Goal: Find contact information: Find contact information

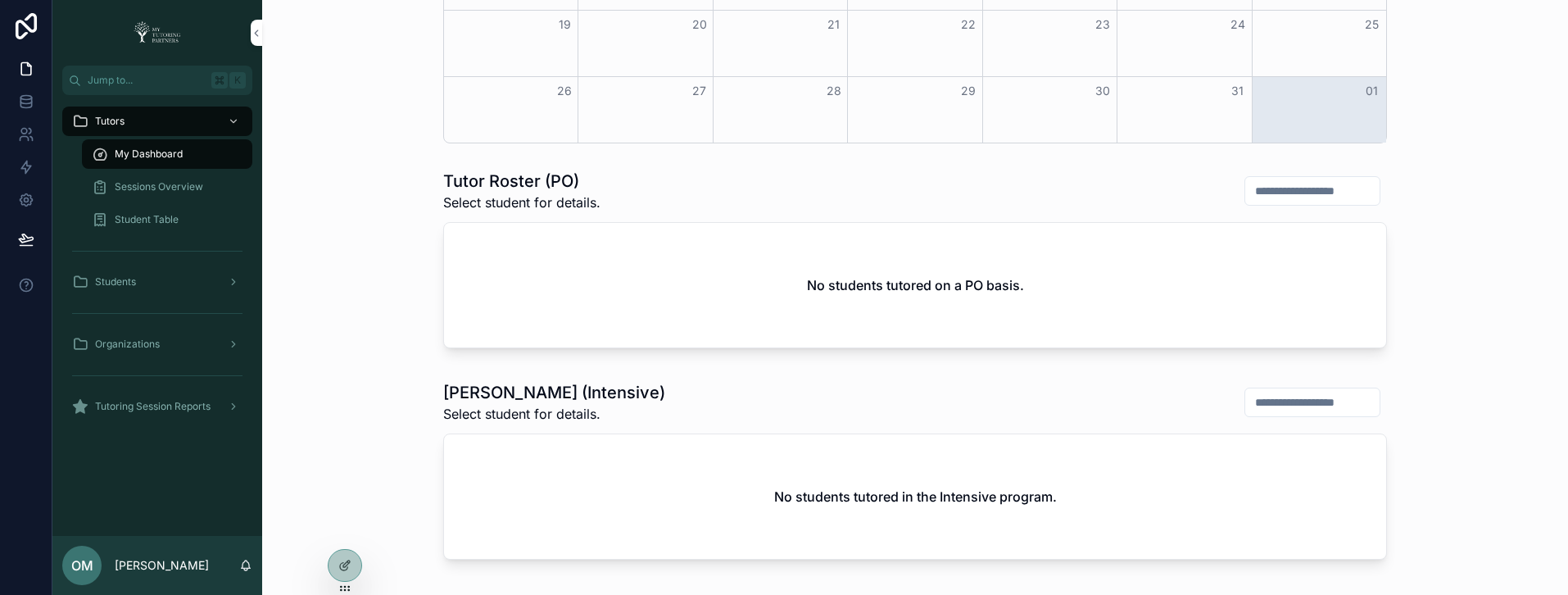
scroll to position [677, 0]
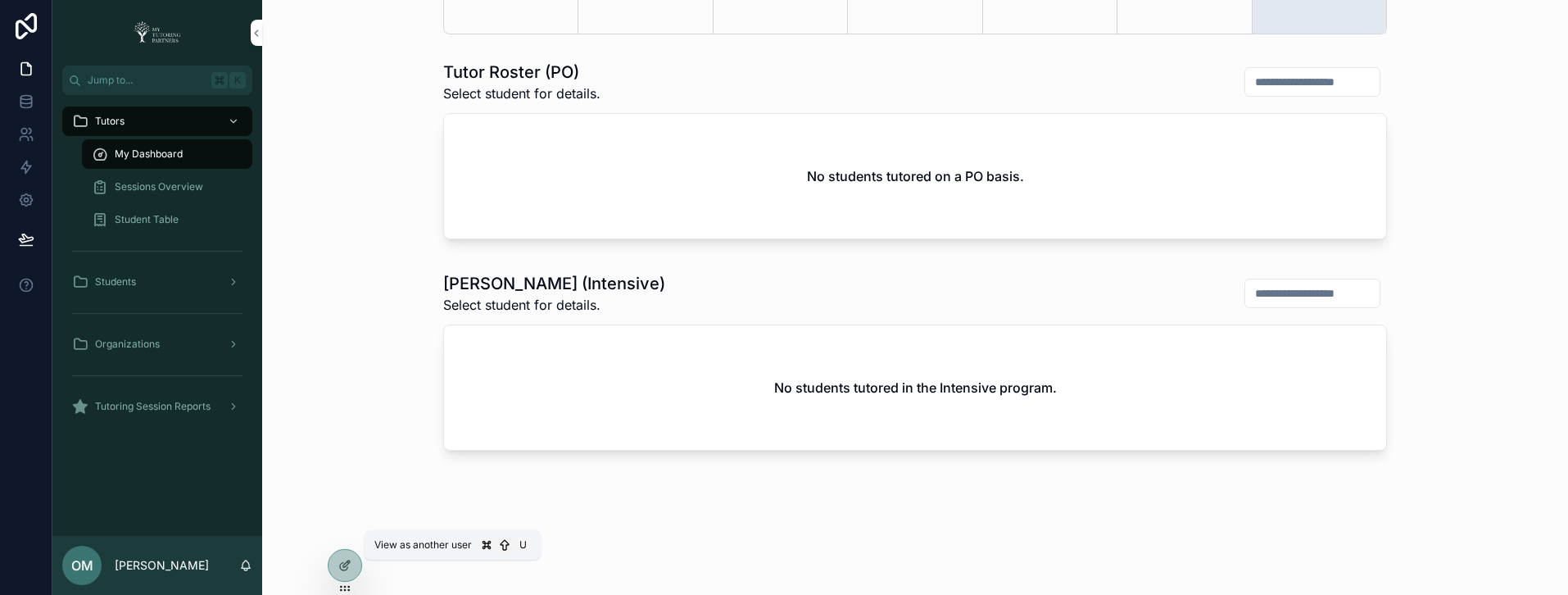
click at [0, 0] on icon at bounding box center [0, 0] width 0 height 0
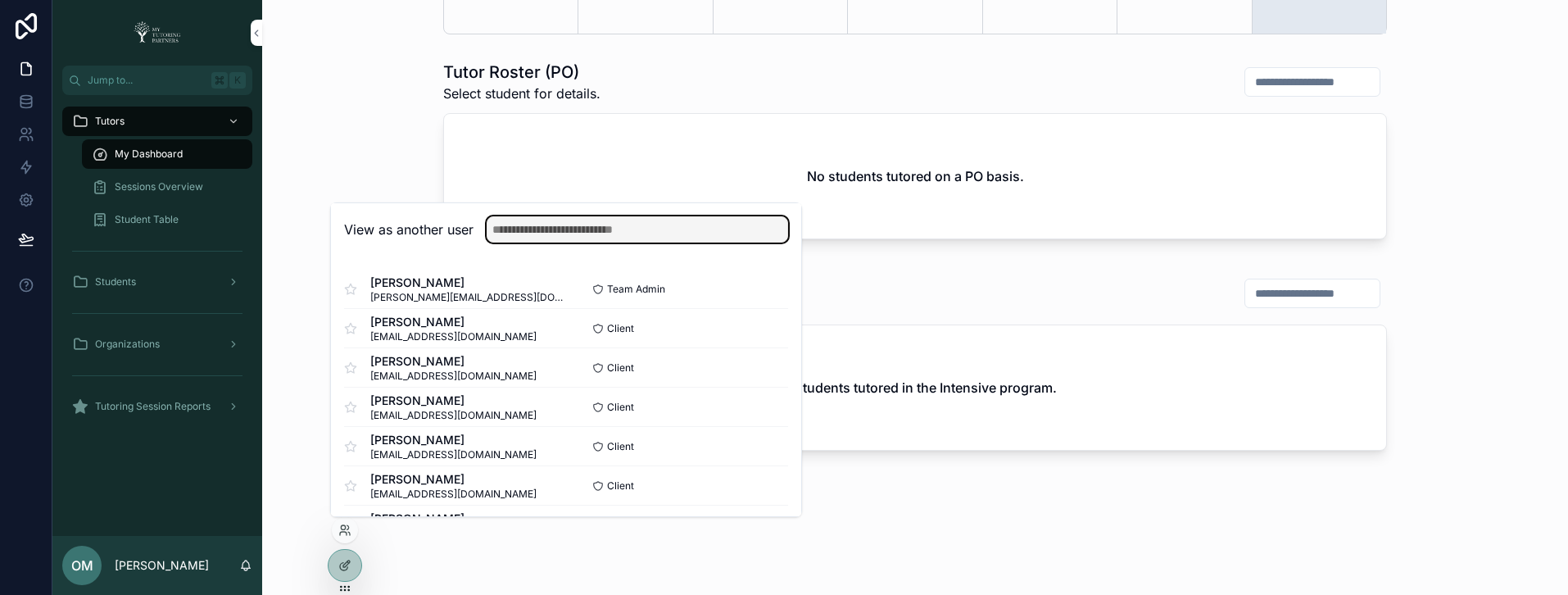
click at [617, 233] on input "text" at bounding box center [637, 230] width 302 height 26
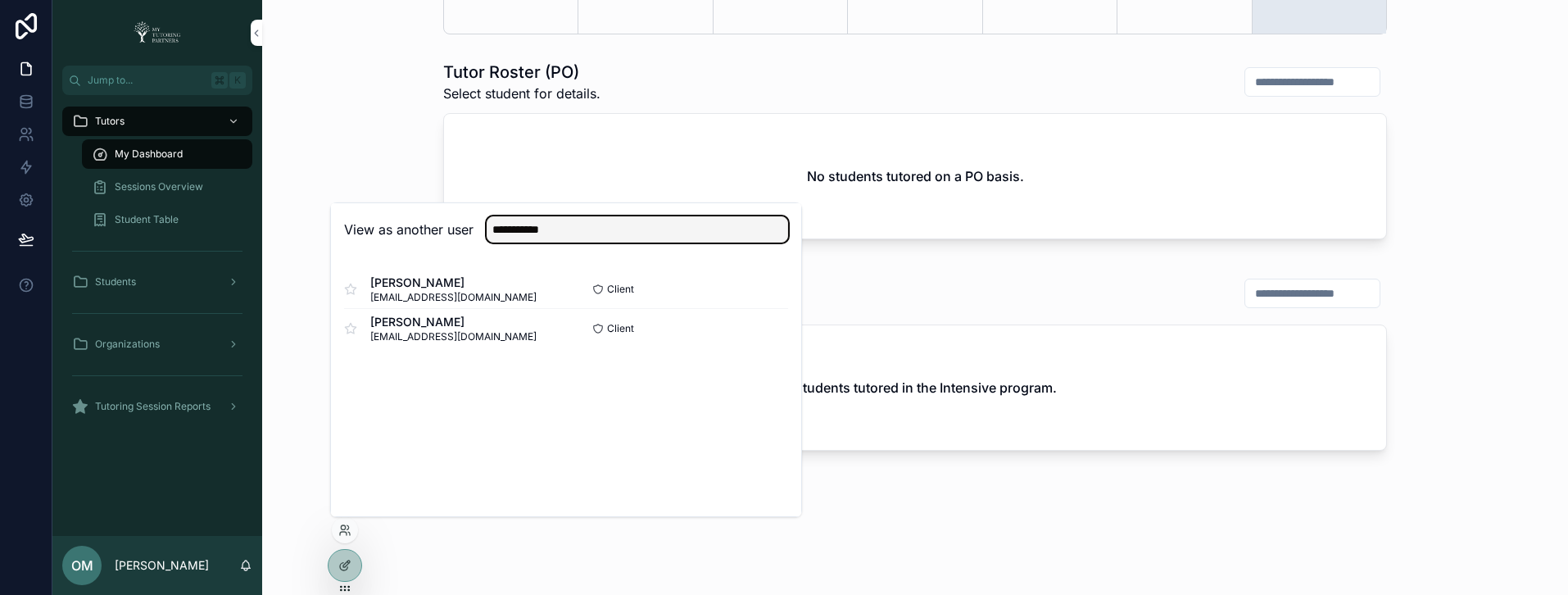
type input "**********"
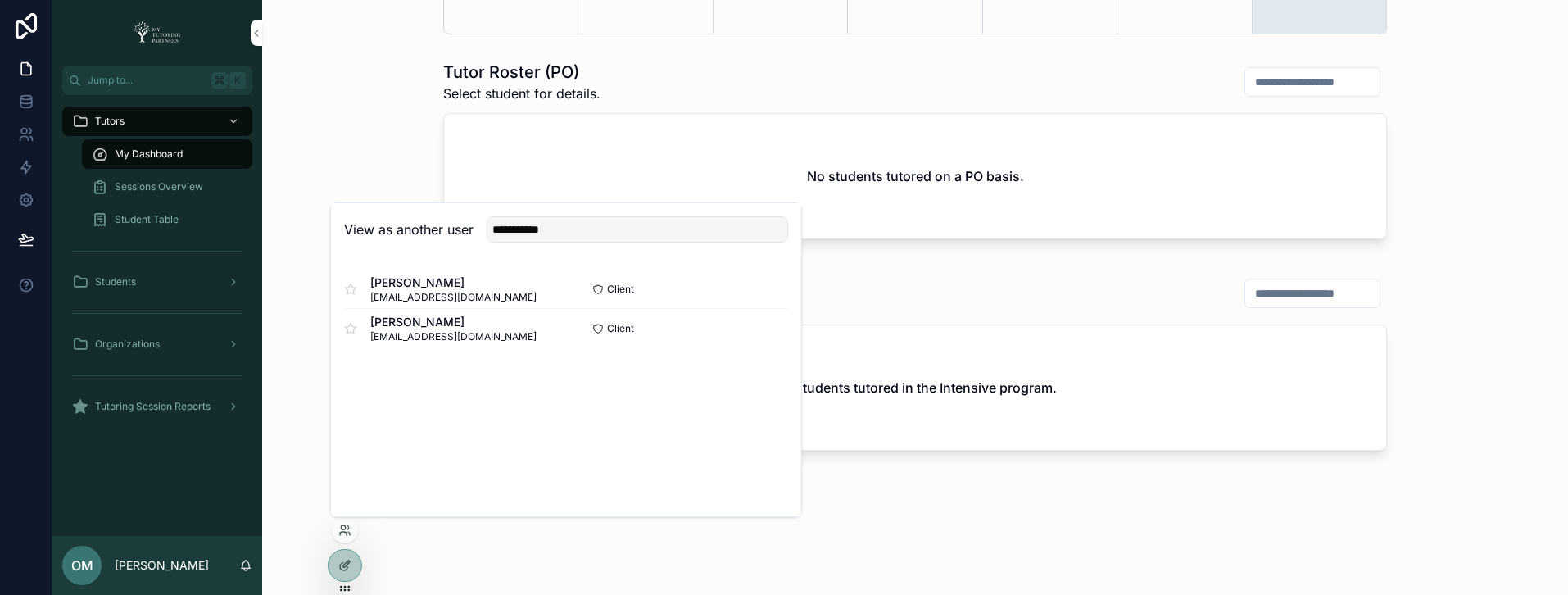
click at [0, 0] on button "Select" at bounding box center [0, 0] width 0 height 0
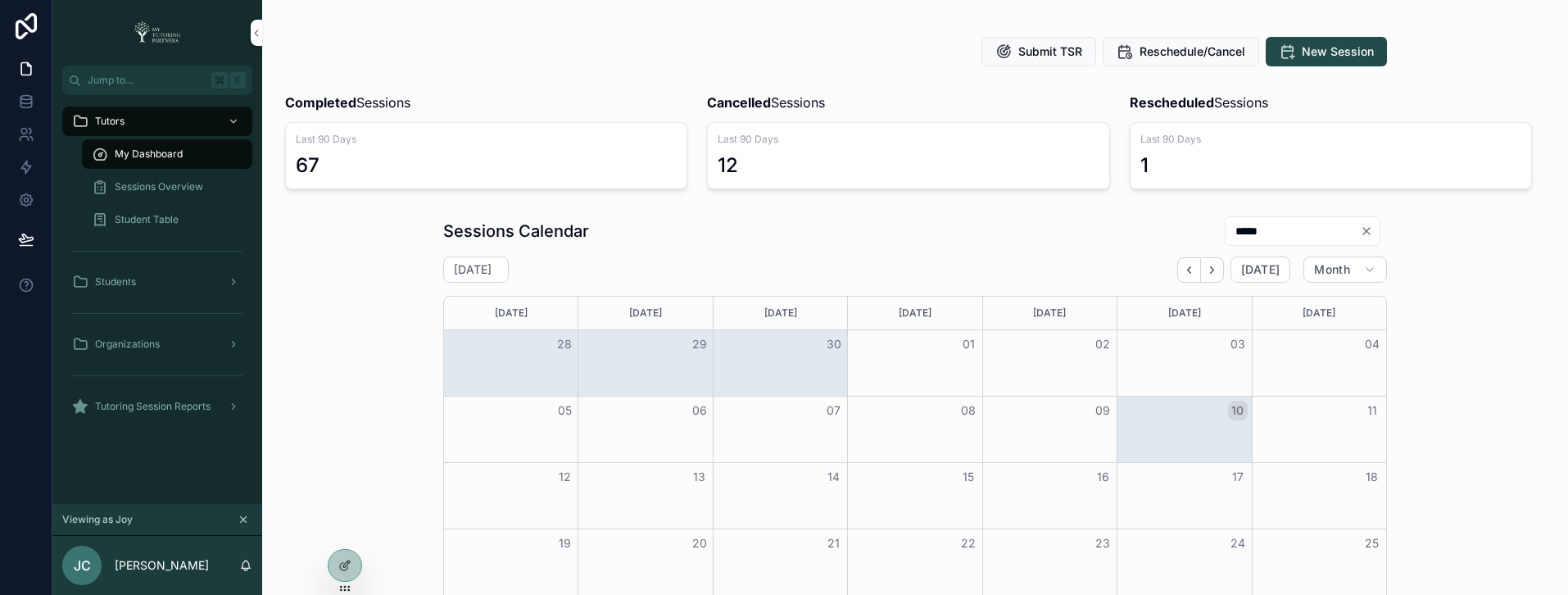
scroll to position [56, 0]
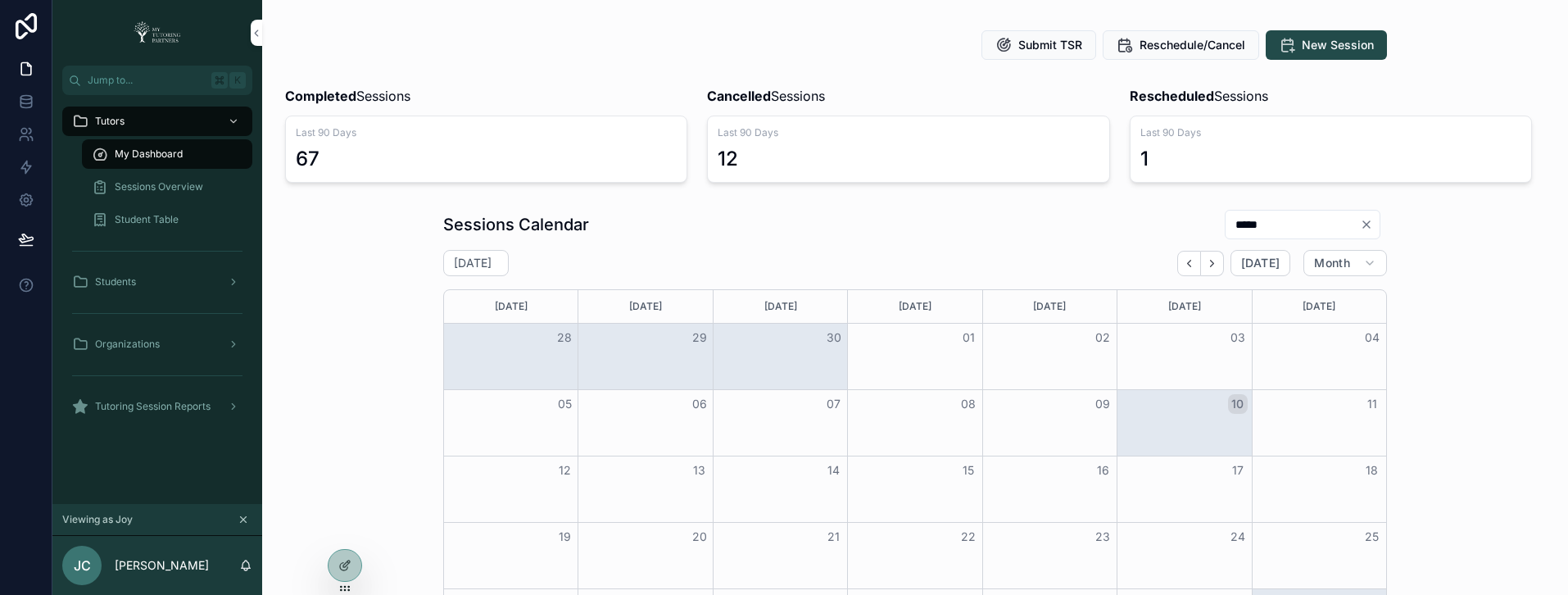
click at [203, 406] on span "Tutoring Session Reports" at bounding box center [153, 407] width 115 height 13
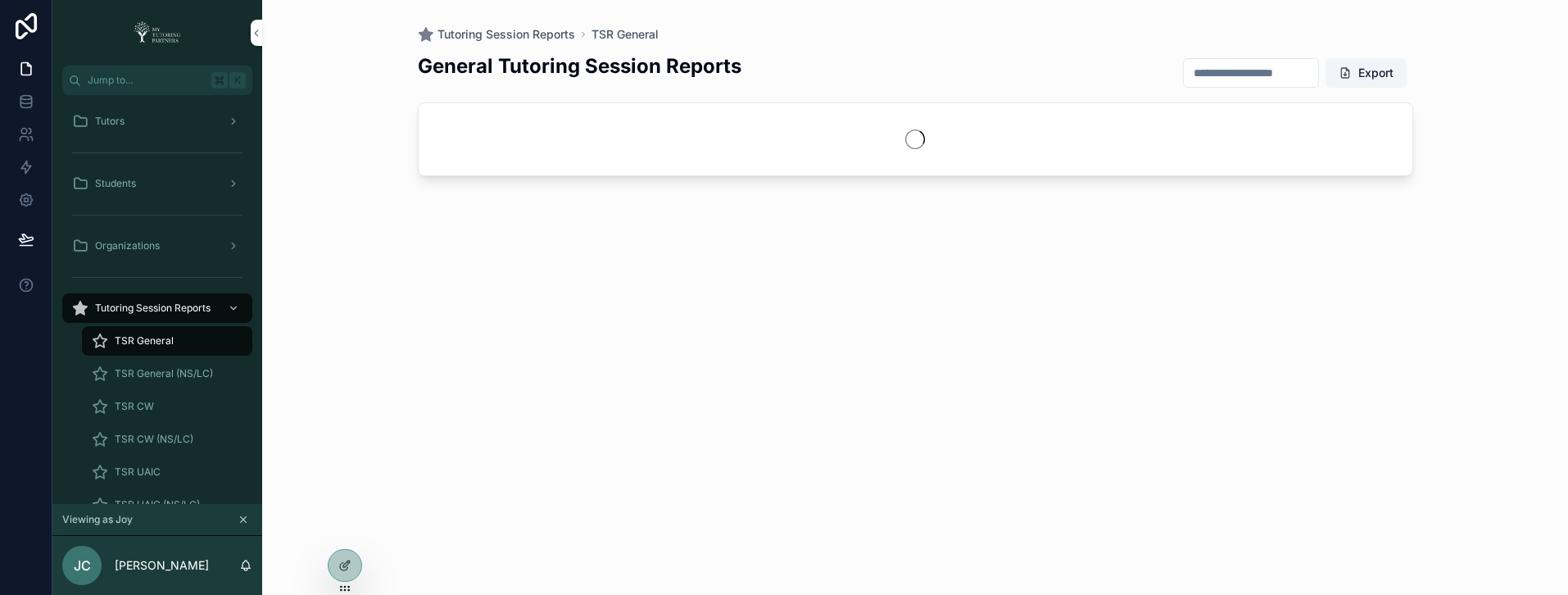
click at [171, 404] on div "TSR CW" at bounding box center [166, 407] width 150 height 26
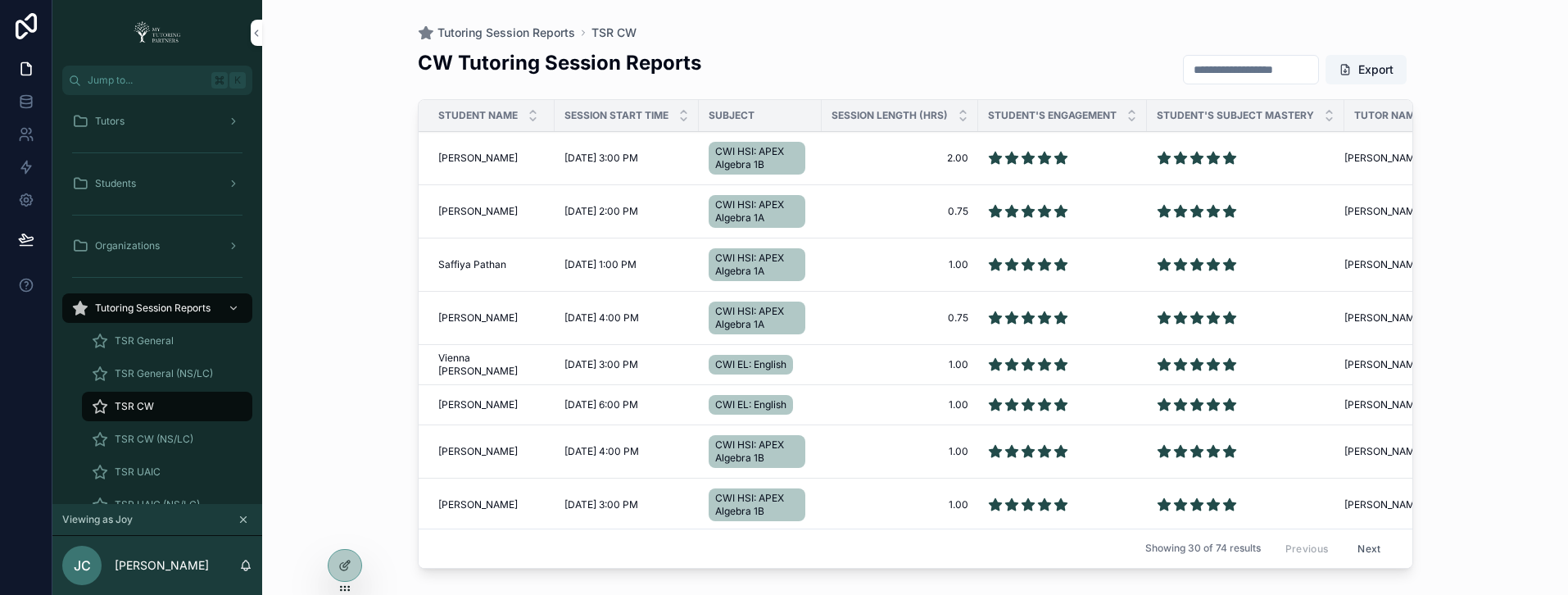
click at [1233, 67] on input "scrollable content" at bounding box center [1251, 70] width 134 height 23
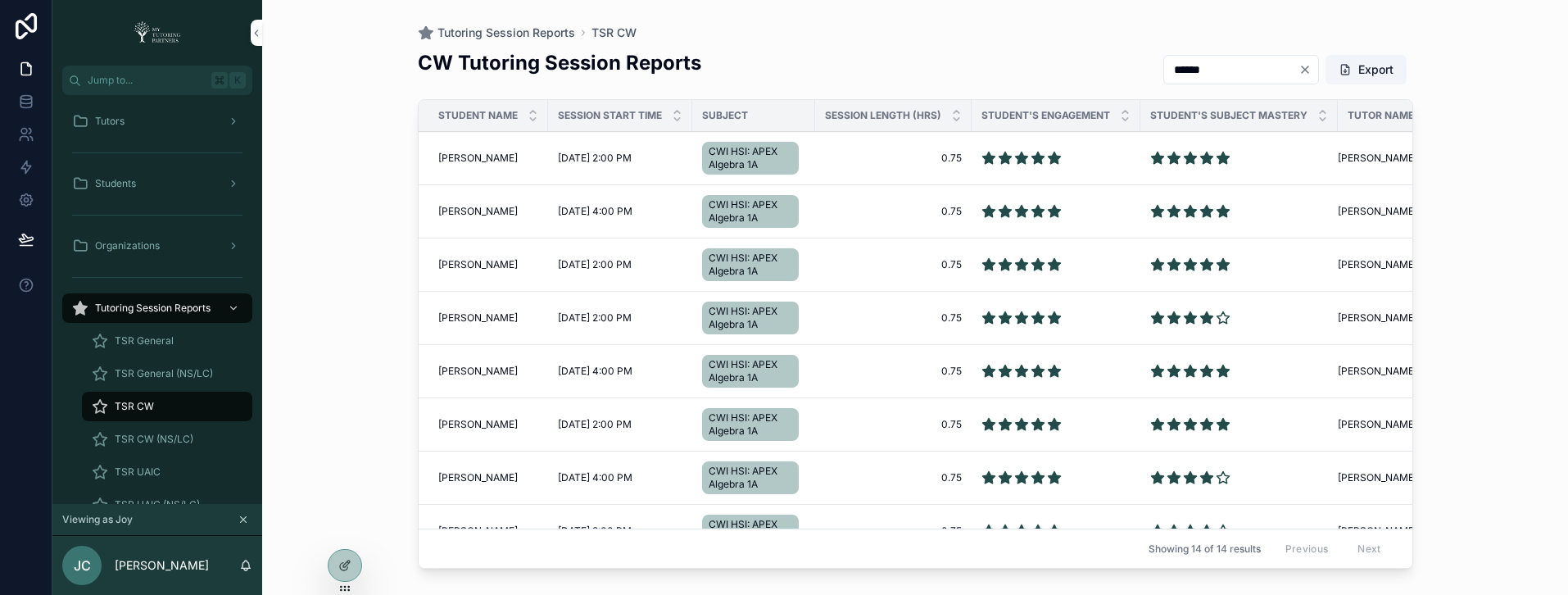
type input "******"
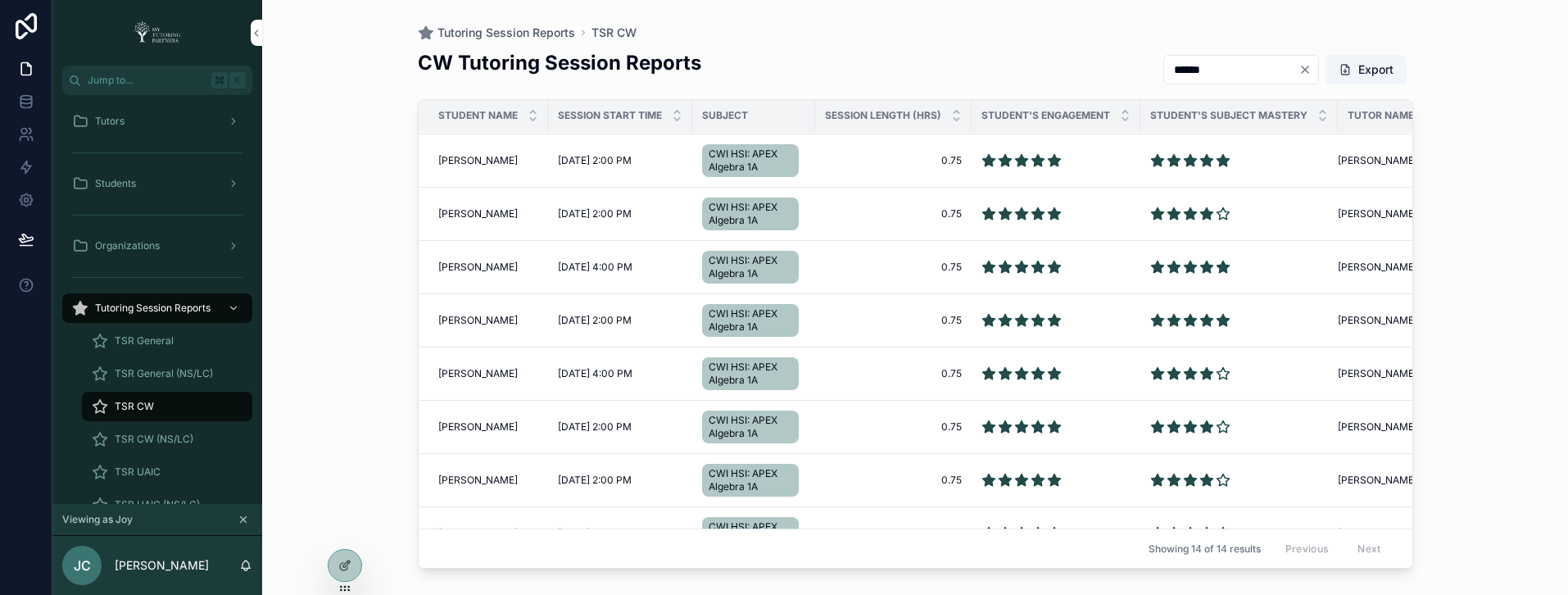
scroll to position [360, 0]
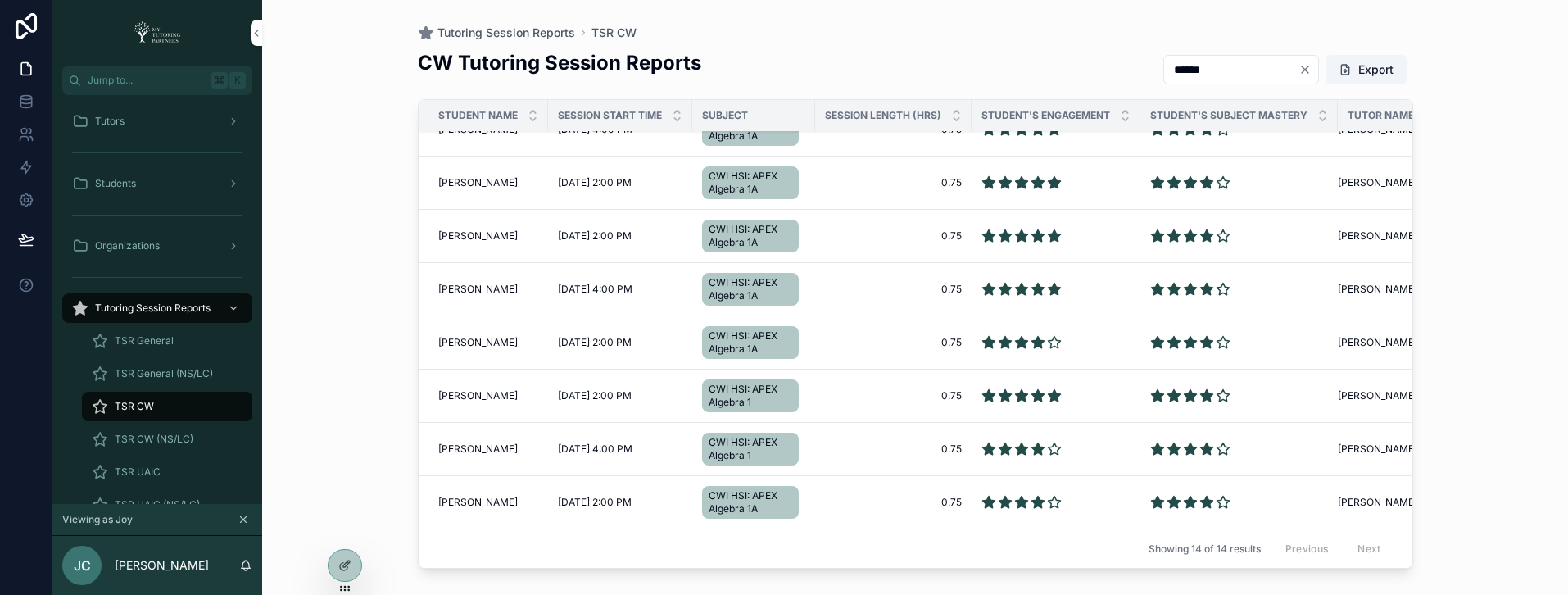
click at [0, 0] on icon at bounding box center [0, 0] width 0 height 0
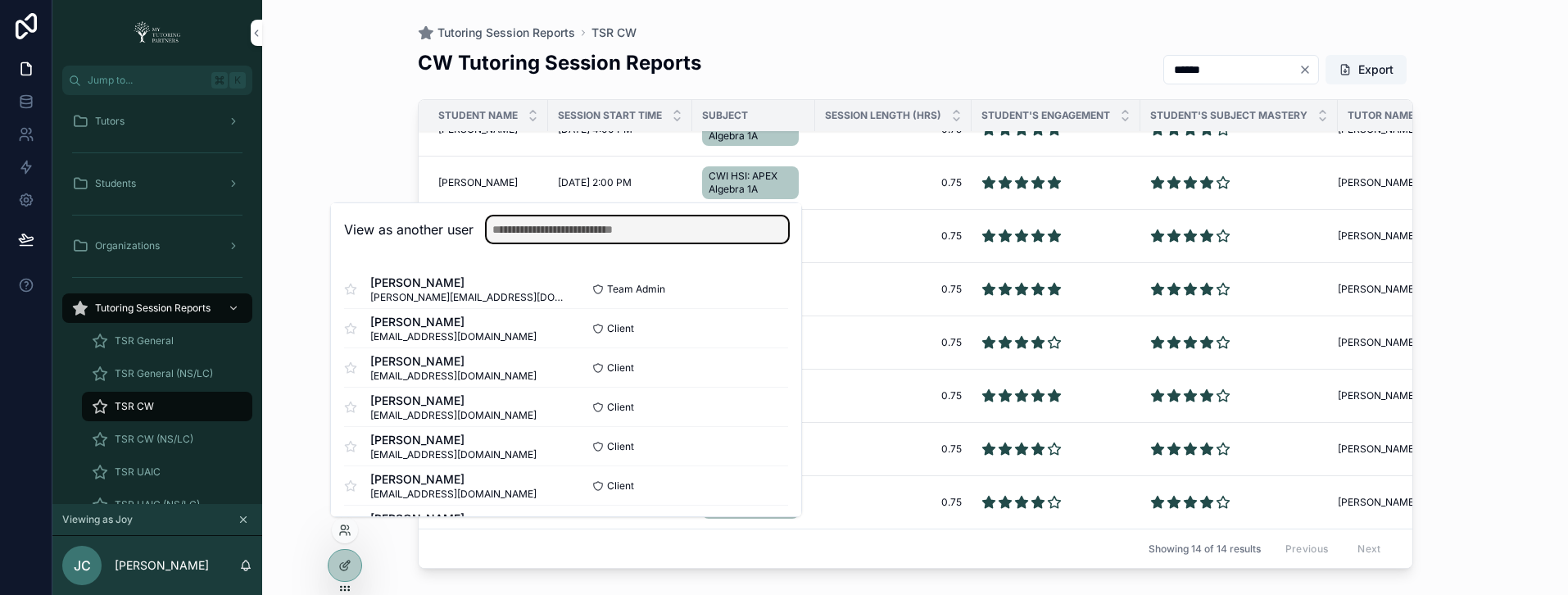
click at [580, 234] on input "text" at bounding box center [637, 230] width 302 height 26
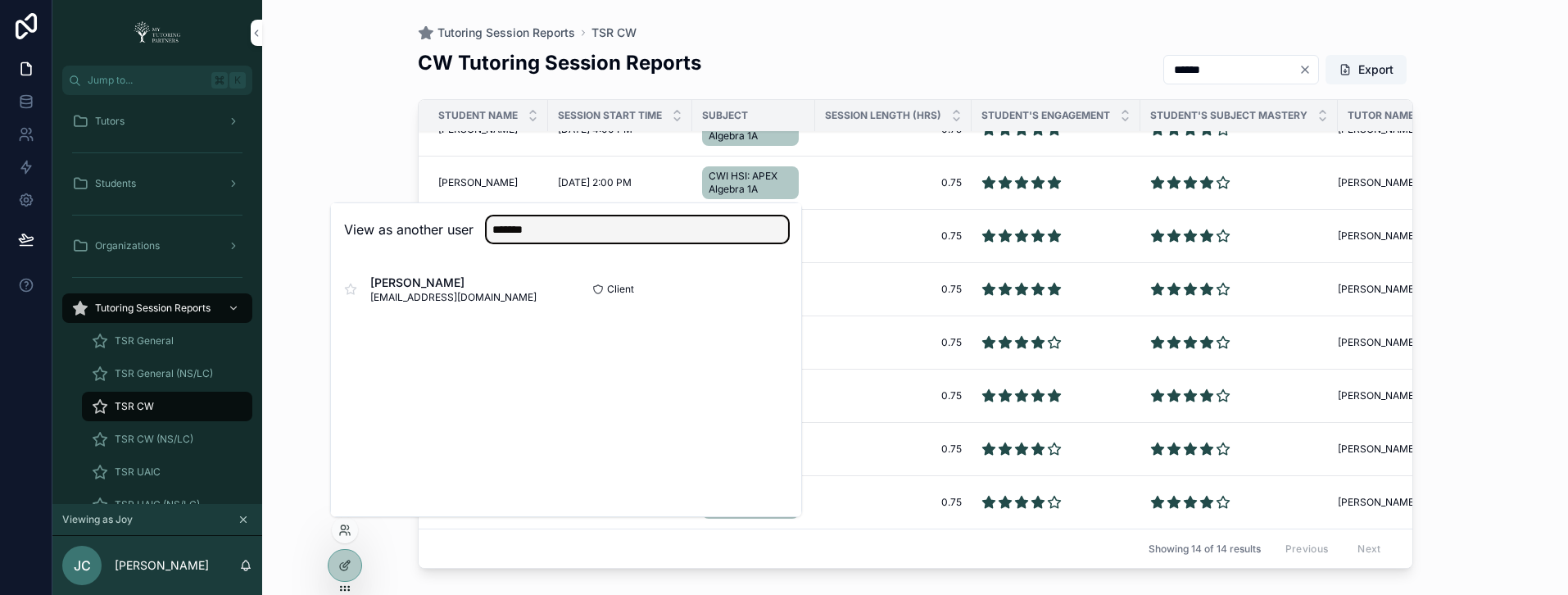
type input "*******"
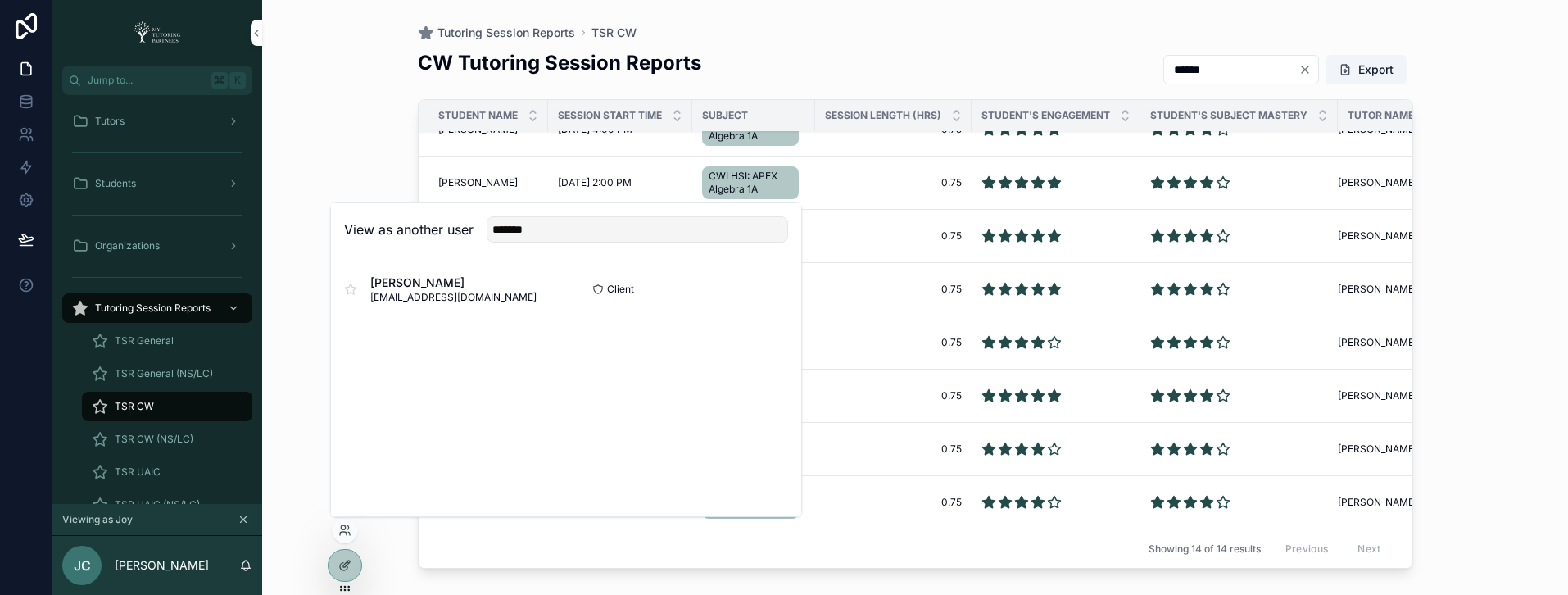
click at [0, 0] on button "Select" at bounding box center [0, 0] width 0 height 0
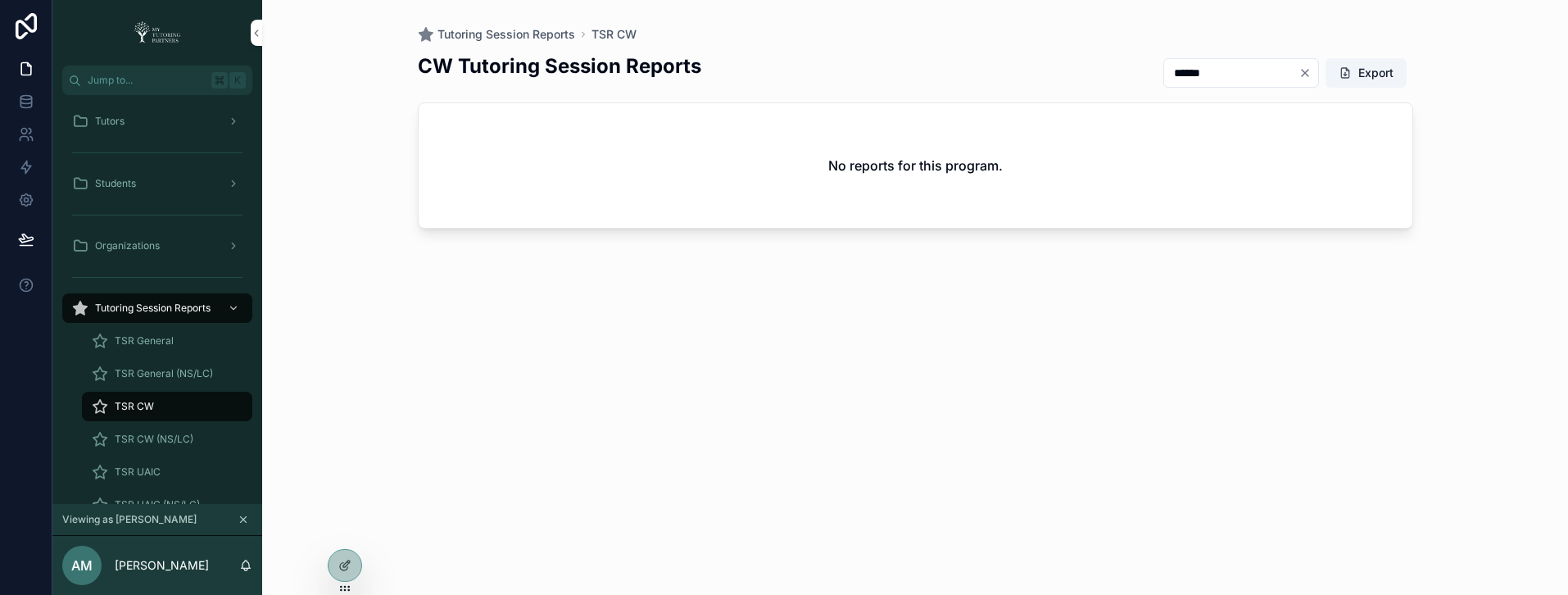
click at [144, 131] on div "Tutors" at bounding box center [157, 121] width 170 height 26
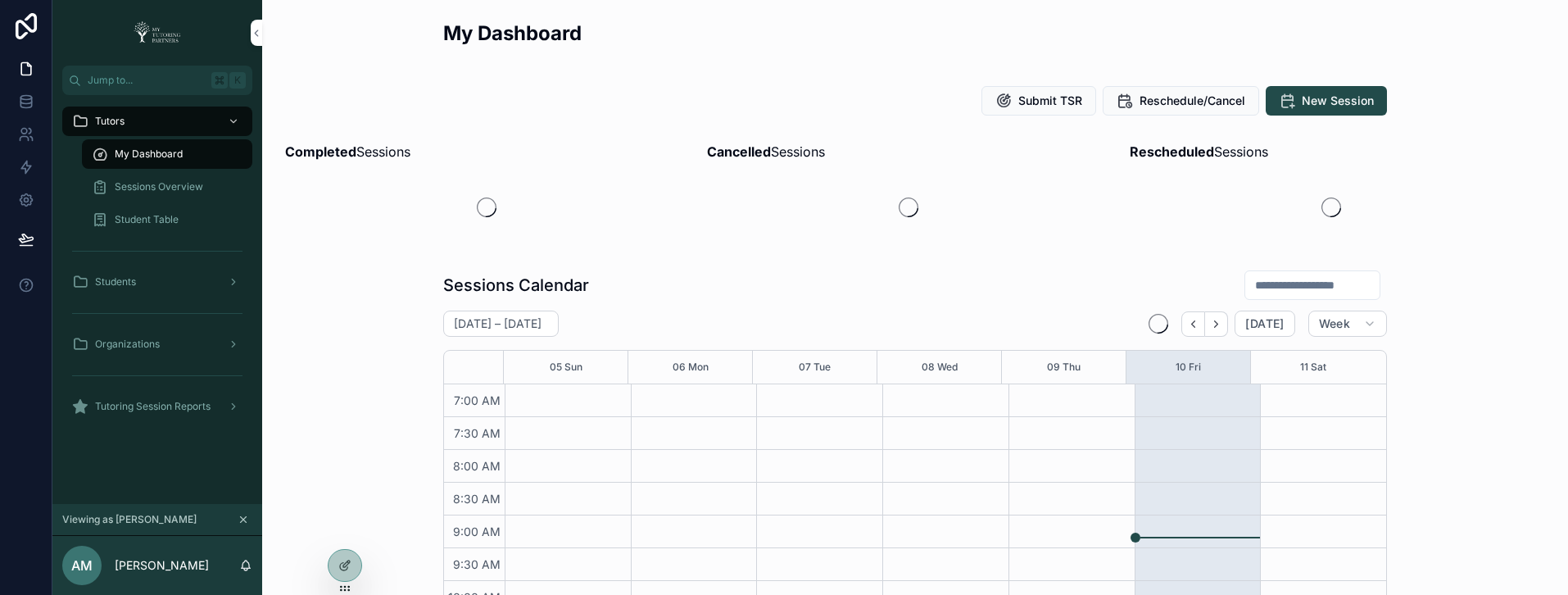
scroll to position [459, 0]
click at [144, 179] on div "Sessions Overview" at bounding box center [166, 187] width 150 height 26
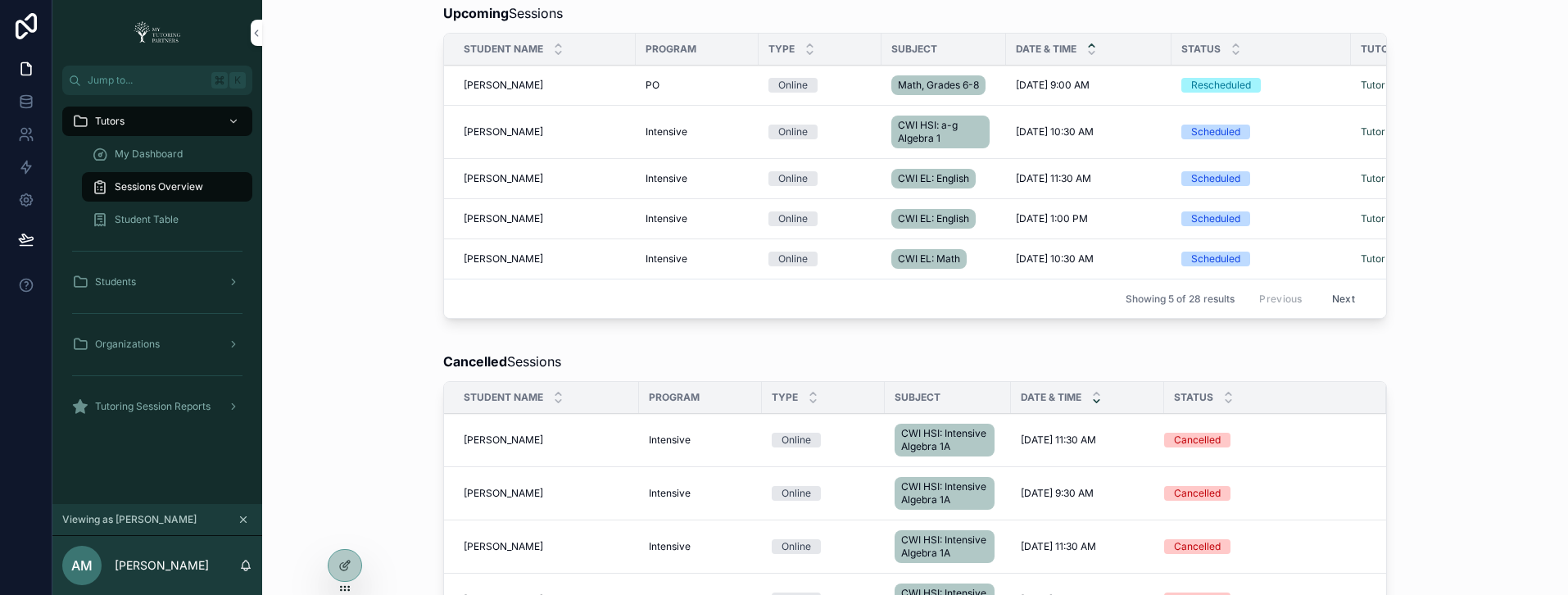
scroll to position [476, 0]
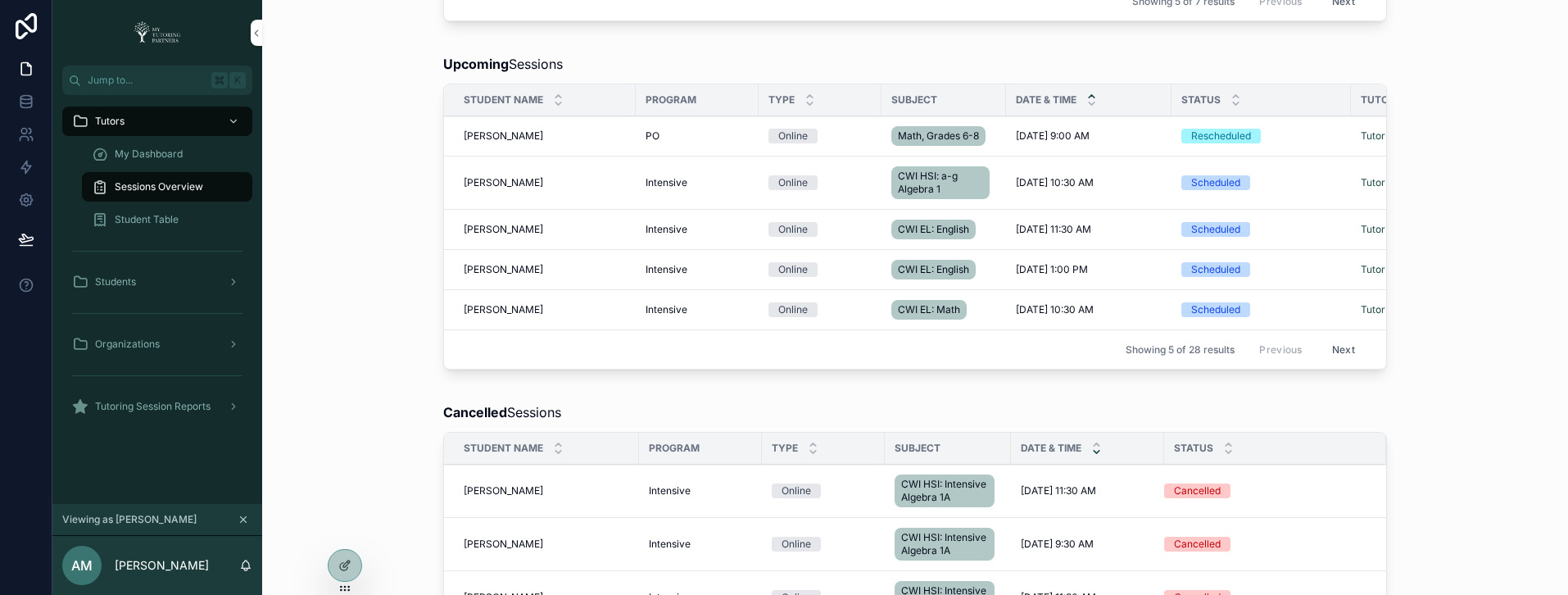
click at [1333, 362] on button "Next" at bounding box center [1344, 349] width 46 height 26
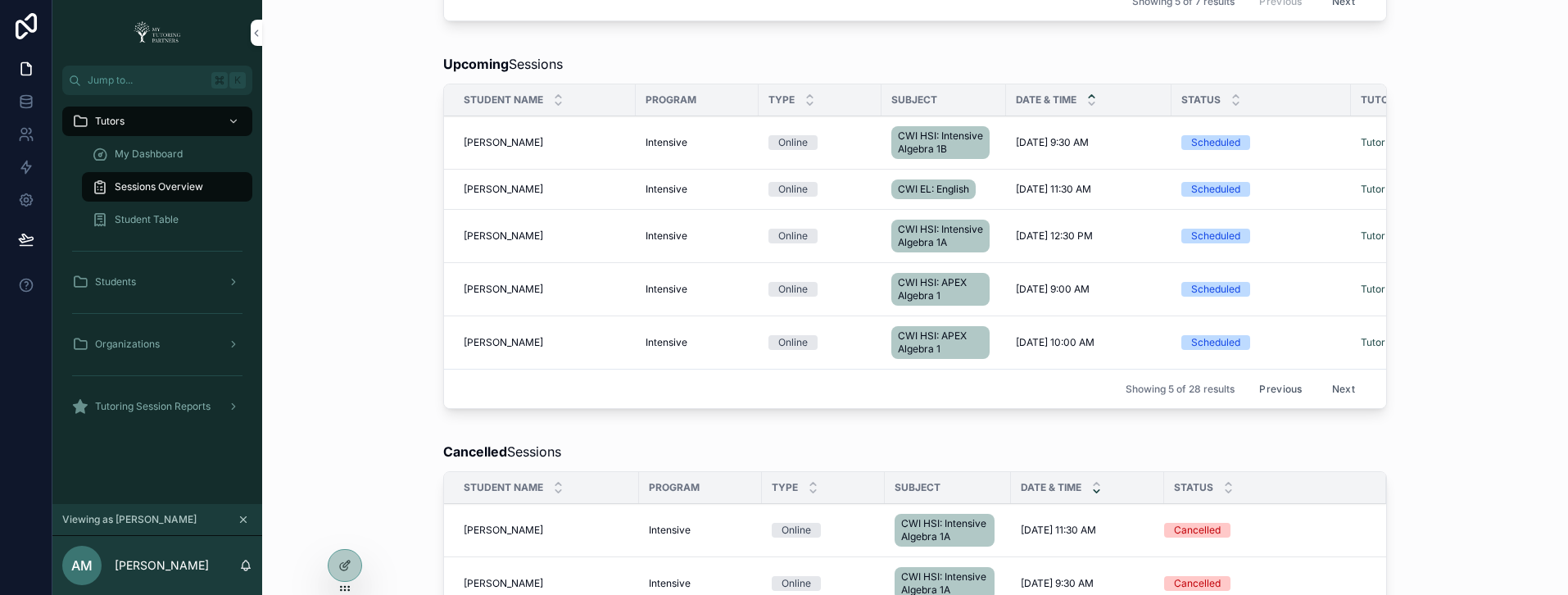
click at [167, 150] on span "My Dashboard" at bounding box center [148, 154] width 68 height 13
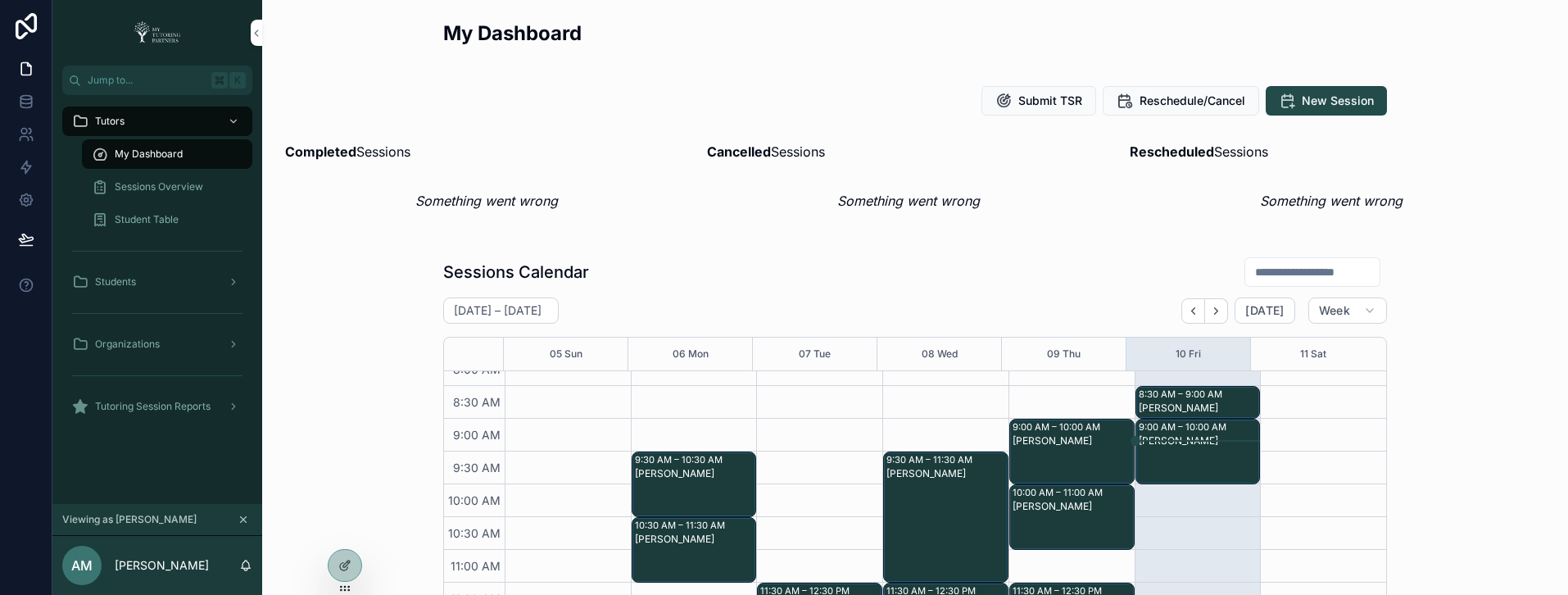
click at [1274, 272] on input "scrollable content" at bounding box center [1313, 272] width 134 height 23
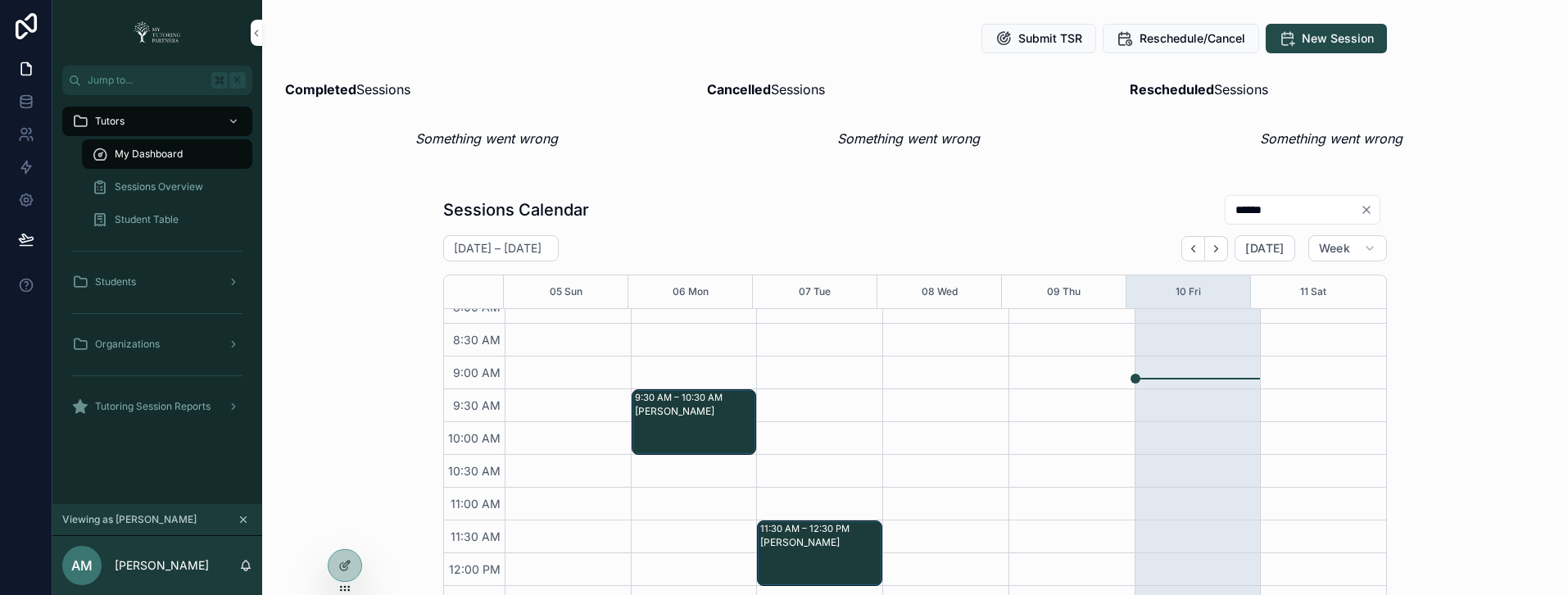
scroll to position [87, 0]
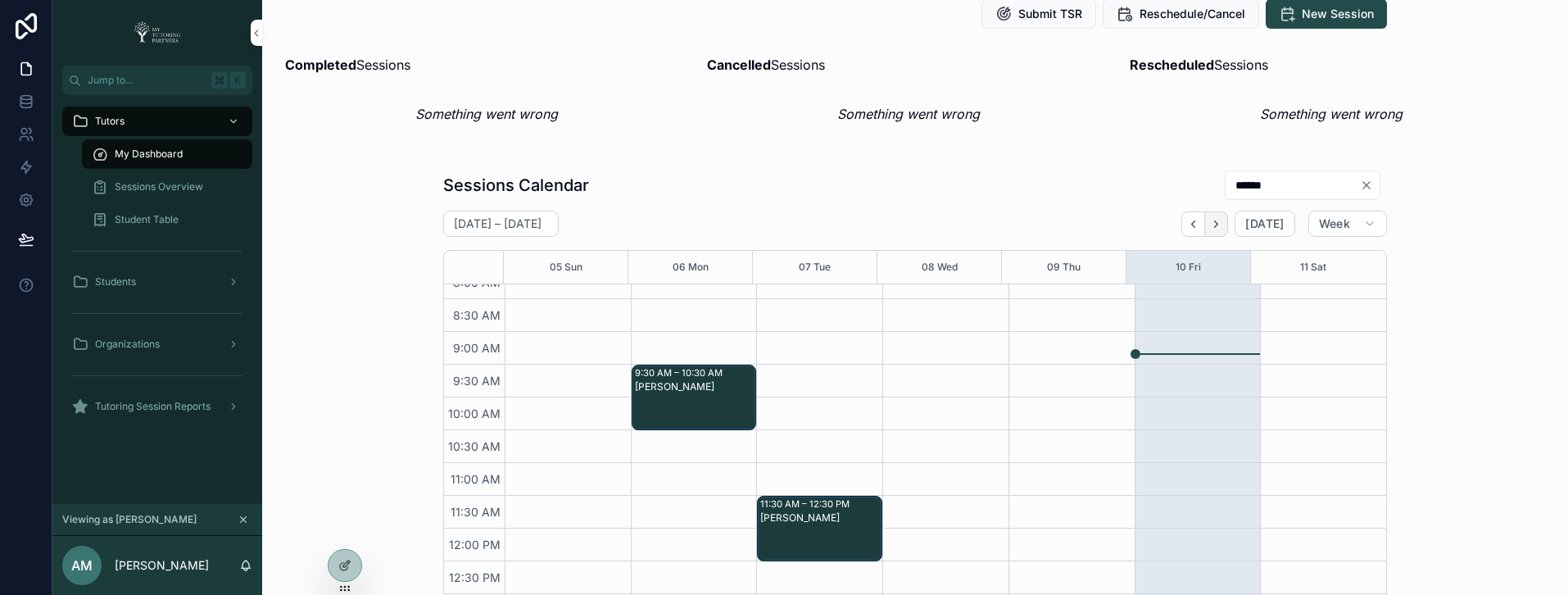
type input "******"
click at [1215, 225] on icon "Next" at bounding box center [1216, 223] width 3 height 7
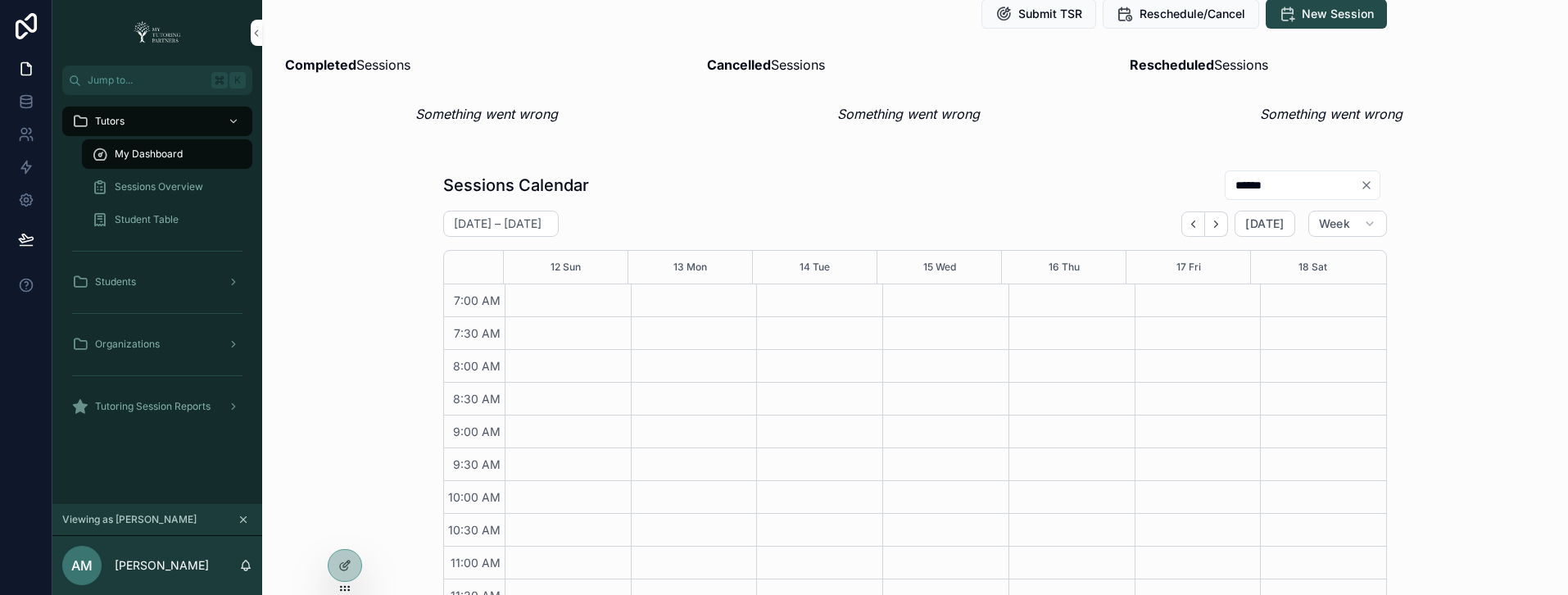
scroll to position [521, 0]
click at [1216, 224] on icon "Next" at bounding box center [1216, 223] width 12 height 12
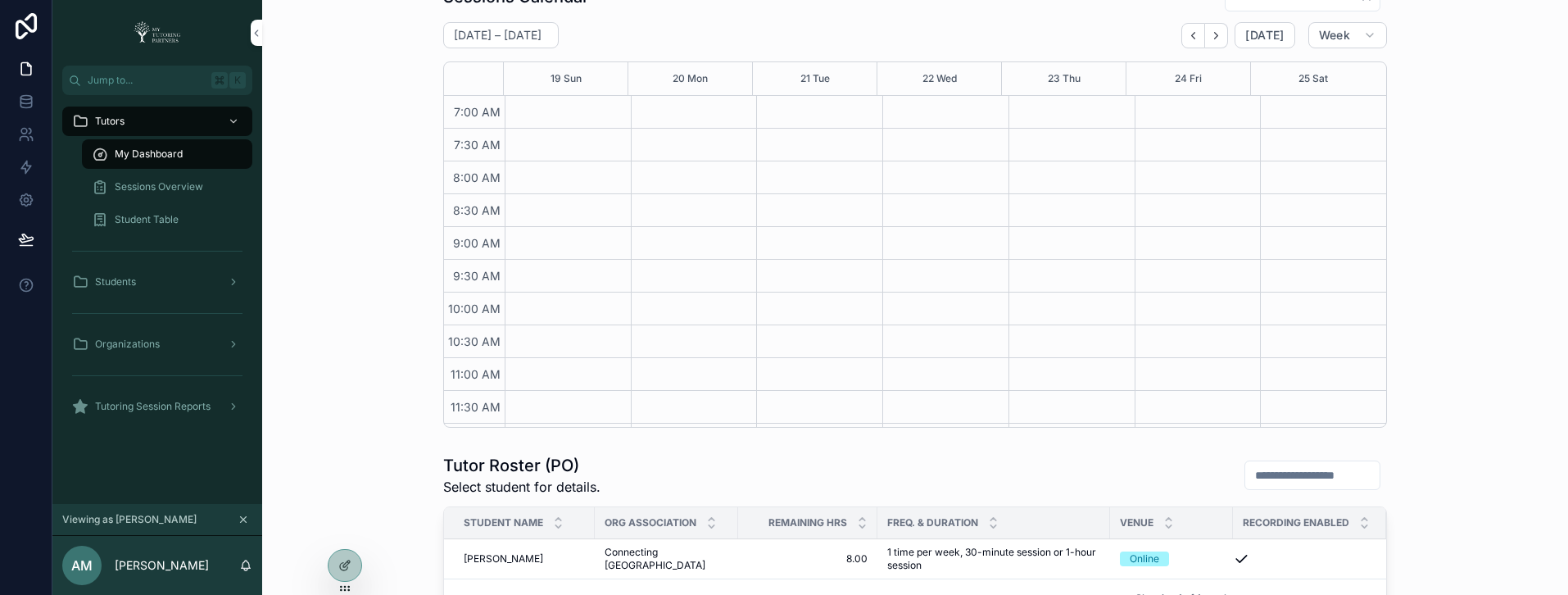
scroll to position [156, 0]
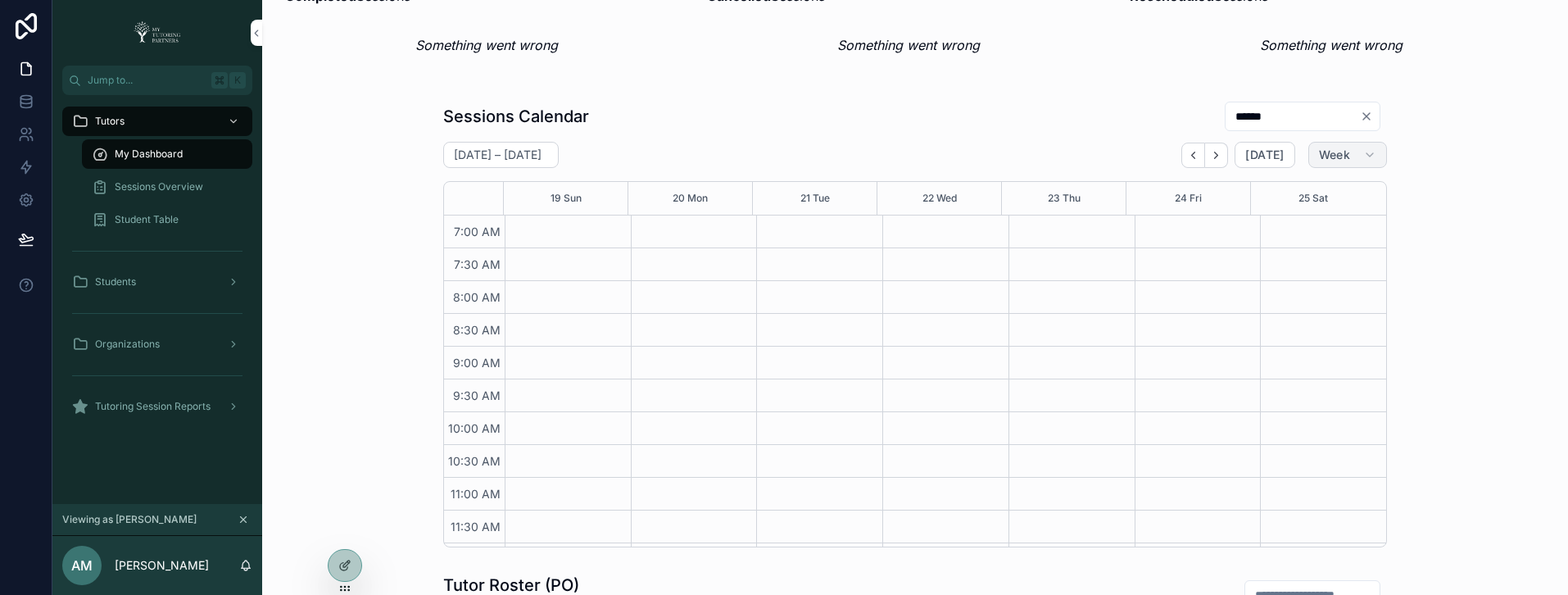
click at [1321, 155] on span "Week" at bounding box center [1334, 155] width 31 height 15
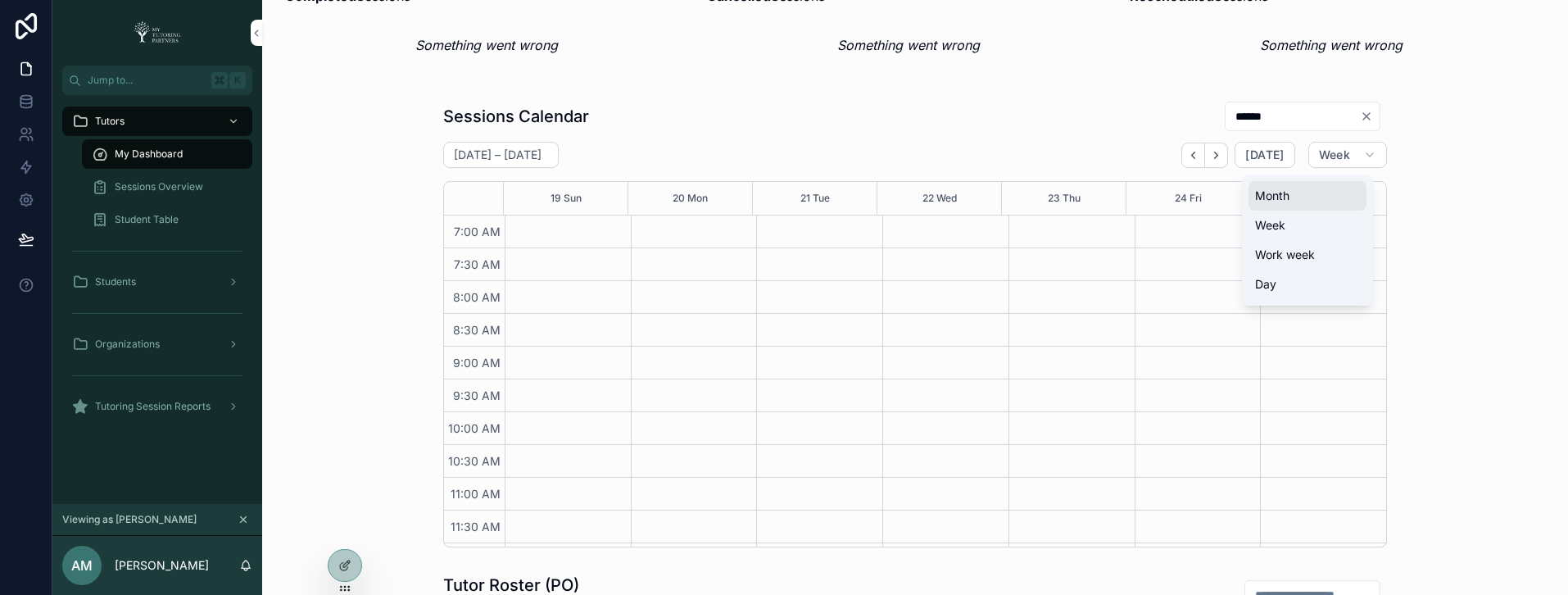
click at [1284, 201] on span "Month" at bounding box center [1272, 195] width 34 height 16
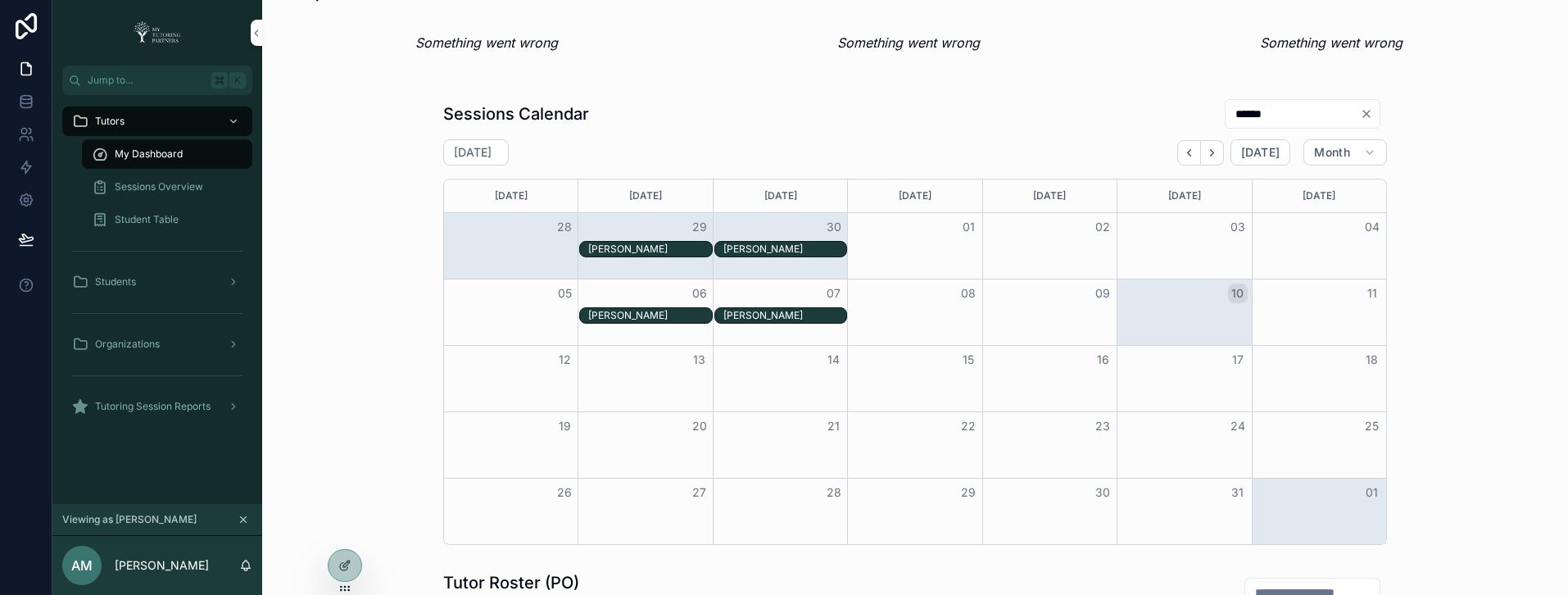
scroll to position [159, 0]
click at [1211, 149] on icon "Next" at bounding box center [1212, 151] width 3 height 7
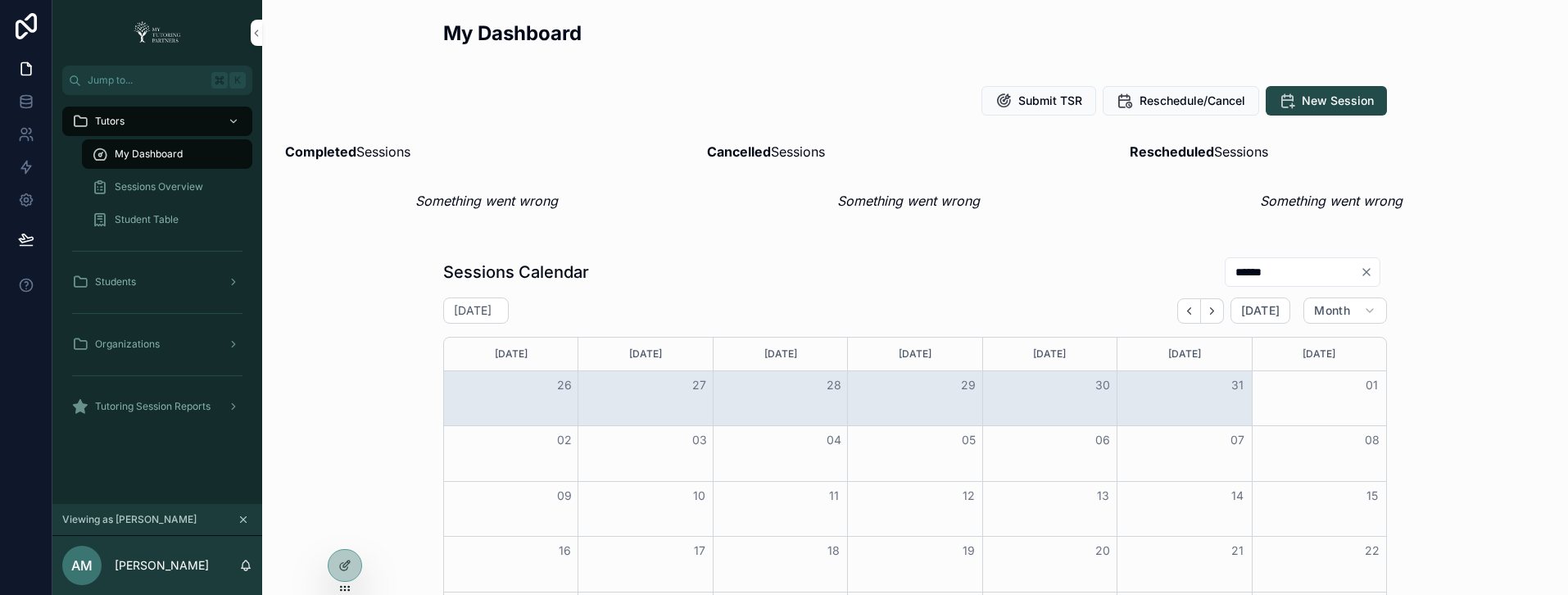
click at [0, 0] on icon at bounding box center [0, 0] width 0 height 0
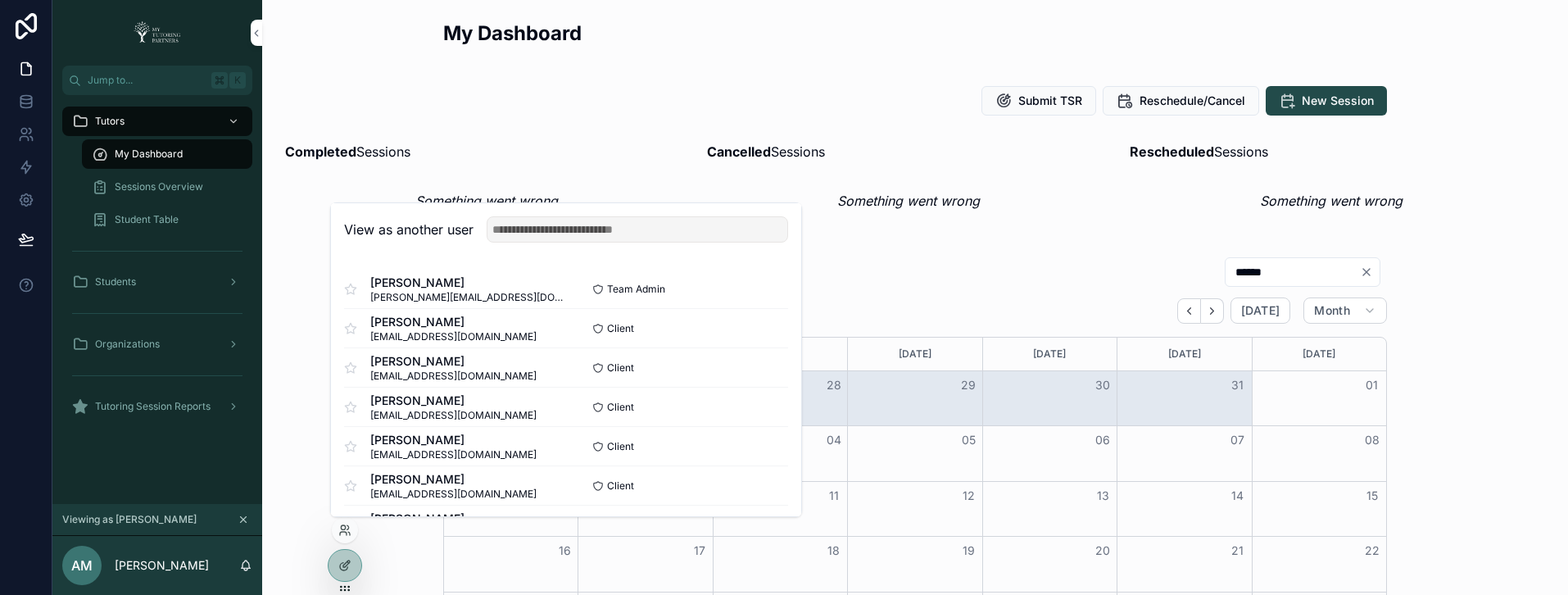
scroll to position [46, 0]
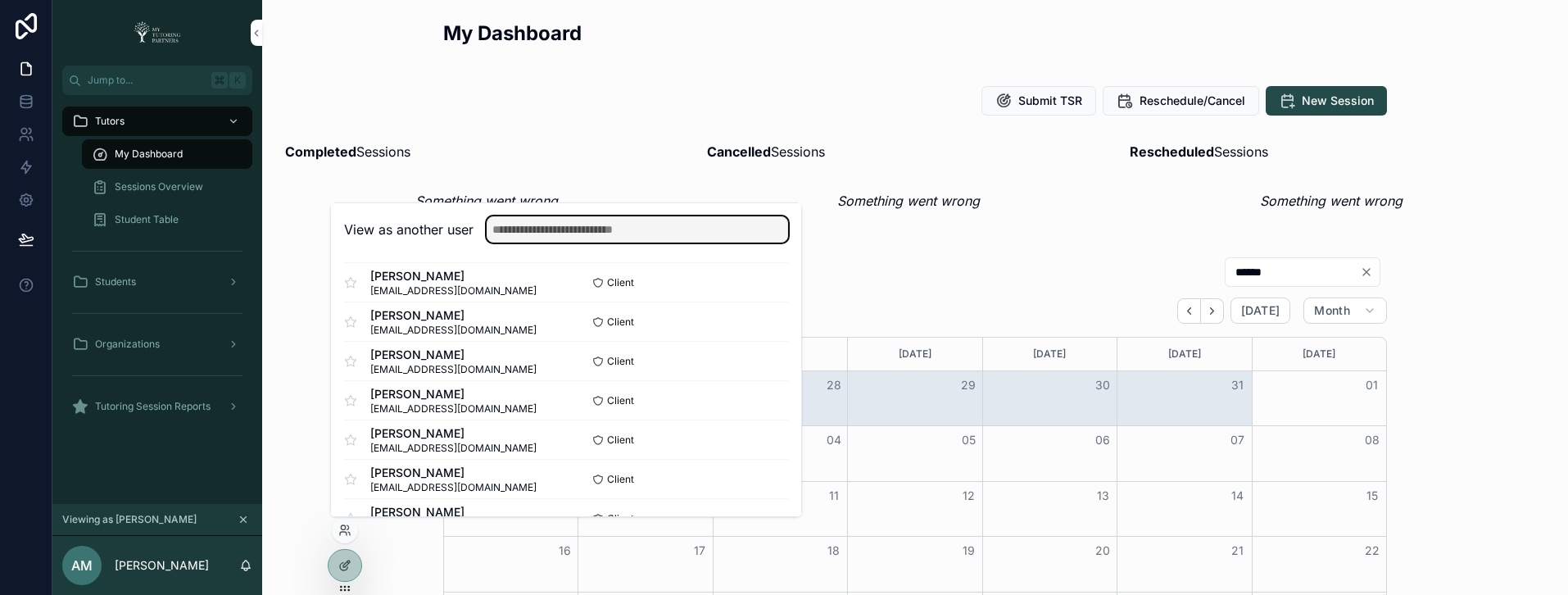
click at [662, 230] on input "text" at bounding box center [637, 230] width 302 height 26
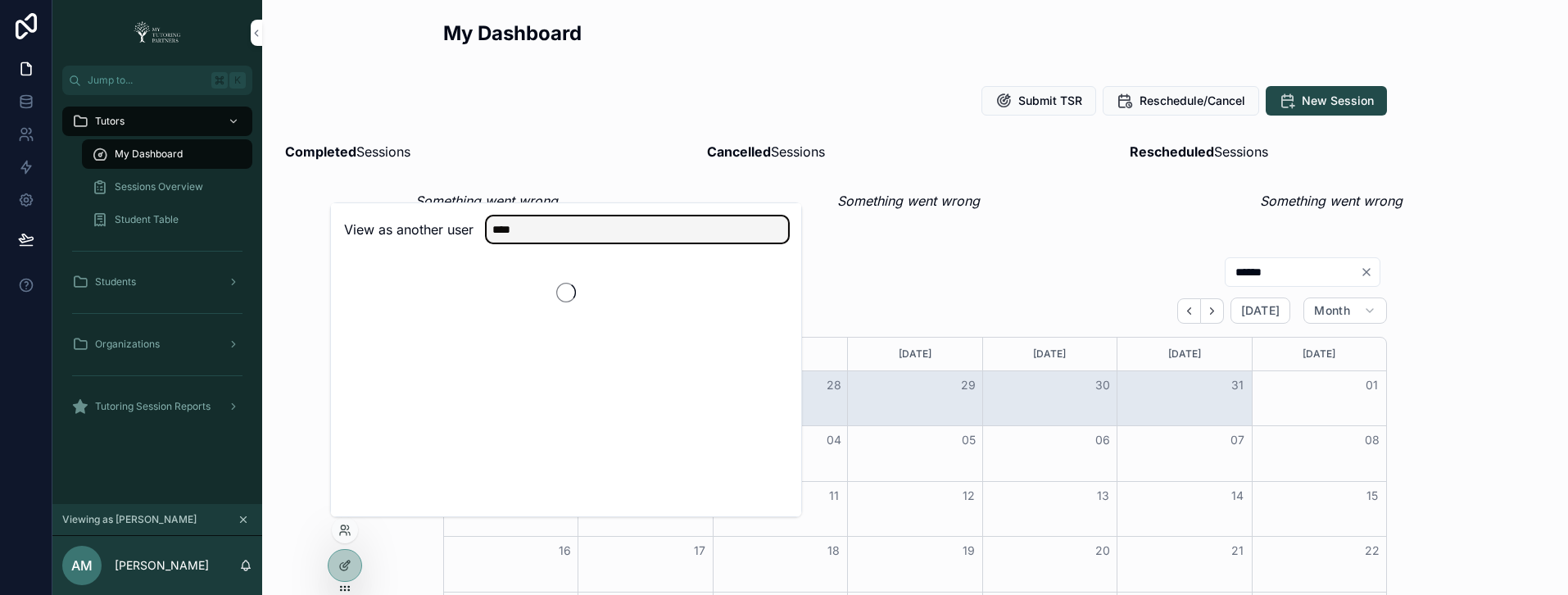
scroll to position [0, 0]
type input "*****"
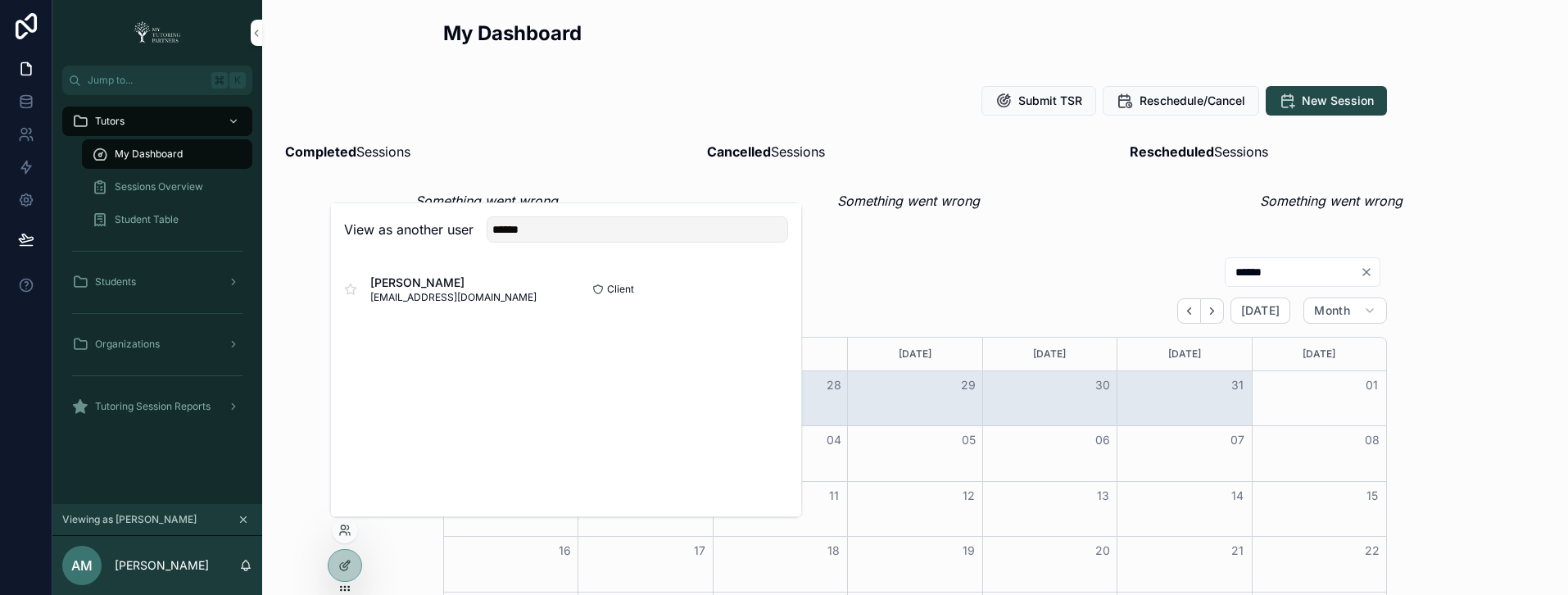
click at [0, 0] on button "Select" at bounding box center [0, 0] width 0 height 0
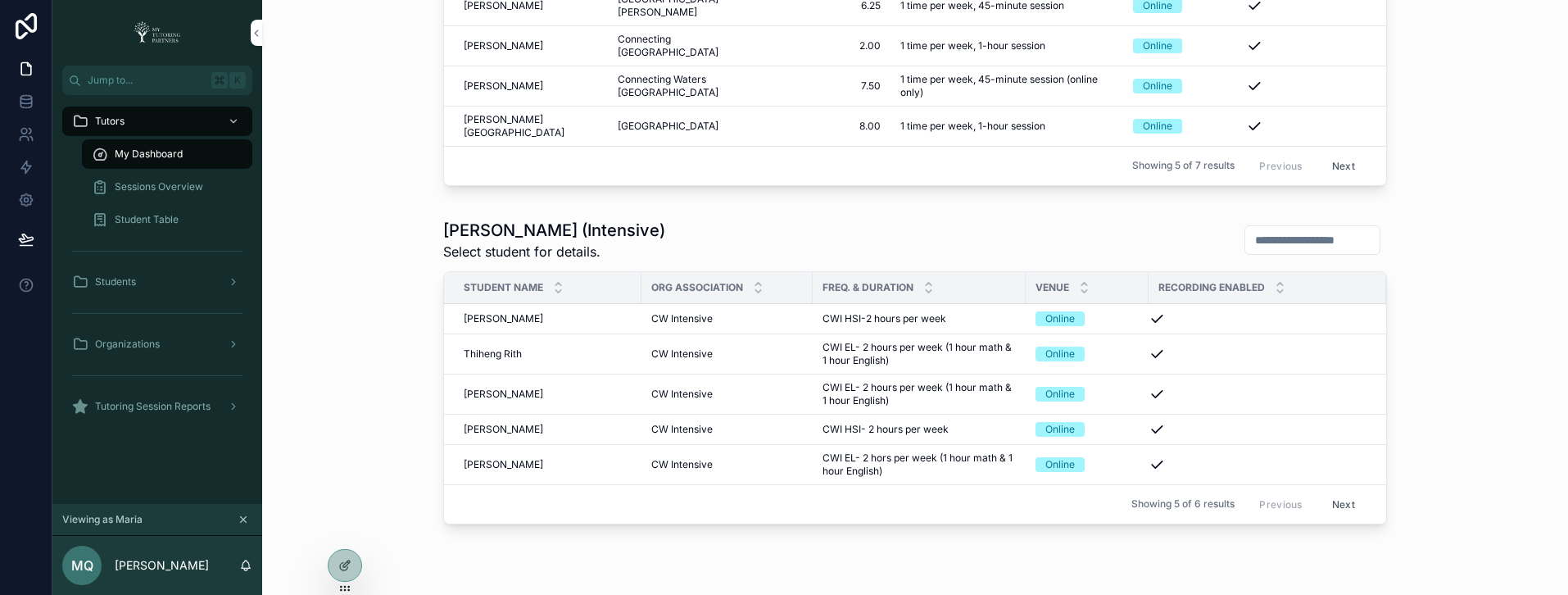
scroll to position [951, 0]
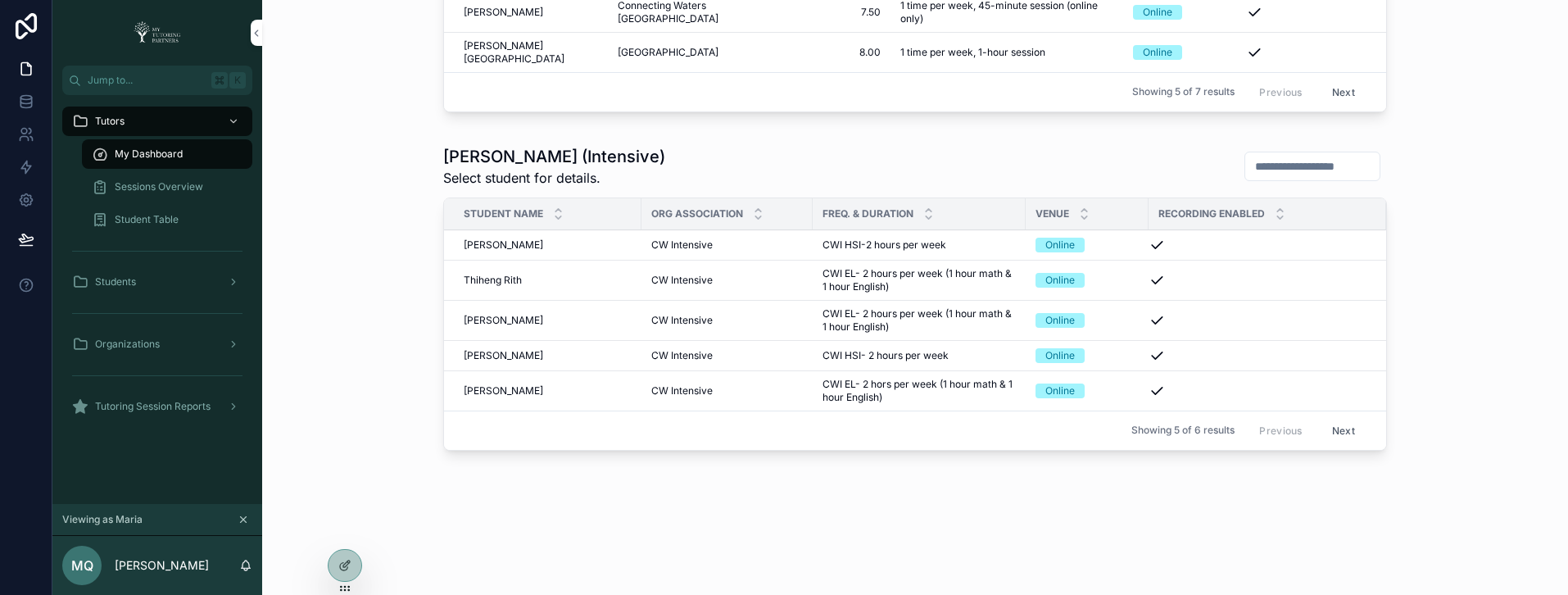
click at [166, 184] on span "Sessions Overview" at bounding box center [159, 187] width 89 height 13
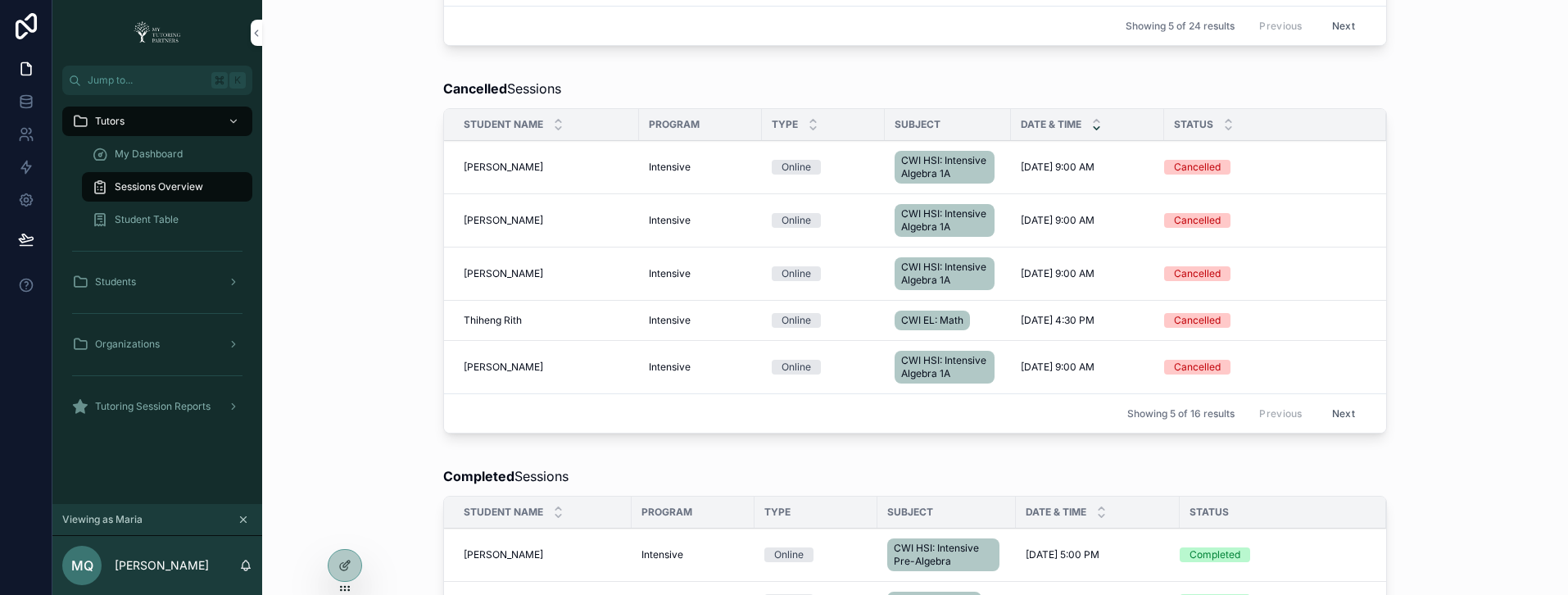
scroll to position [91, 0]
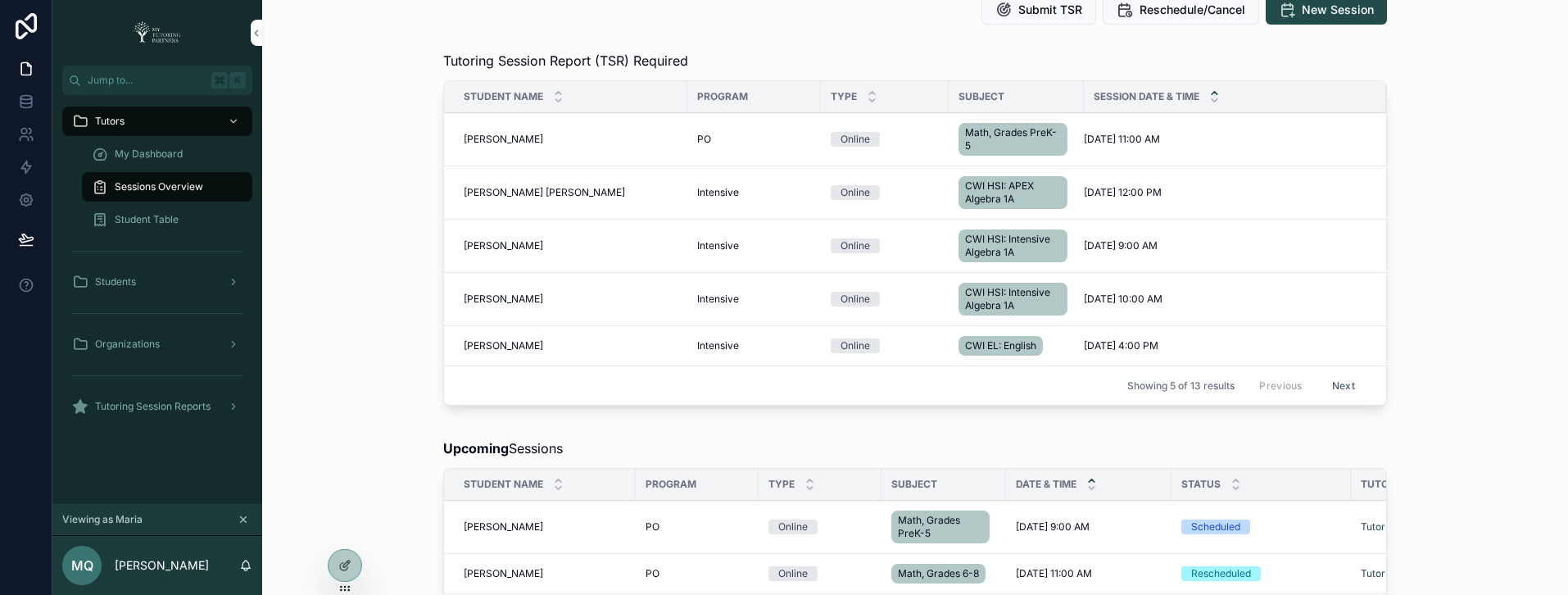
click at [1337, 381] on button "Next" at bounding box center [1344, 385] width 46 height 26
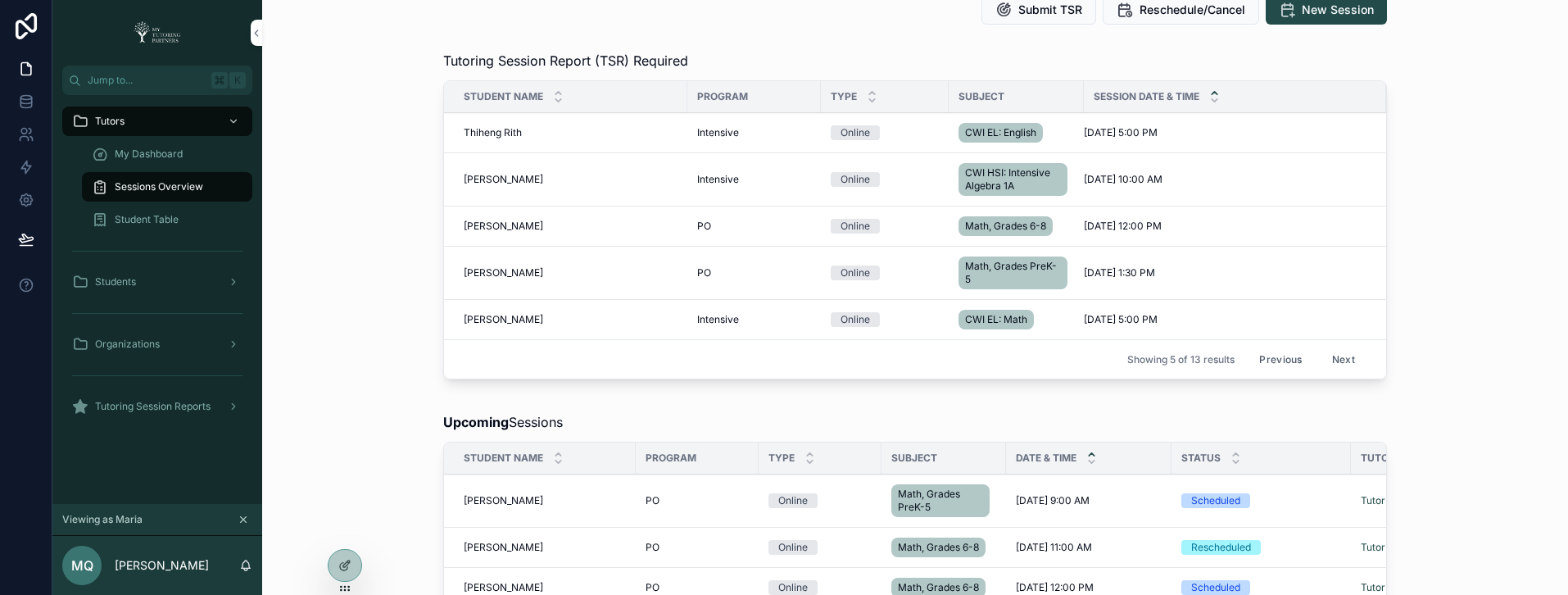
click at [1211, 90] on icon "scrollable content" at bounding box center [1214, 93] width 10 height 10
click at [1333, 359] on button "Next" at bounding box center [1344, 359] width 46 height 26
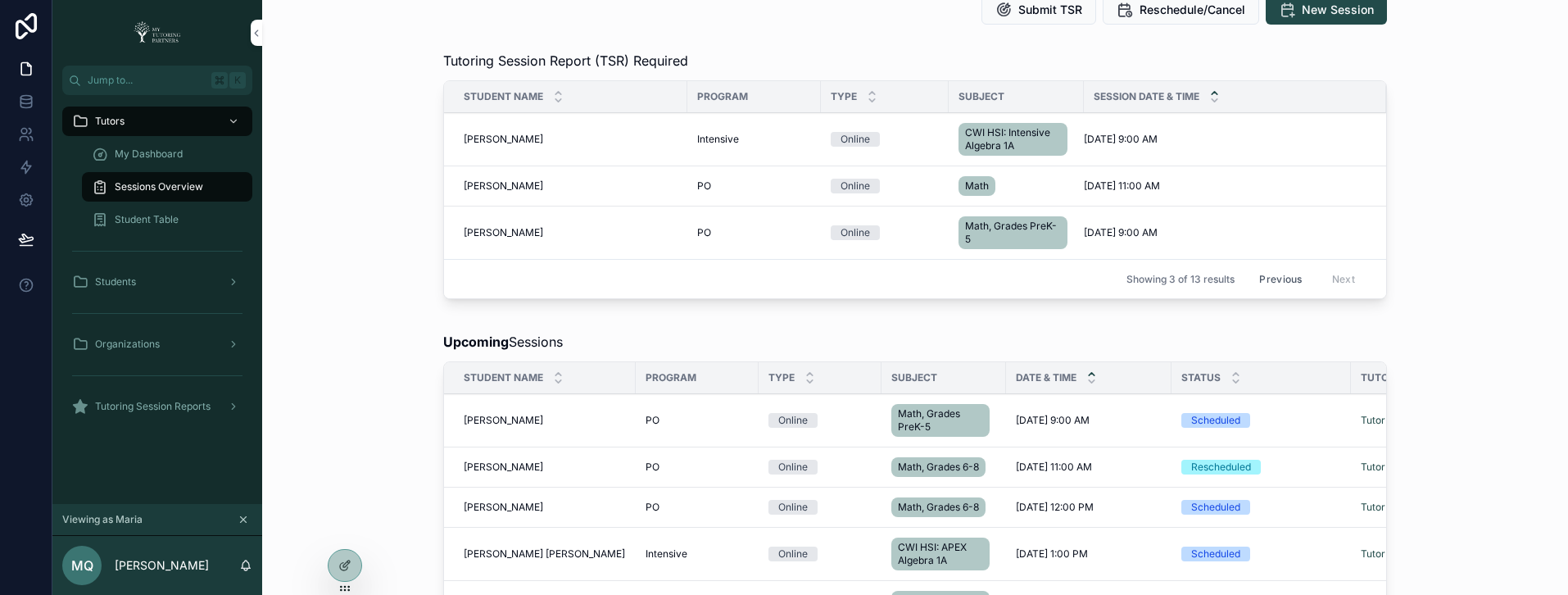
click at [1289, 280] on button "Previous" at bounding box center [1281, 279] width 65 height 26
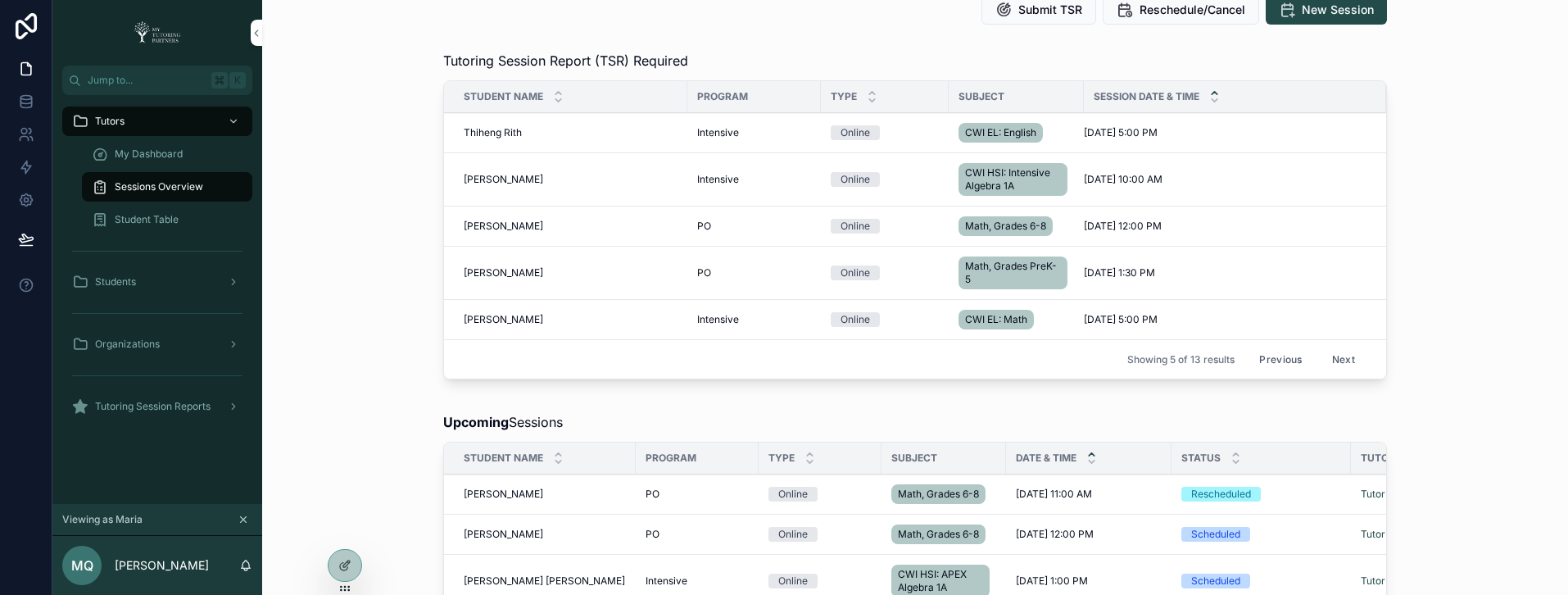
click at [1261, 359] on button "Previous" at bounding box center [1281, 359] width 65 height 26
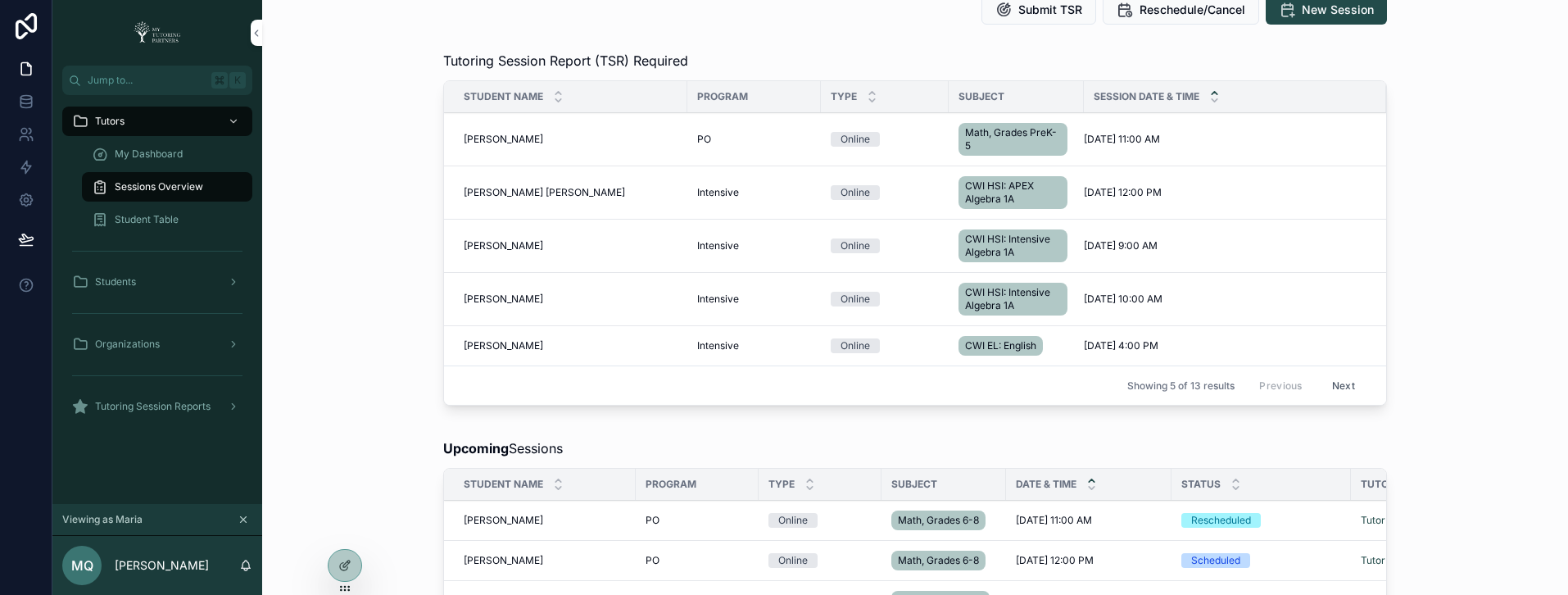
click at [138, 150] on span "My Dashboard" at bounding box center [148, 154] width 68 height 13
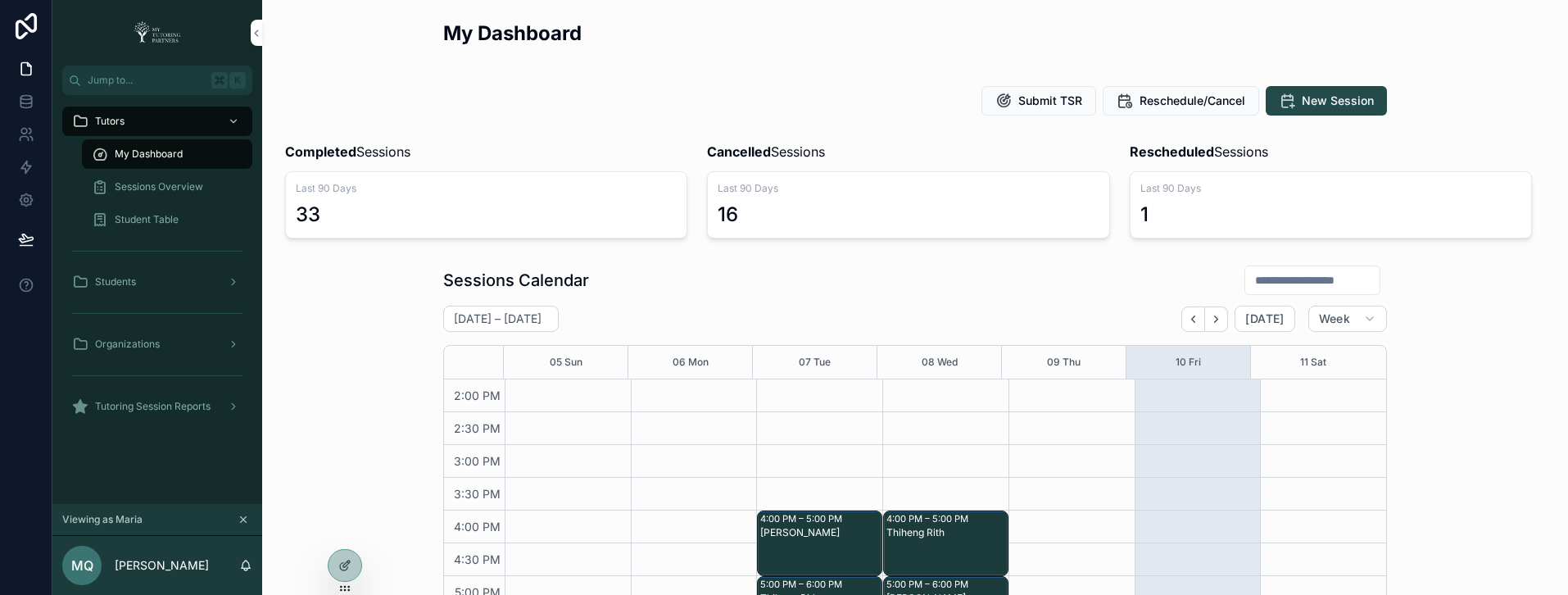
click at [1257, 266] on div "scrollable content" at bounding box center [1313, 280] width 136 height 29
click at [1253, 279] on input "scrollable content" at bounding box center [1313, 280] width 134 height 23
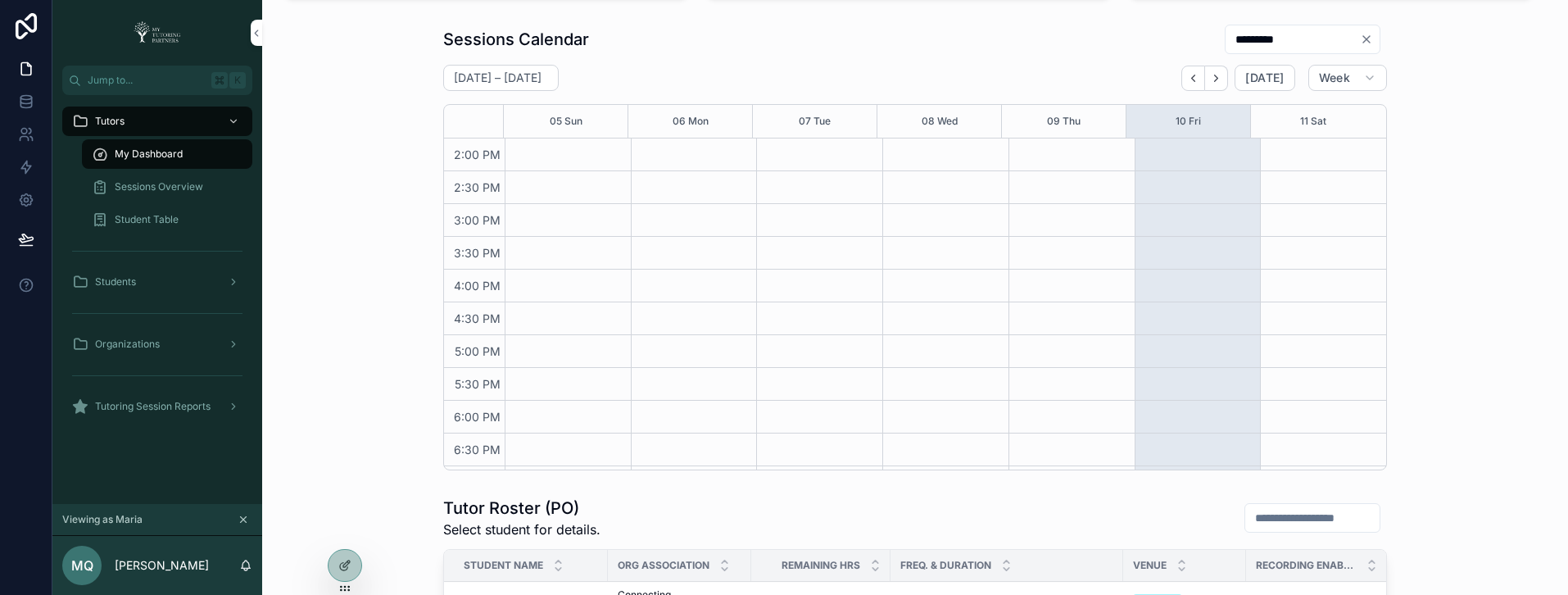
scroll to position [261, 0]
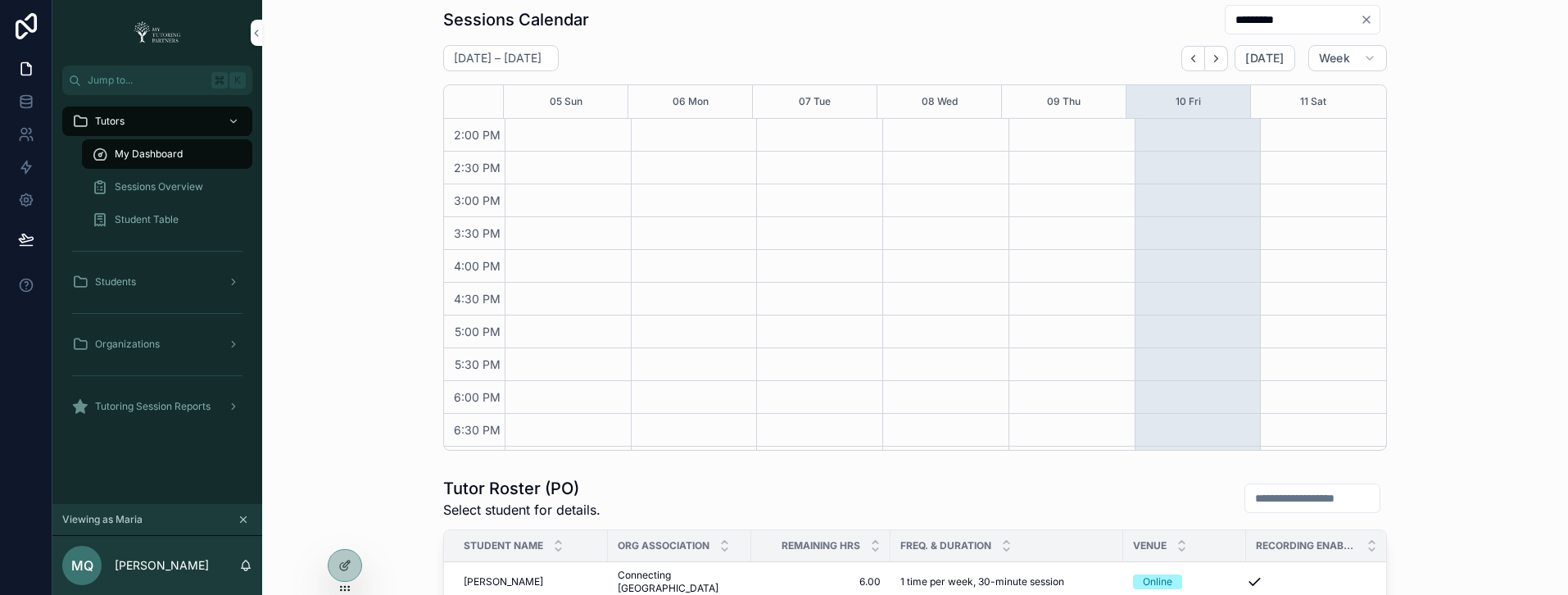
type input "*********"
click at [172, 189] on span "Sessions Overview" at bounding box center [159, 187] width 89 height 13
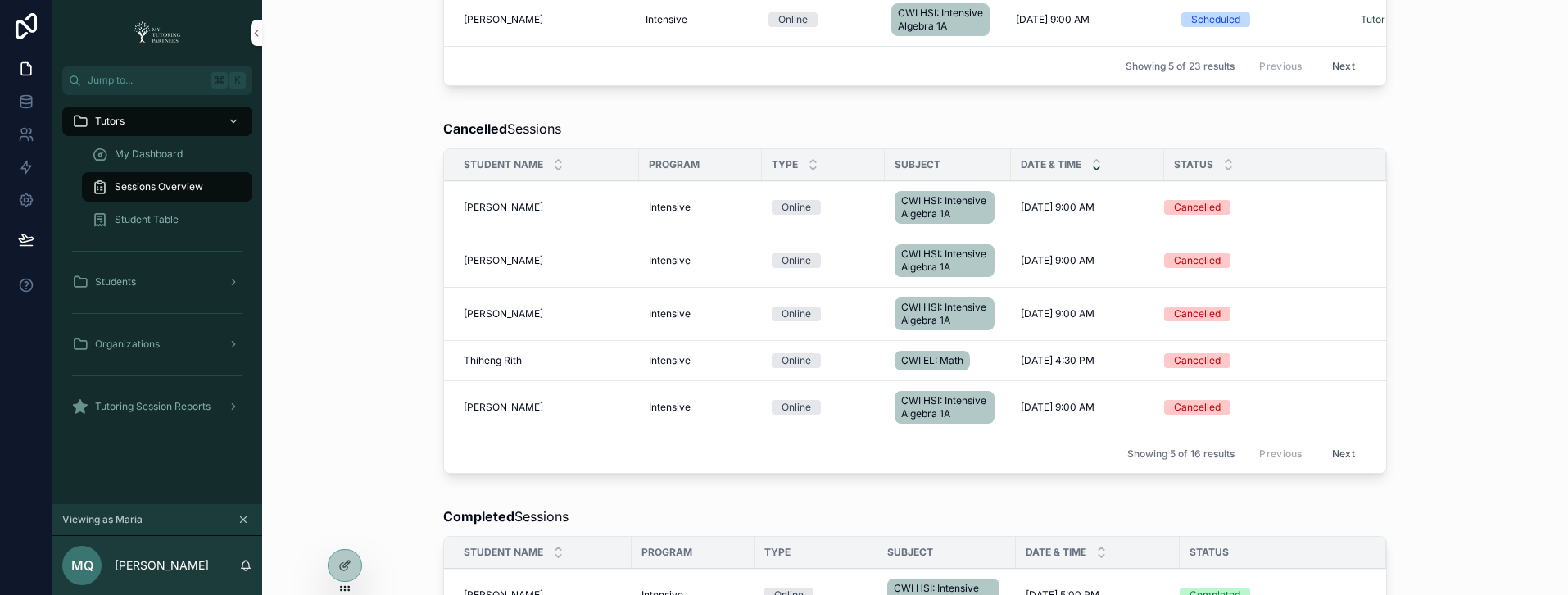
scroll to position [15, 0]
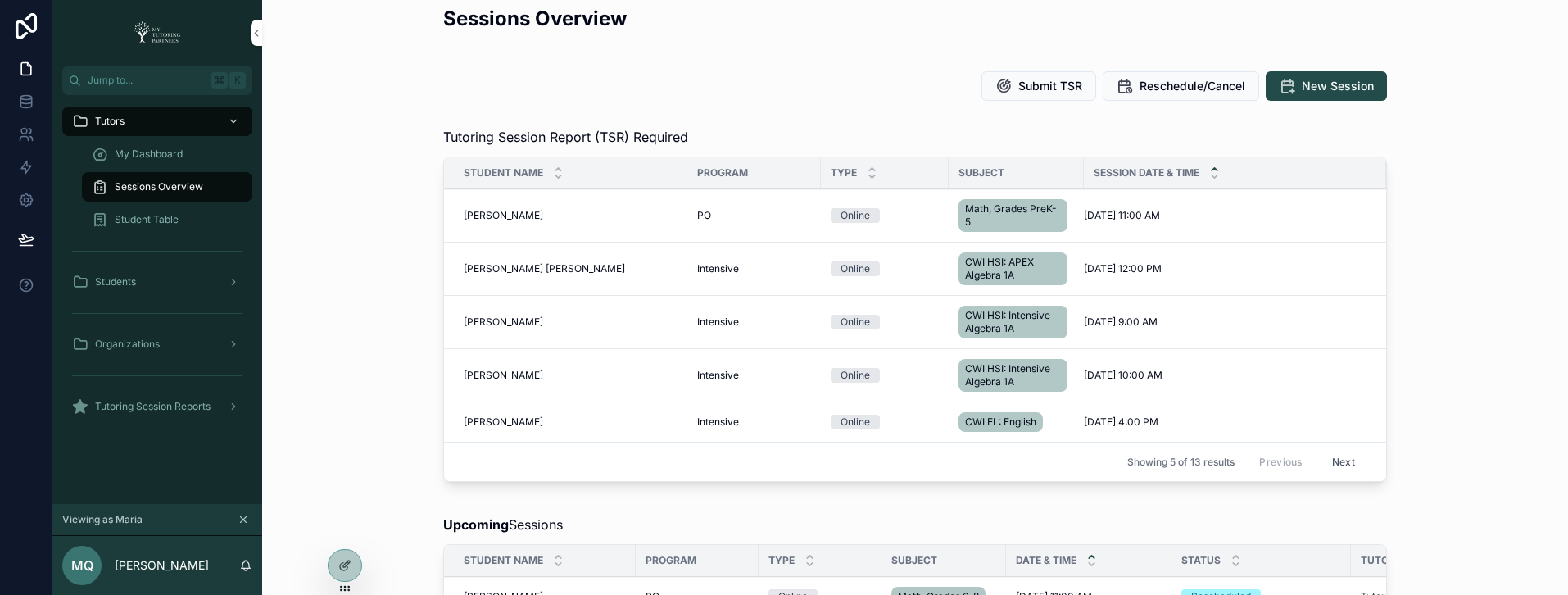
click at [1334, 462] on button "Next" at bounding box center [1344, 462] width 46 height 26
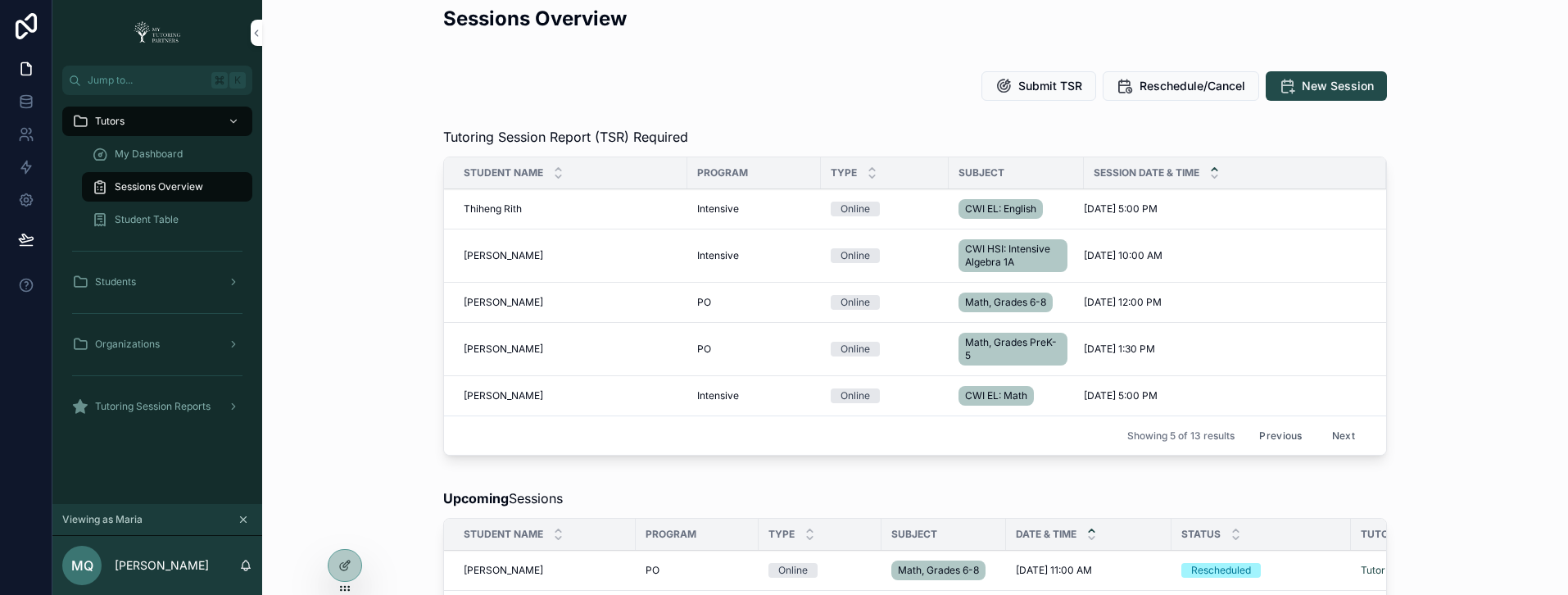
click at [1340, 439] on button "Next" at bounding box center [1344, 435] width 46 height 26
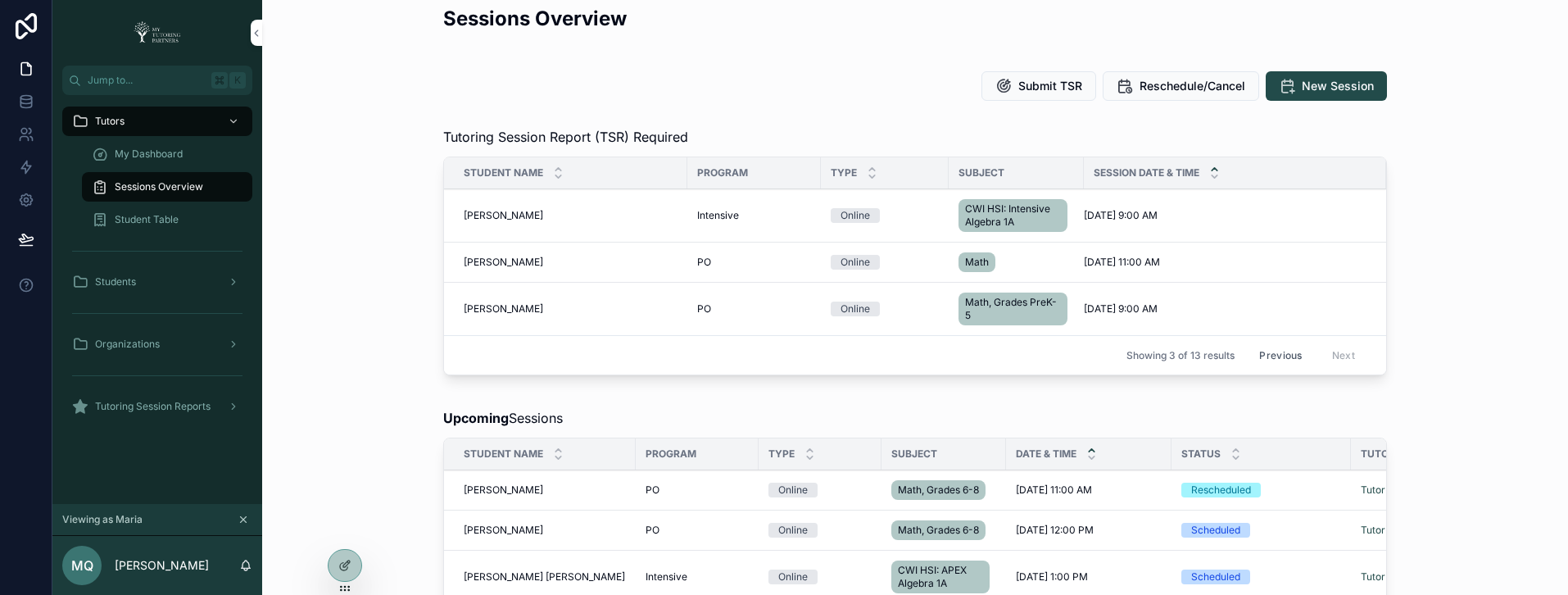
click at [144, 150] on span "My Dashboard" at bounding box center [148, 154] width 68 height 13
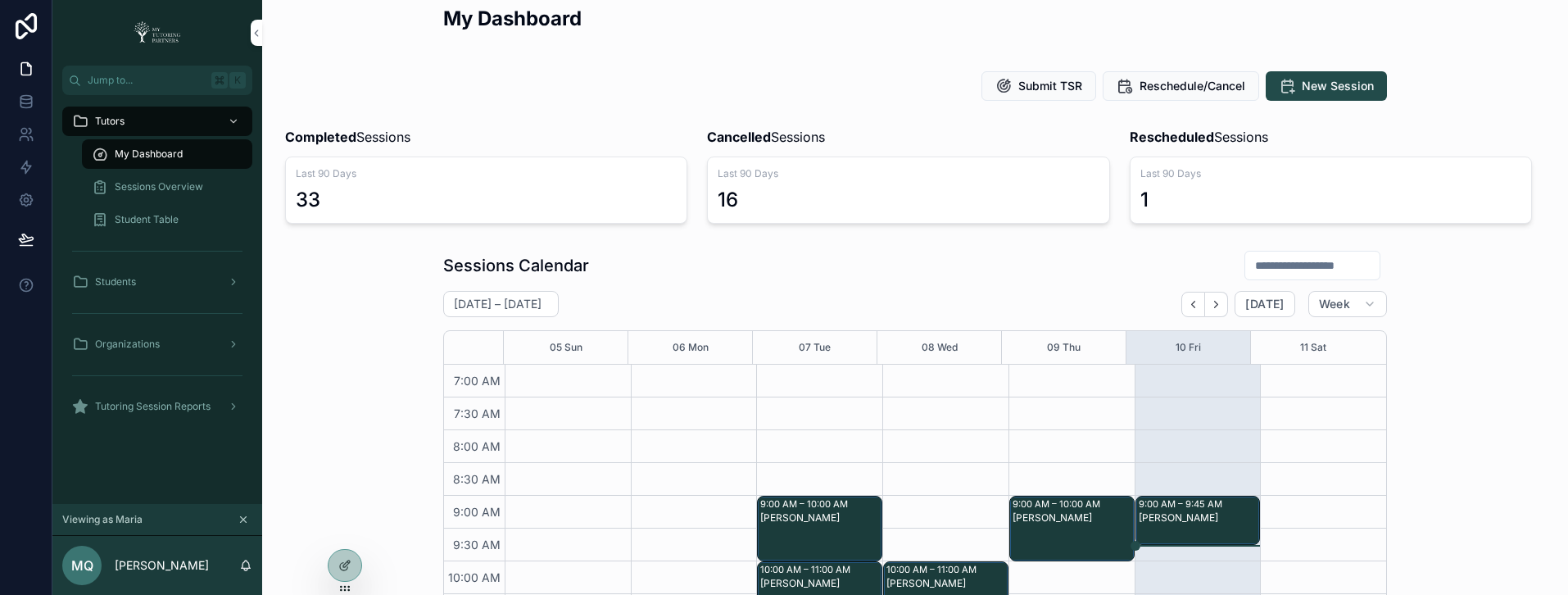
scroll to position [459, 0]
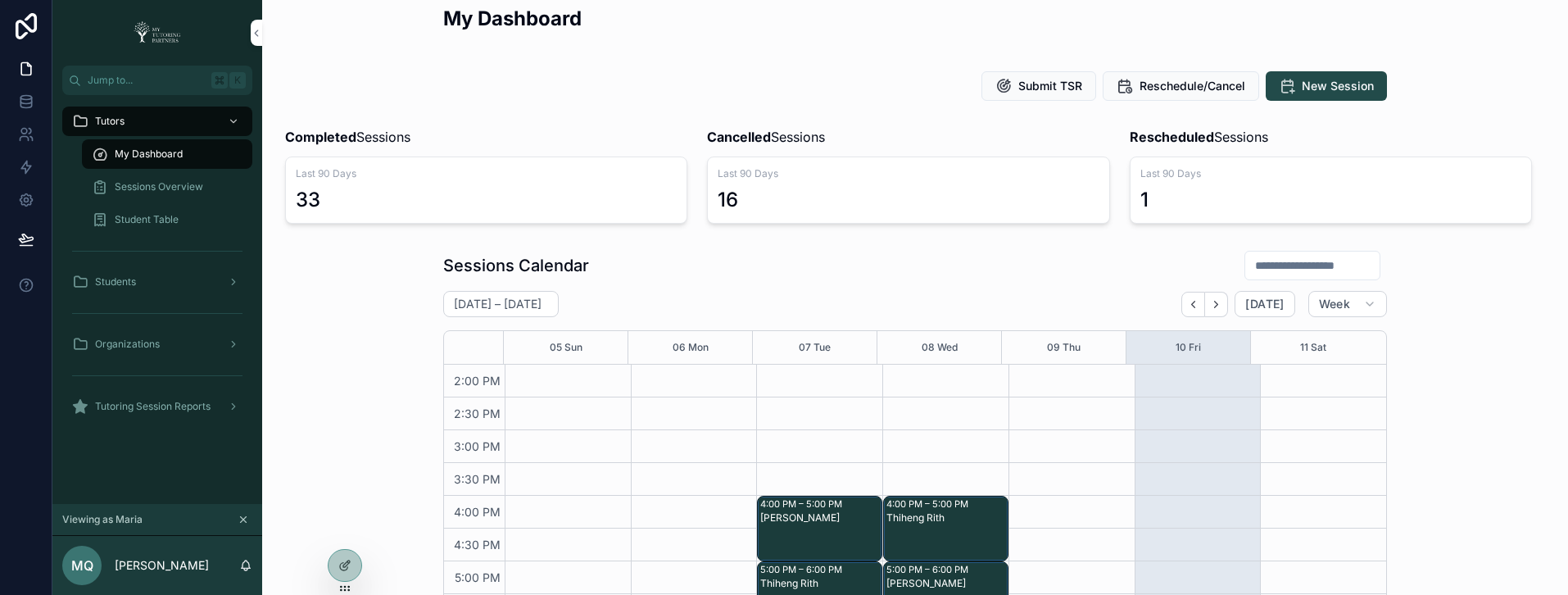
click at [1263, 262] on input "scrollable content" at bounding box center [1313, 266] width 134 height 23
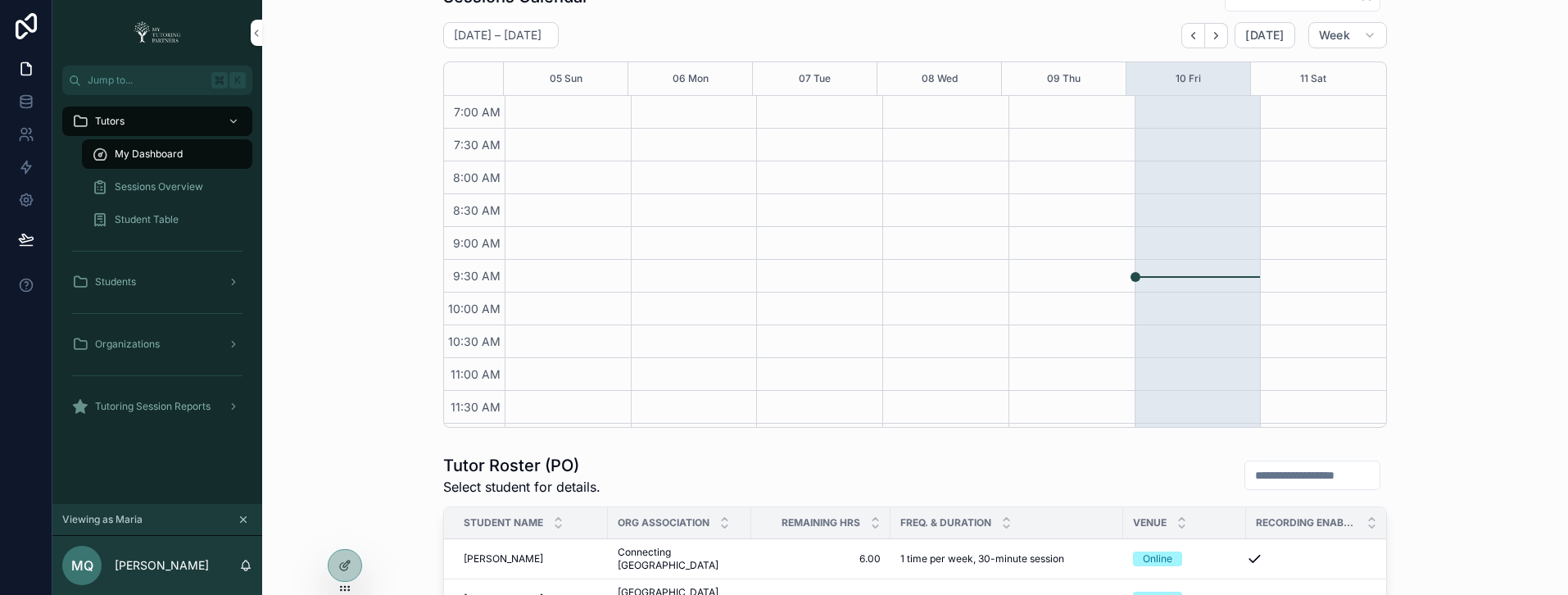
scroll to position [221, 0]
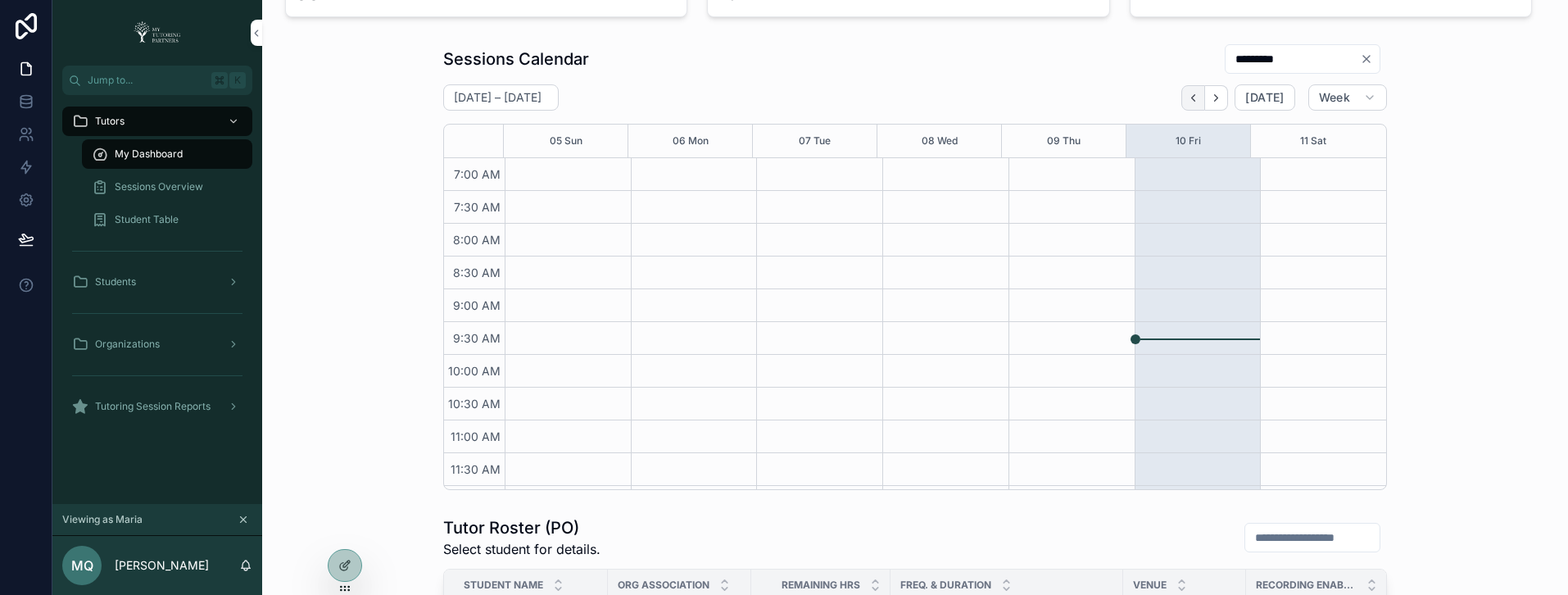
type input "*********"
click at [1188, 94] on icon "Back" at bounding box center [1193, 97] width 12 height 12
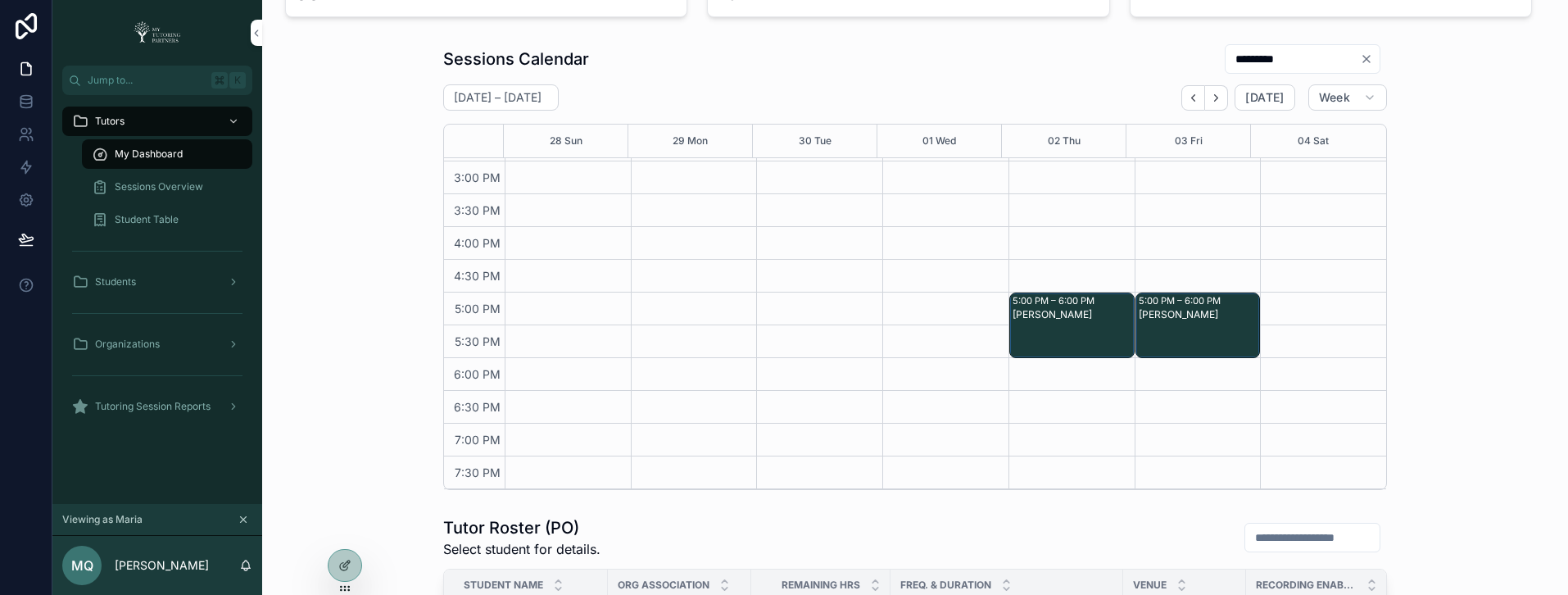
scroll to position [262, 0]
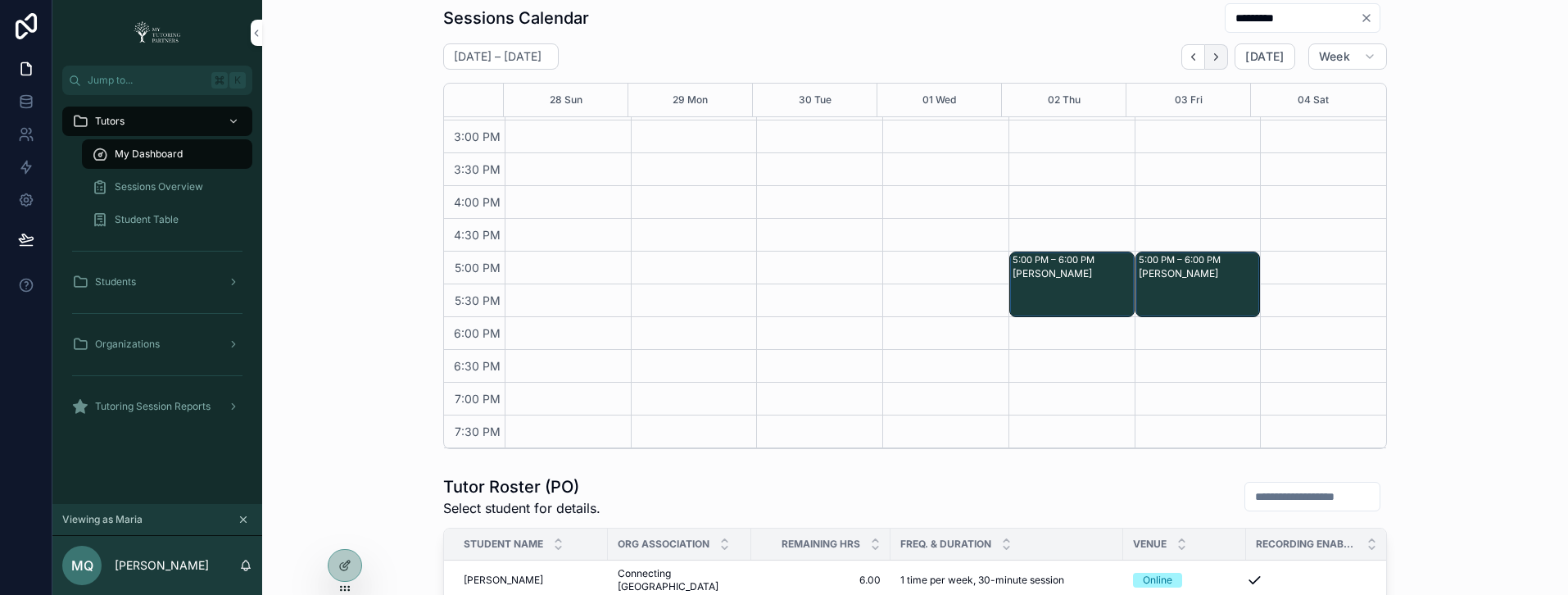
click at [1215, 53] on icon "Next" at bounding box center [1216, 57] width 12 height 12
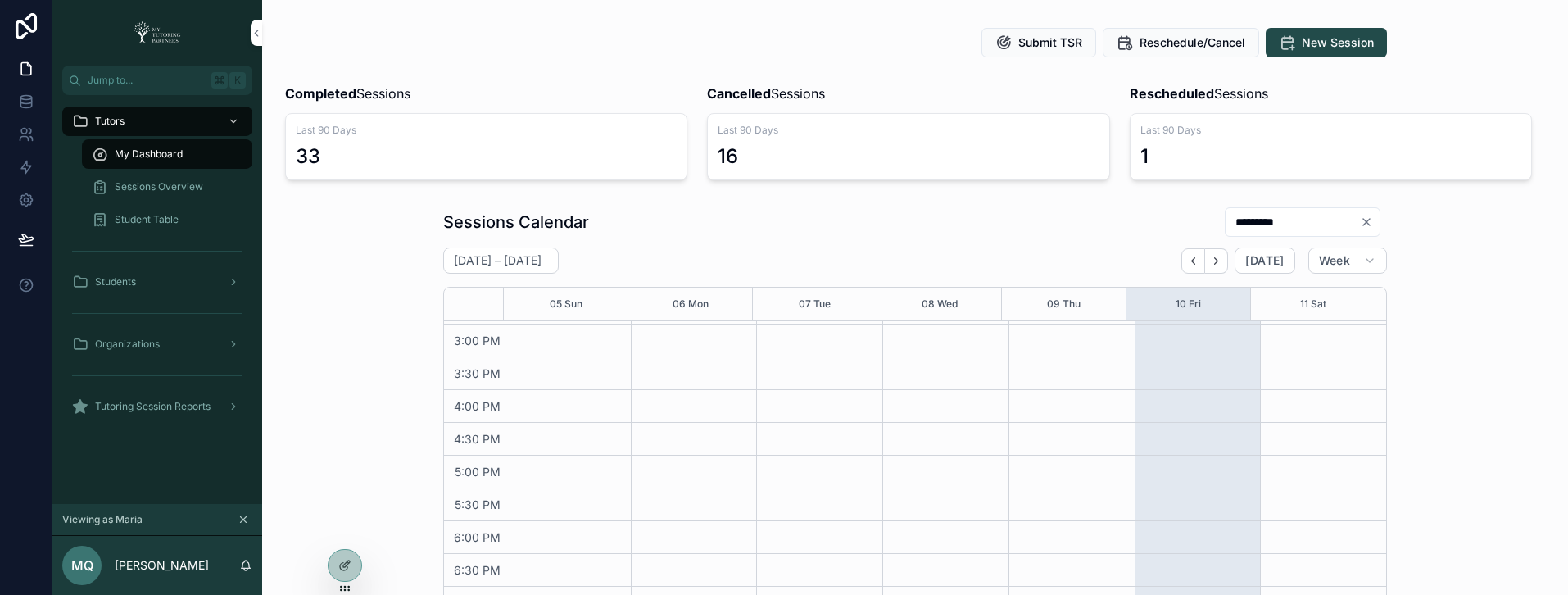
scroll to position [61, 0]
click at [1350, 261] on button "Week" at bounding box center [1348, 258] width 78 height 26
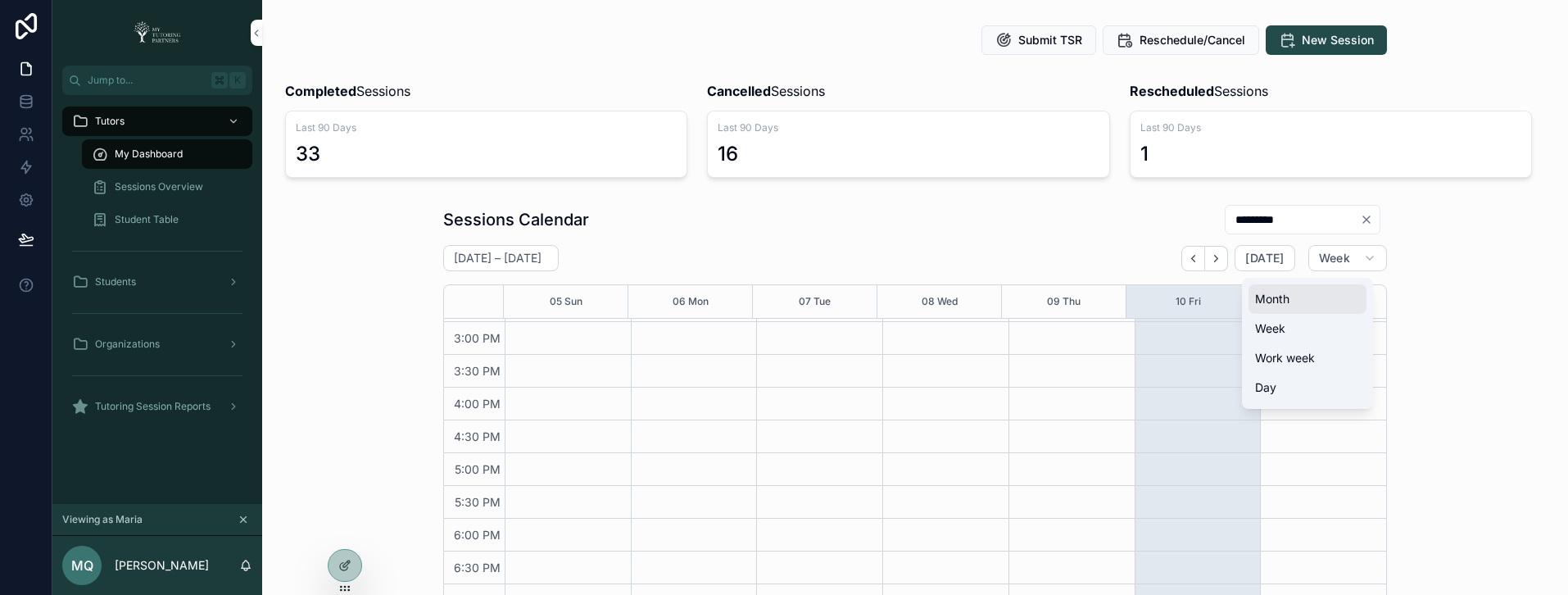
click at [1291, 306] on button "Month" at bounding box center [1307, 299] width 118 height 29
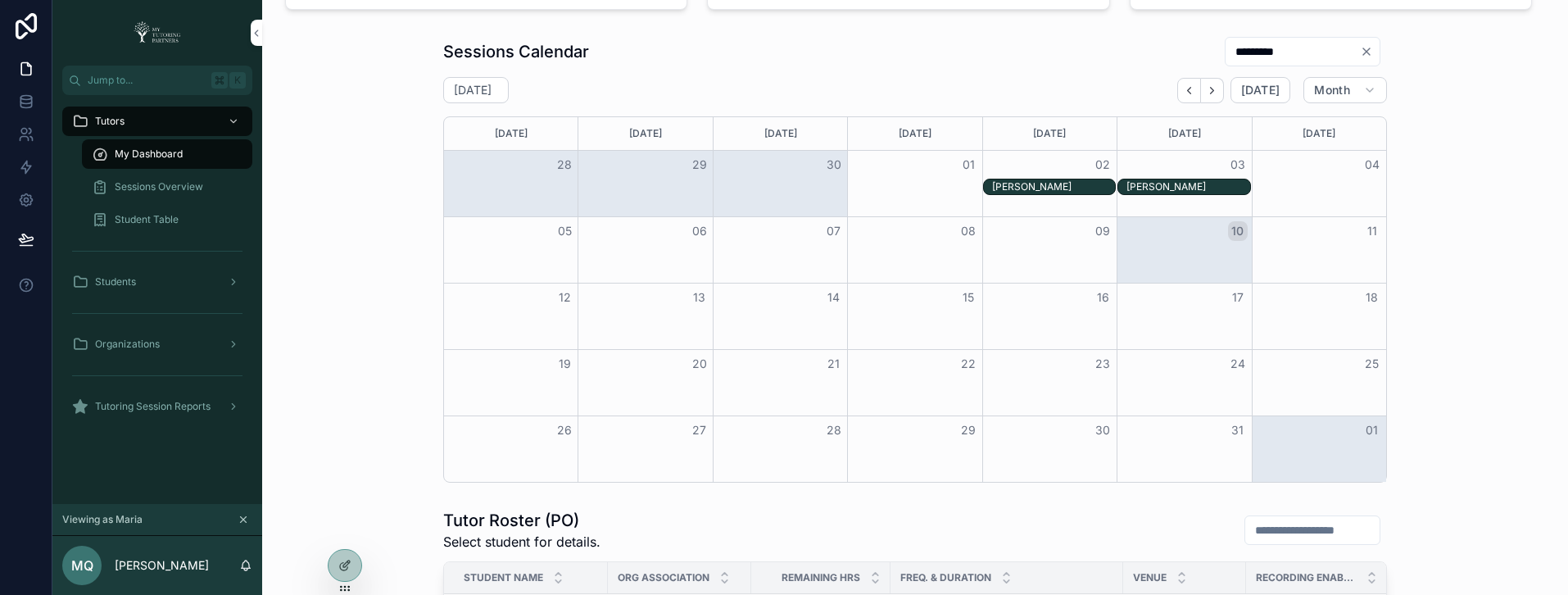
scroll to position [225, 0]
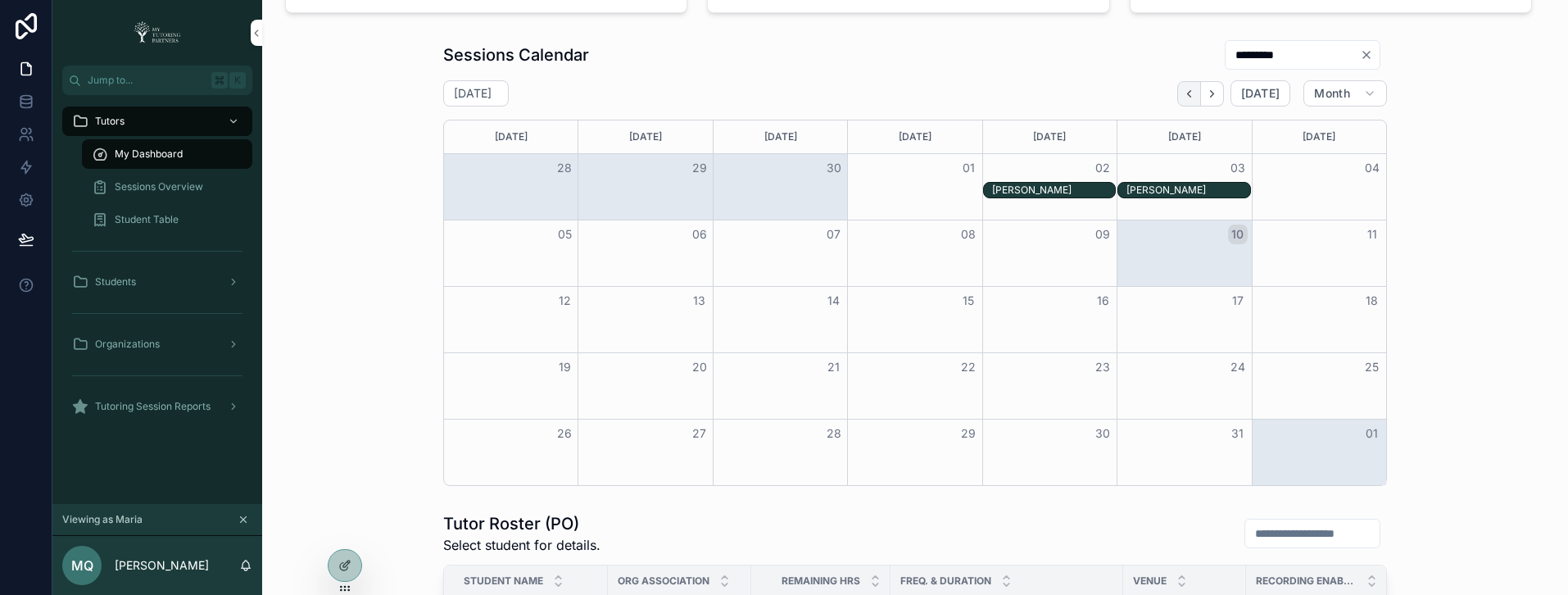
click at [1183, 91] on icon "Back" at bounding box center [1189, 94] width 12 height 12
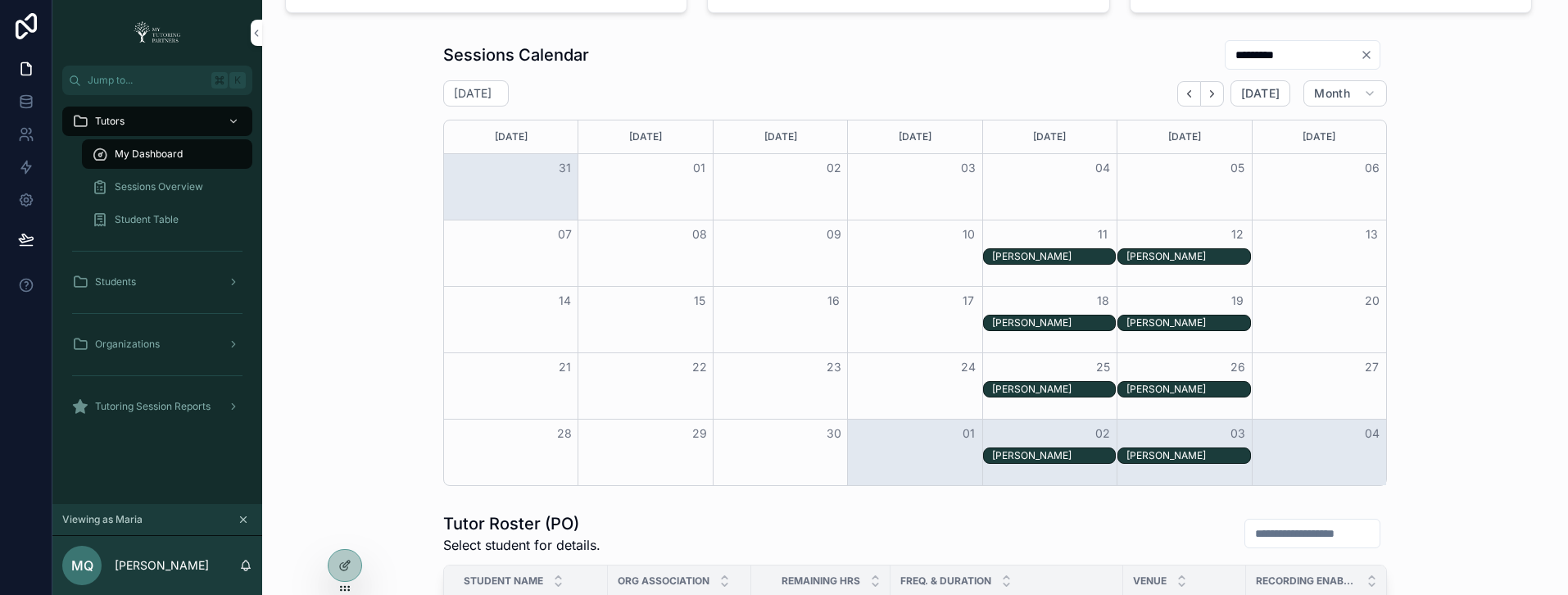
click at [1212, 95] on icon "Next" at bounding box center [1211, 94] width 12 height 12
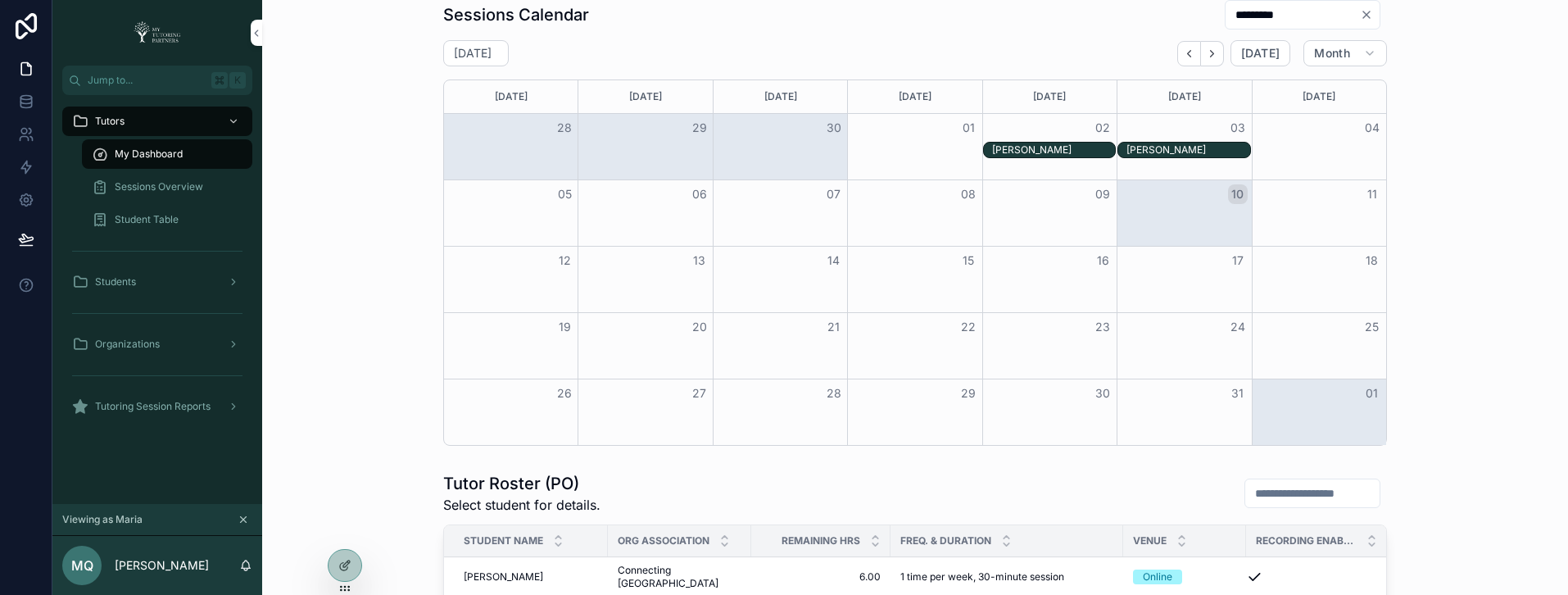
scroll to position [267, 0]
click at [149, 187] on span "Sessions Overview" at bounding box center [159, 187] width 89 height 13
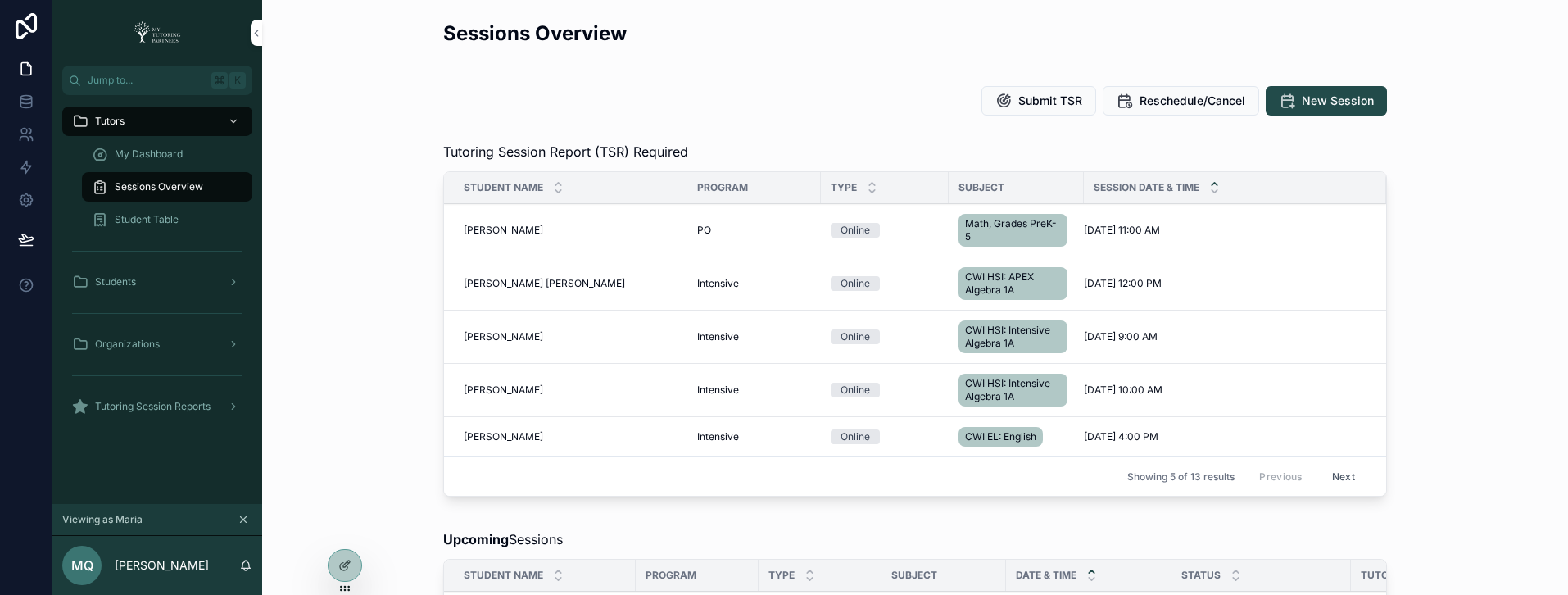
click at [171, 224] on span "Student Table" at bounding box center [147, 219] width 64 height 13
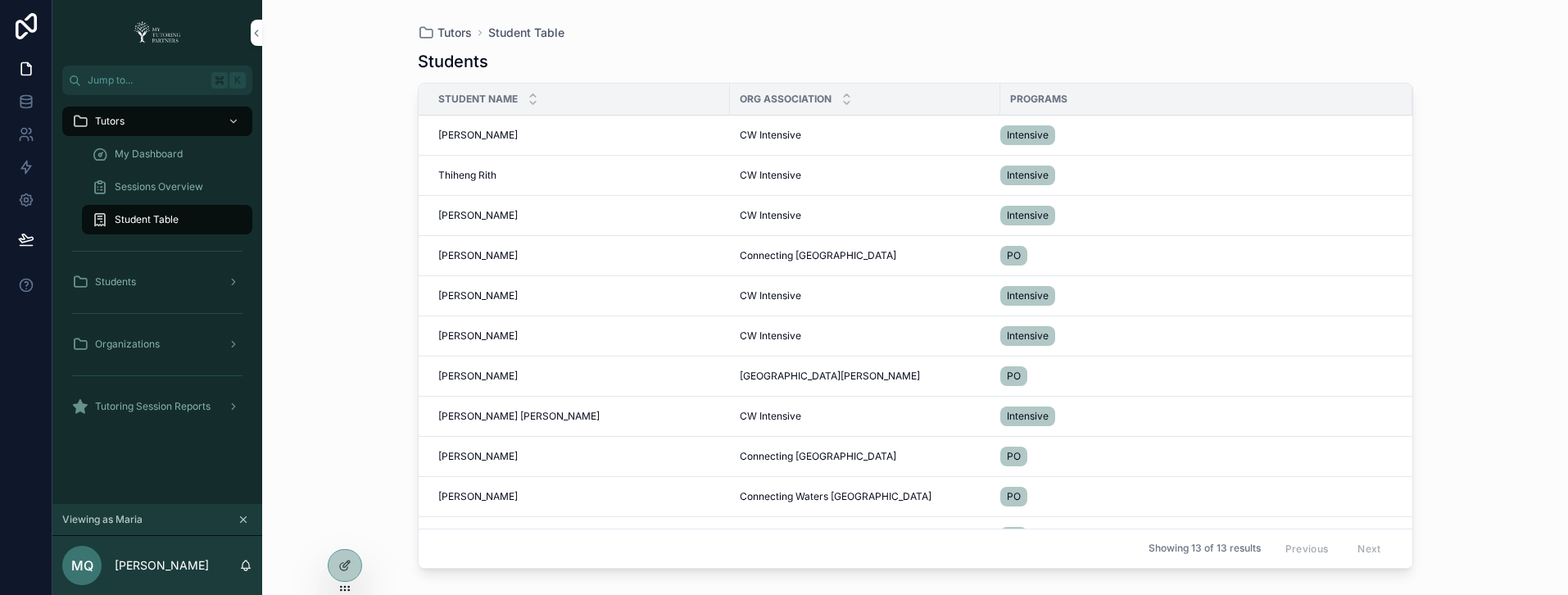
click at [482, 136] on span "[PERSON_NAME]" at bounding box center [479, 135] width 79 height 13
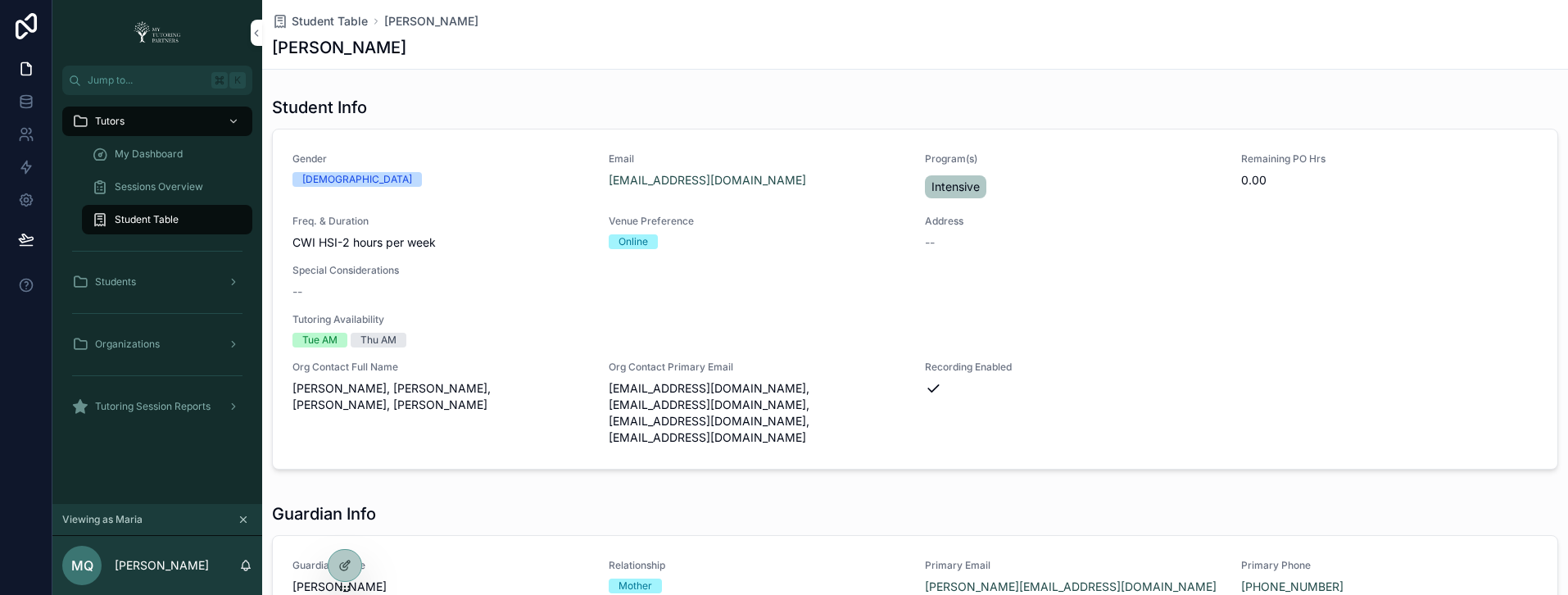
click at [201, 402] on span "Tutoring Session Reports" at bounding box center [153, 407] width 115 height 13
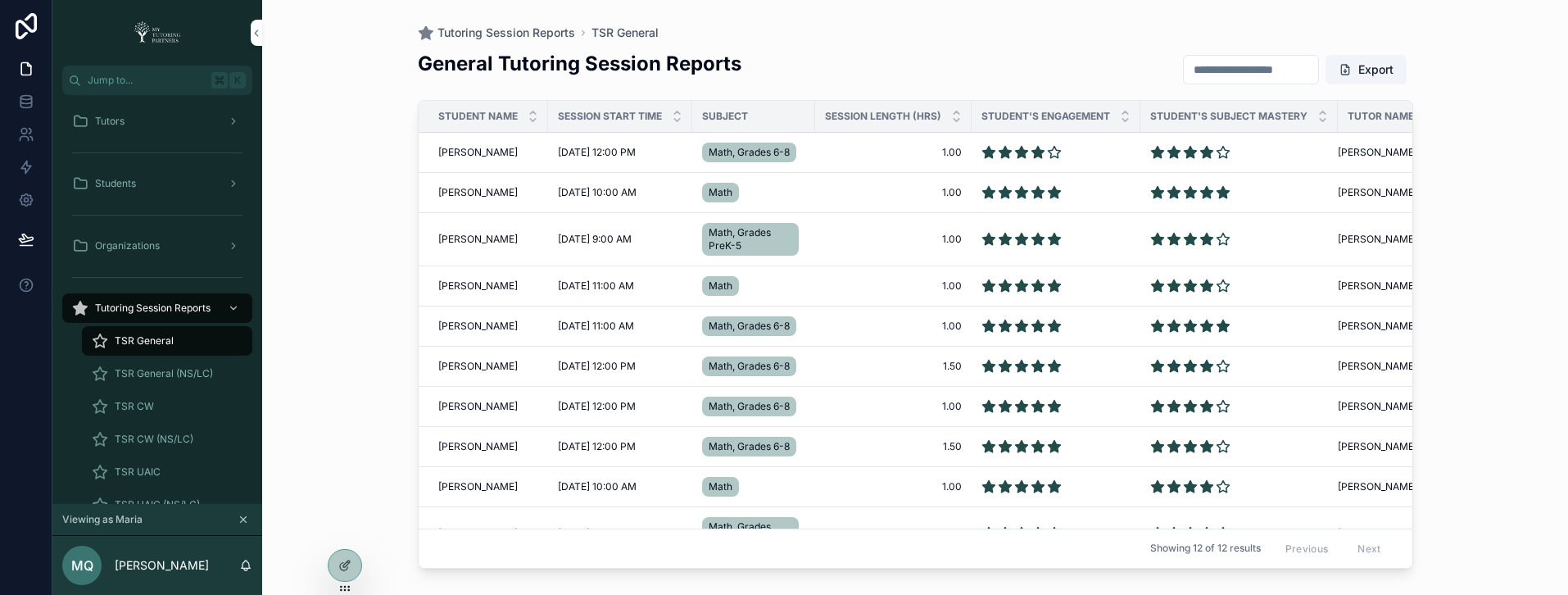
click at [184, 408] on div "TSR CW" at bounding box center [166, 407] width 150 height 26
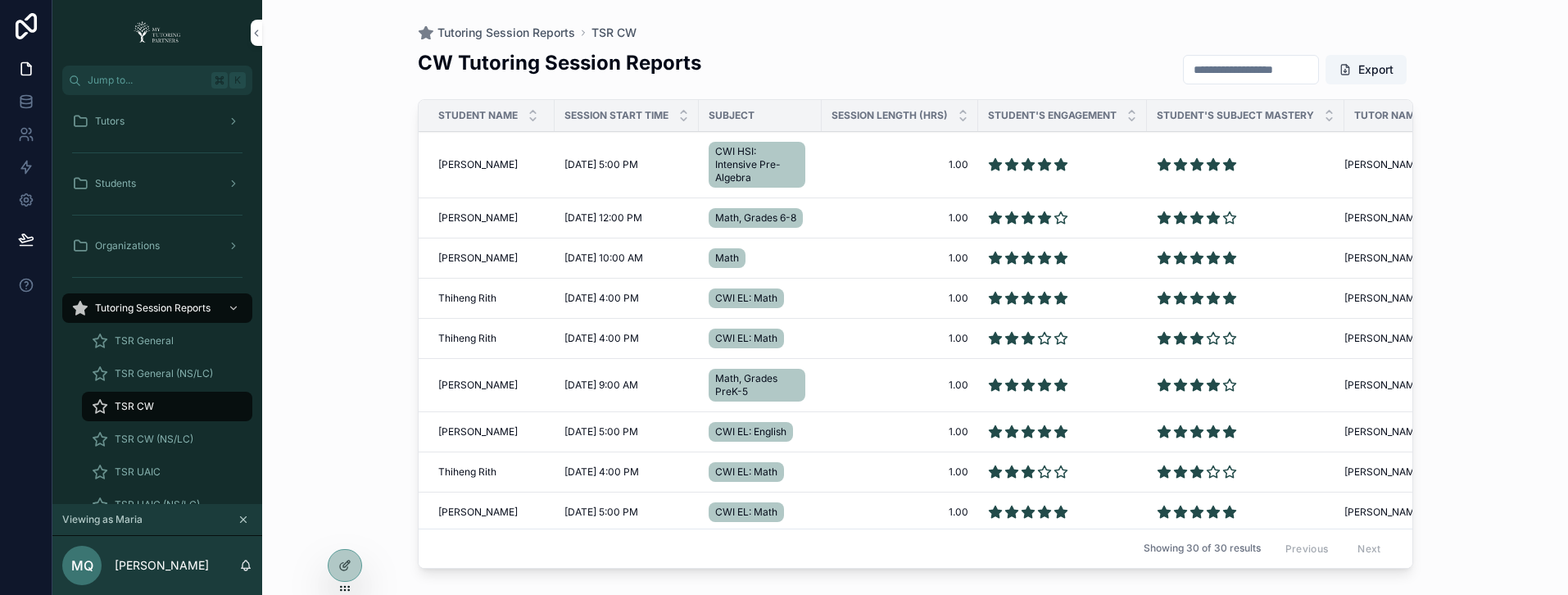
click at [1195, 70] on input "scrollable content" at bounding box center [1251, 70] width 134 height 23
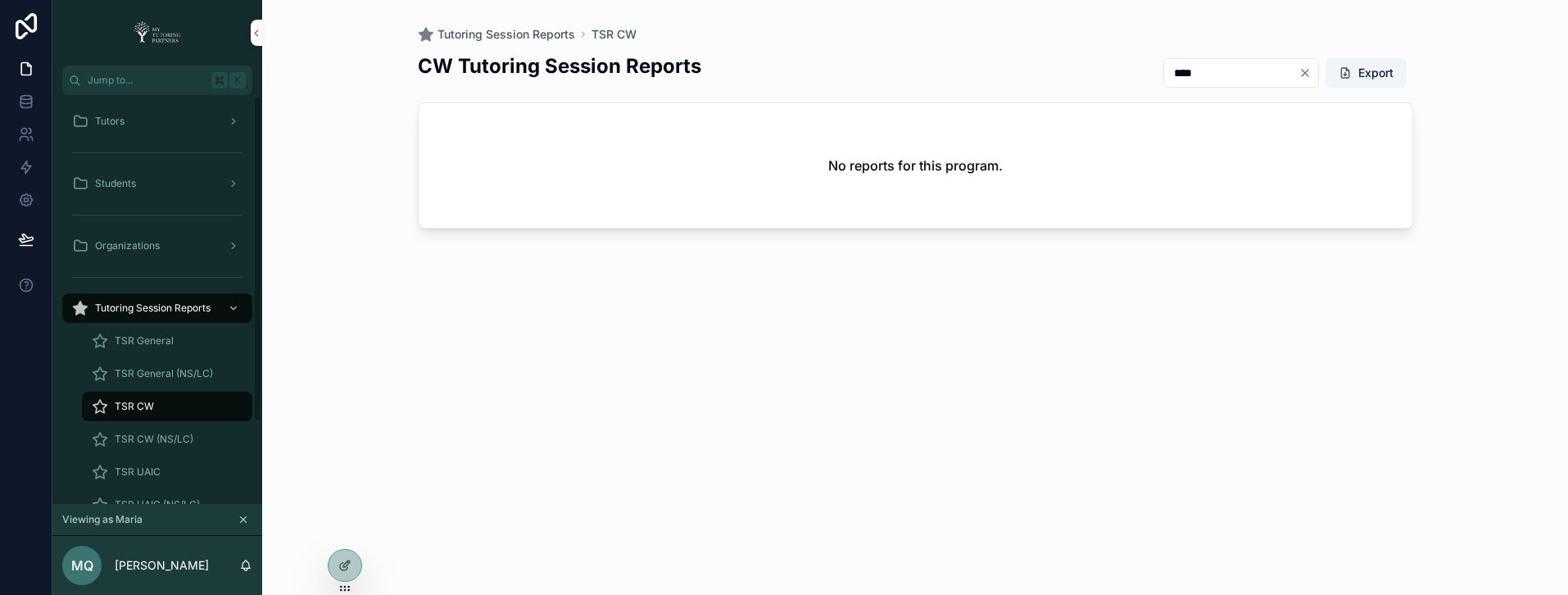
type input "****"
click at [170, 185] on div "Students" at bounding box center [157, 184] width 170 height 26
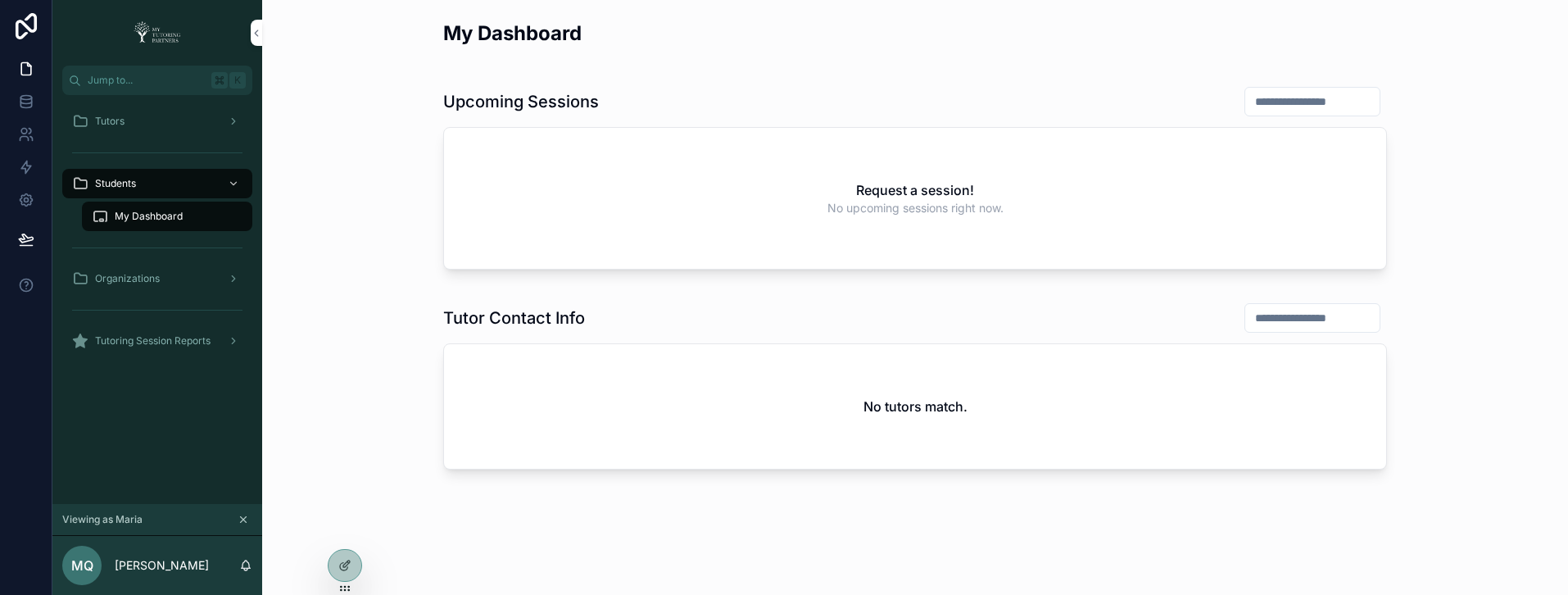
click at [152, 114] on div "Tutors" at bounding box center [157, 121] width 170 height 26
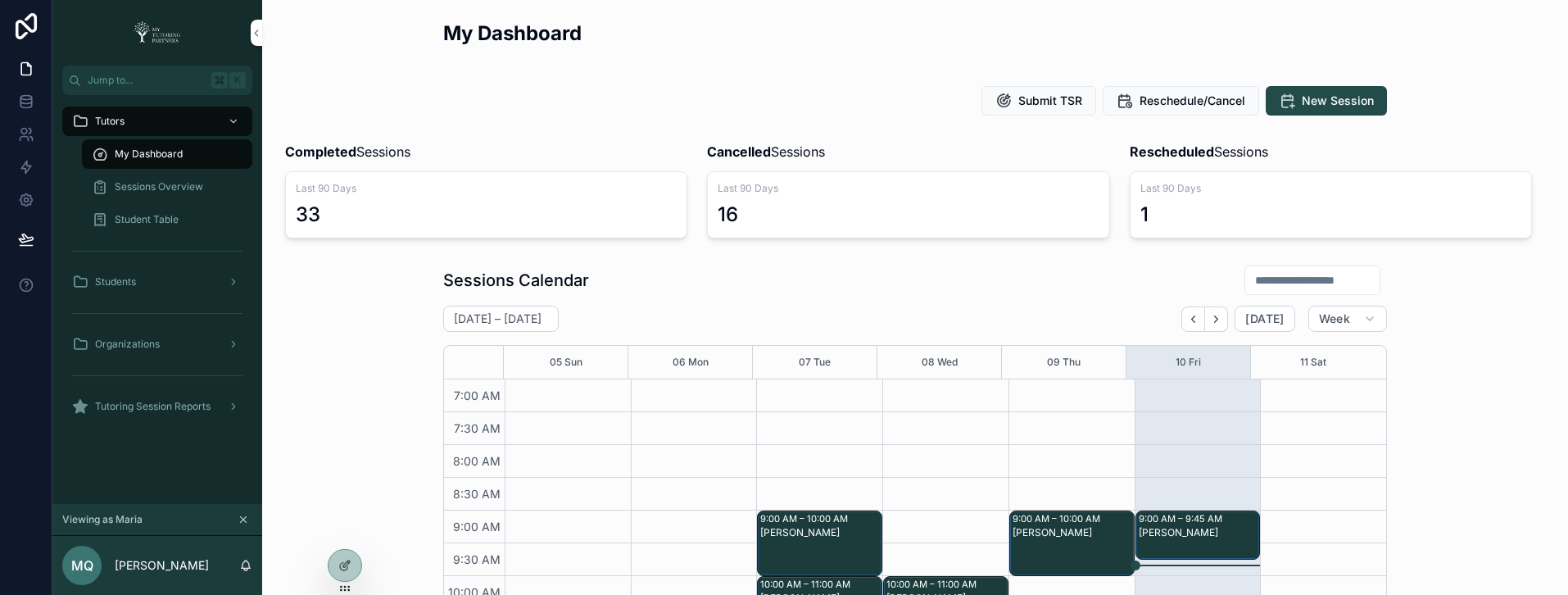
scroll to position [459, 0]
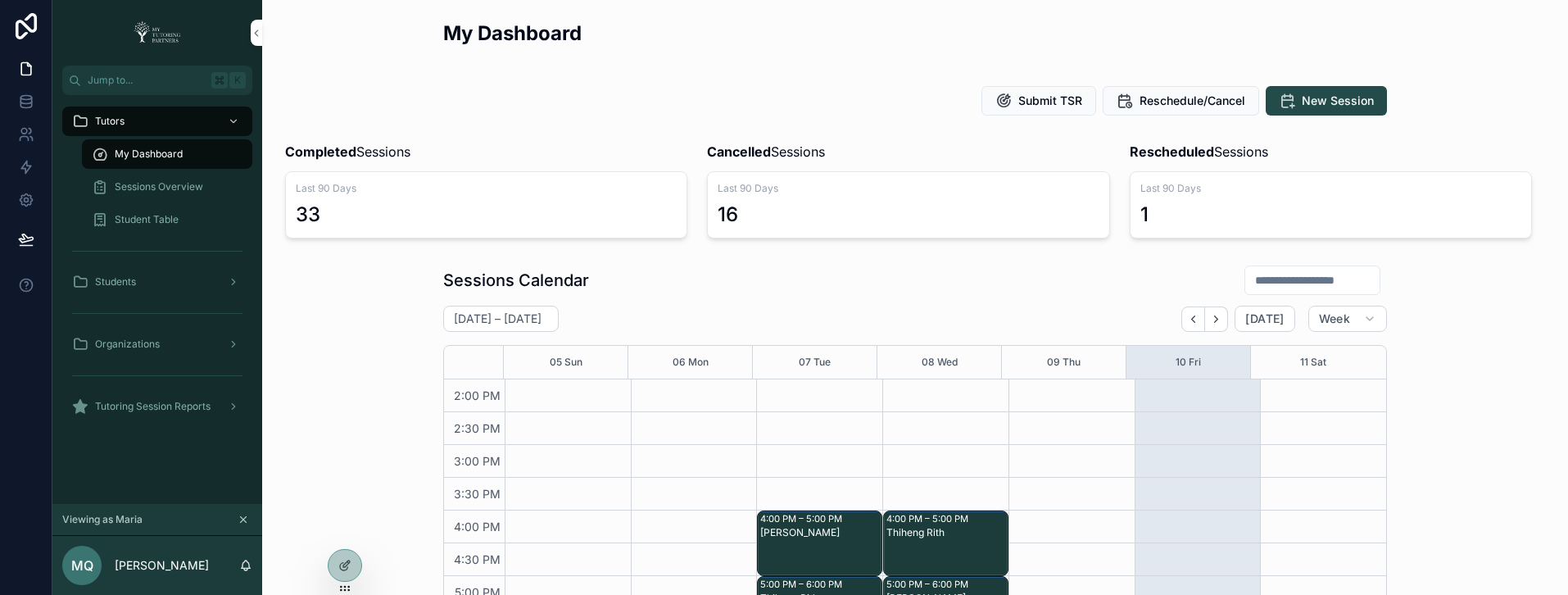
click at [164, 184] on span "Sessions Overview" at bounding box center [159, 187] width 89 height 13
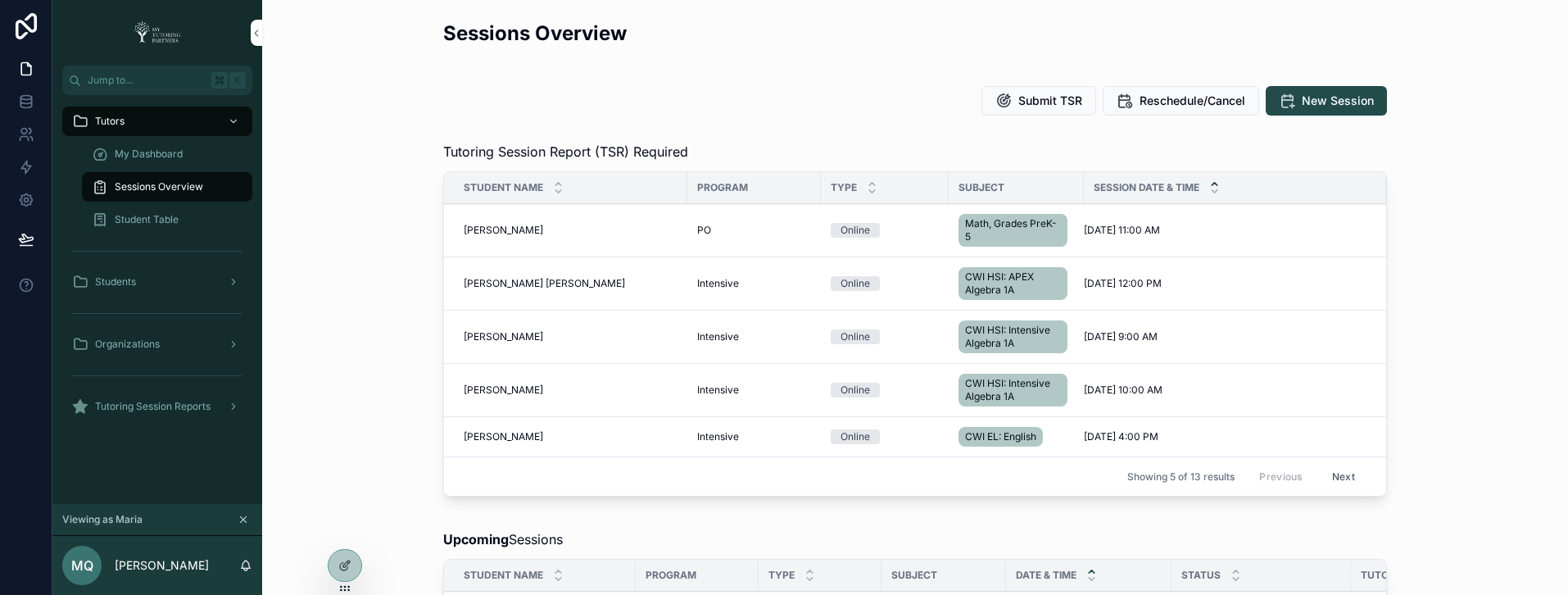
click at [178, 224] on span "Student Table" at bounding box center [147, 219] width 64 height 13
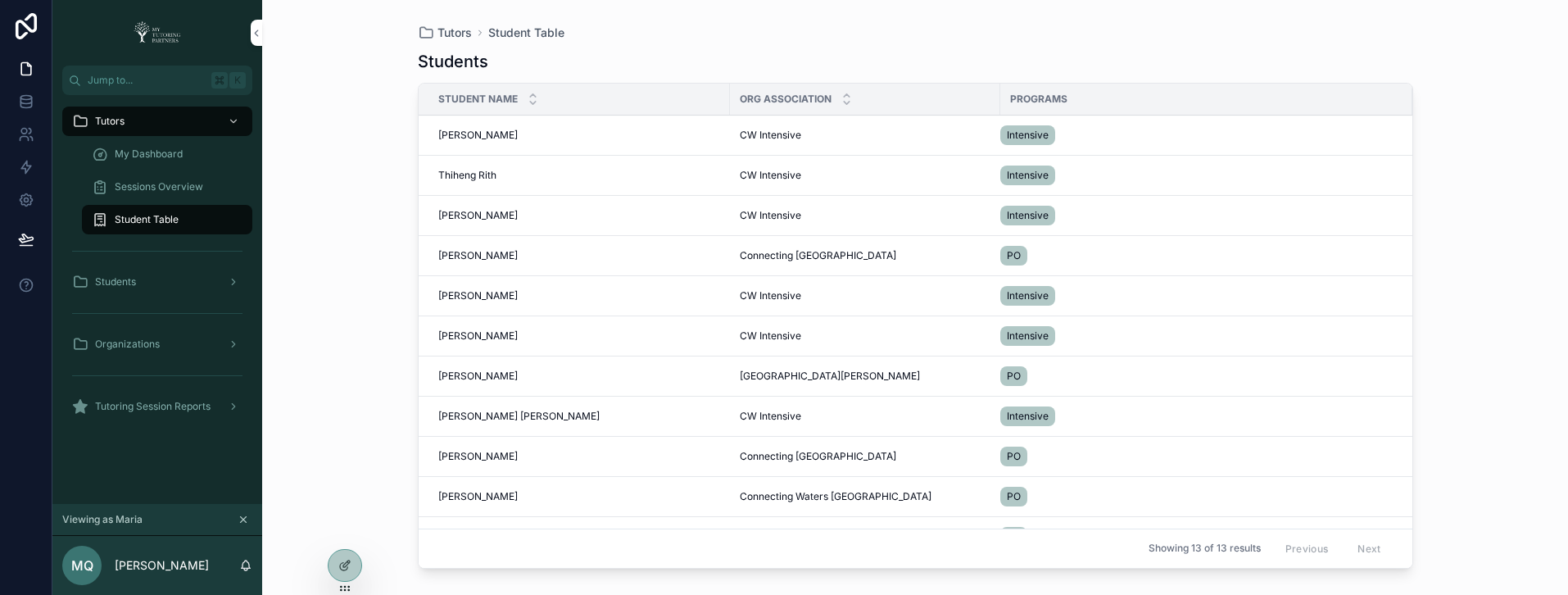
click at [484, 136] on span "[PERSON_NAME]" at bounding box center [479, 135] width 79 height 13
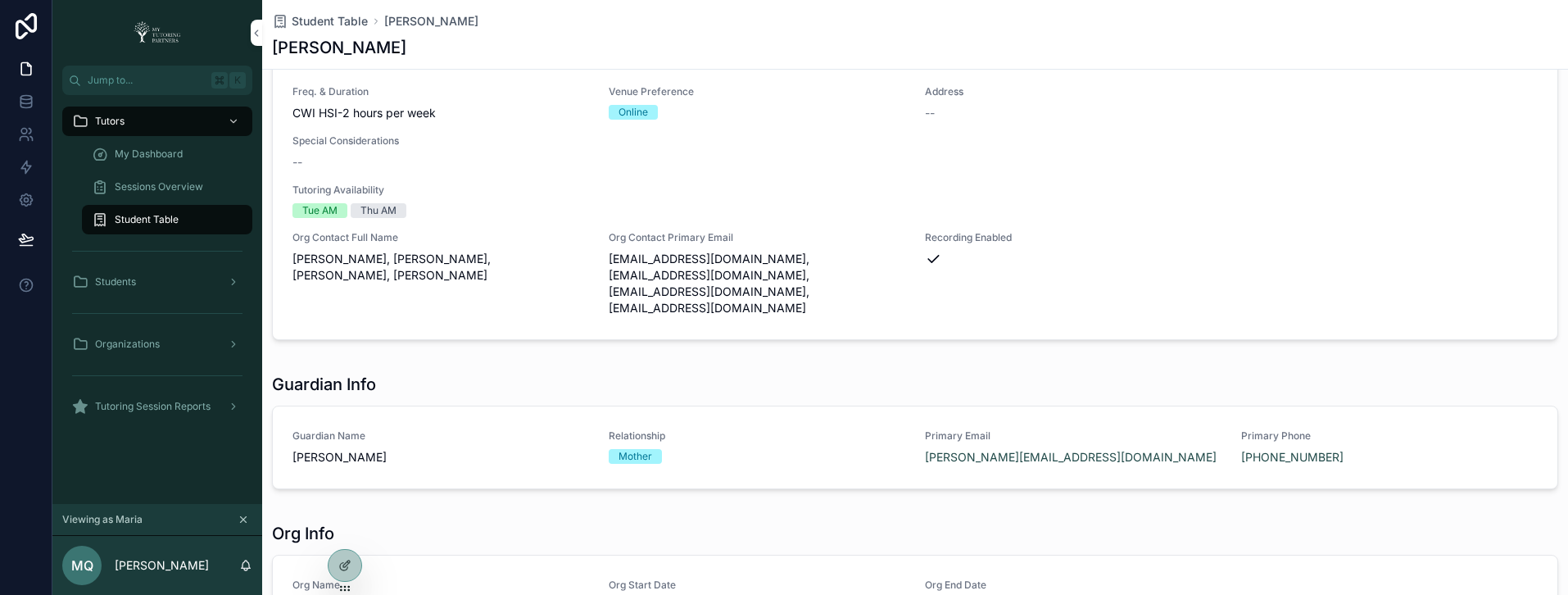
scroll to position [289, 0]
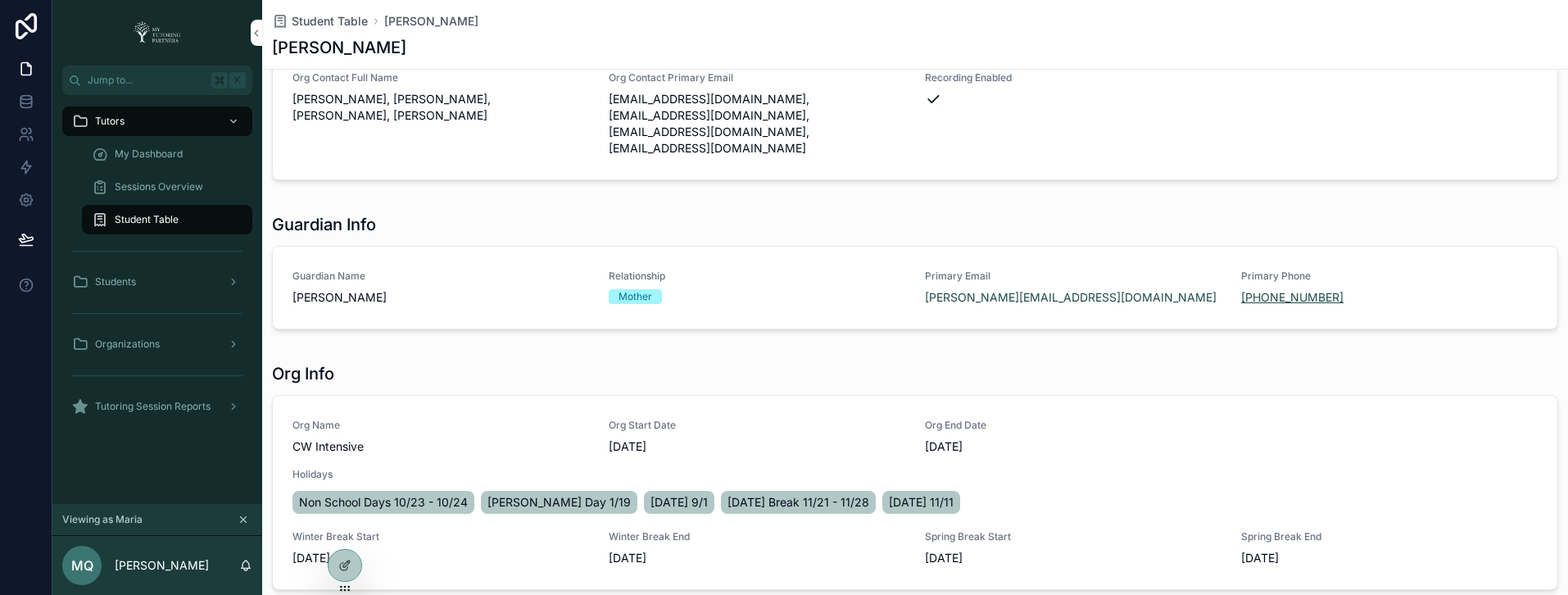
click at [1274, 289] on link "(209) 604-3937" at bounding box center [1293, 297] width 102 height 16
copy link "(209) 604-3937"
drag, startPoint x: 1328, startPoint y: 263, endPoint x: 1229, endPoint y: 265, distance: 99.0
click at [1229, 270] on div "Guardian Name Jennie Chavez Relationship Mother Primary Email jennie.chavez14@g…" at bounding box center [915, 288] width 1246 height 36
click at [276, 19] on icon "scrollable content" at bounding box center [280, 21] width 16 height 16
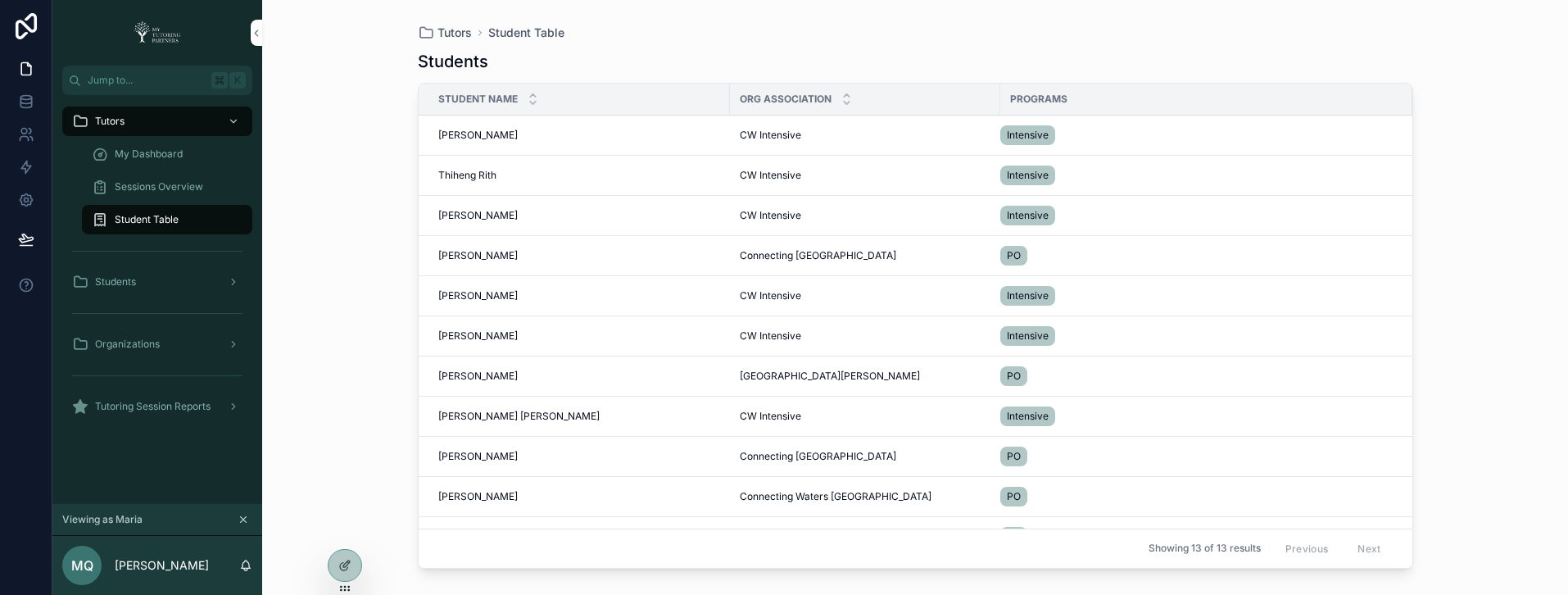
click at [463, 254] on span "[PERSON_NAME]" at bounding box center [479, 255] width 79 height 13
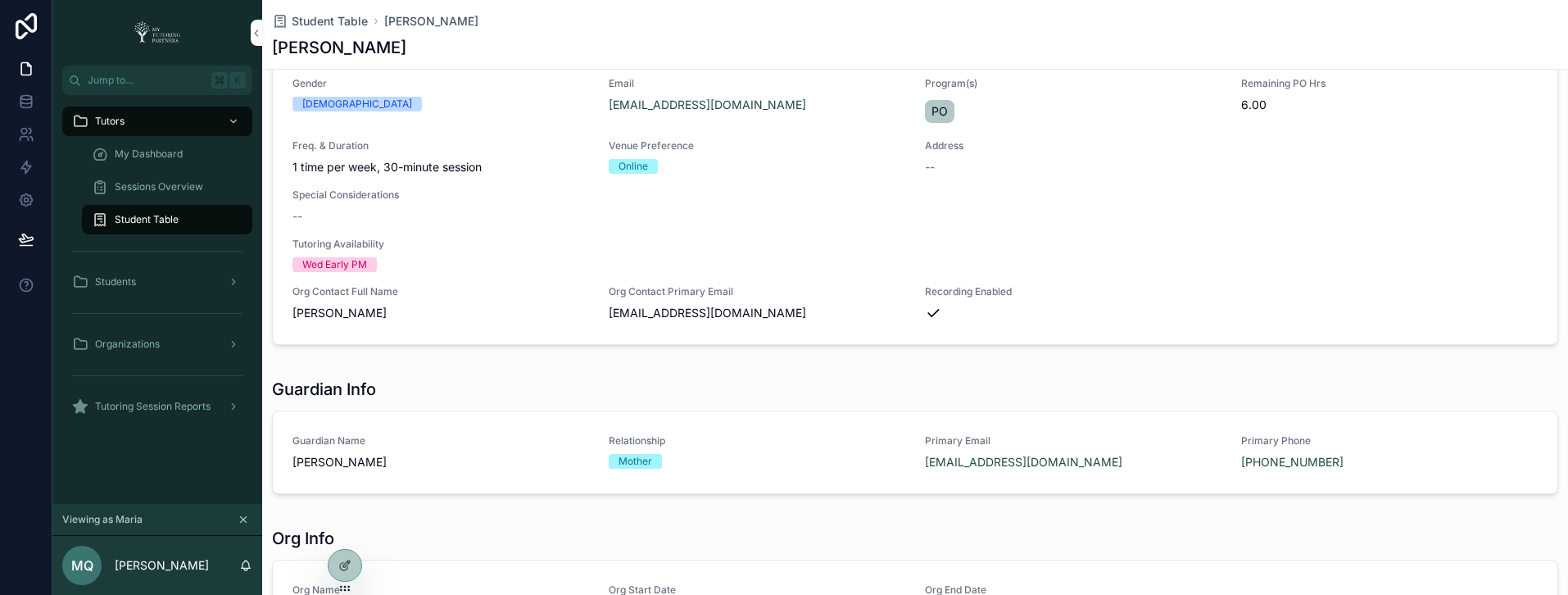
scroll to position [107, 0]
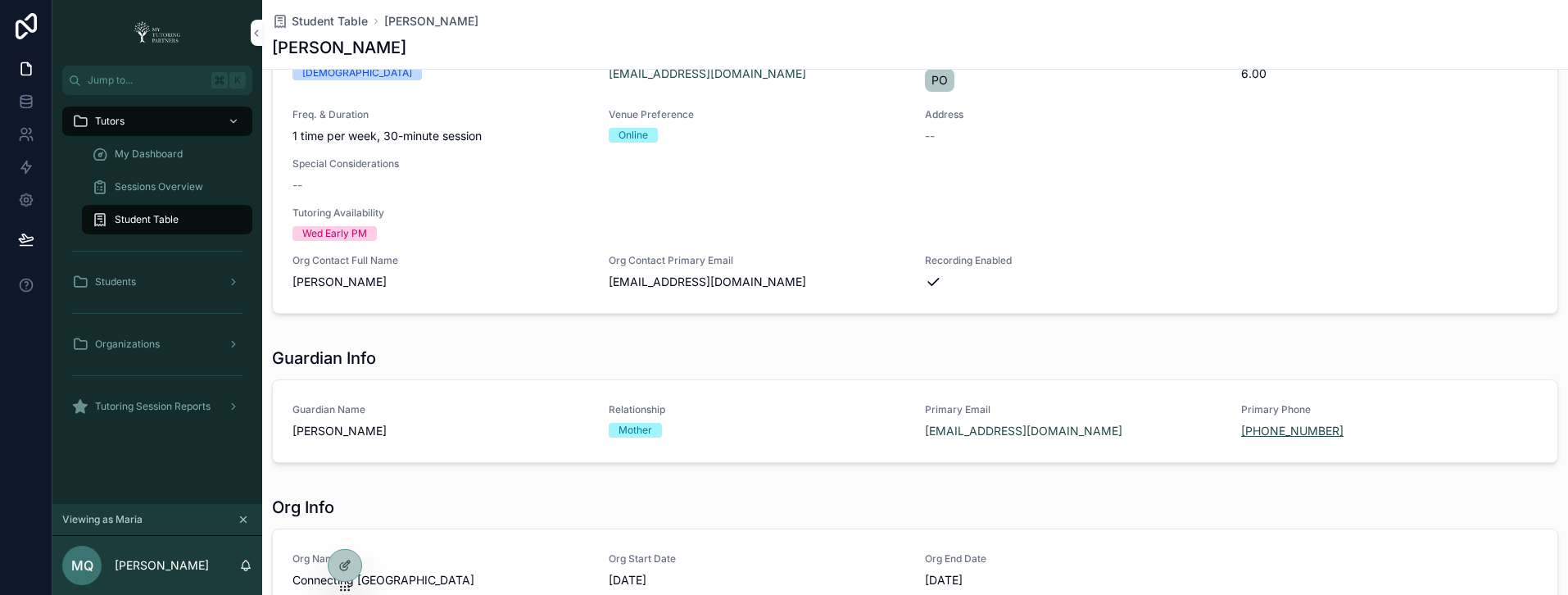
click at [1253, 432] on link "(925) 273-4816" at bounding box center [1293, 430] width 102 height 16
copy link "(925) 273-4816"
drag, startPoint x: 1327, startPoint y: 431, endPoint x: 1229, endPoint y: 438, distance: 98.2
click at [1229, 438] on div "Guardian Name Heather Fuentes Relationship Mother Primary Email lilpeepsfarmsch…" at bounding box center [915, 421] width 1246 height 36
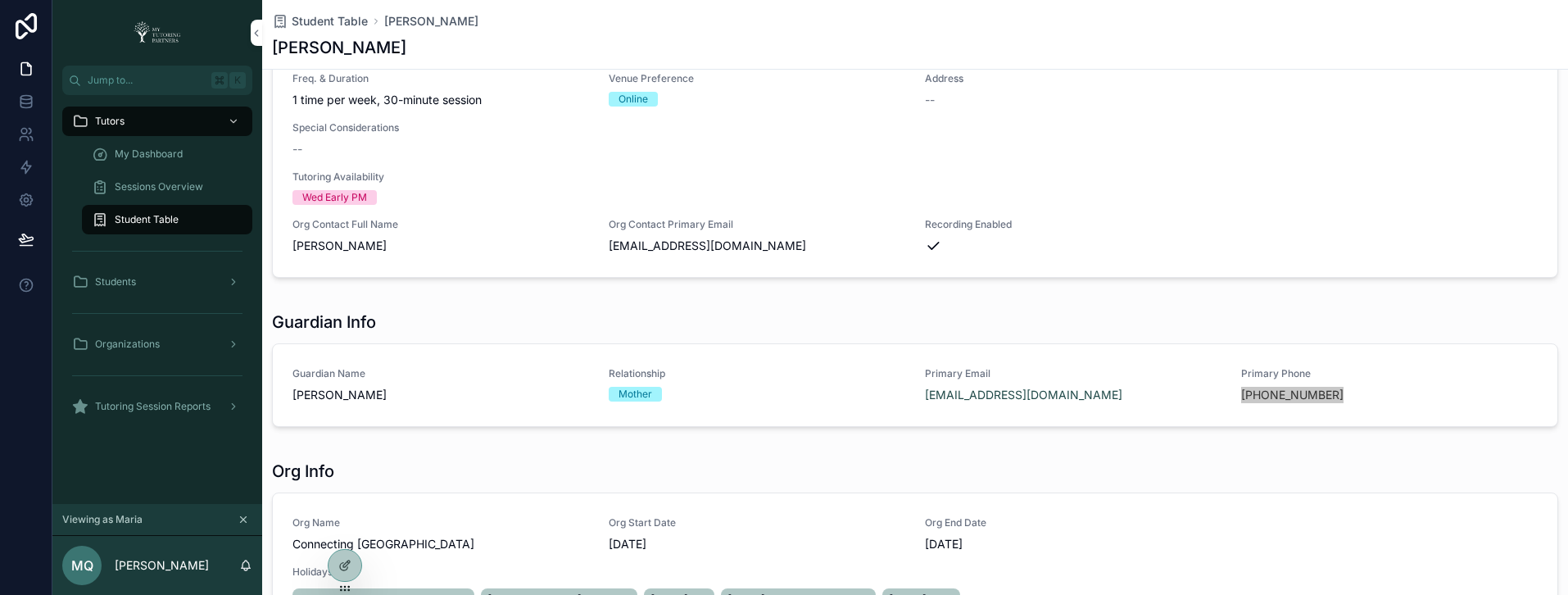
scroll to position [226, 0]
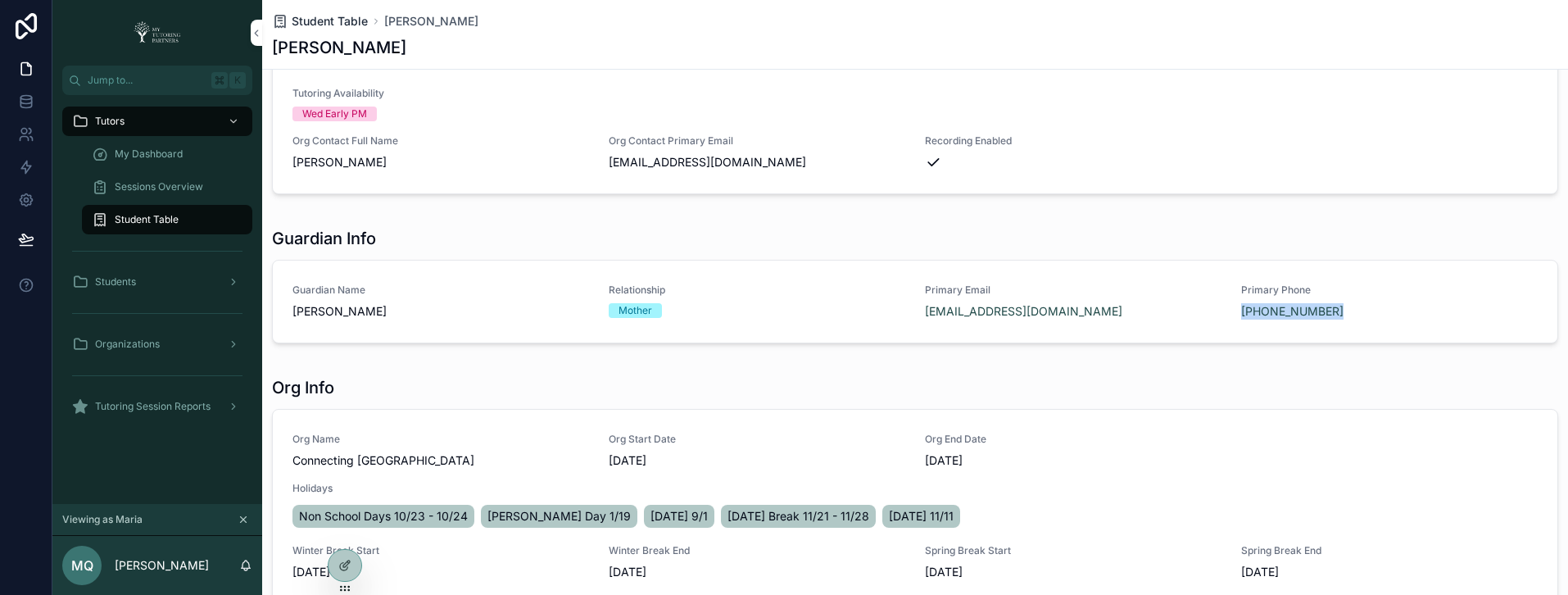
click at [281, 24] on icon "scrollable content" at bounding box center [280, 21] width 16 height 16
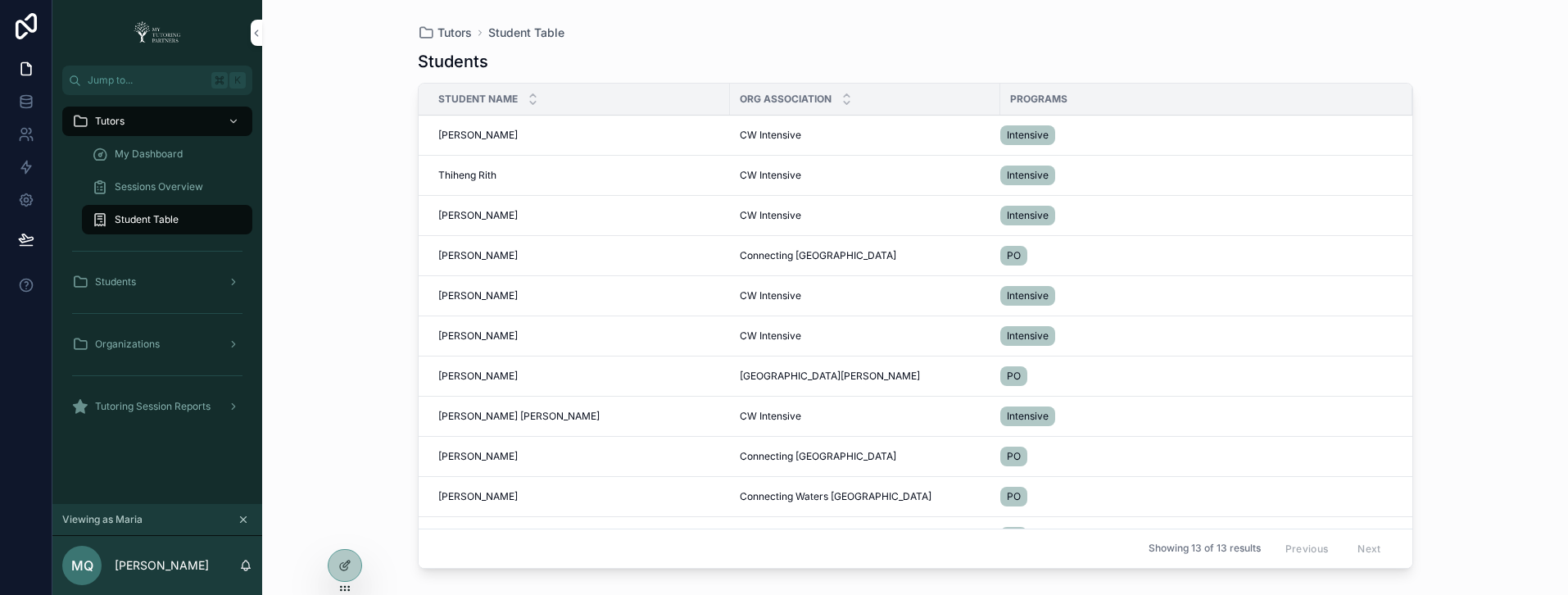
click at [459, 298] on span "[PERSON_NAME]" at bounding box center [479, 296] width 79 height 13
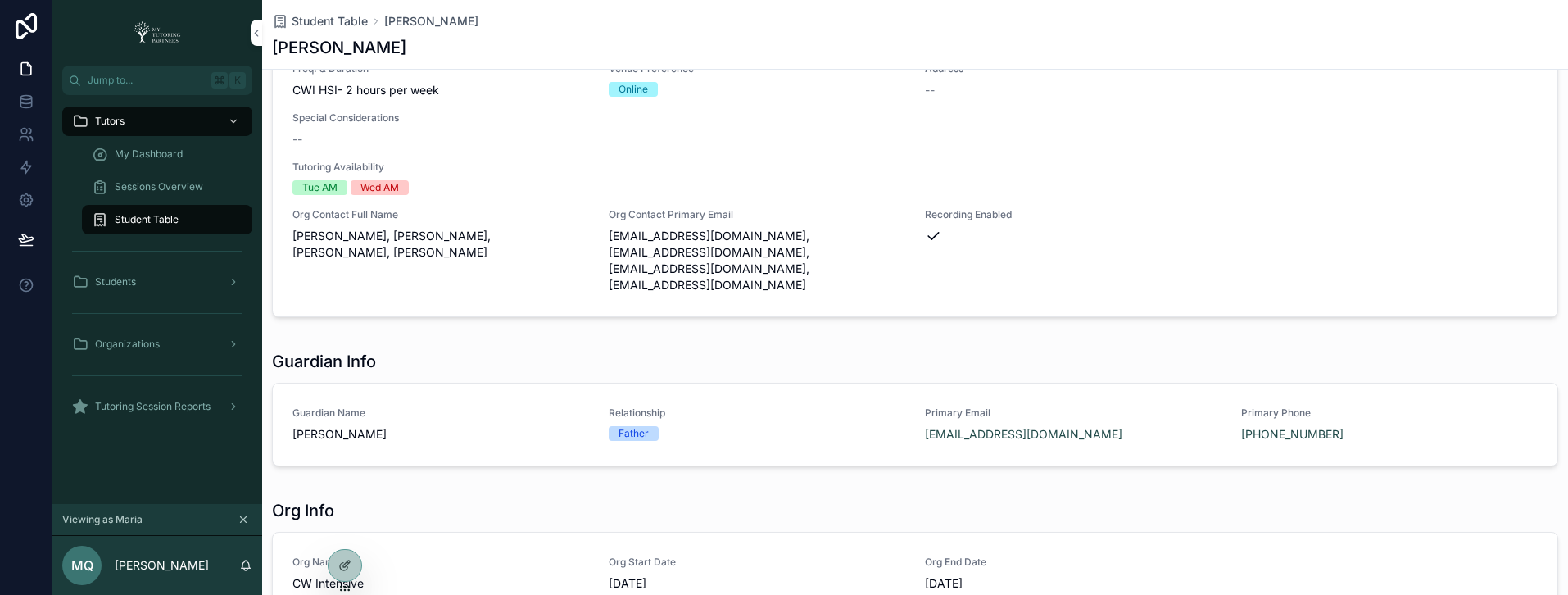
scroll to position [168, 0]
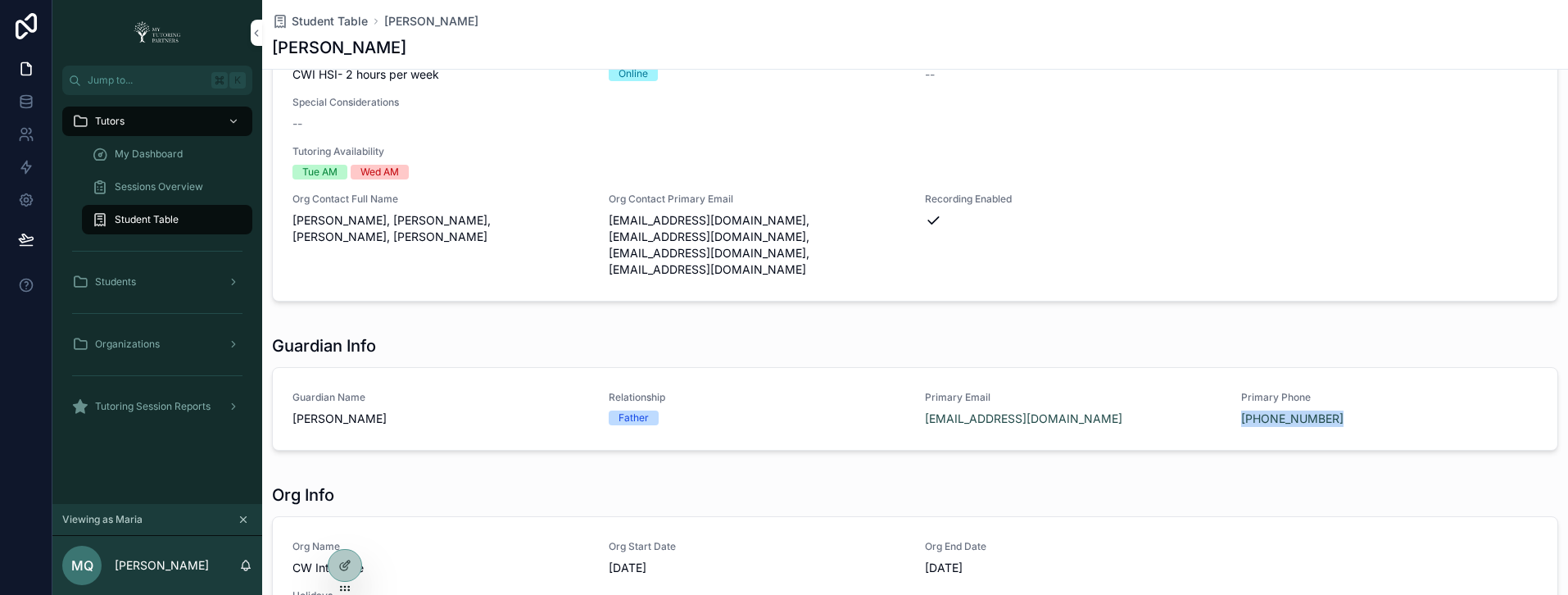
copy link "(209) 954-8470"
drag, startPoint x: 1325, startPoint y: 384, endPoint x: 1228, endPoint y: 392, distance: 97.3
click at [1228, 392] on div "Guardian Name Anthony Meneses Relationship Father Primary Email anthonymeneses7…" at bounding box center [915, 409] width 1246 height 36
click at [279, 19] on icon "scrollable content" at bounding box center [280, 21] width 16 height 16
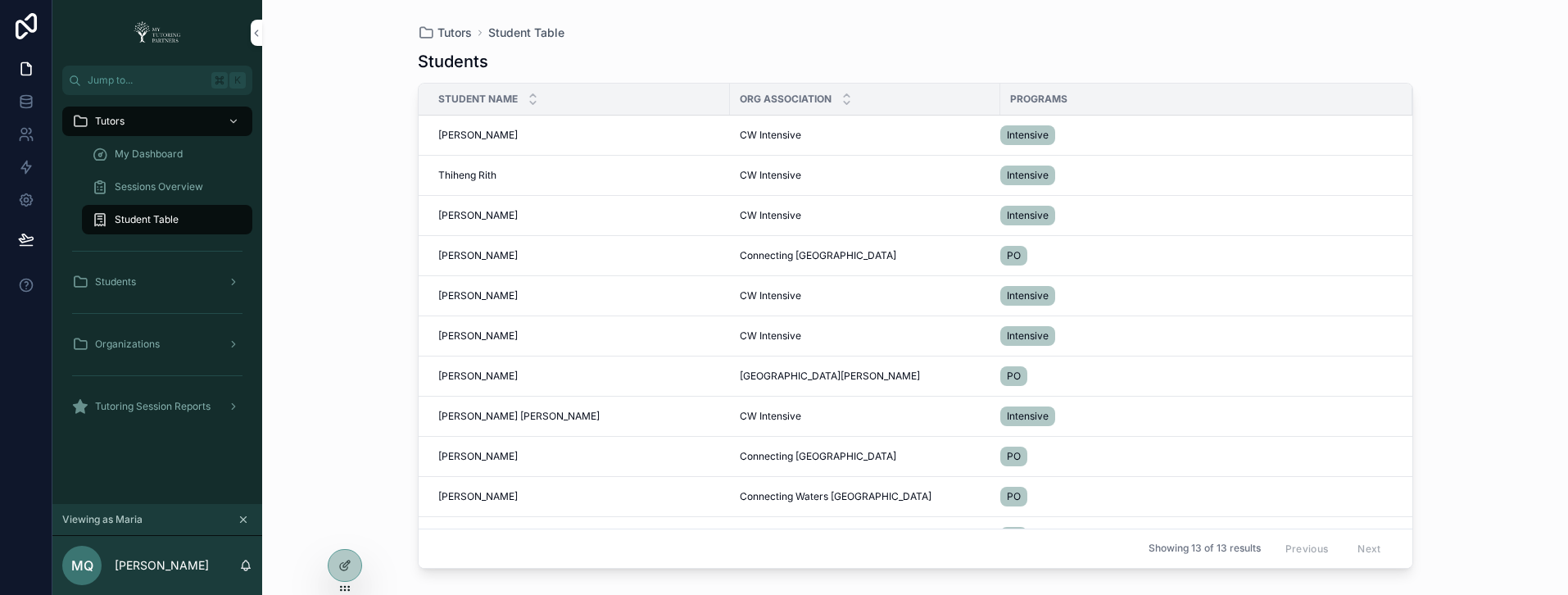
click at [485, 295] on span "[PERSON_NAME]" at bounding box center [479, 296] width 79 height 13
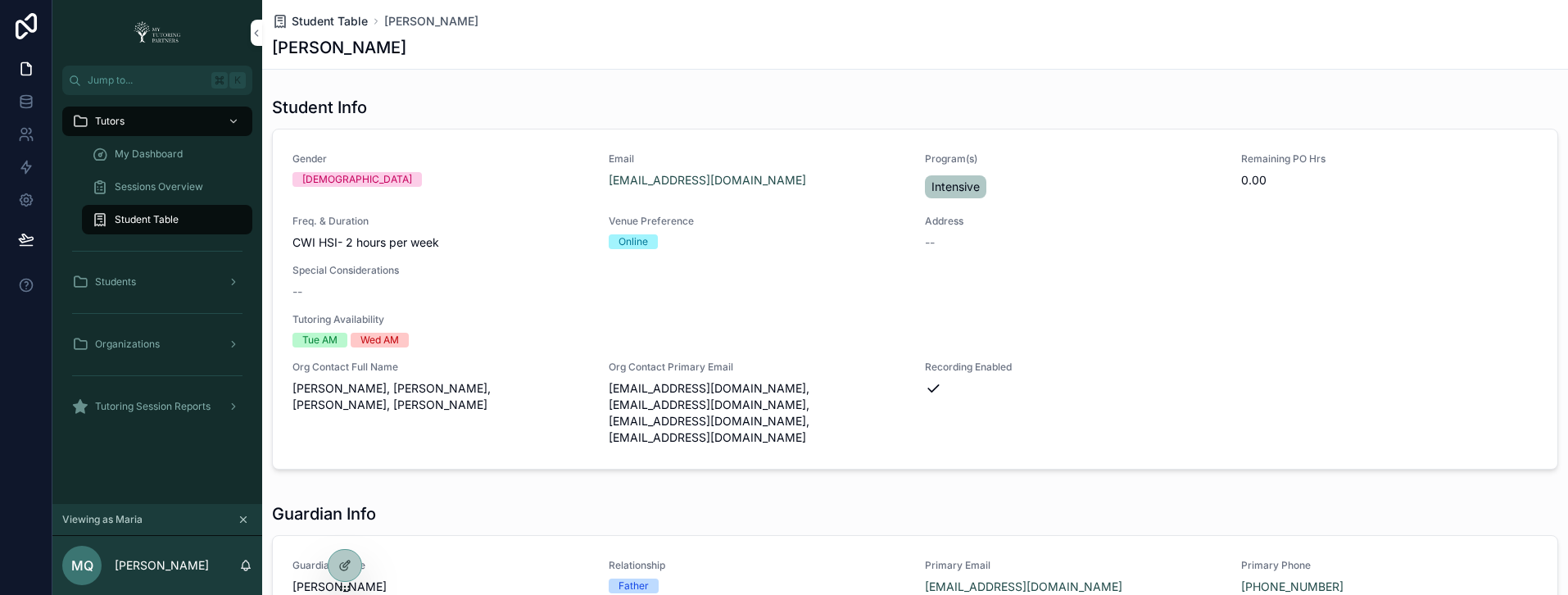
click at [285, 22] on icon "scrollable content" at bounding box center [280, 21] width 16 height 16
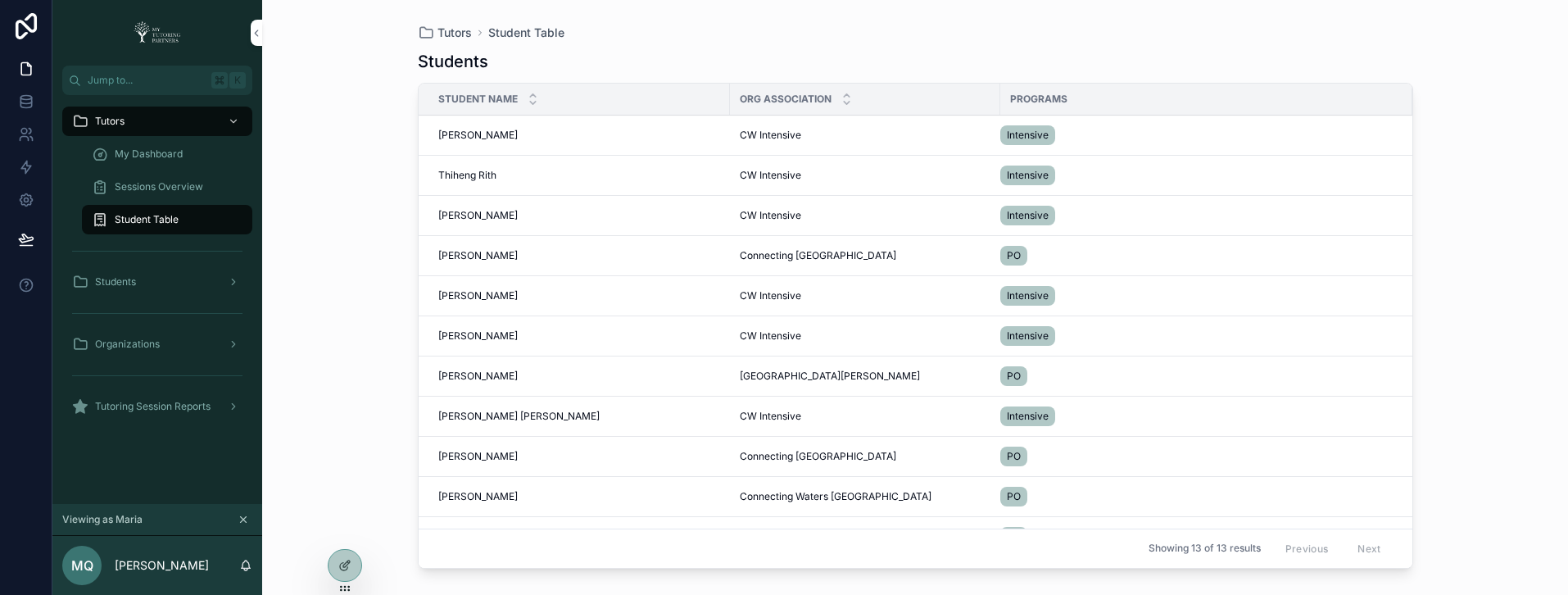
click at [479, 414] on span "[PERSON_NAME] [PERSON_NAME]" at bounding box center [519, 416] width 162 height 13
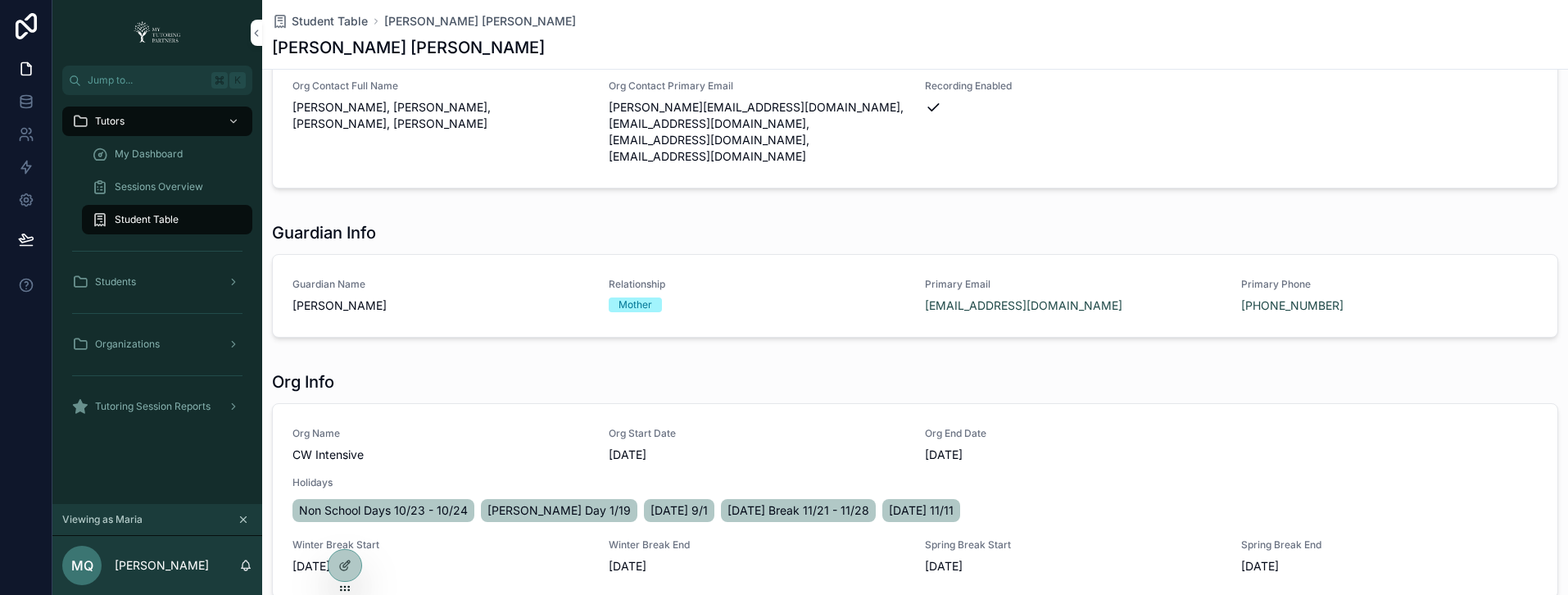
scroll to position [280, 0]
copy link "(209) 302-0935"
drag, startPoint x: 1328, startPoint y: 272, endPoint x: 1226, endPoint y: 279, distance: 102.2
click at [1226, 279] on div "Guardian Name Erika Porlaris Relationship Mother Primary Email porlariserika@ya…" at bounding box center [915, 297] width 1246 height 36
click at [175, 156] on span "My Dashboard" at bounding box center [148, 154] width 68 height 13
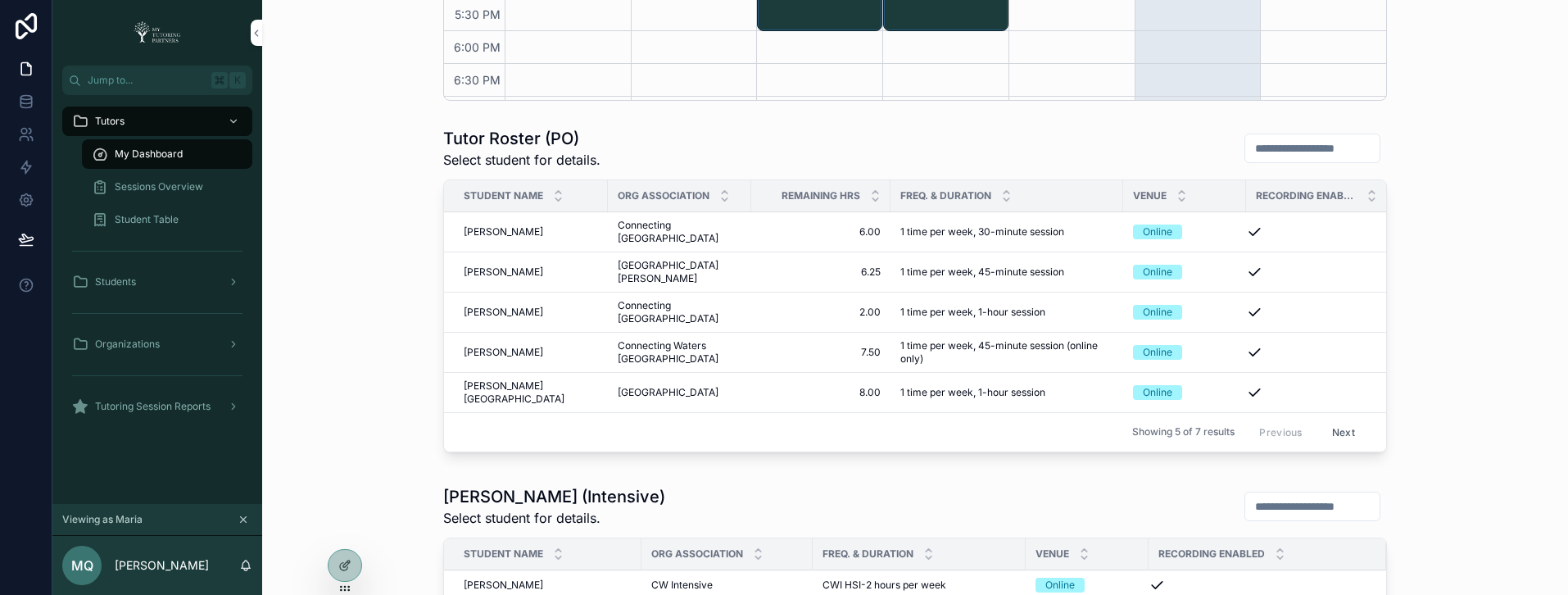
scroll to position [948, 0]
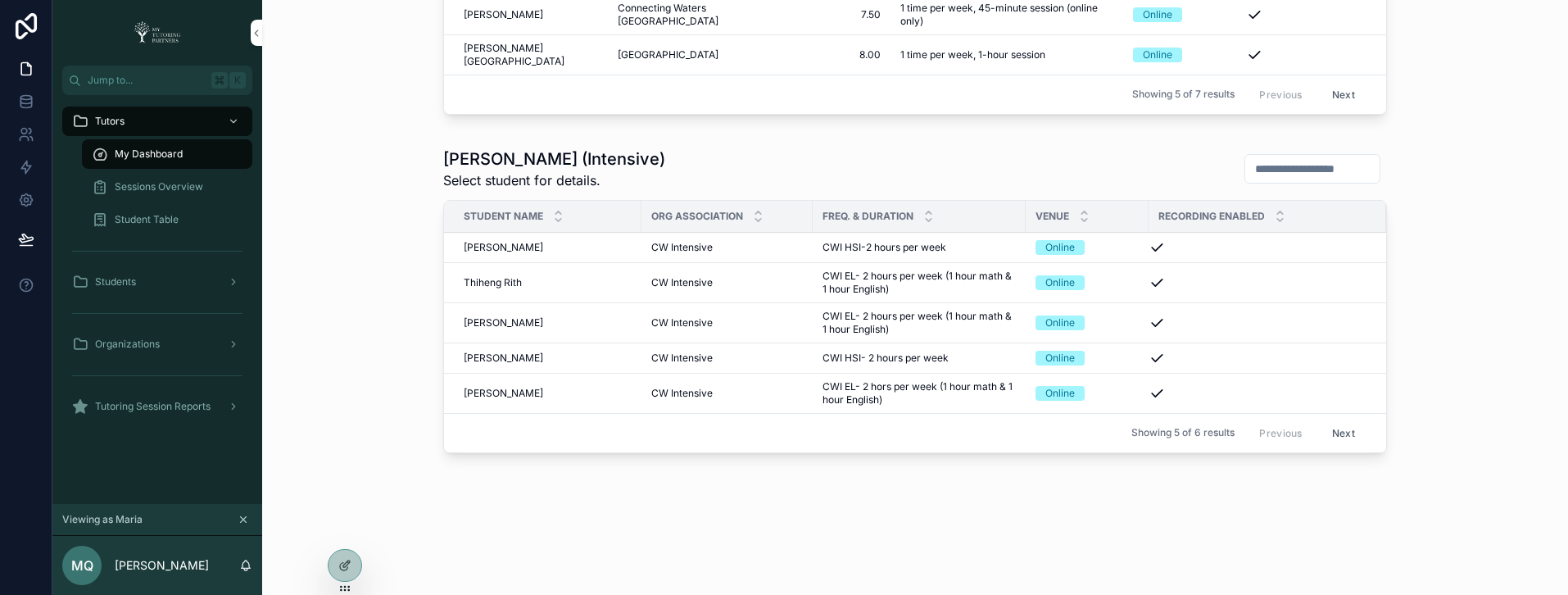
click at [1340, 430] on button "Next" at bounding box center [1344, 432] width 46 height 26
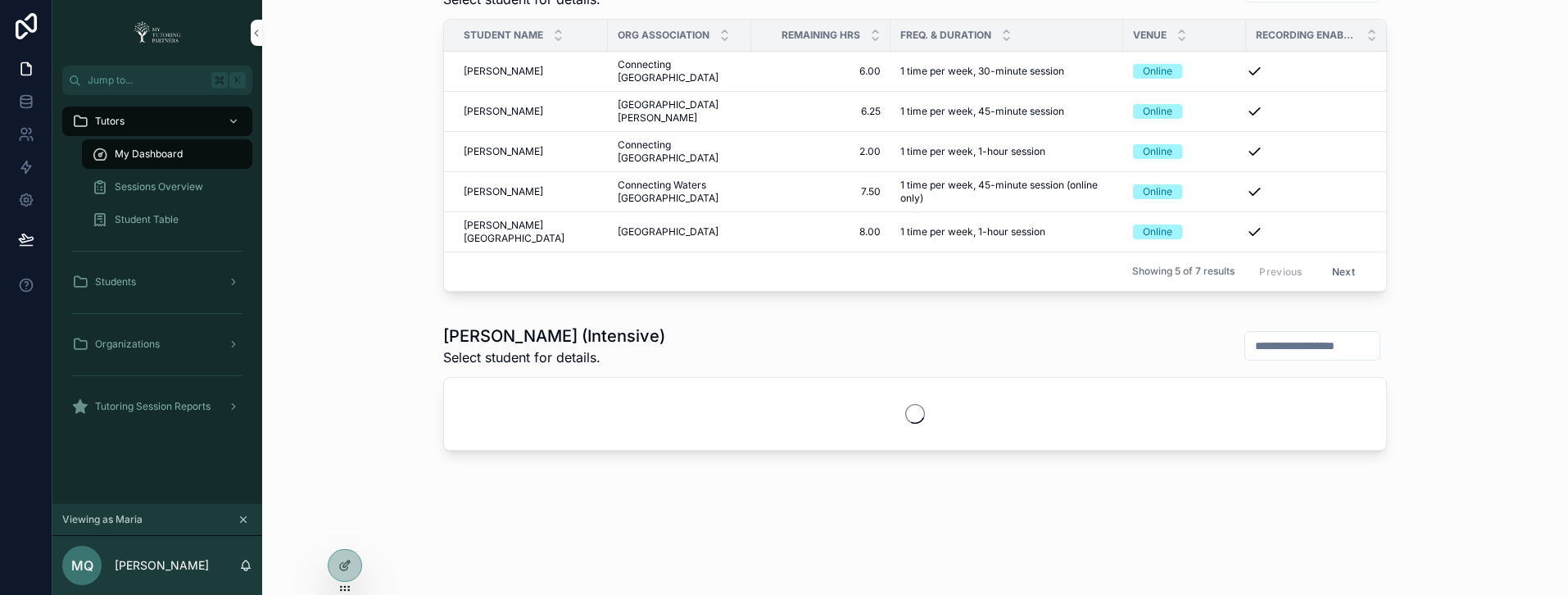
scroll to position [800, 0]
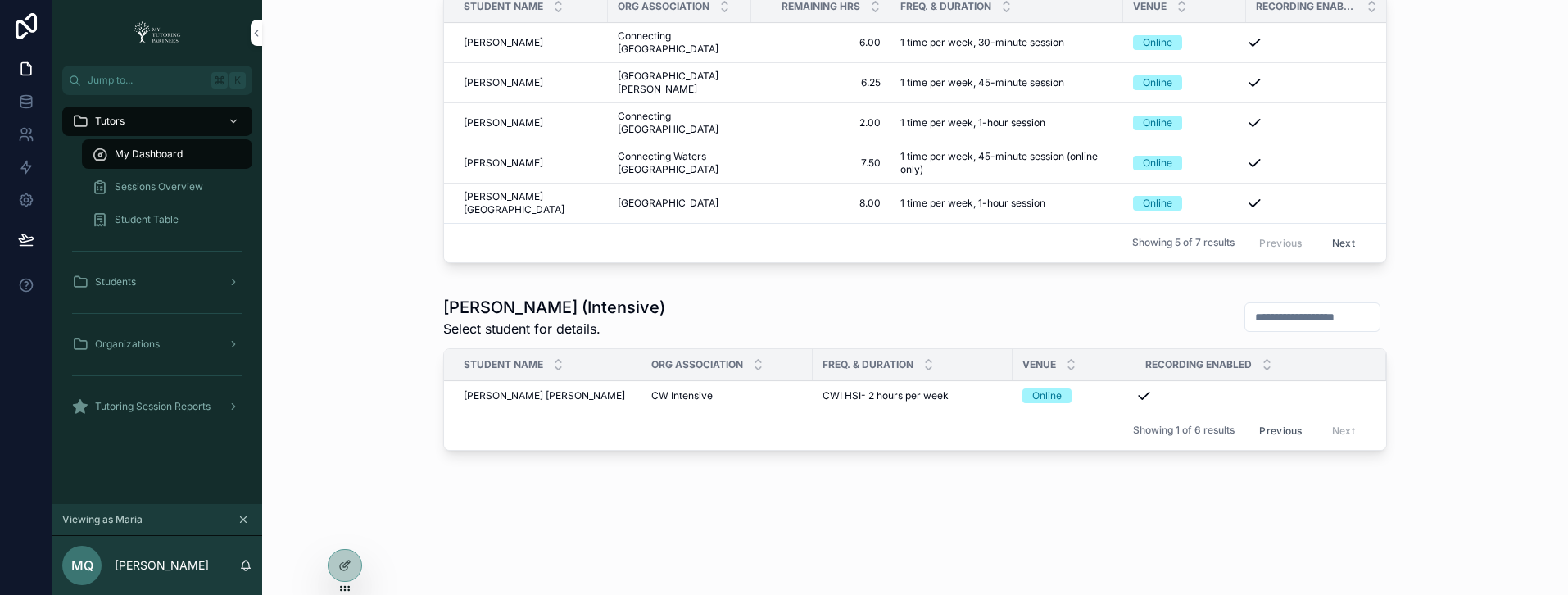
click at [1282, 431] on button "Previous" at bounding box center [1281, 430] width 65 height 26
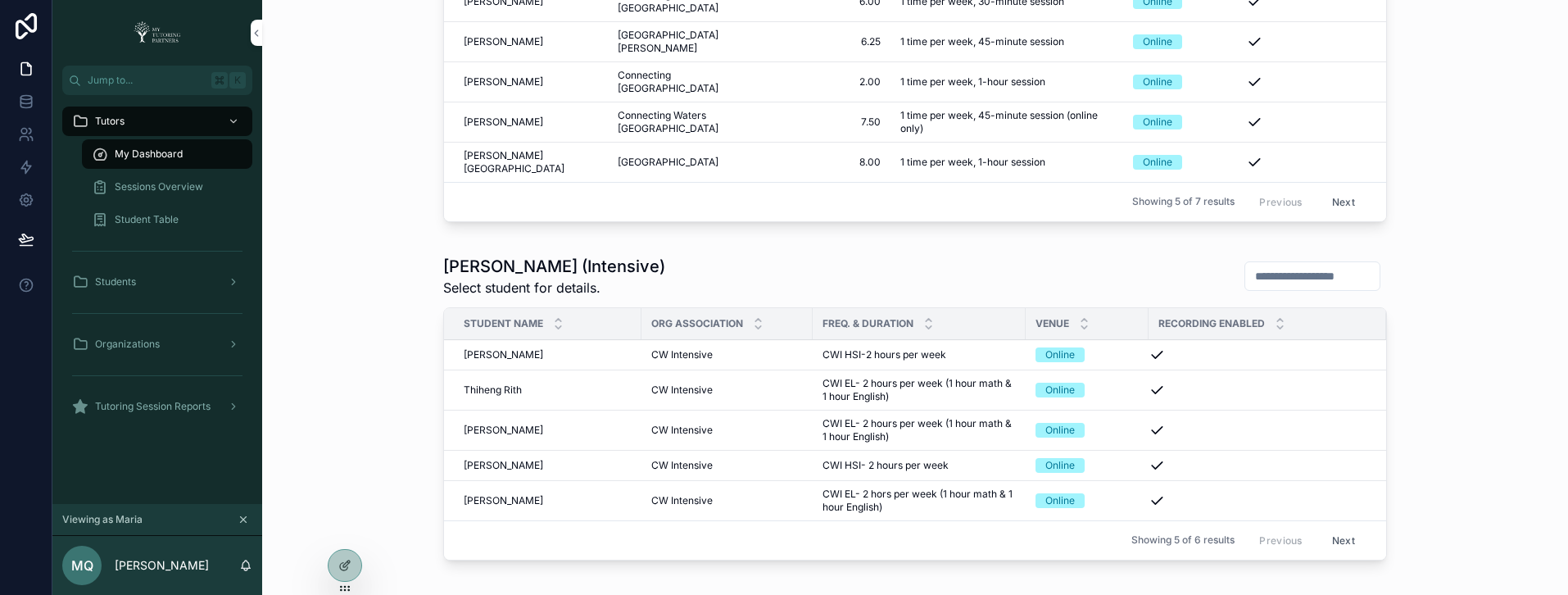
scroll to position [897, 0]
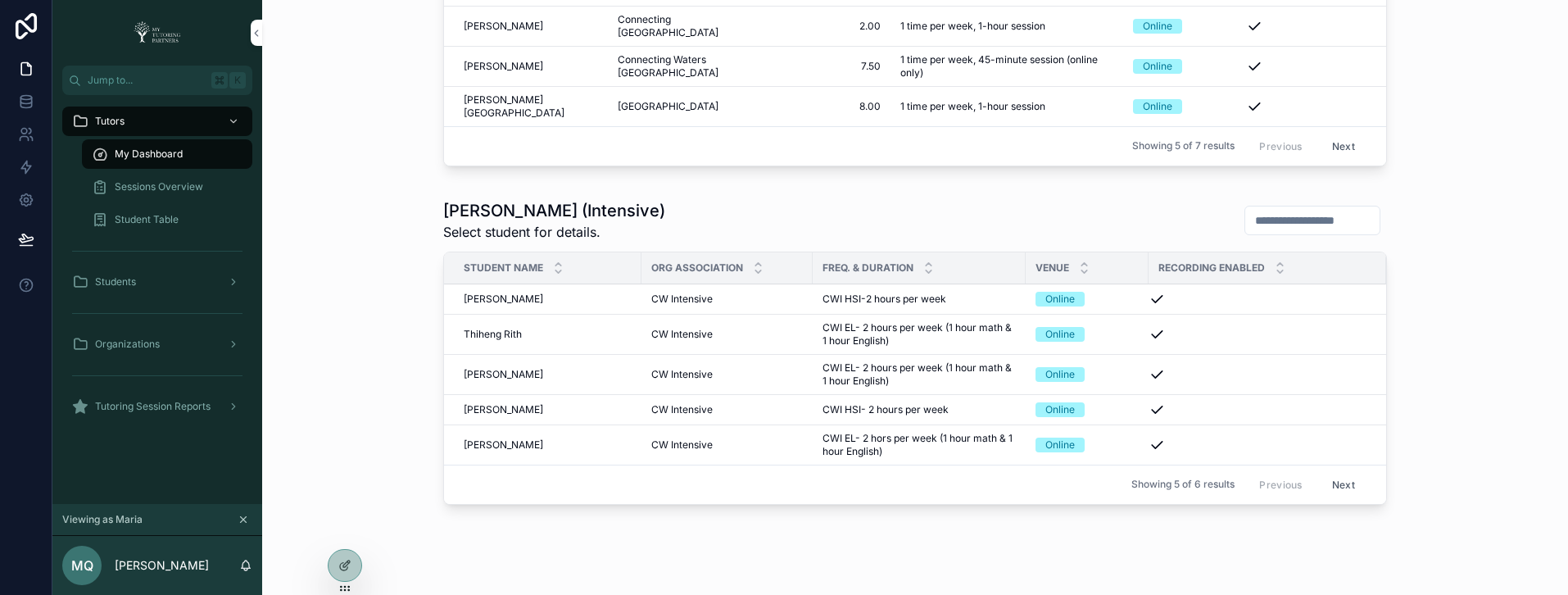
click at [1344, 486] on button "Next" at bounding box center [1344, 484] width 46 height 26
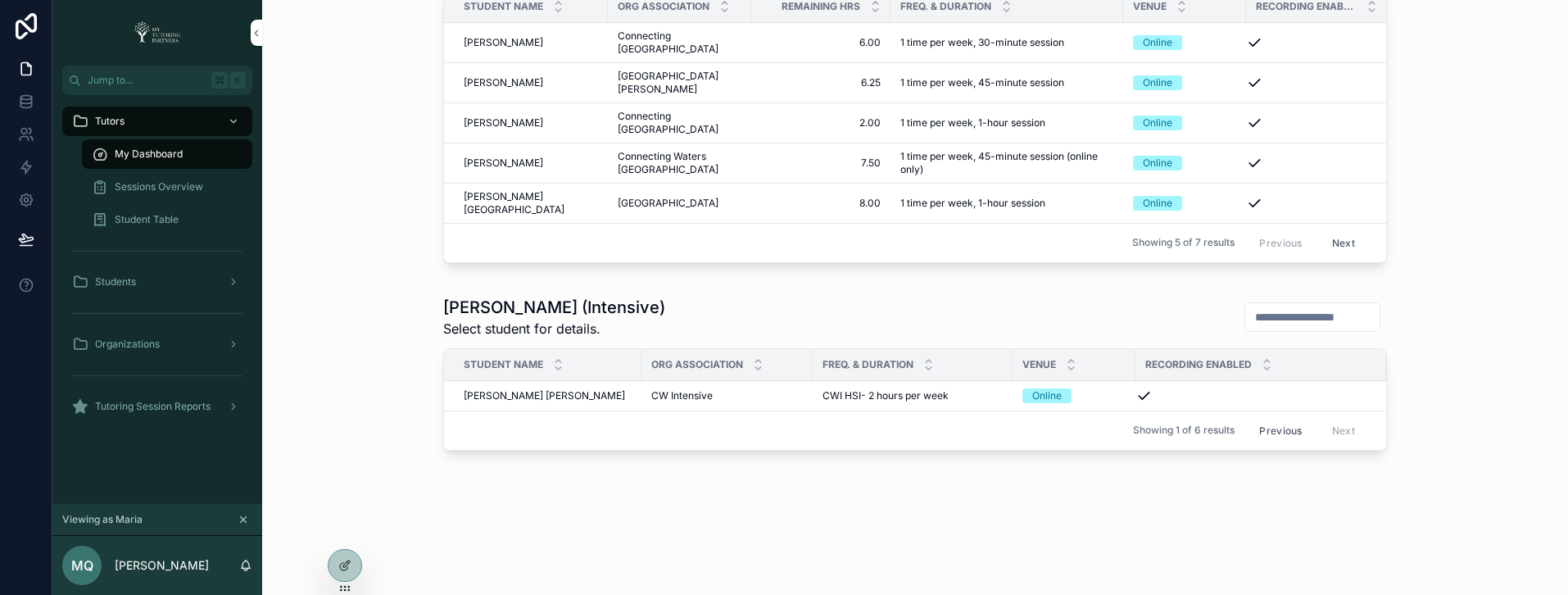
scroll to position [800, 0]
click at [1269, 432] on button "Previous" at bounding box center [1281, 430] width 65 height 26
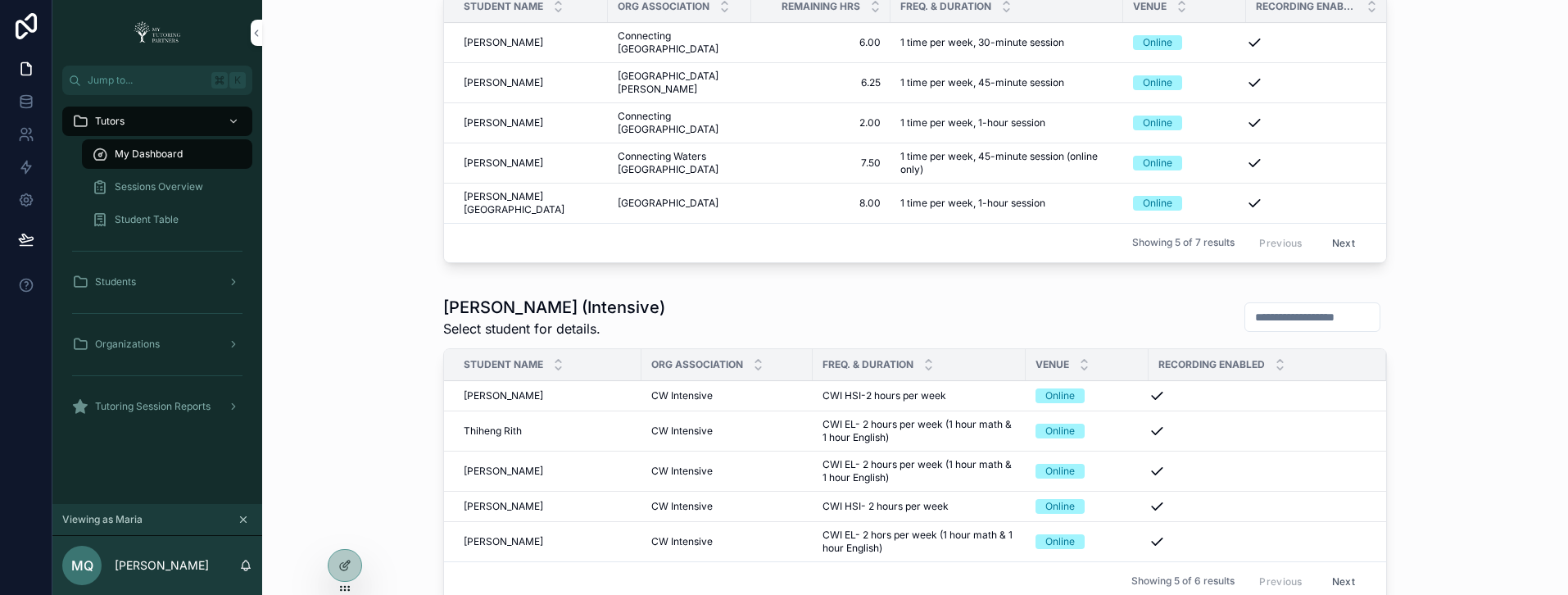
scroll to position [951, 0]
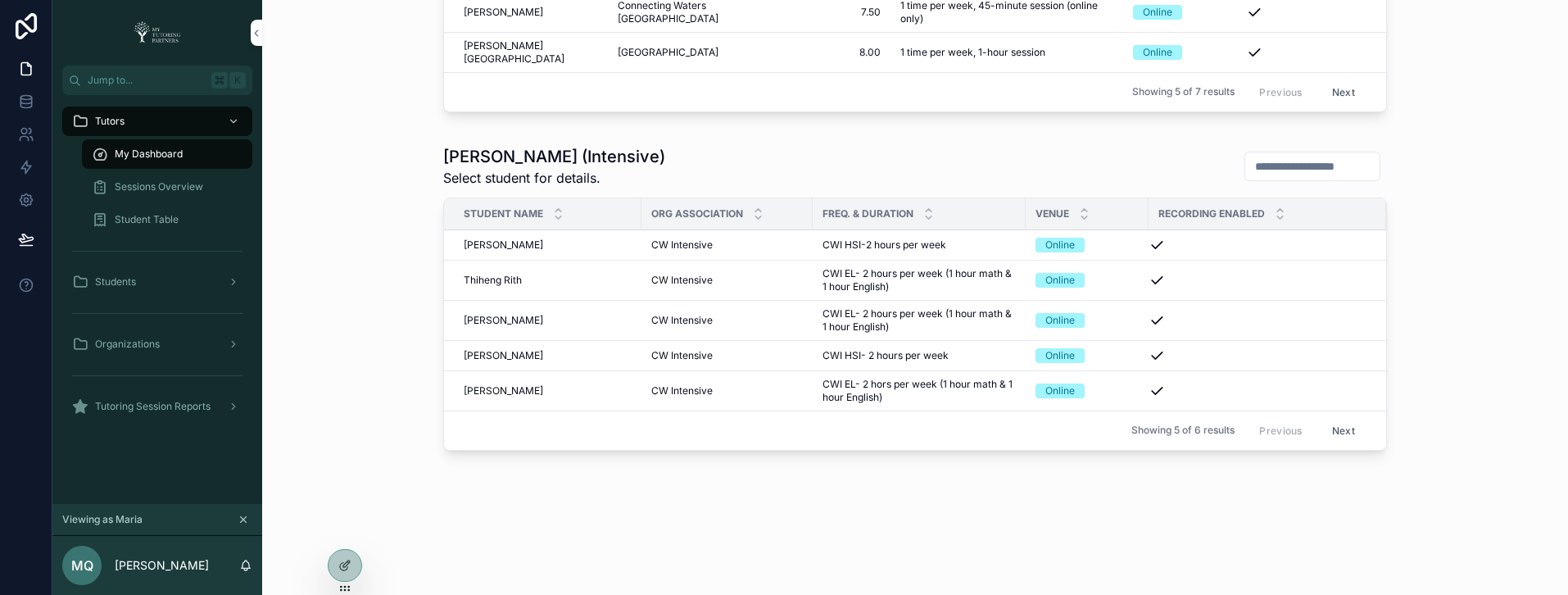
click at [0, 0] on icon at bounding box center [0, 0] width 0 height 0
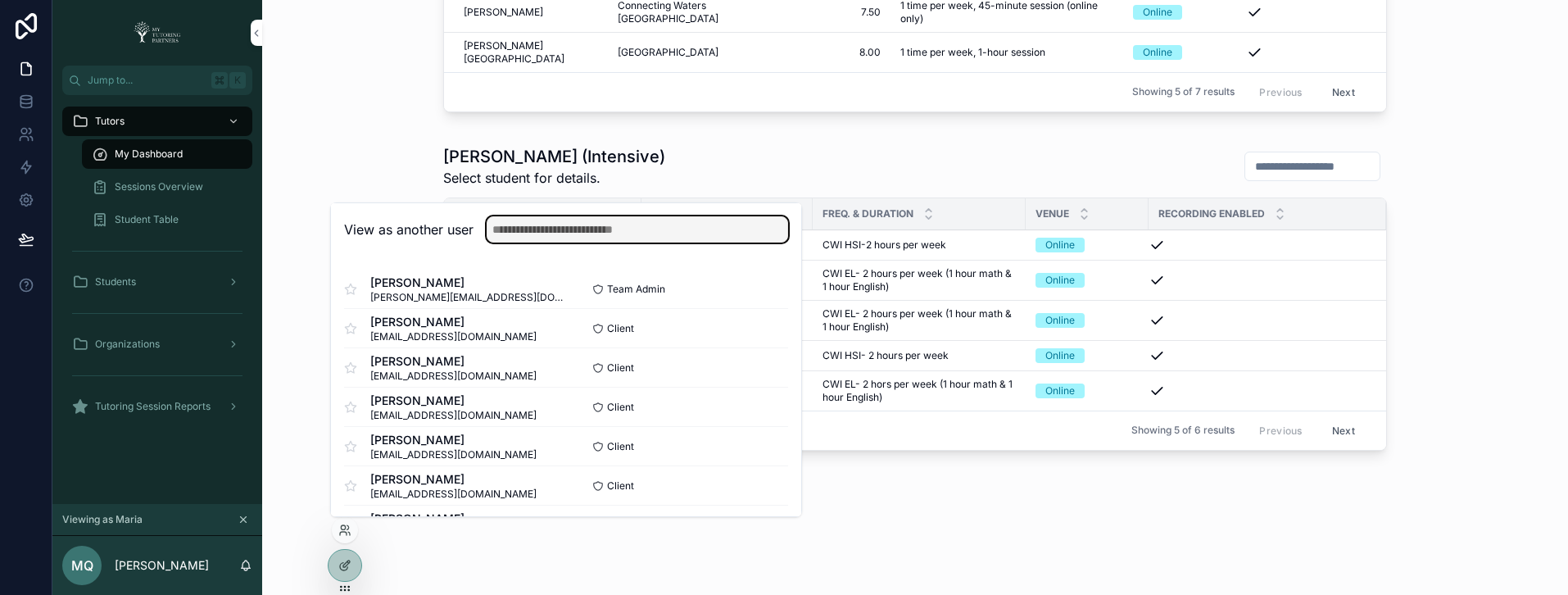
click at [590, 228] on input "text" at bounding box center [637, 230] width 302 height 26
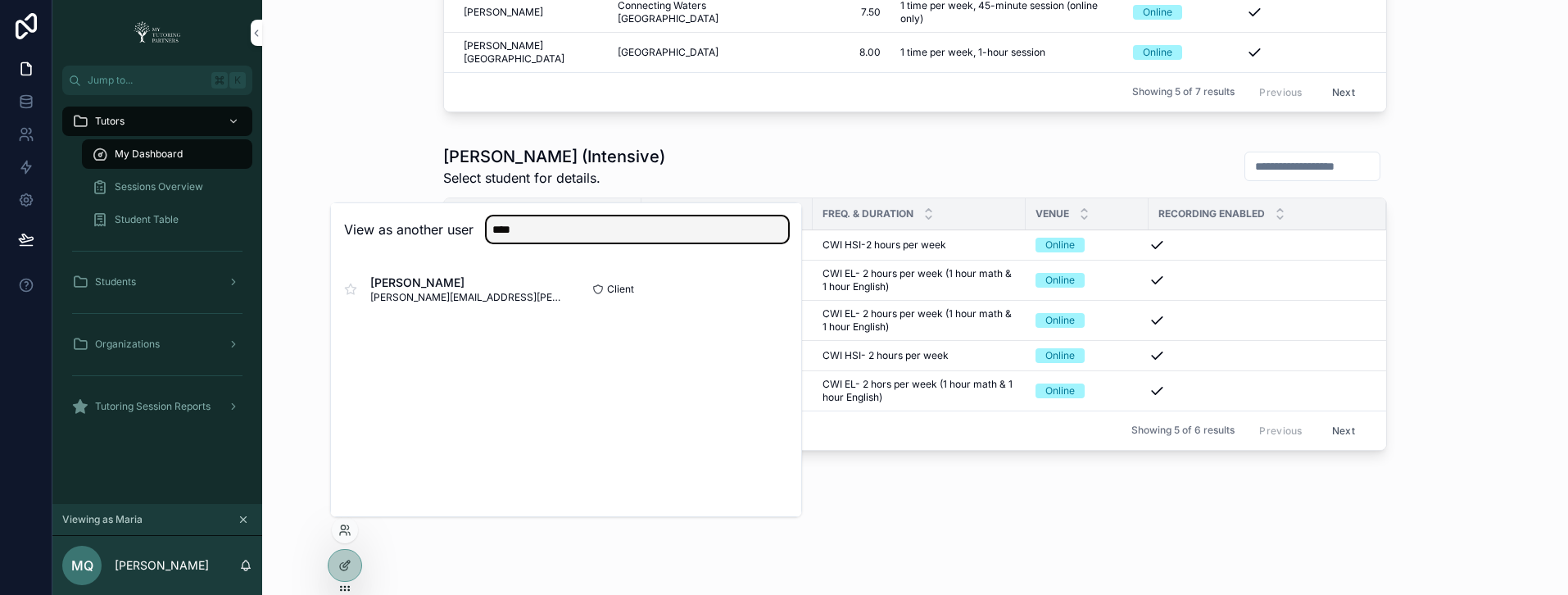
type input "****"
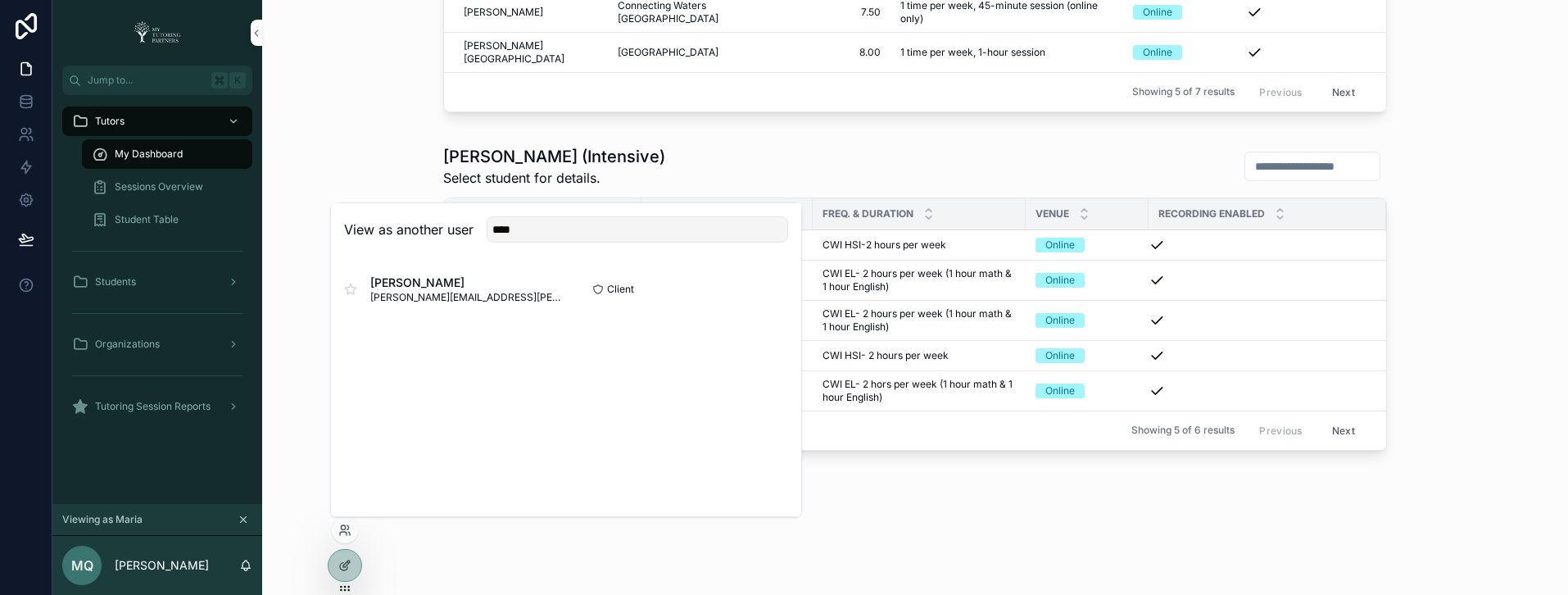
click at [0, 0] on button "Select" at bounding box center [0, 0] width 0 height 0
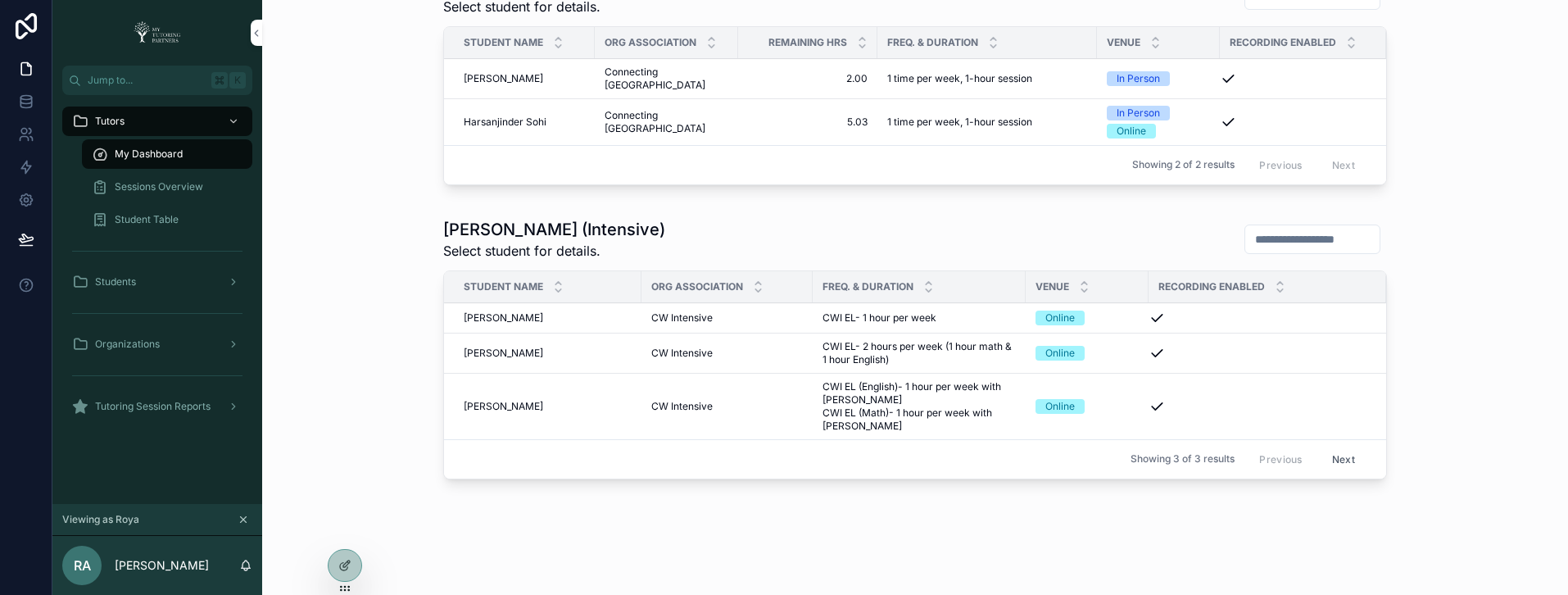
scroll to position [767, 0]
click at [502, 315] on span "[PERSON_NAME]" at bounding box center [503, 315] width 79 height 13
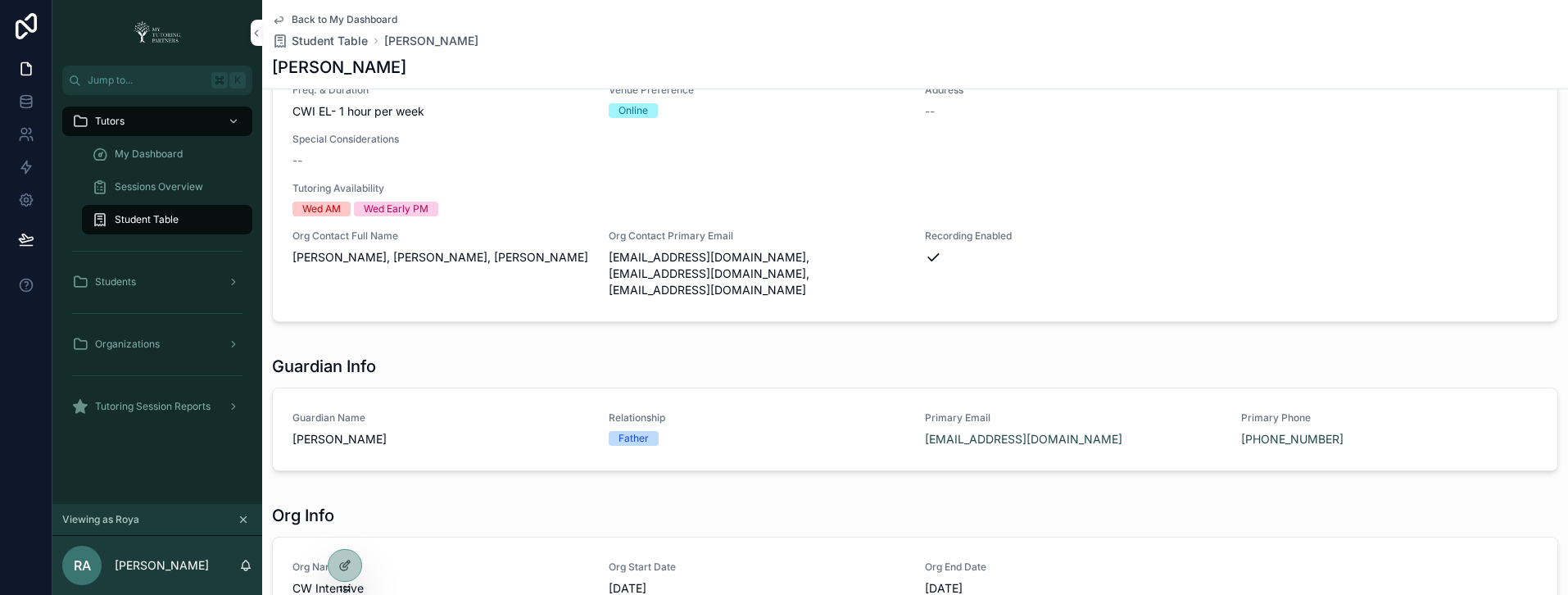
scroll to position [316, 0]
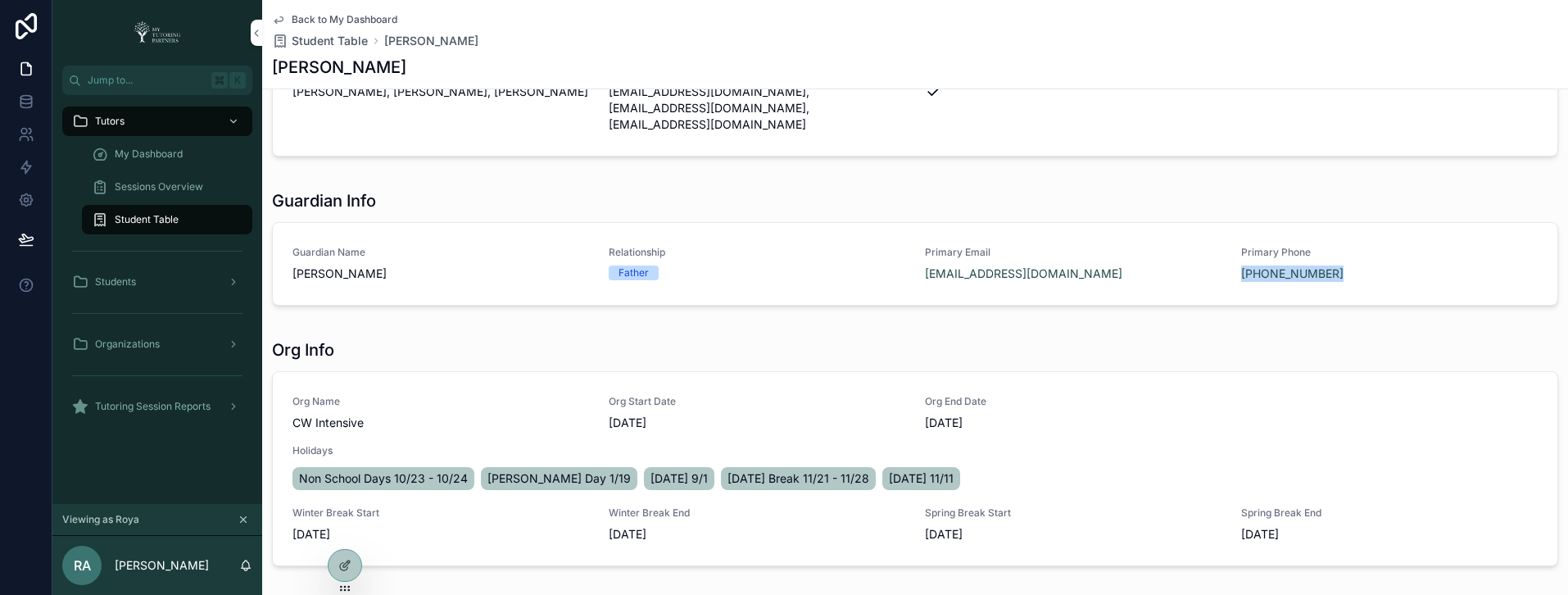
copy link "[PHONE_NUMBER]"
drag, startPoint x: 1325, startPoint y: 258, endPoint x: 1229, endPoint y: 262, distance: 96.1
click at [1229, 262] on div "Guardian Name Ibrahim Abdullah Relationship Father Primary Email ibrahimabdulla…" at bounding box center [915, 264] width 1246 height 36
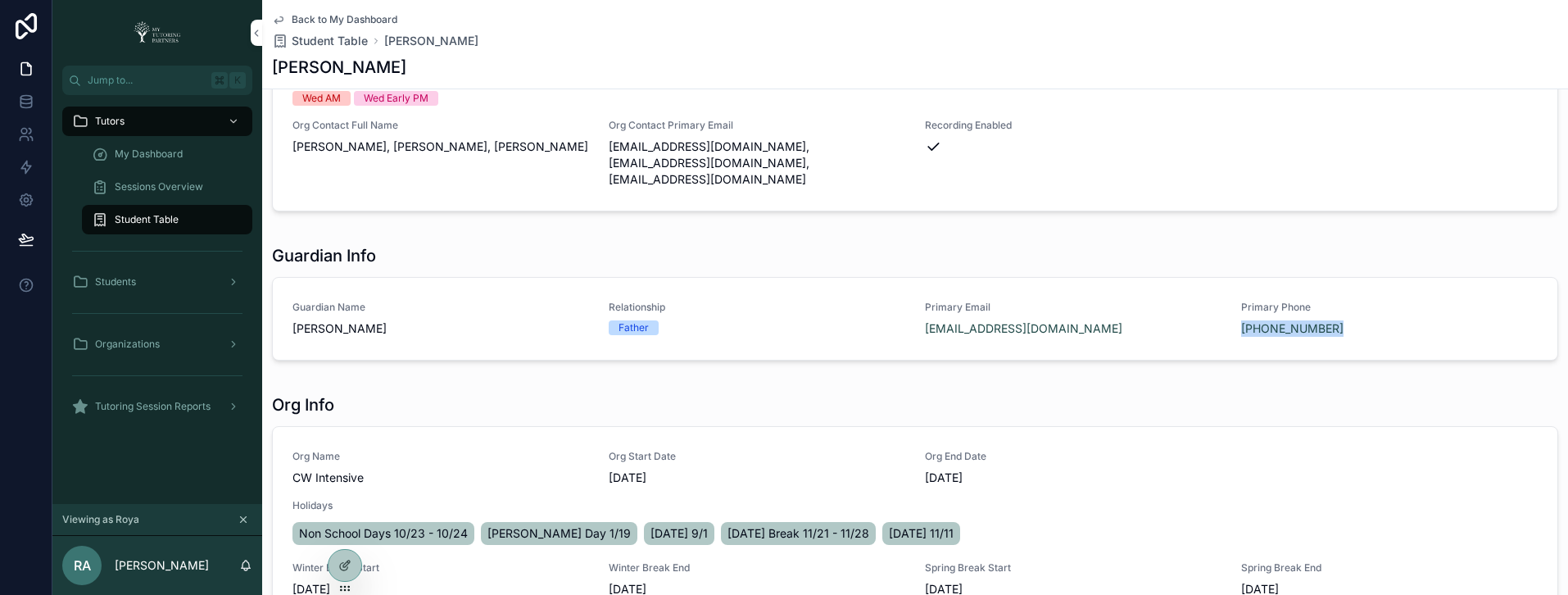
scroll to position [304, 0]
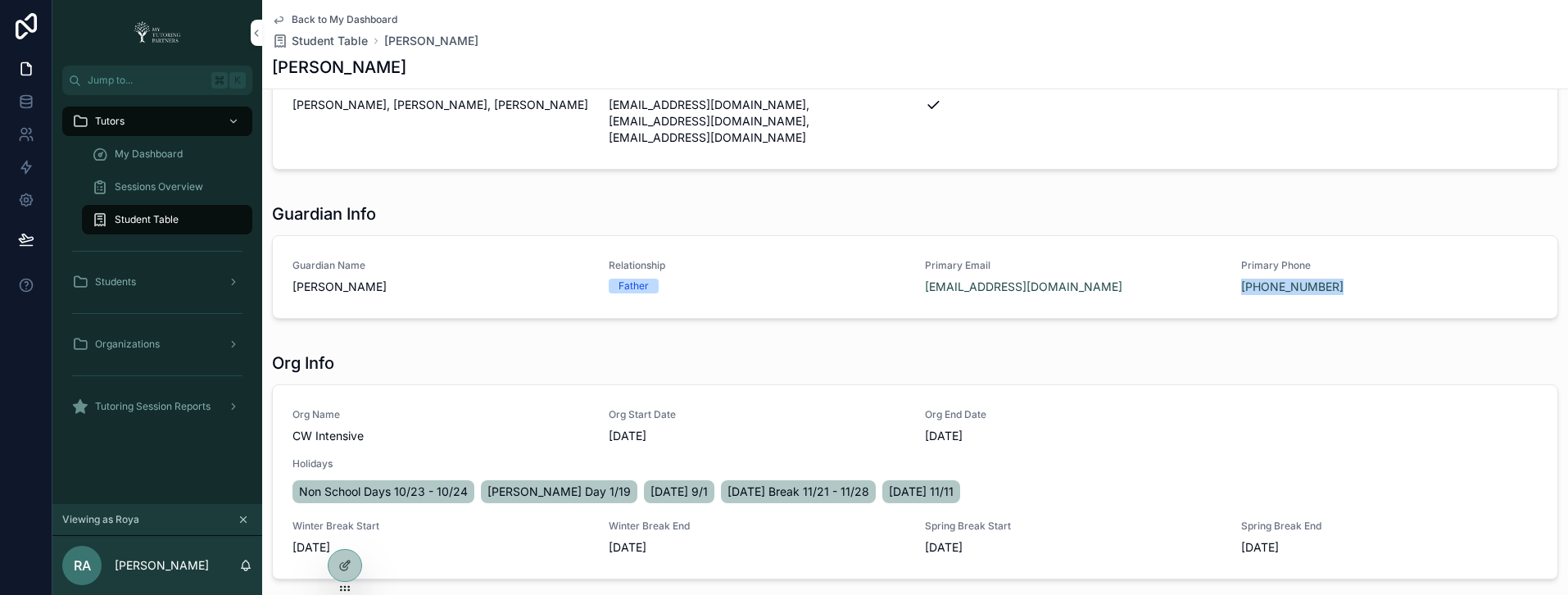
click at [279, 19] on icon "scrollable content" at bounding box center [279, 20] width 13 height 13
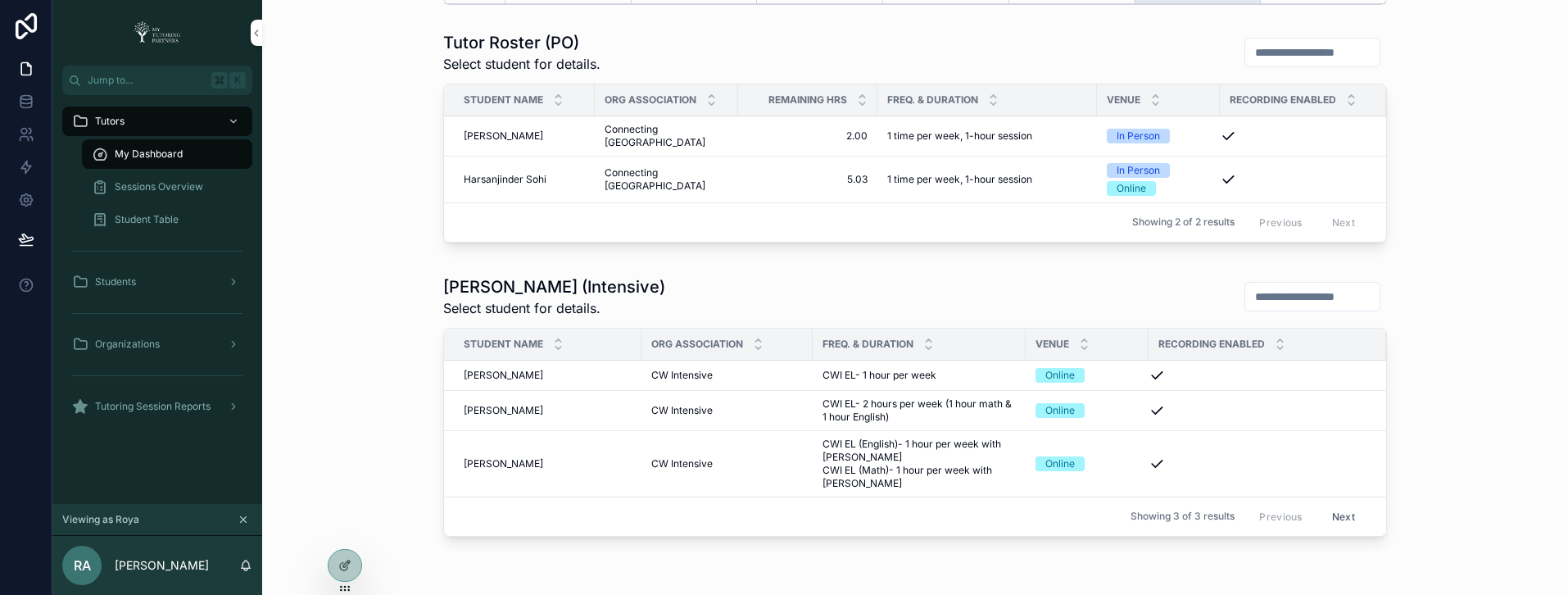
scroll to position [793, 0]
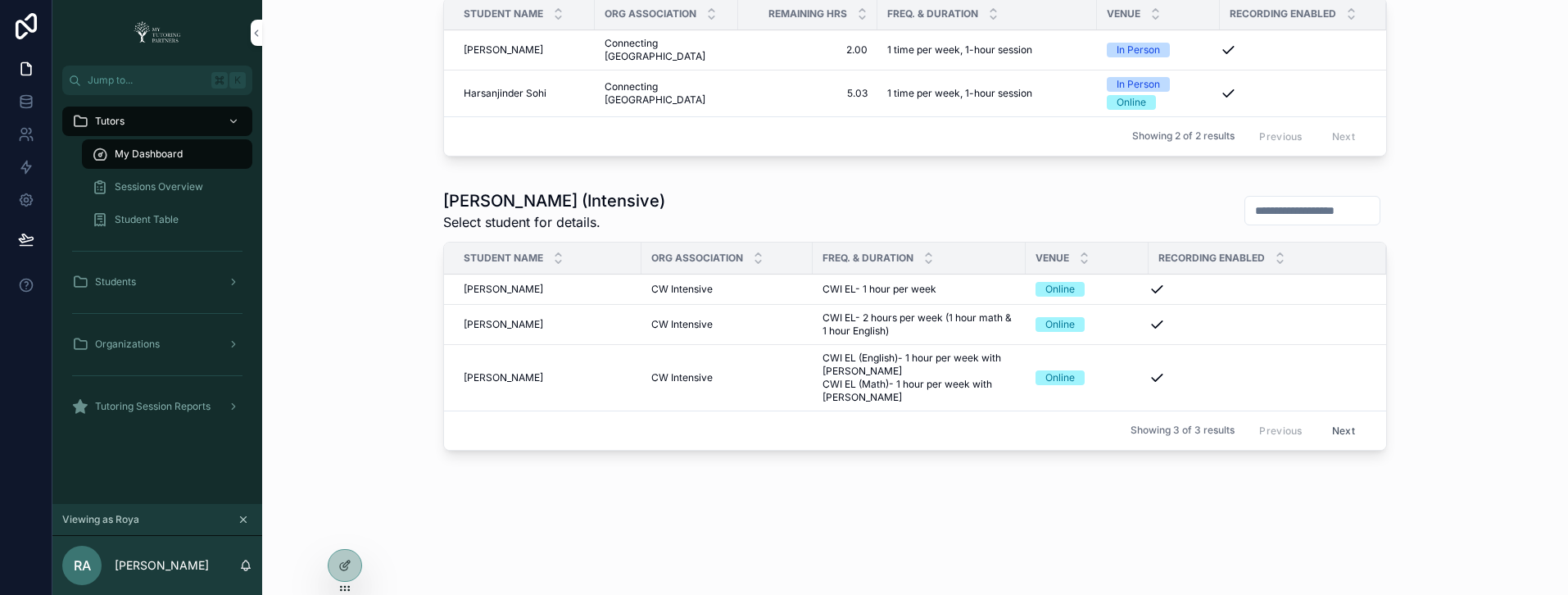
click at [517, 323] on span "Jannat Aledrisi" at bounding box center [503, 324] width 79 height 13
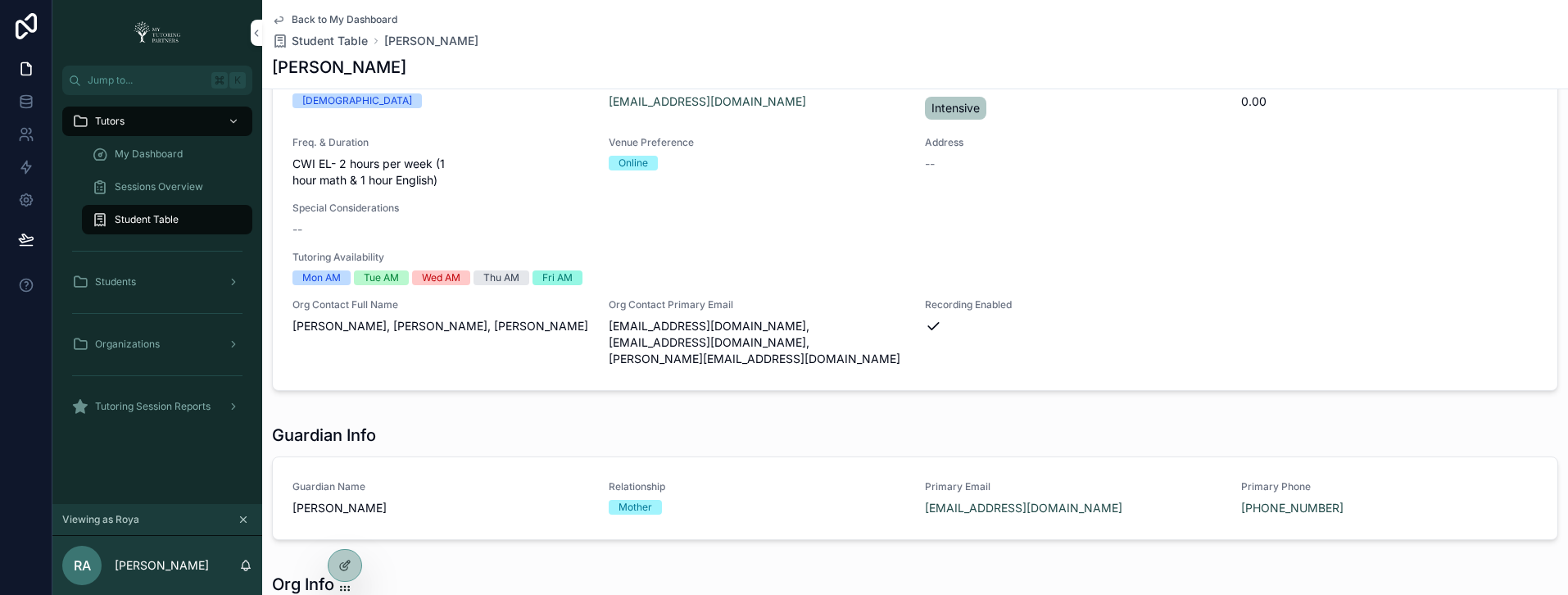
scroll to position [149, 0]
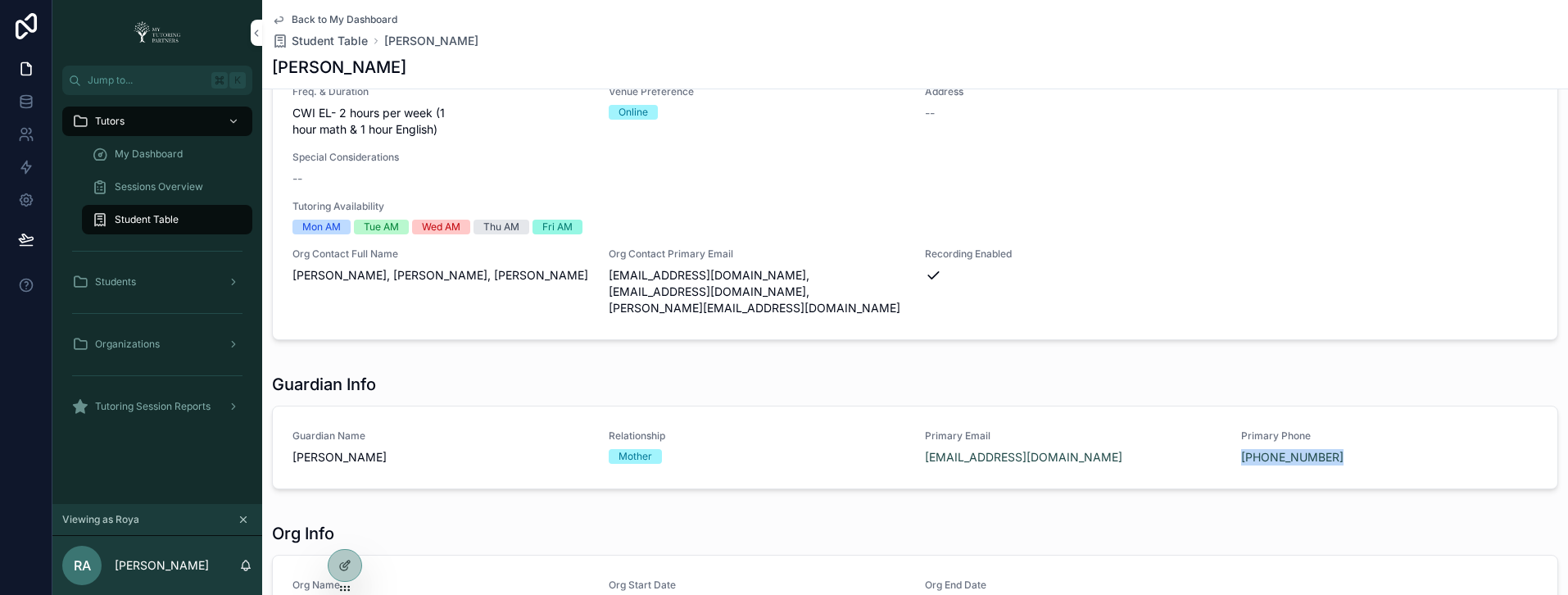
copy link "(209) 614-7950"
drag, startPoint x: 1331, startPoint y: 440, endPoint x: 1226, endPoint y: 445, distance: 105.1
click at [1226, 445] on div "Guardian Name Sahar Ahmed Relationship Mother Primary Email saharahm922@icloud.…" at bounding box center [915, 447] width 1246 height 36
click at [281, 22] on icon "scrollable content" at bounding box center [278, 20] width 9 height 7
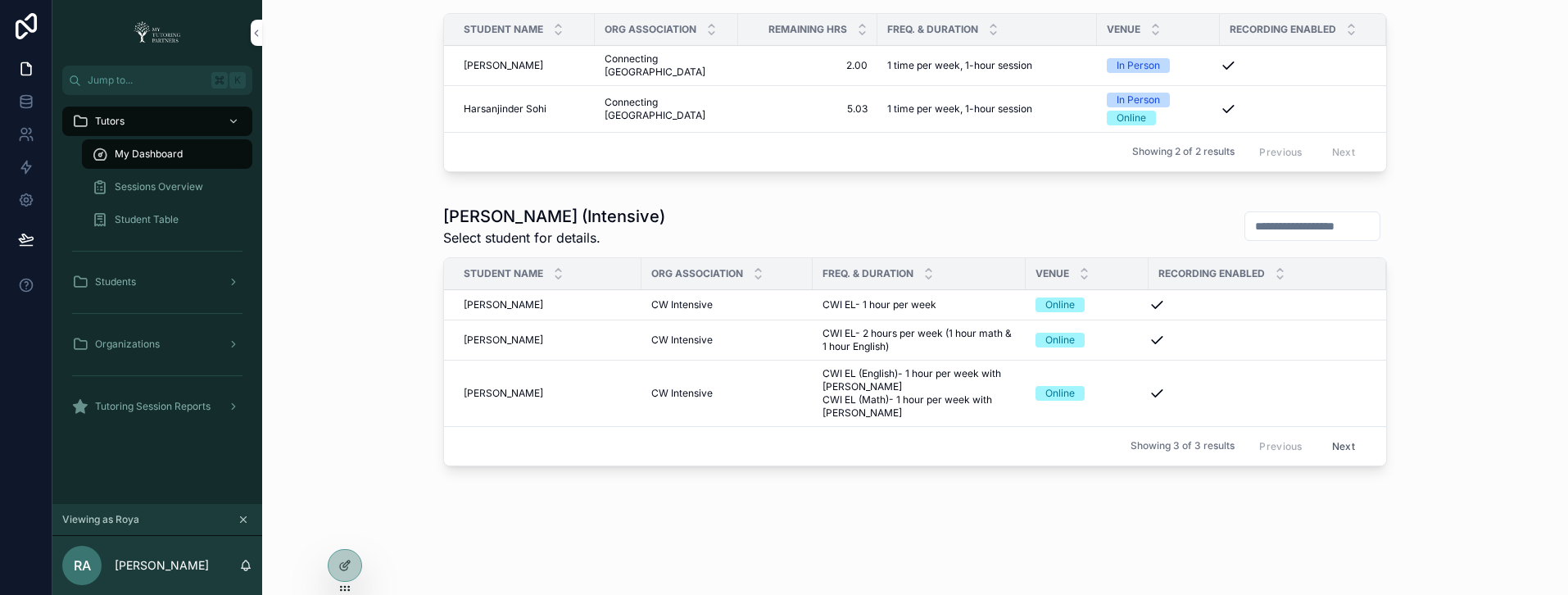
scroll to position [793, 0]
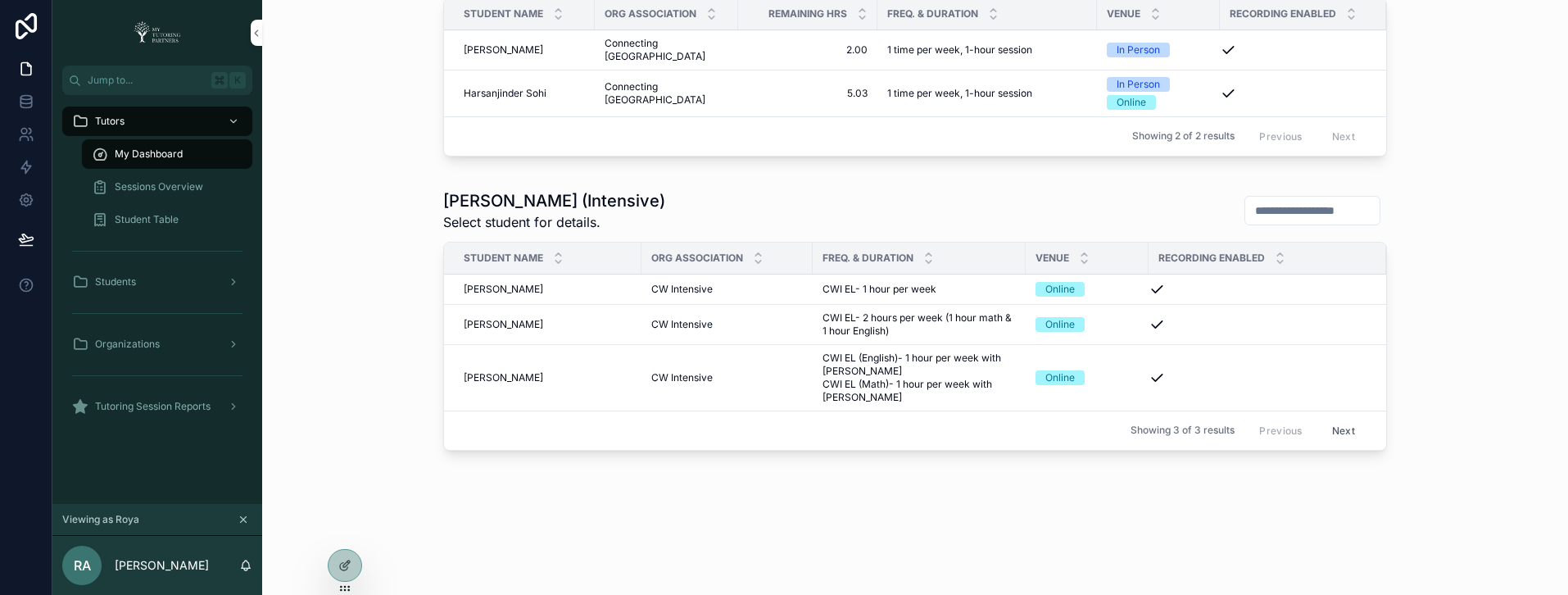
click at [489, 377] on span "Ismail Azam" at bounding box center [503, 377] width 79 height 13
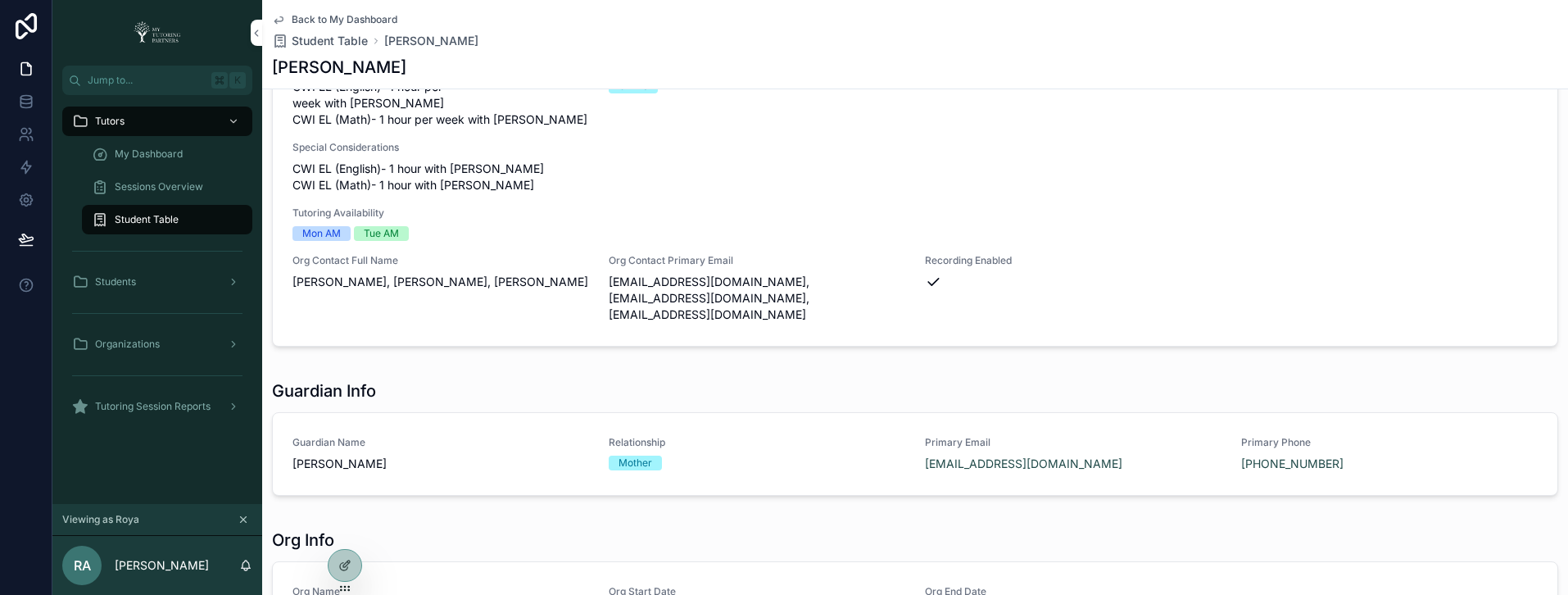
scroll to position [191, 0]
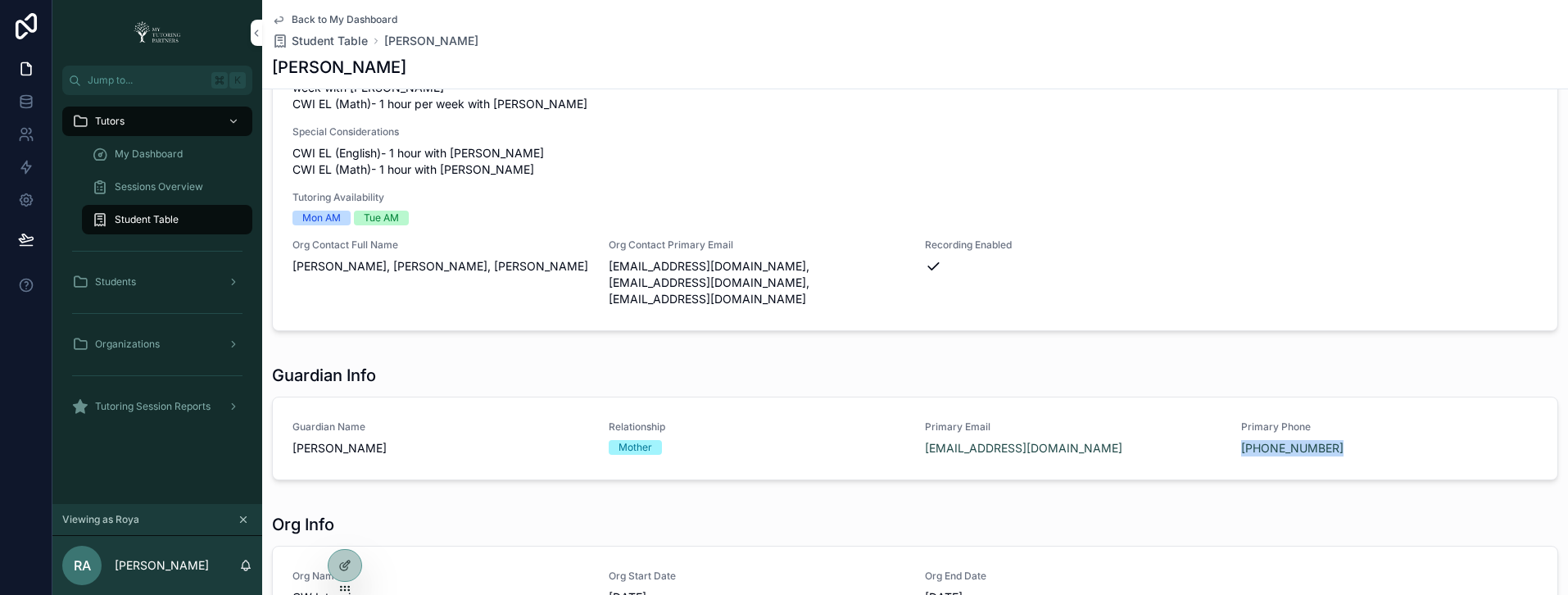
copy link "(510) 305-0645"
drag, startPoint x: 1331, startPoint y: 412, endPoint x: 1230, endPoint y: 422, distance: 101.5
click at [1230, 422] on div "Guardian Name Shakeel Azam Relationship Mother Primary Email shaknyny@yahoo.com…" at bounding box center [915, 438] width 1246 height 36
click at [284, 18] on icon "scrollable content" at bounding box center [279, 20] width 13 height 13
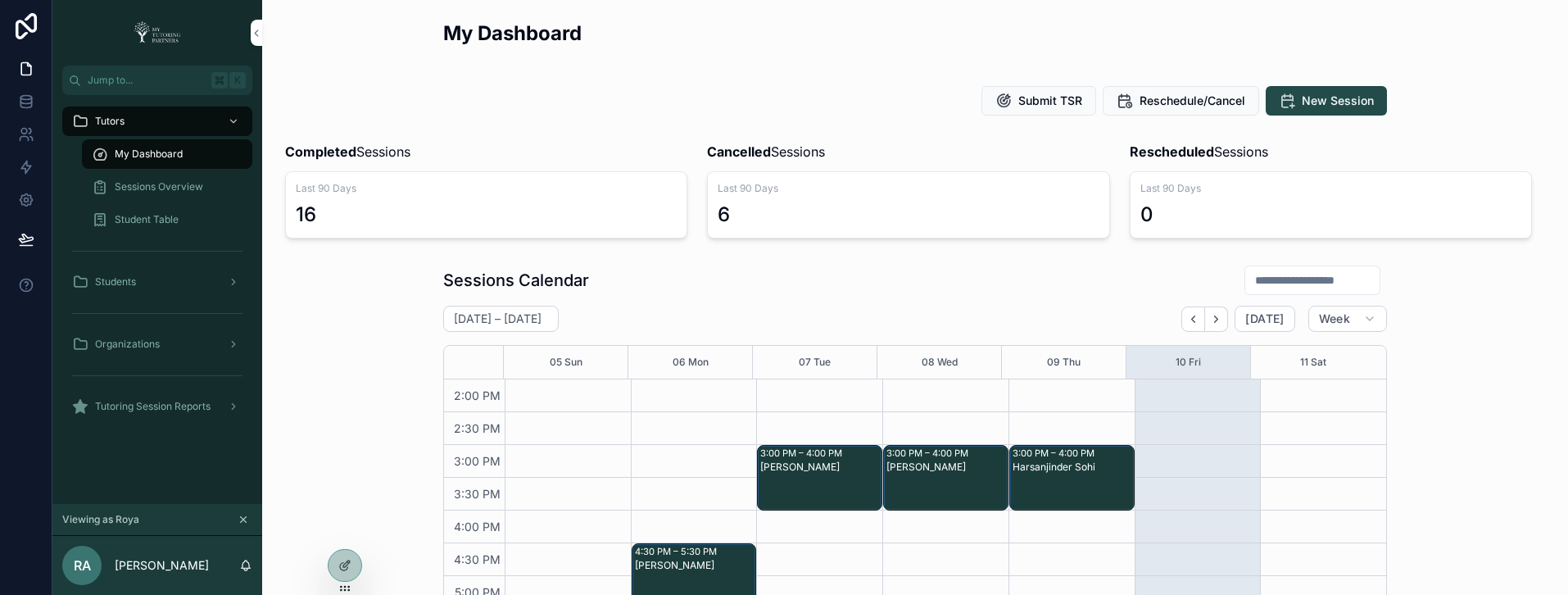
click at [0, 0] on icon at bounding box center [0, 0] width 0 height 0
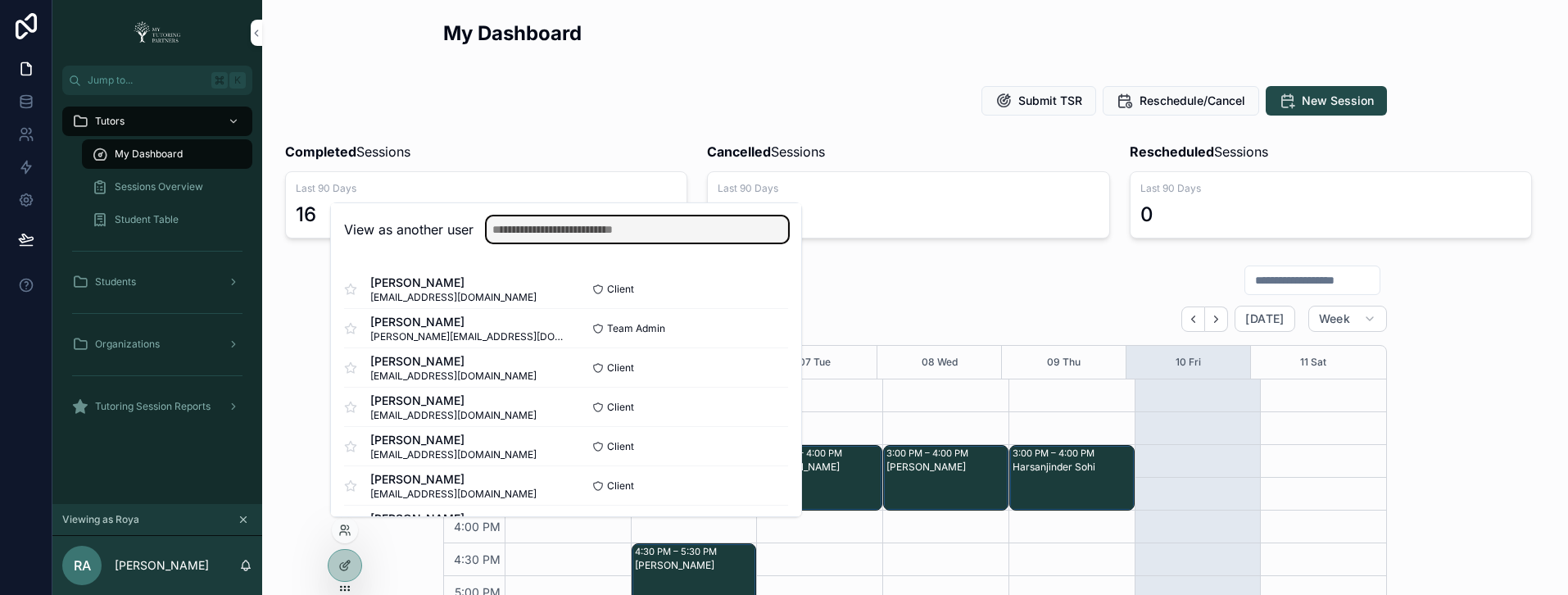
click at [595, 240] on input "text" at bounding box center [637, 230] width 302 height 26
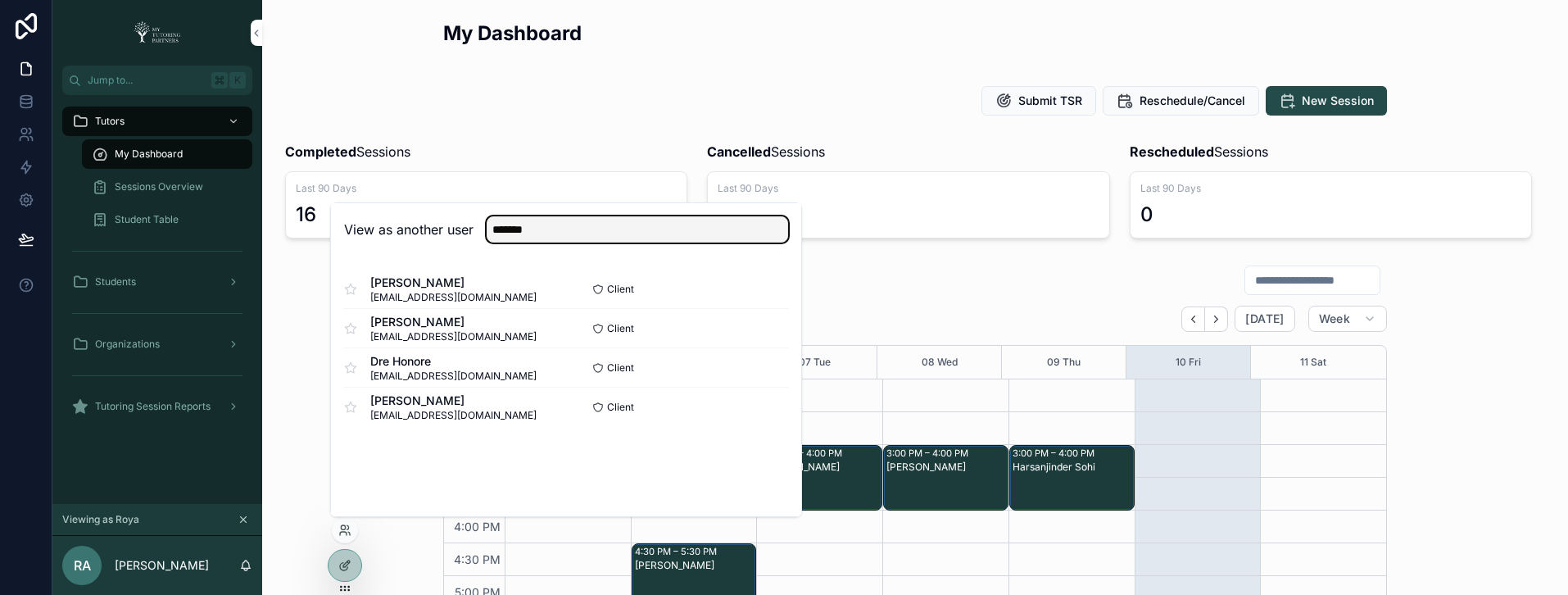
type input "*******"
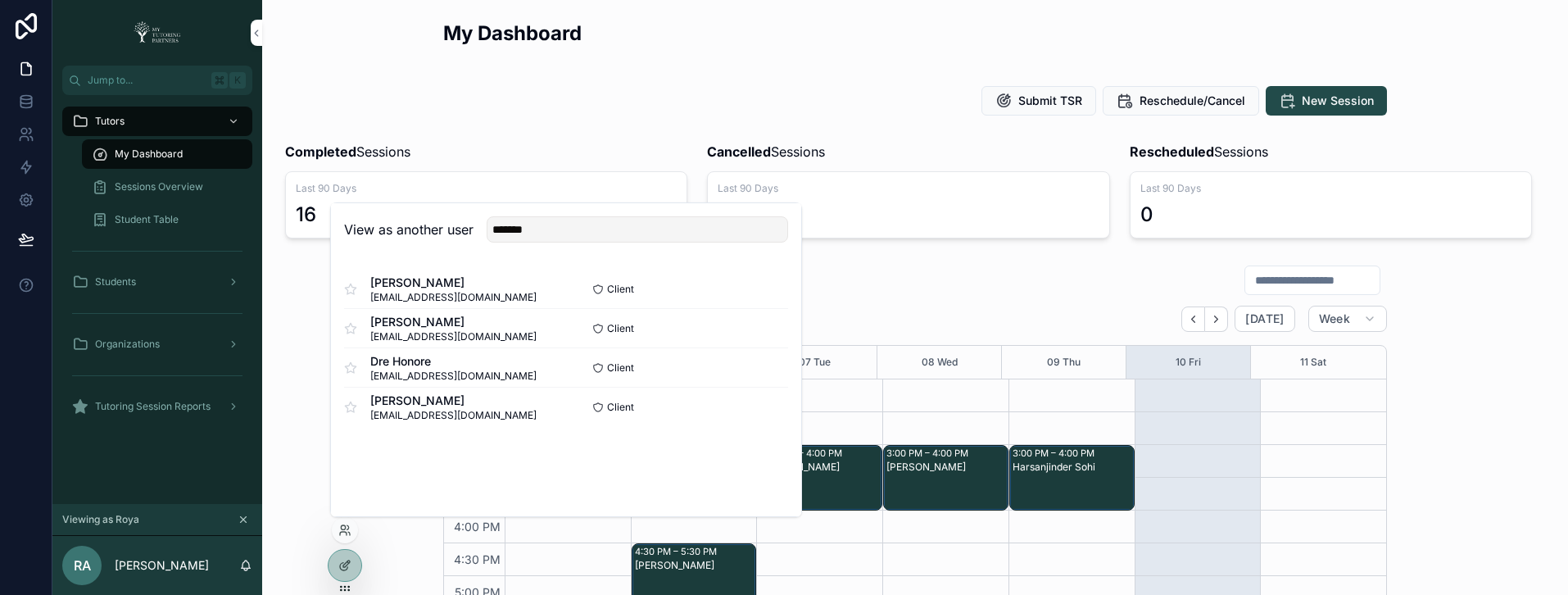
click at [0, 0] on button "Select" at bounding box center [0, 0] width 0 height 0
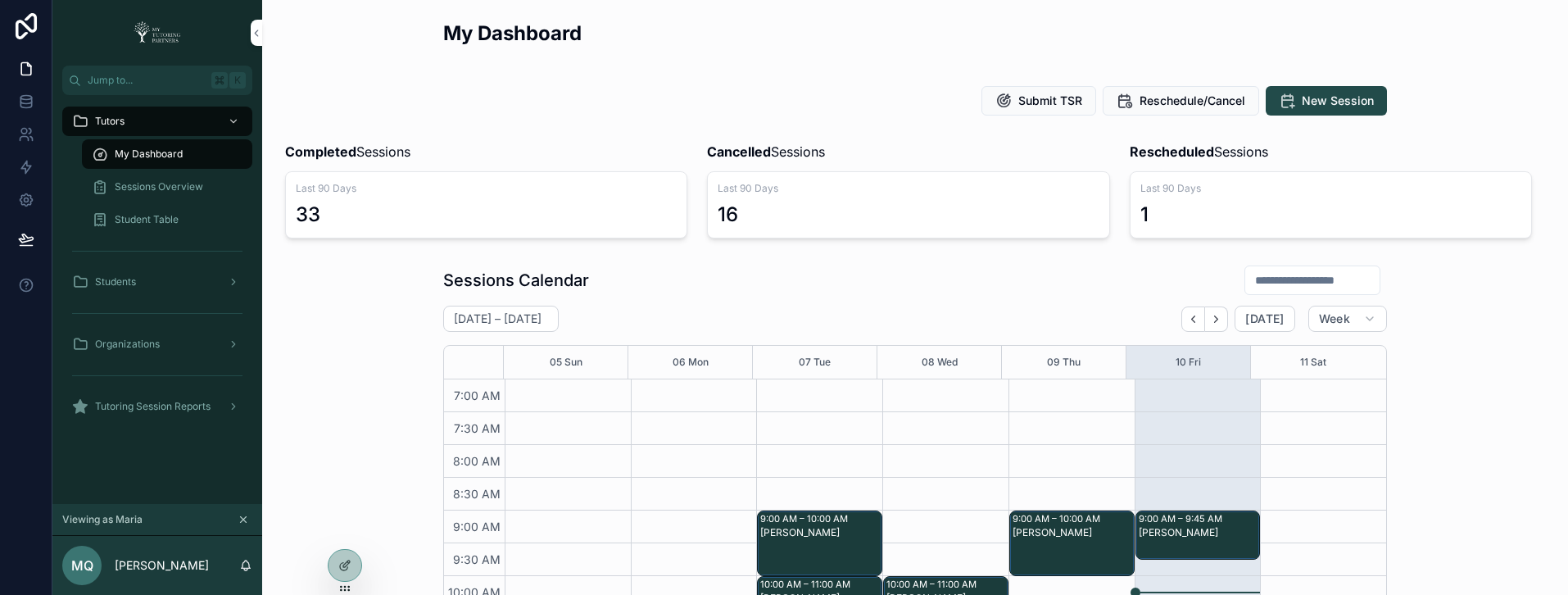
click at [169, 188] on span "Sessions Overview" at bounding box center [159, 187] width 89 height 13
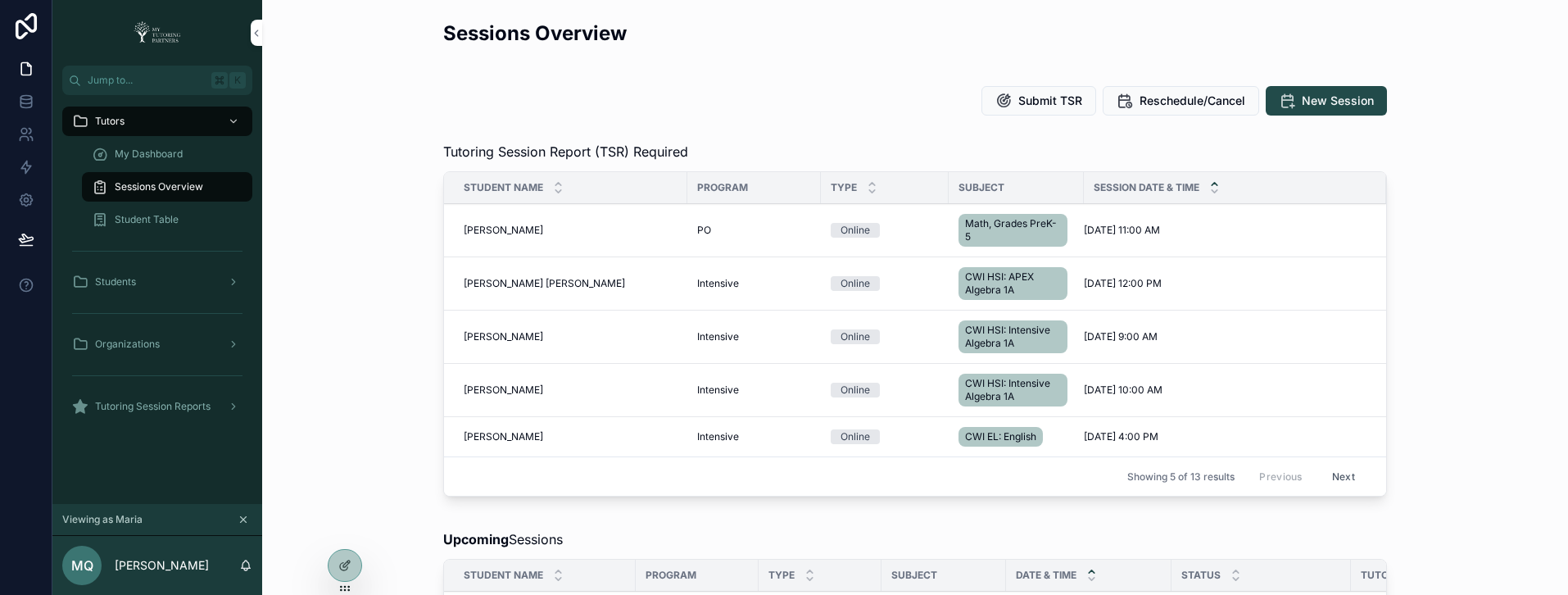
click at [1342, 481] on button "Next" at bounding box center [1344, 476] width 46 height 26
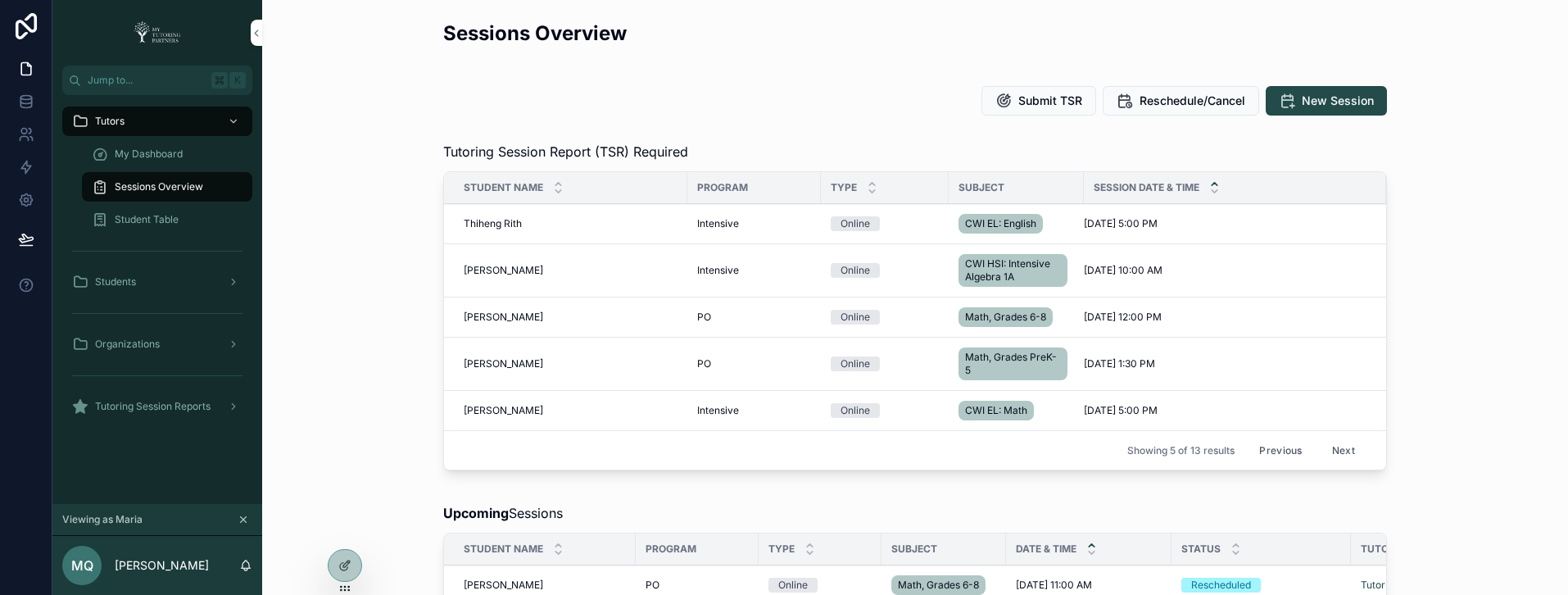
click at [1280, 451] on button "Previous" at bounding box center [1281, 450] width 65 height 26
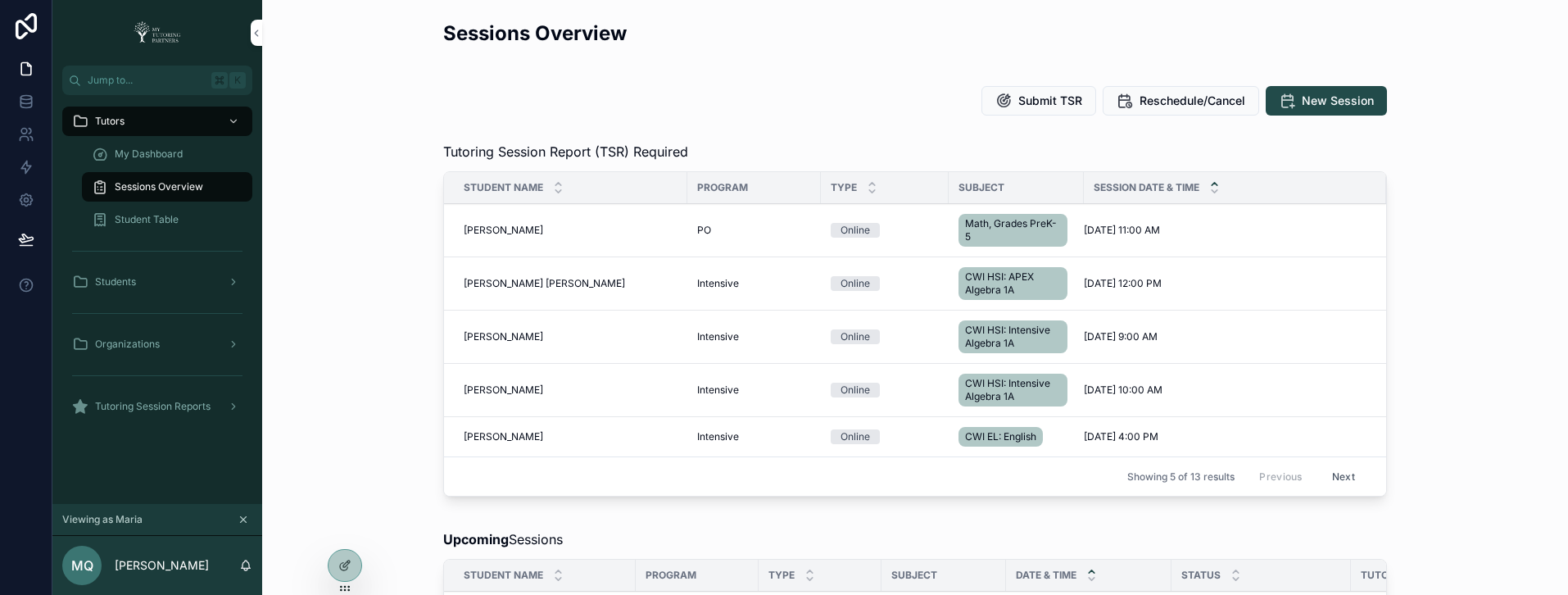
click at [1344, 481] on button "Next" at bounding box center [1344, 476] width 46 height 26
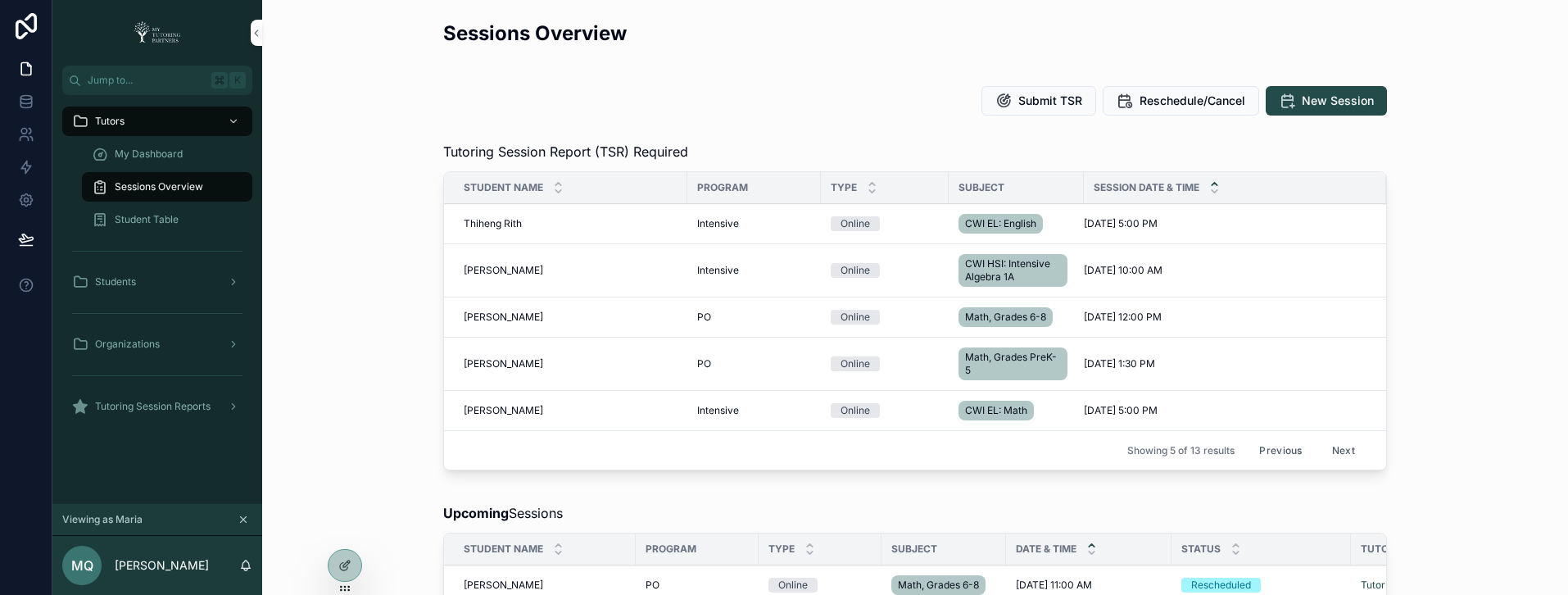
click at [1344, 481] on div "Tutoring Session Report (TSR) Required Student Name Program Type Subject Sessio…" at bounding box center [915, 309] width 1280 height 348
click at [1341, 451] on button "Next" at bounding box center [1344, 450] width 46 height 26
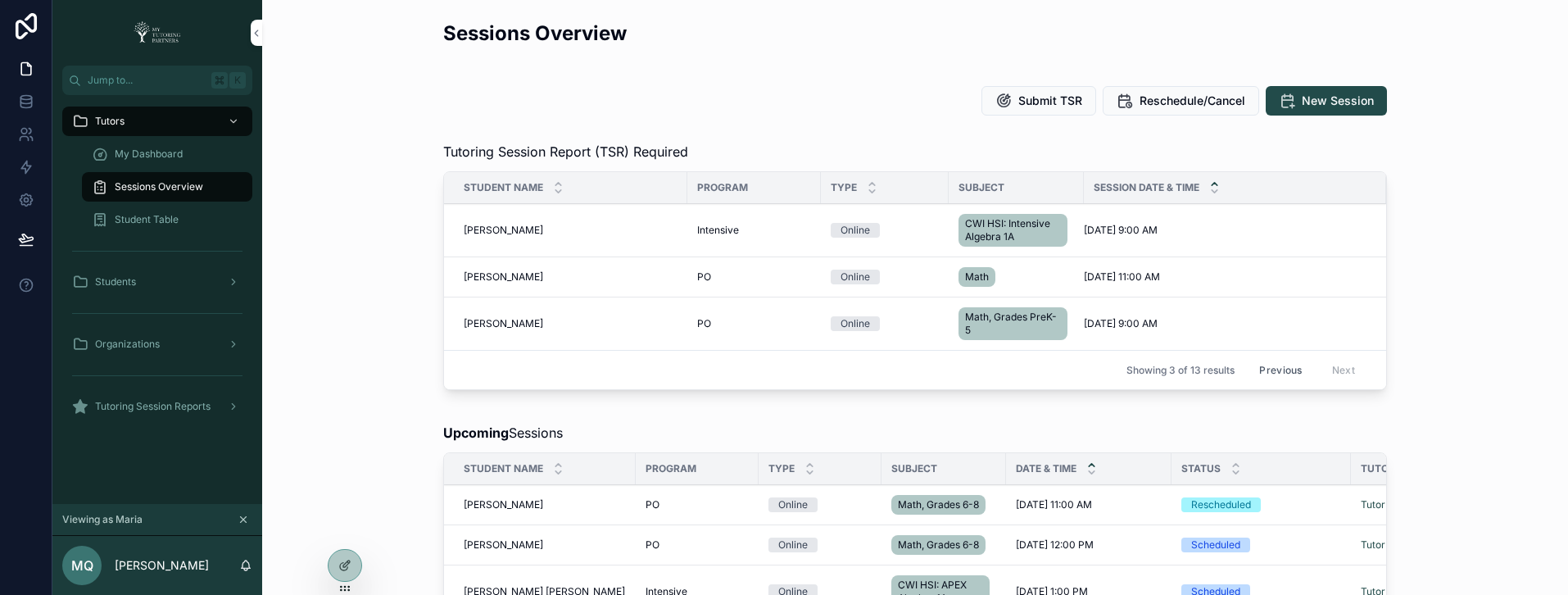
click at [1281, 372] on button "Previous" at bounding box center [1281, 370] width 65 height 26
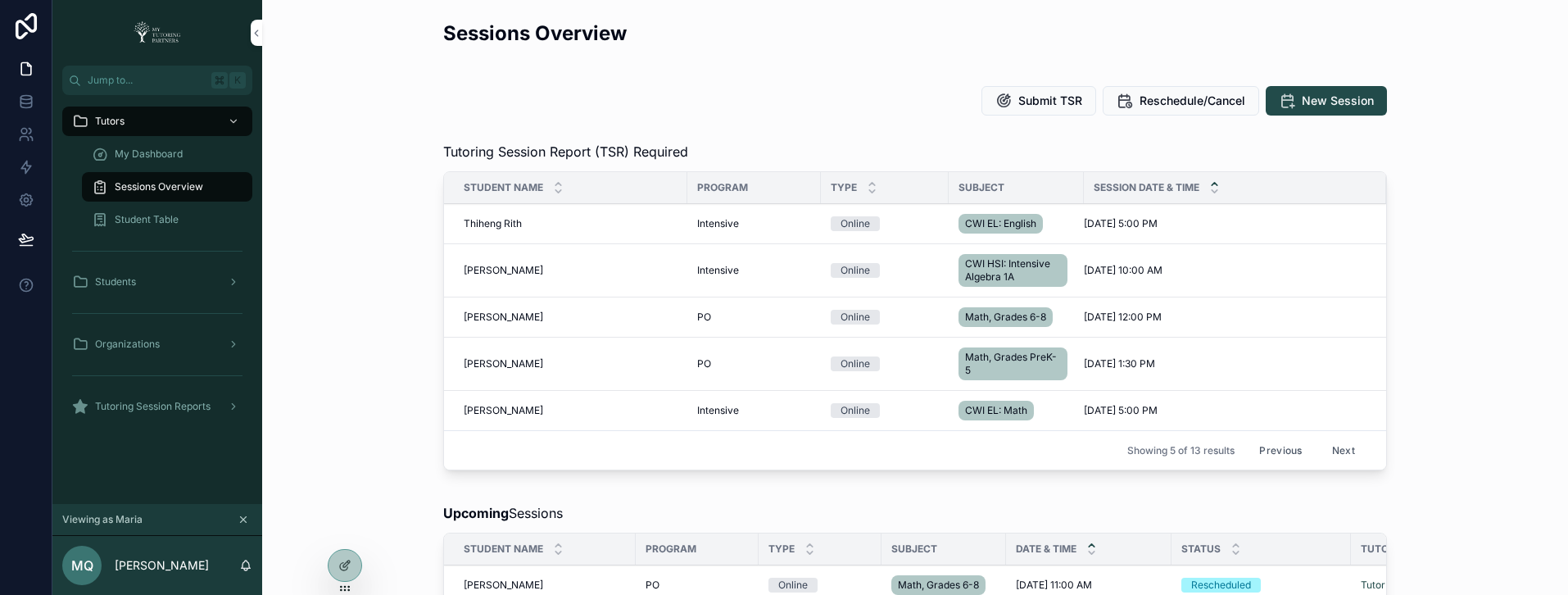
click at [1283, 454] on button "Previous" at bounding box center [1281, 450] width 65 height 26
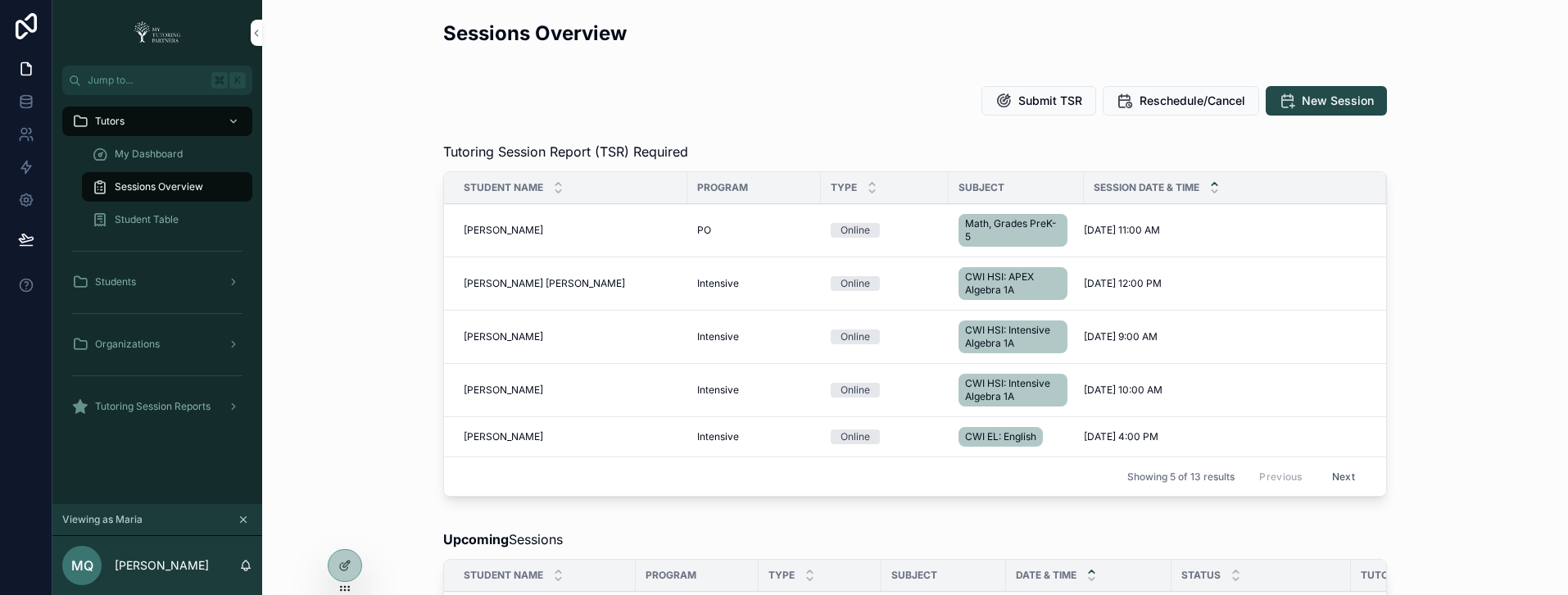
click at [164, 150] on span "My Dashboard" at bounding box center [148, 154] width 68 height 13
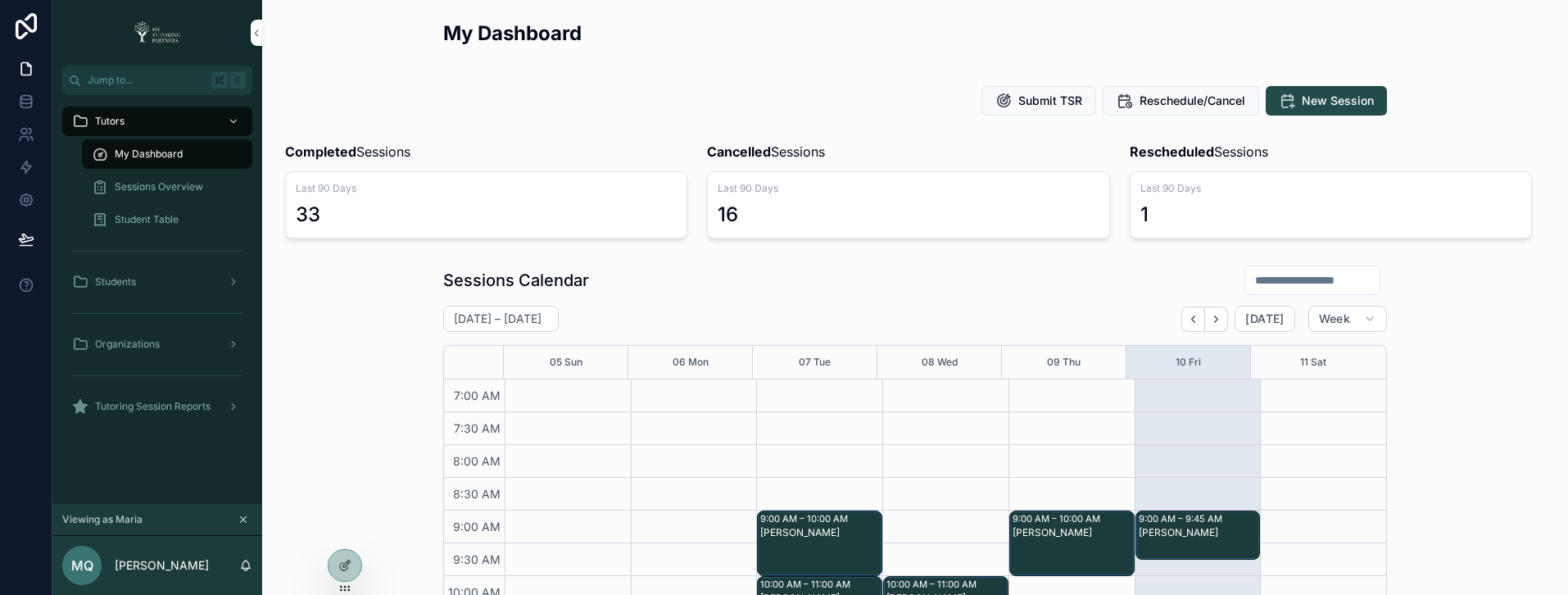
scroll to position [459, 0]
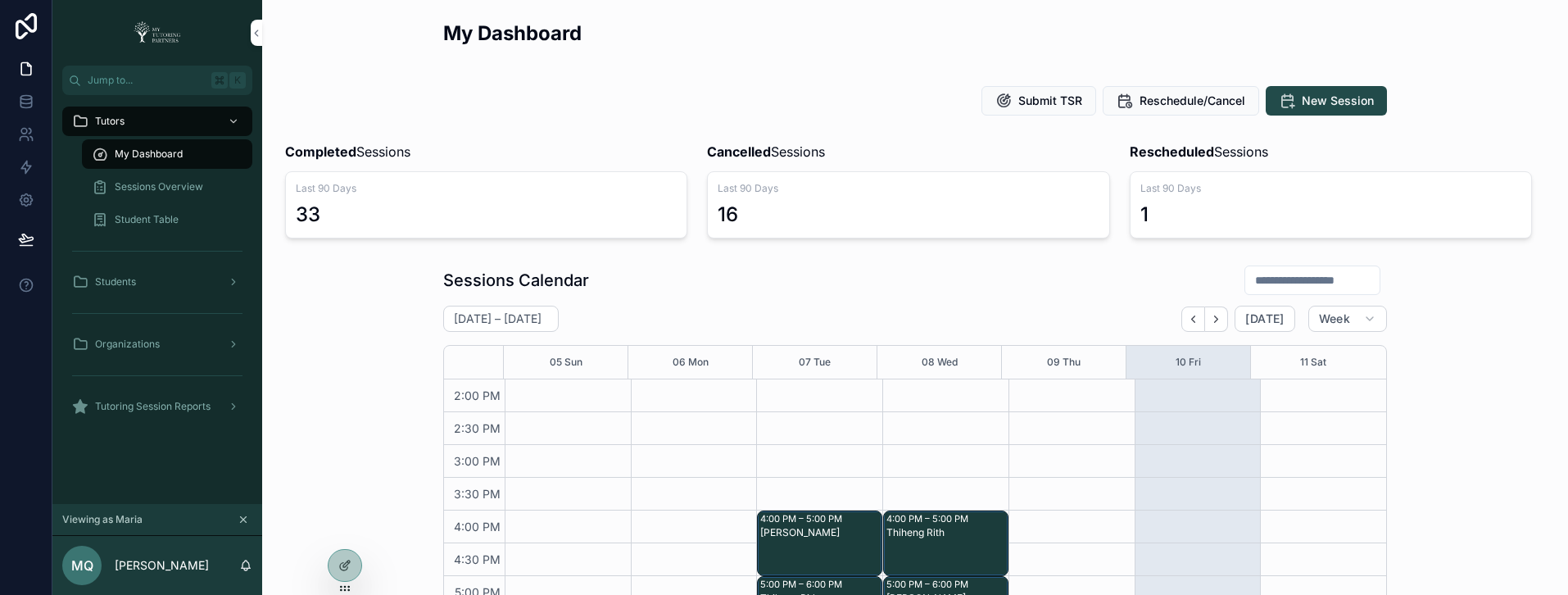
click at [1254, 273] on input "scrollable content" at bounding box center [1313, 280] width 134 height 23
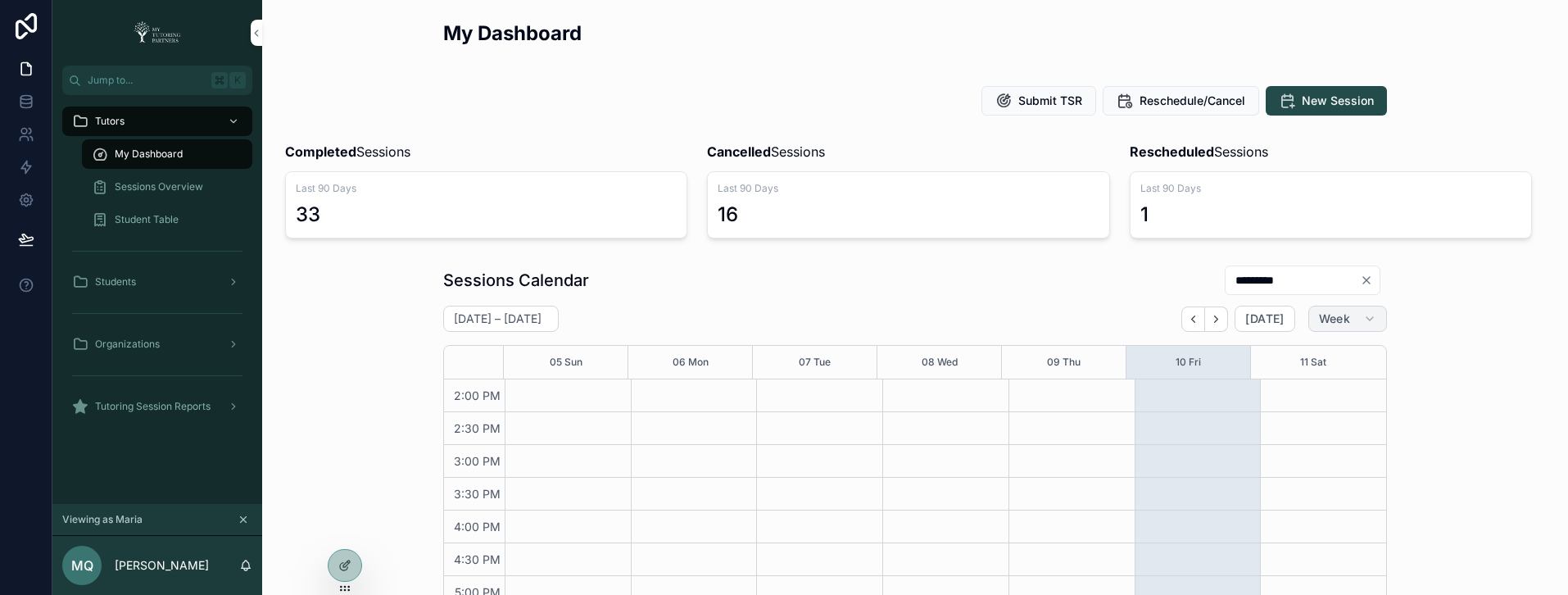
type input "*********"
click at [1327, 317] on span "Week" at bounding box center [1334, 319] width 31 height 15
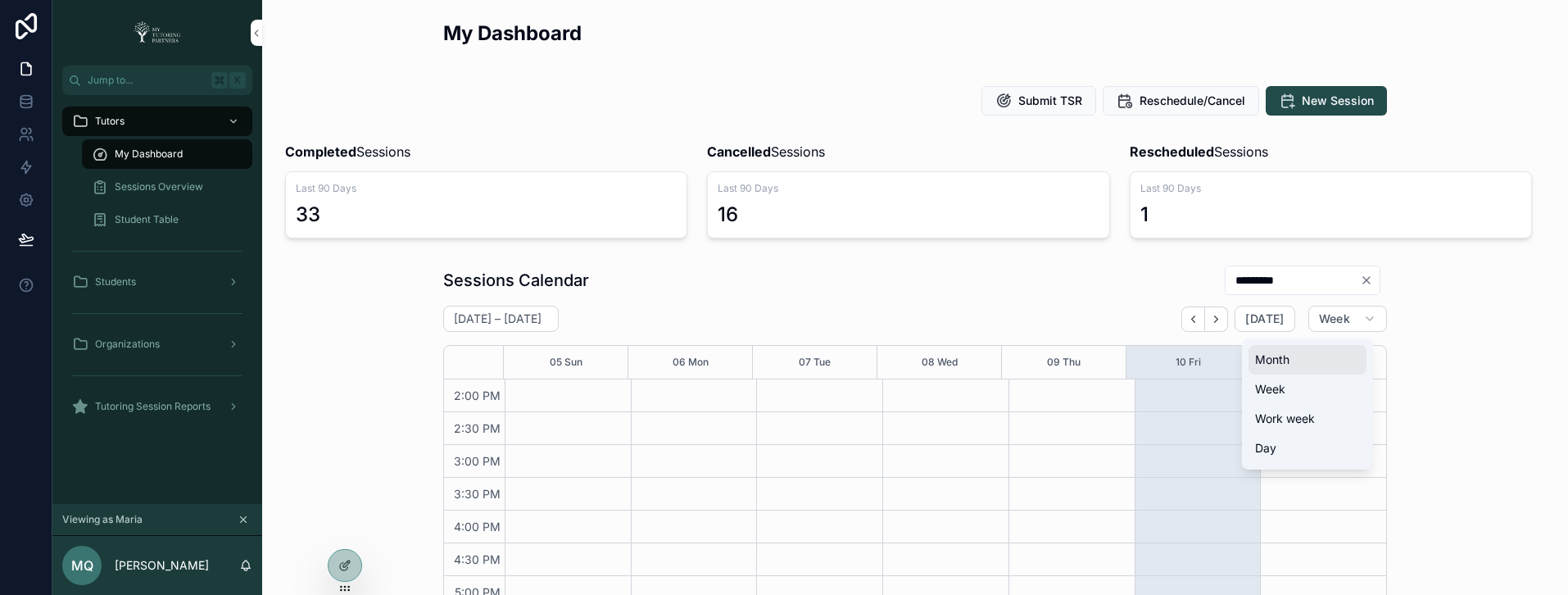
click at [1307, 357] on button "Month" at bounding box center [1307, 359] width 118 height 29
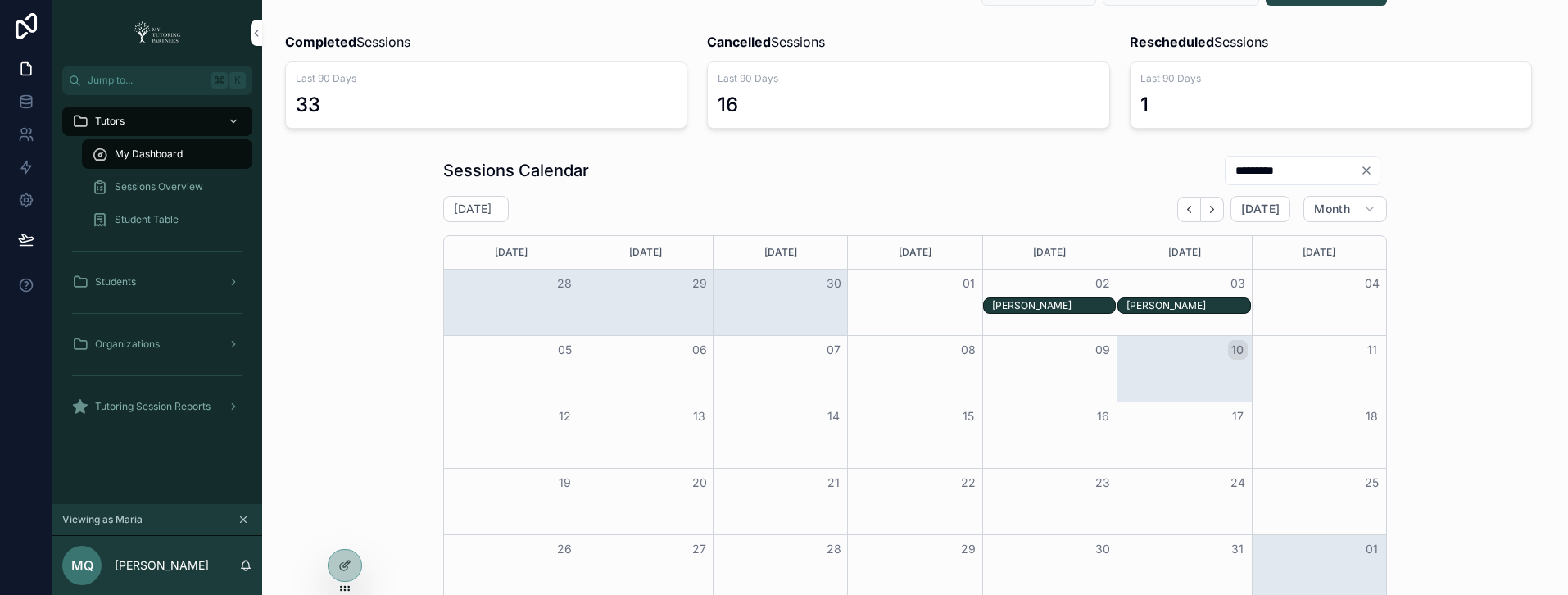
scroll to position [114, 0]
click at [1183, 205] on icon "Back" at bounding box center [1189, 205] width 12 height 12
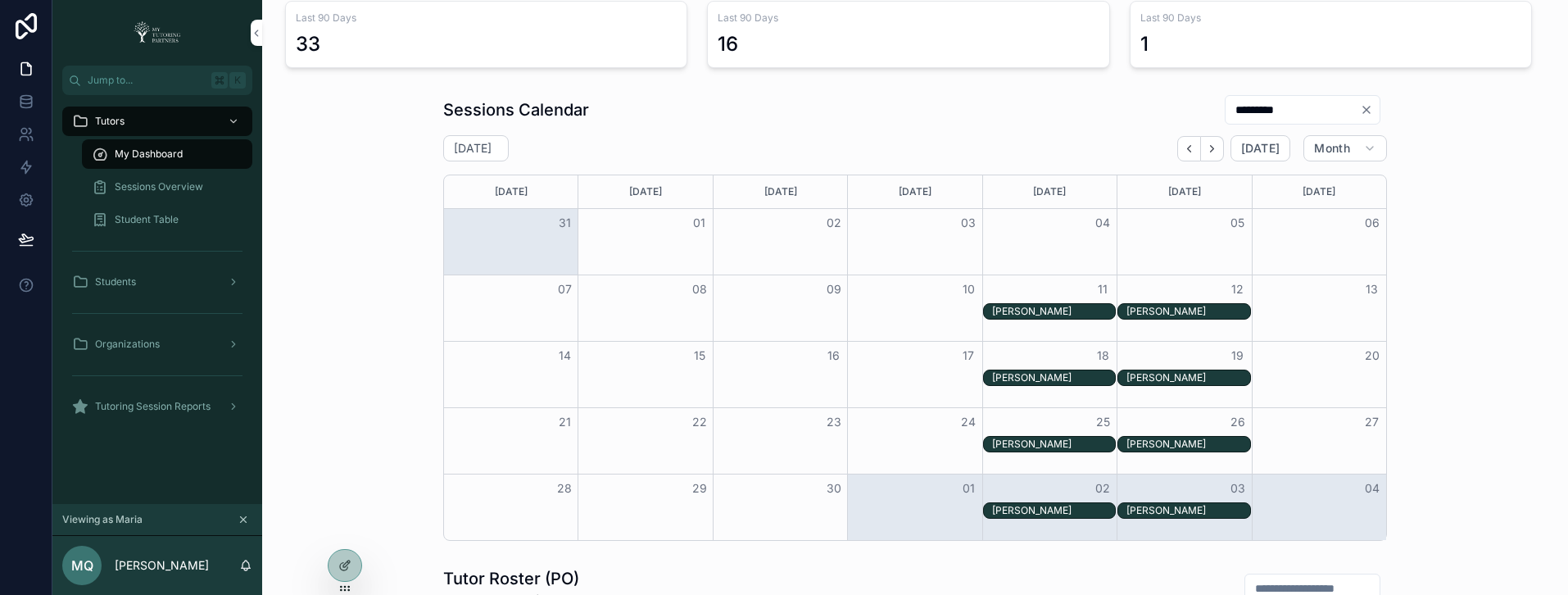
scroll to position [133, 0]
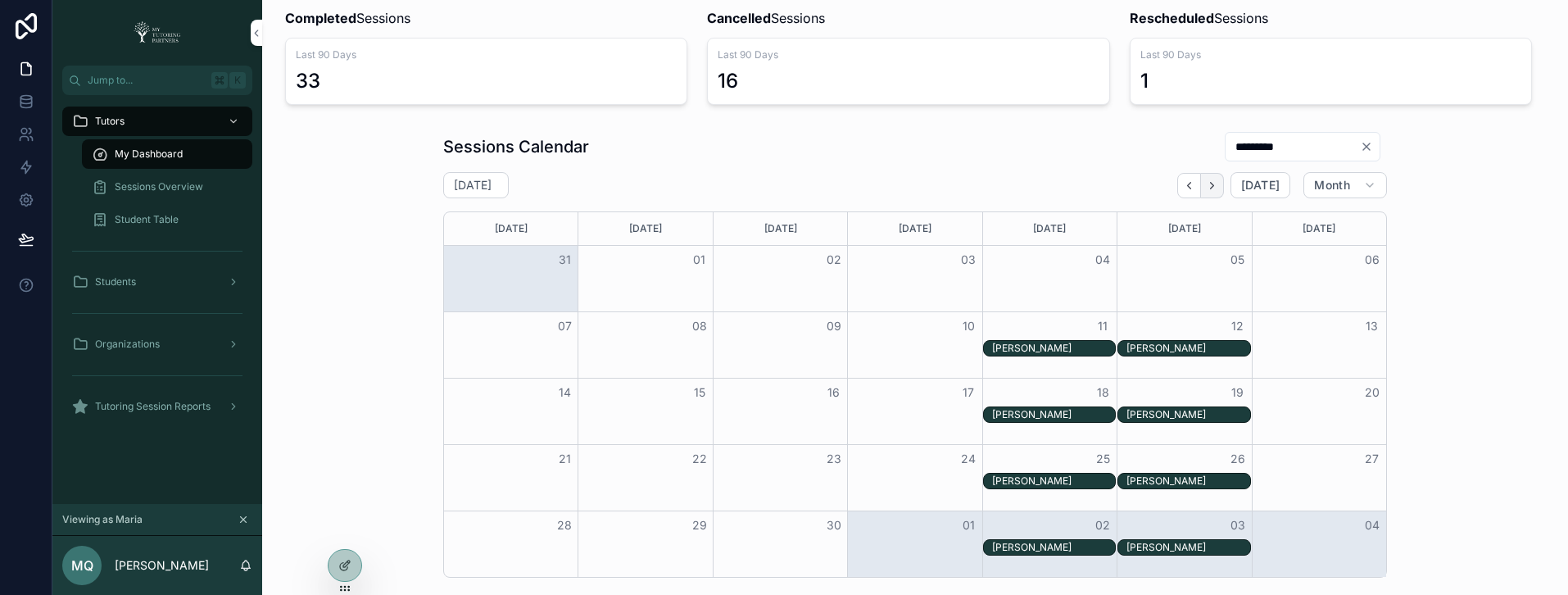
click at [1206, 191] on button "Next" at bounding box center [1212, 185] width 23 height 26
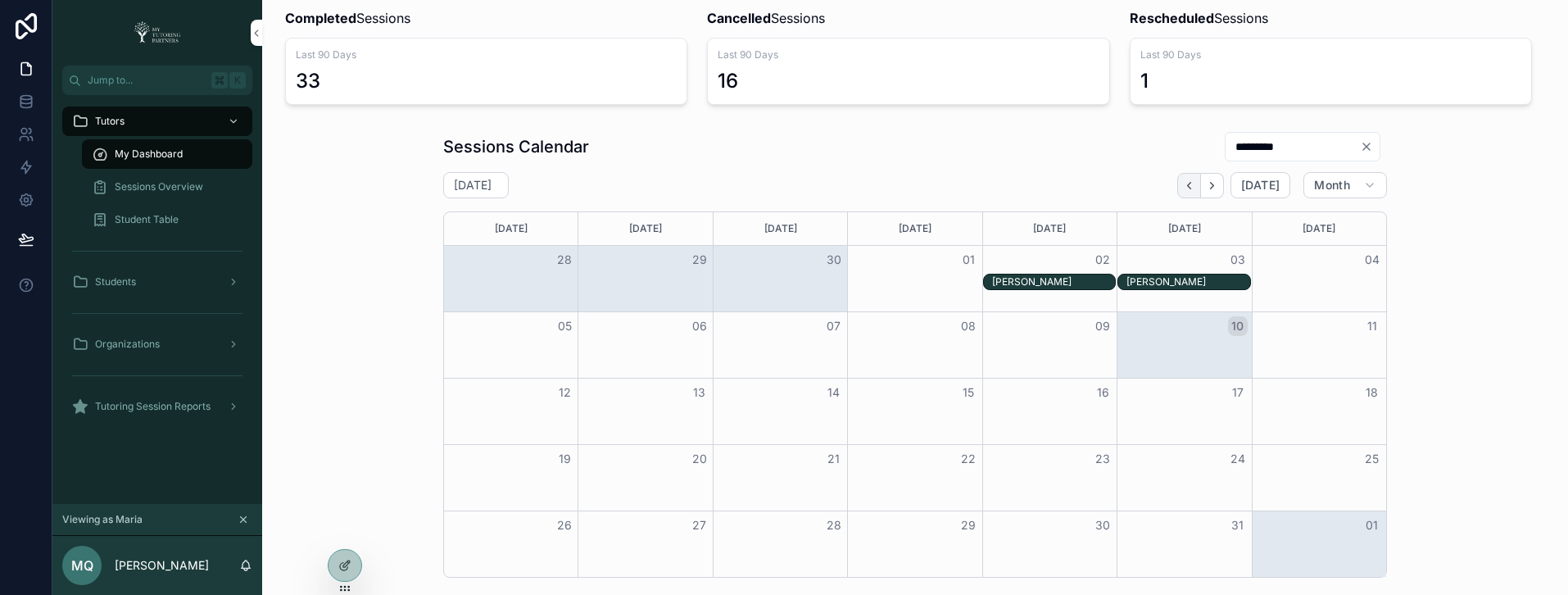
click at [1189, 185] on icon "Back" at bounding box center [1189, 185] width 12 height 12
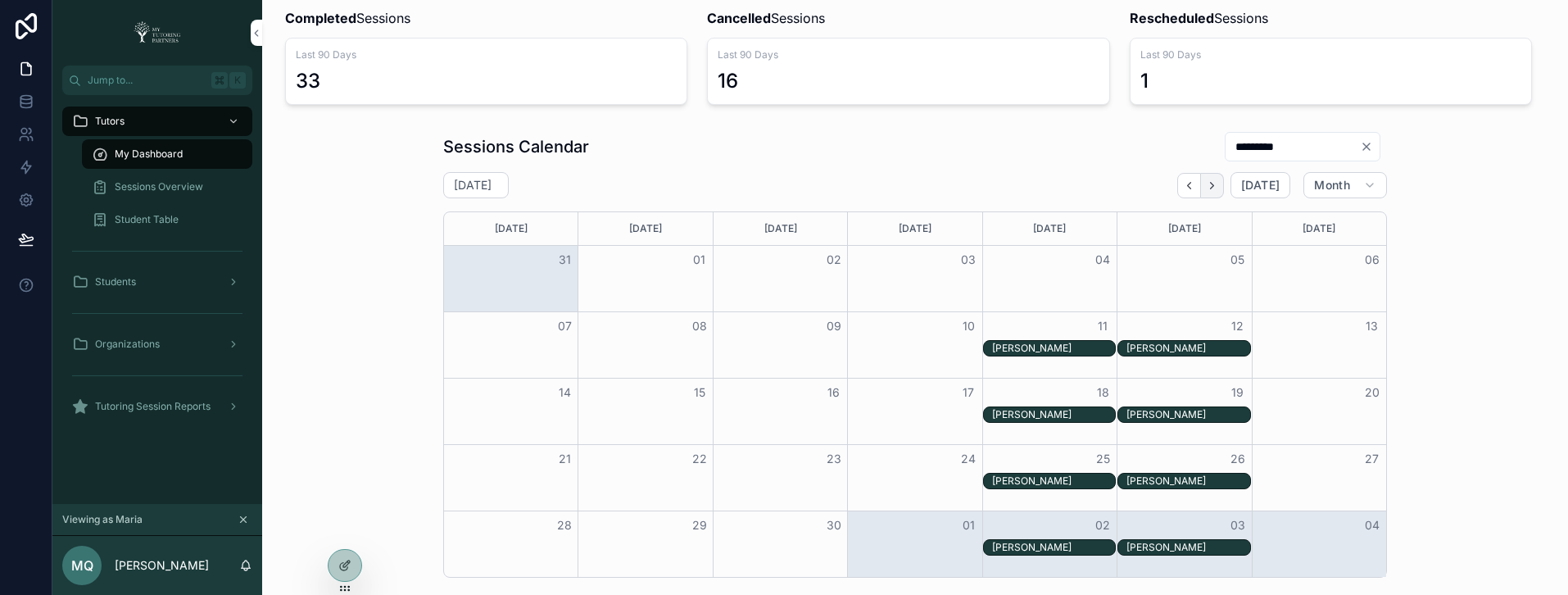
click at [1208, 183] on icon "Next" at bounding box center [1211, 185] width 12 height 12
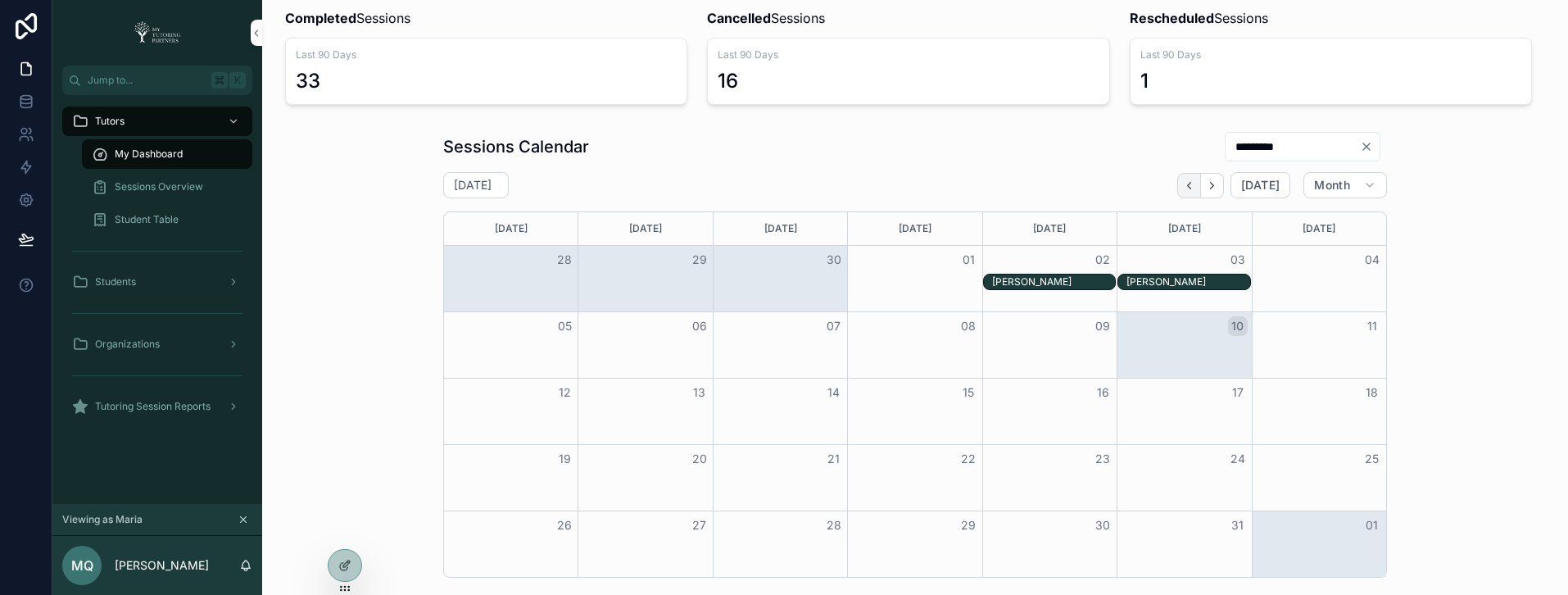
click at [1188, 184] on icon "Back" at bounding box center [1189, 184] width 3 height 7
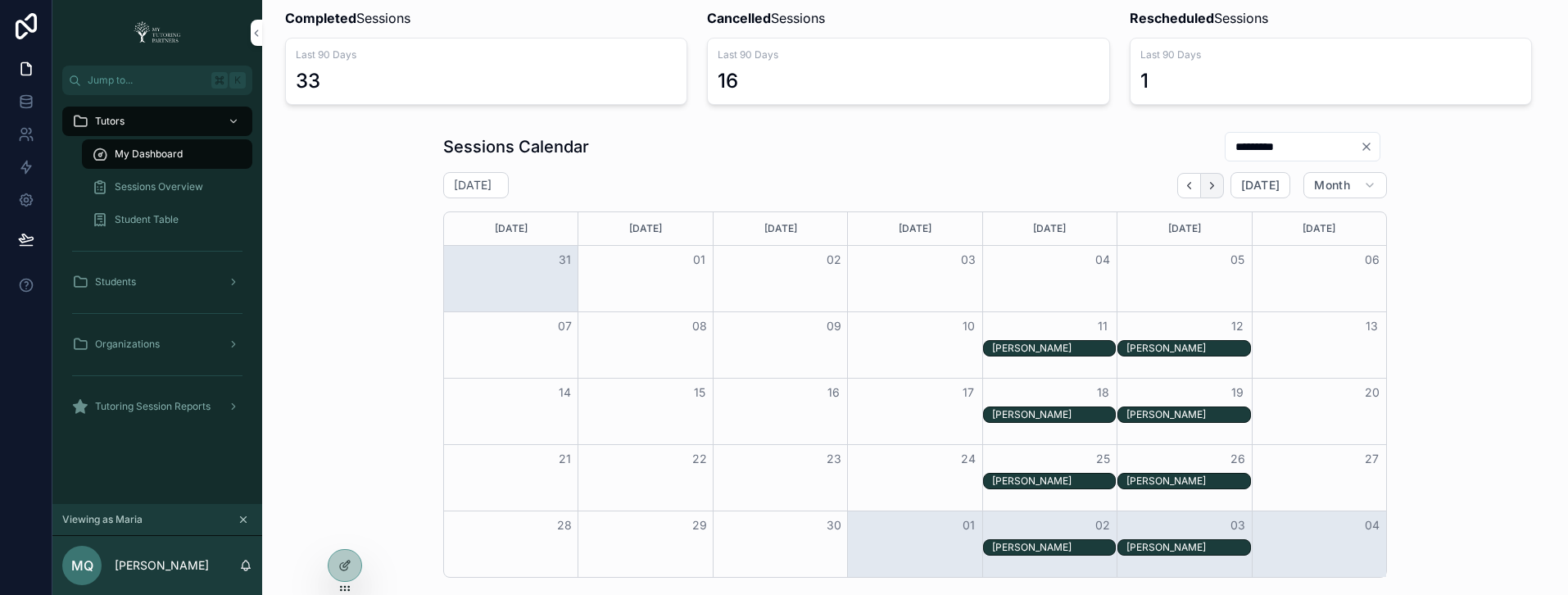
click at [1211, 187] on icon "Next" at bounding box center [1211, 185] width 12 height 12
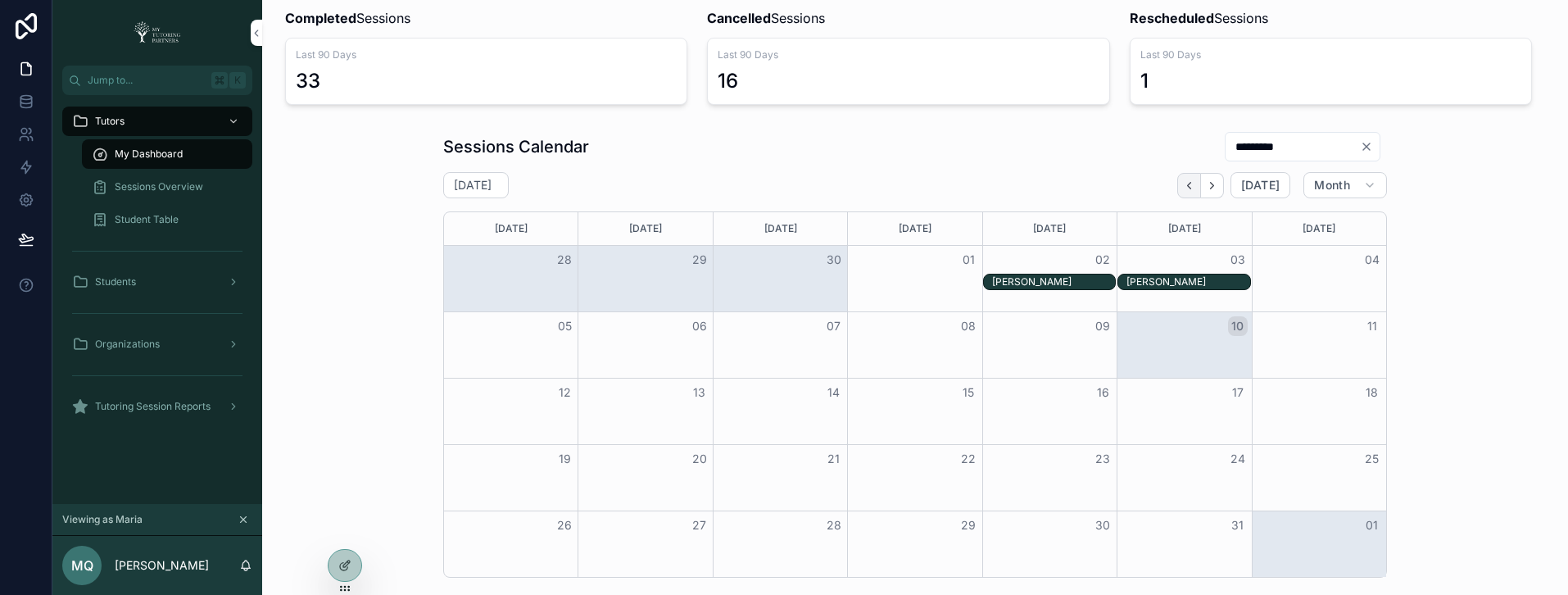
click at [1183, 184] on icon "Back" at bounding box center [1189, 185] width 12 height 12
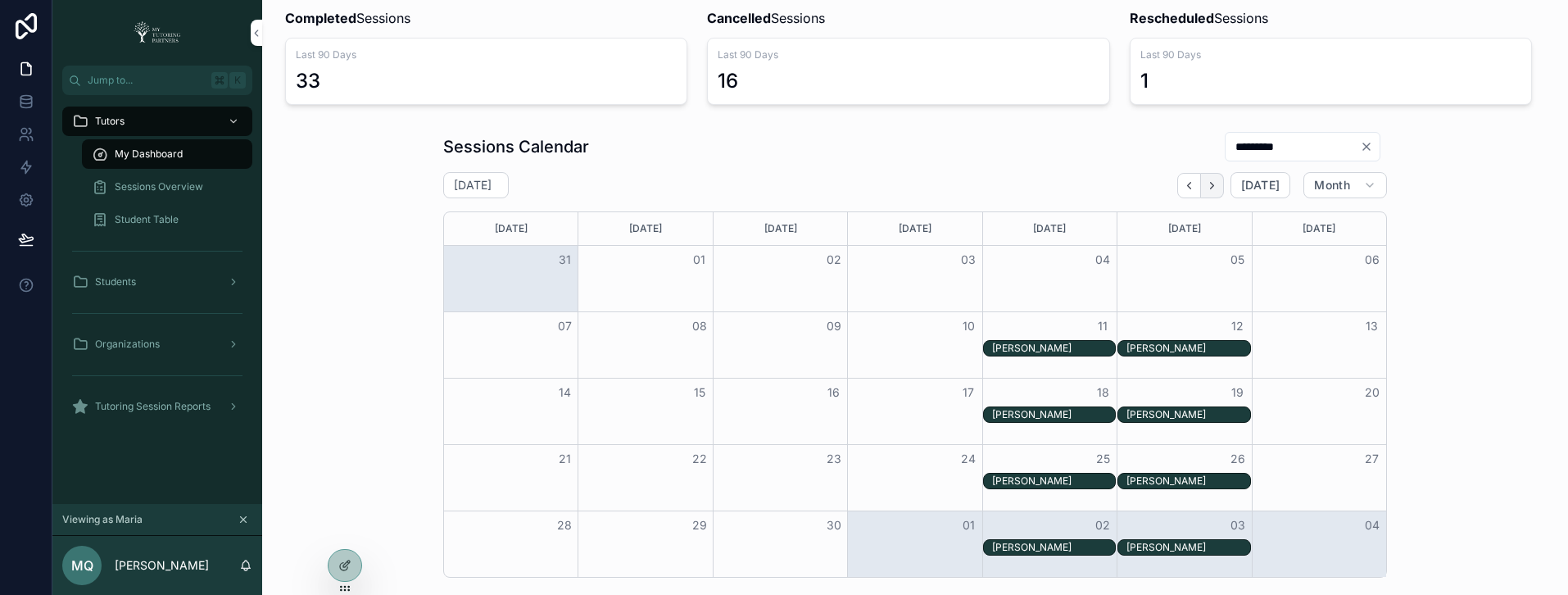
click at [1208, 184] on icon "Next" at bounding box center [1211, 185] width 12 height 12
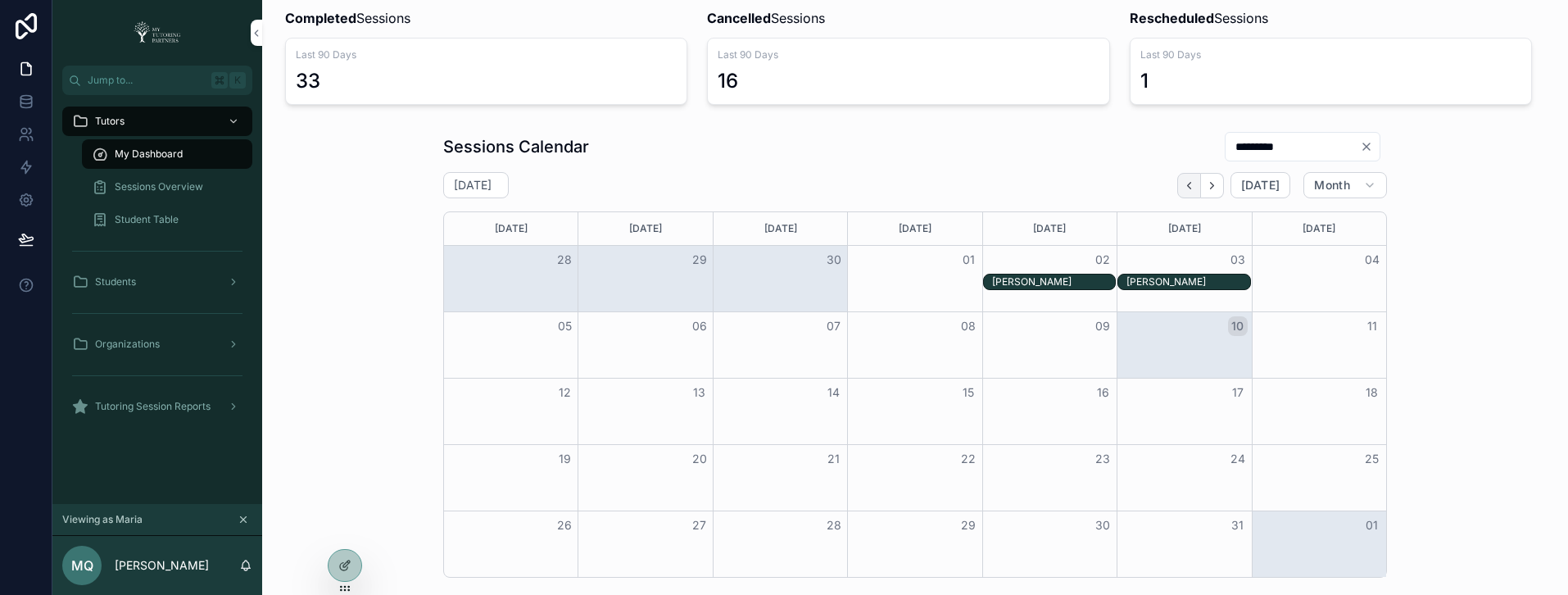
click at [1184, 185] on icon "Back" at bounding box center [1189, 185] width 12 height 12
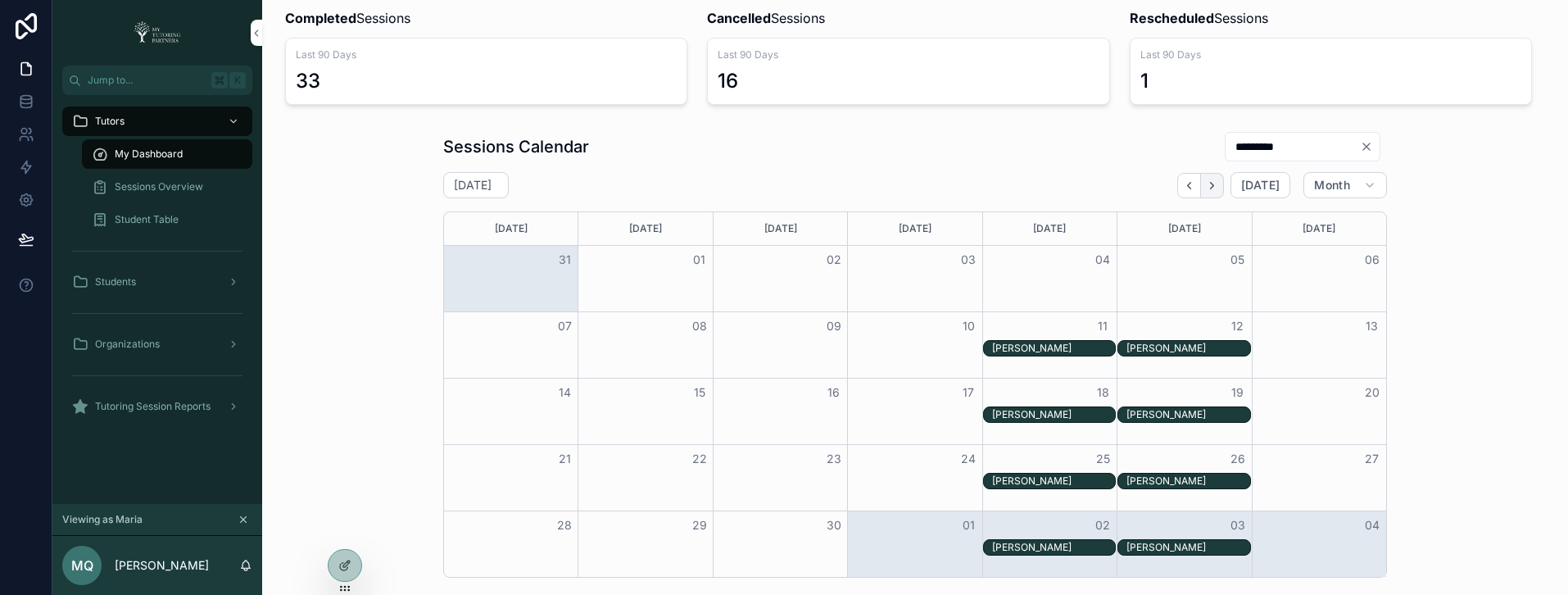
click at [1212, 187] on icon "Next" at bounding box center [1211, 185] width 12 height 12
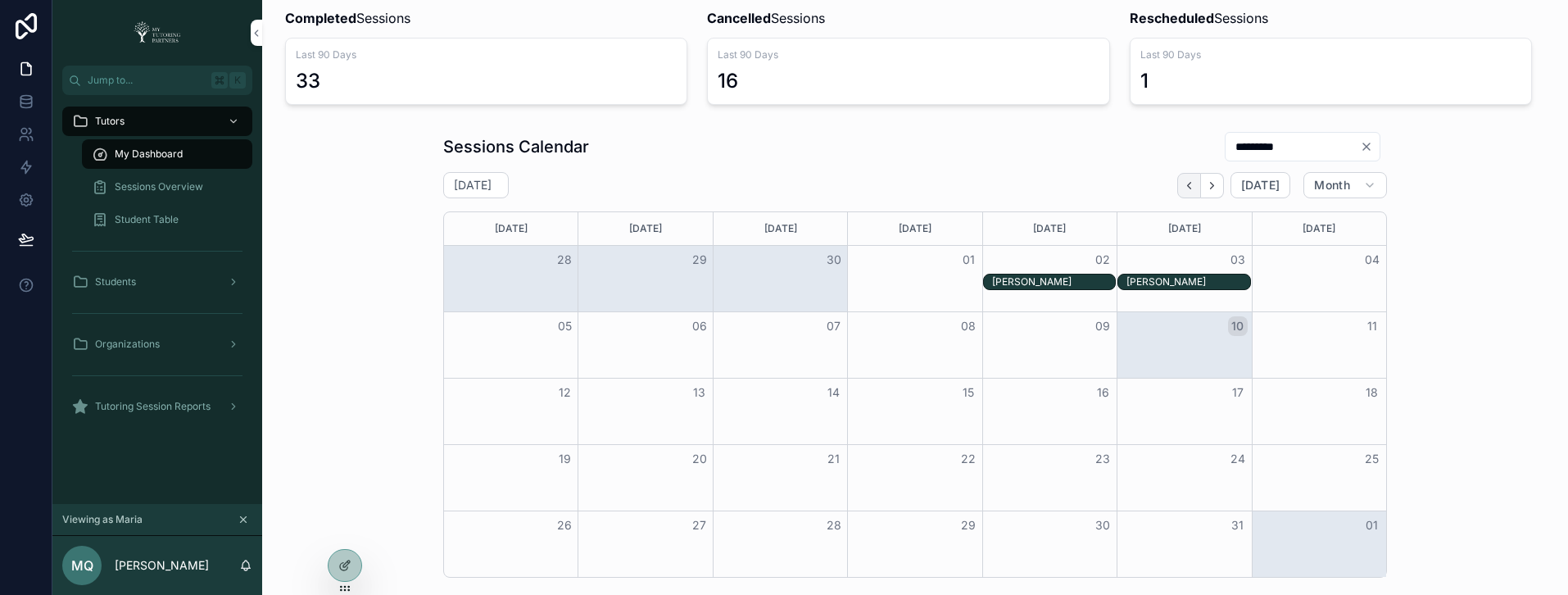
click at [1186, 188] on icon "Back" at bounding box center [1189, 185] width 12 height 12
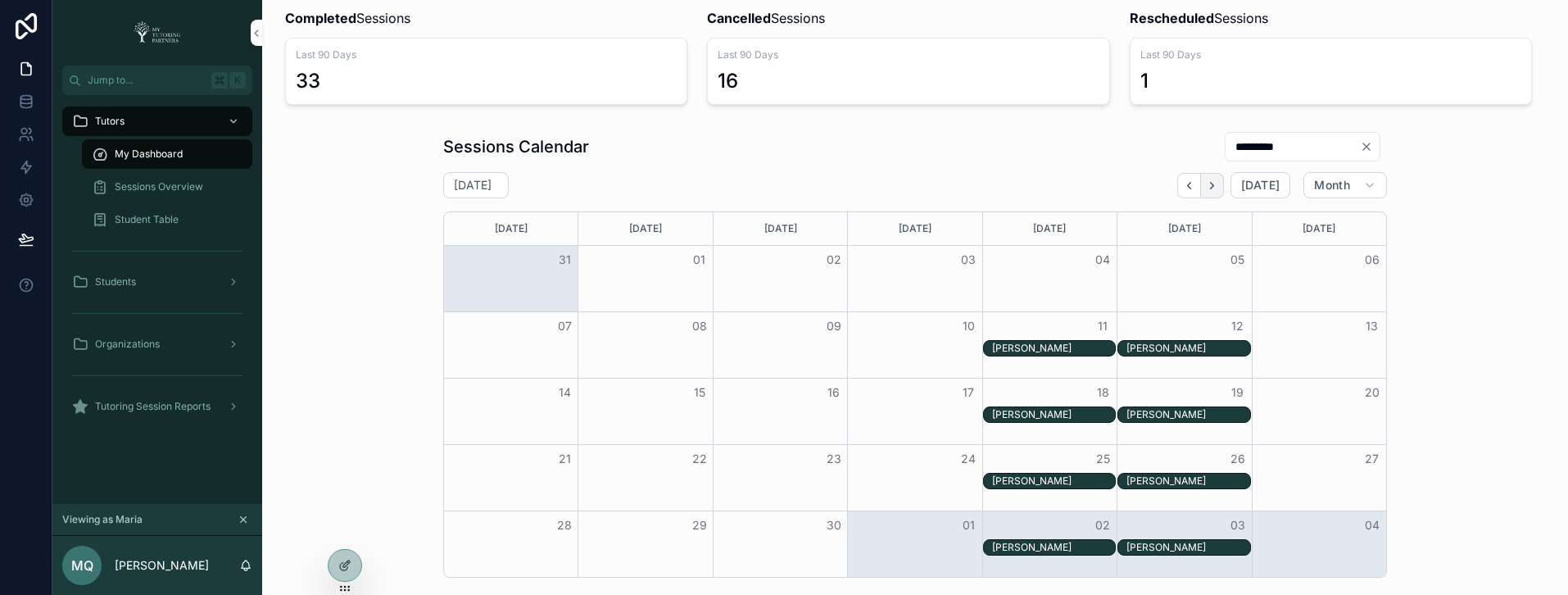
click at [1206, 183] on icon "Next" at bounding box center [1211, 185] width 12 height 12
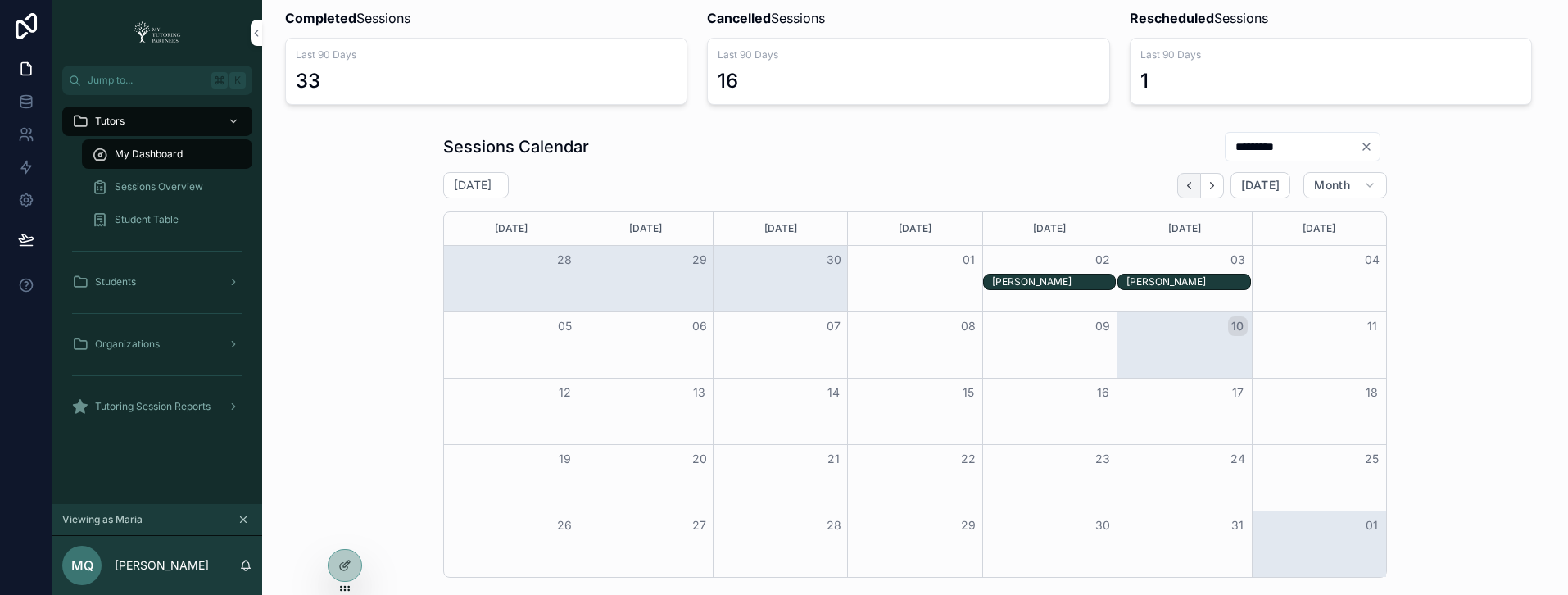
click at [1183, 190] on icon "Back" at bounding box center [1189, 185] width 12 height 12
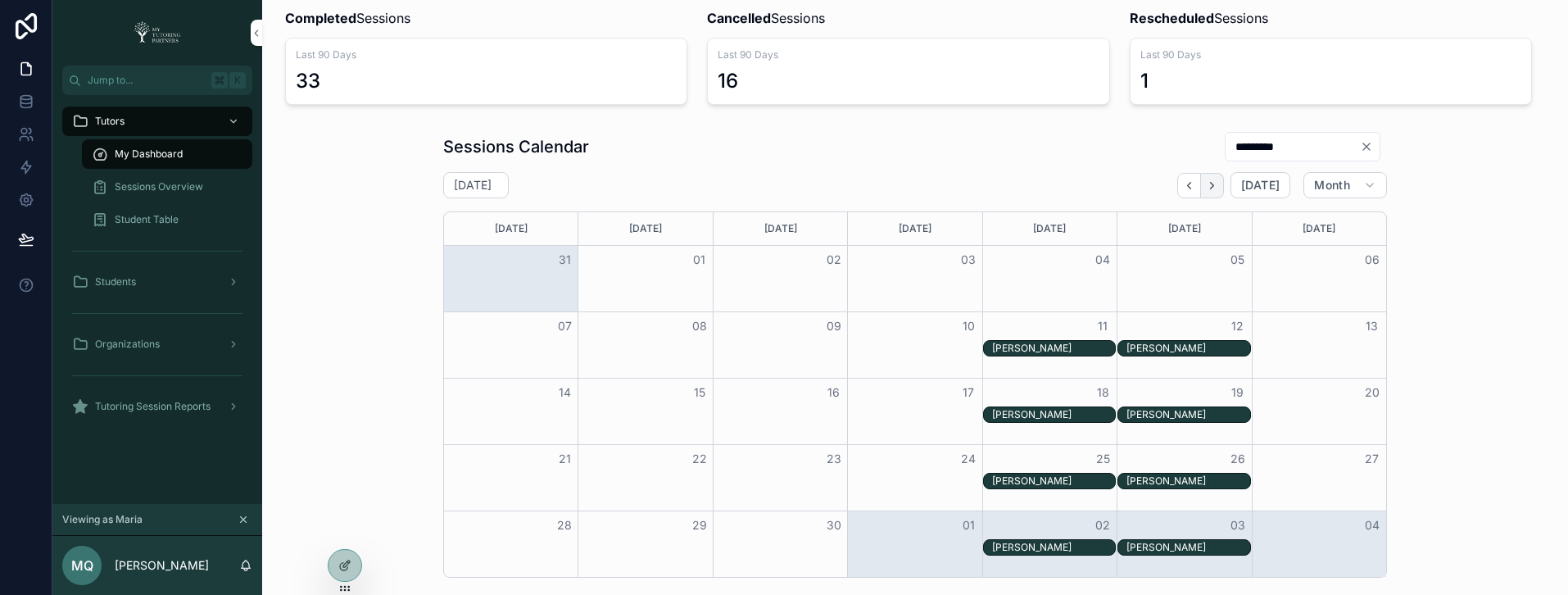
click at [1211, 187] on icon "Next" at bounding box center [1211, 185] width 12 height 12
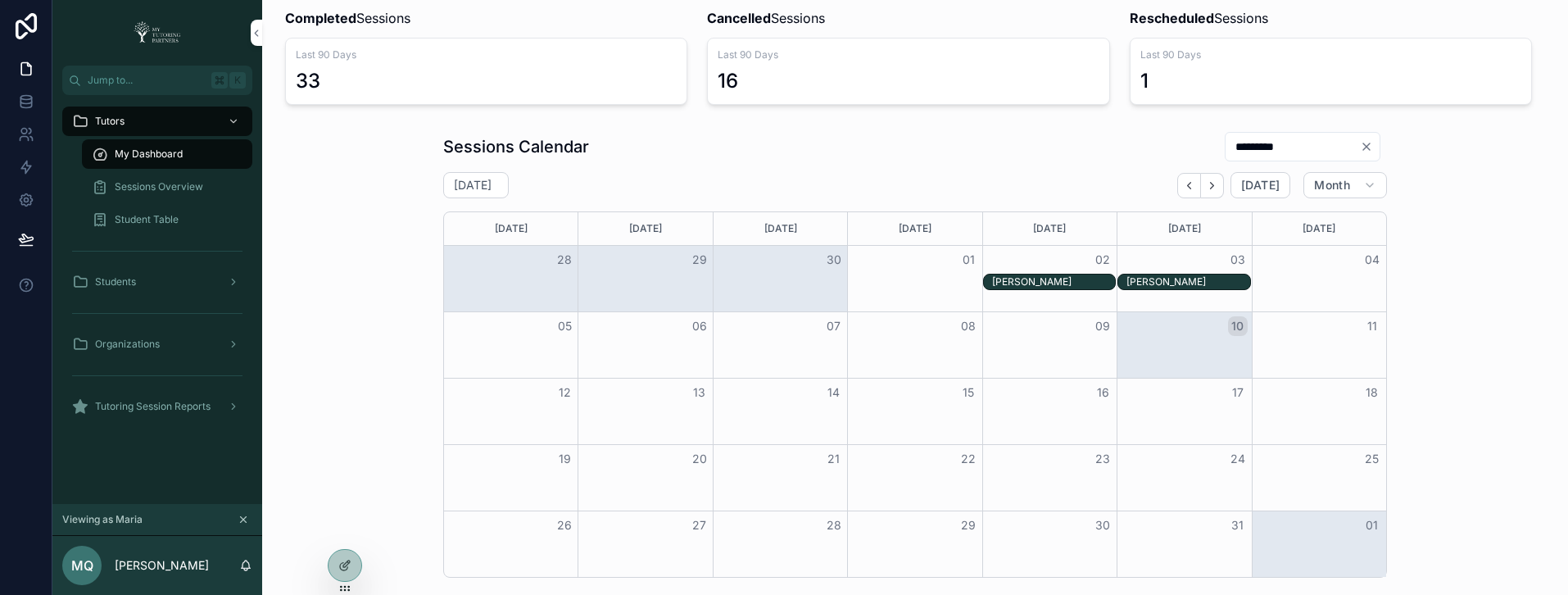
click at [1024, 170] on div "Sessions Calendar ********* [DATE] [DATE] Month [DATE] [DATE] [DATE] [DATE] [DA…" at bounding box center [915, 355] width 944 height 446
click at [1021, 138] on div "Sessions Calendar *********" at bounding box center [915, 147] width 944 height 31
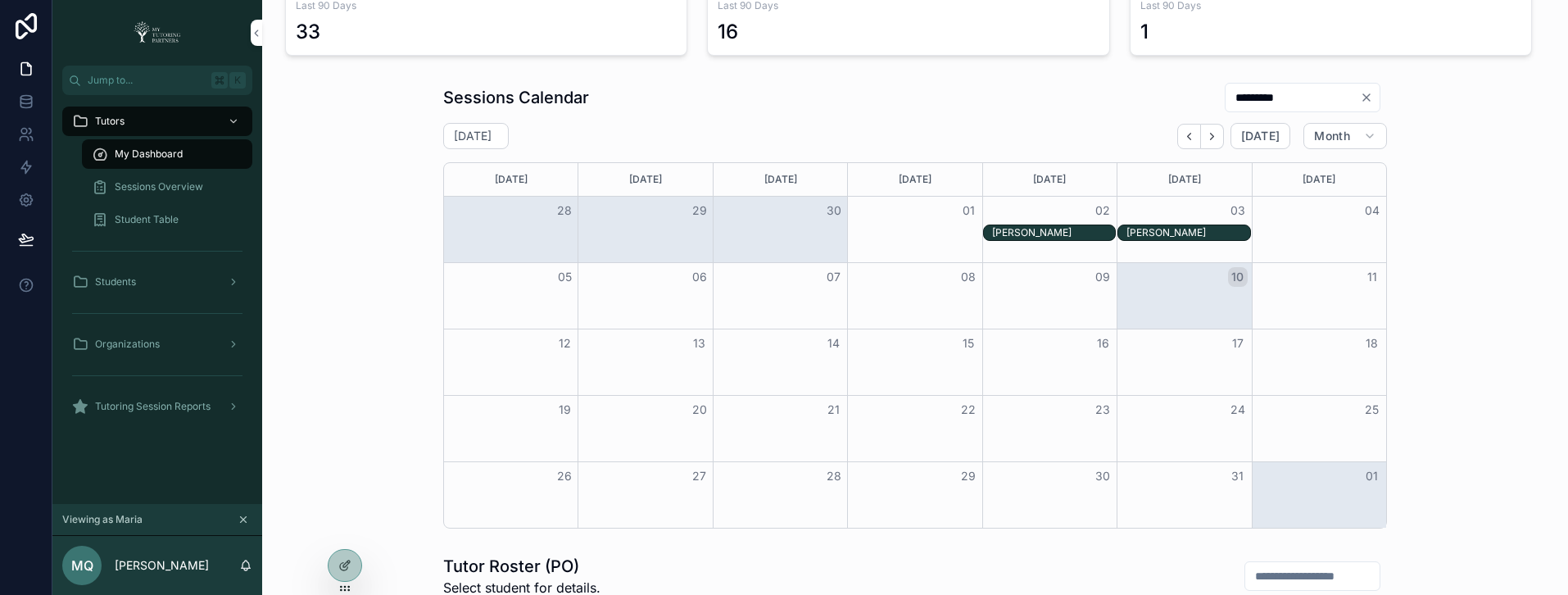
scroll to position [180, 0]
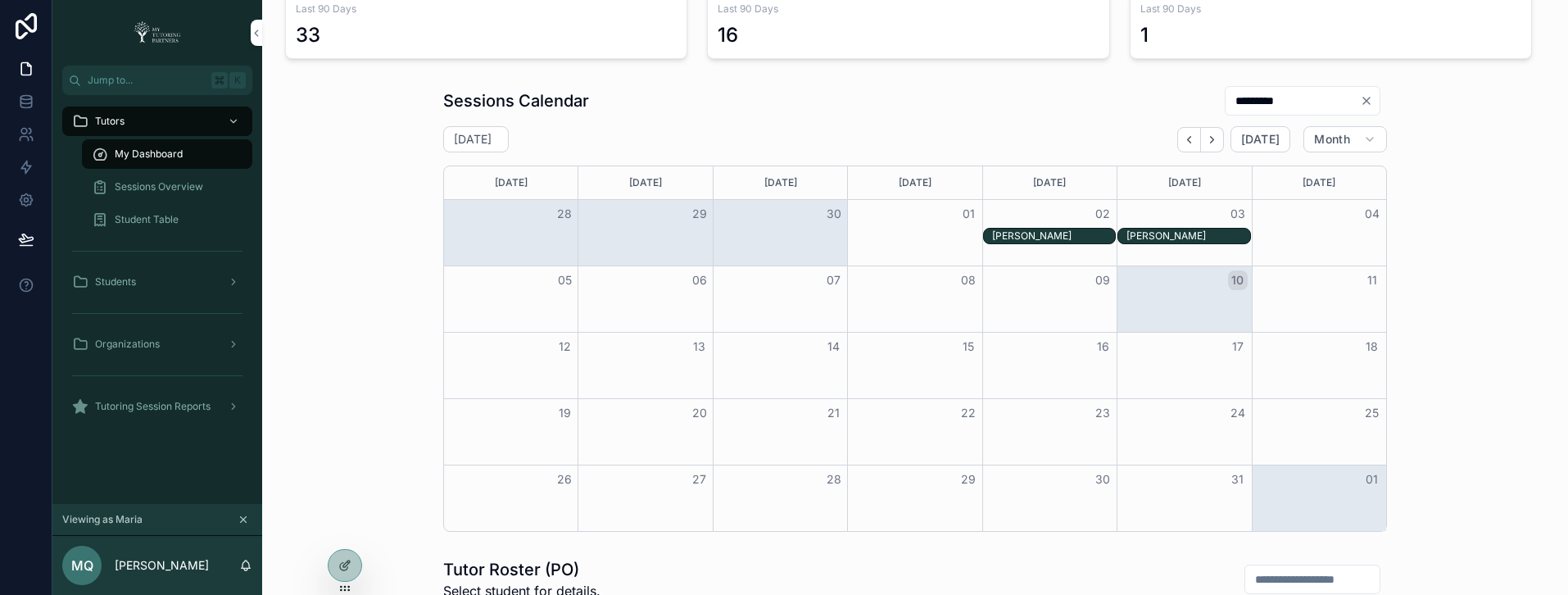
click at [1229, 103] on input "*********" at bounding box center [1293, 100] width 134 height 23
click at [1229, 104] on input "*********" at bounding box center [1293, 100] width 134 height 23
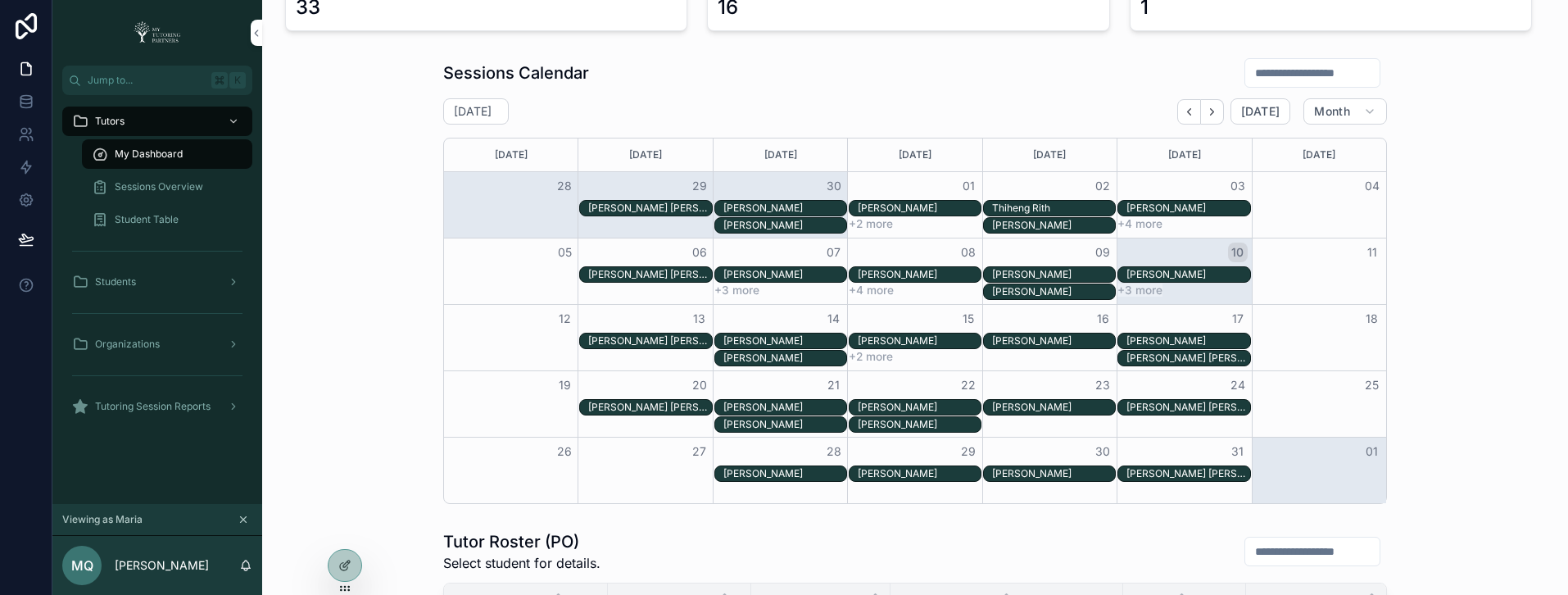
scroll to position [201, 0]
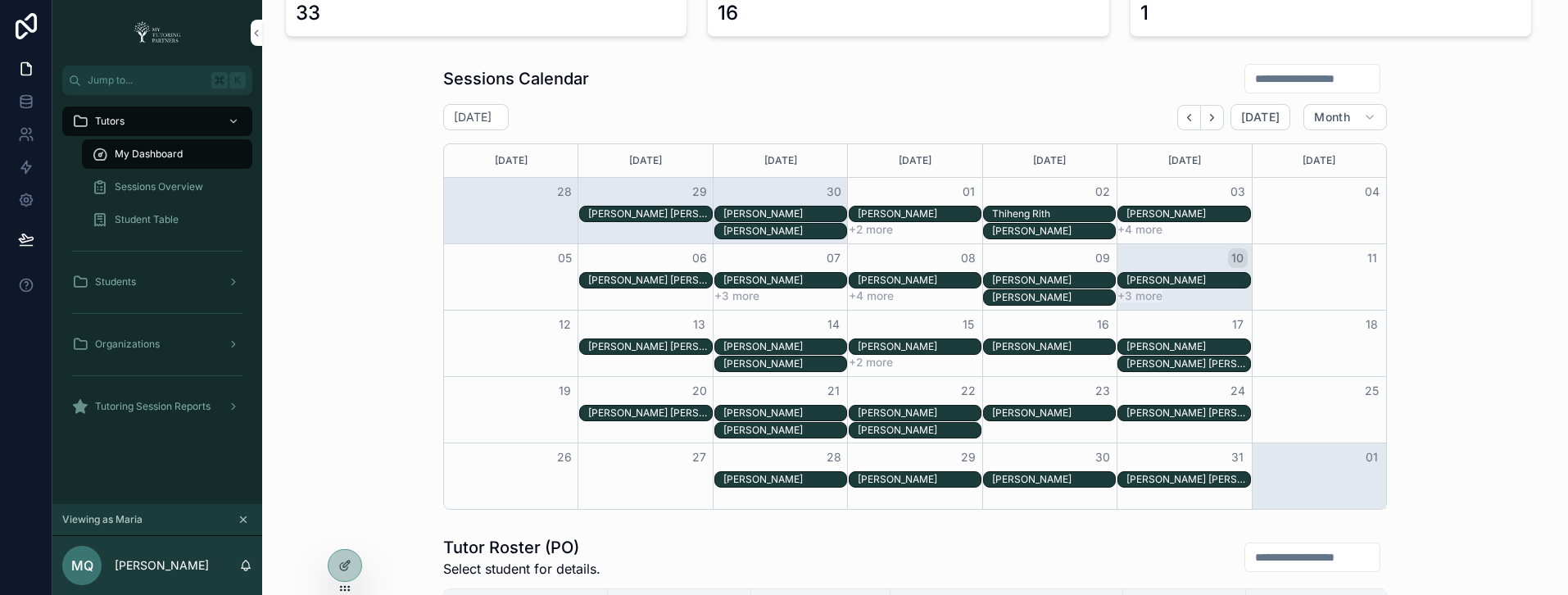
click at [1034, 88] on div "Sessions Calendar" at bounding box center [915, 79] width 944 height 31
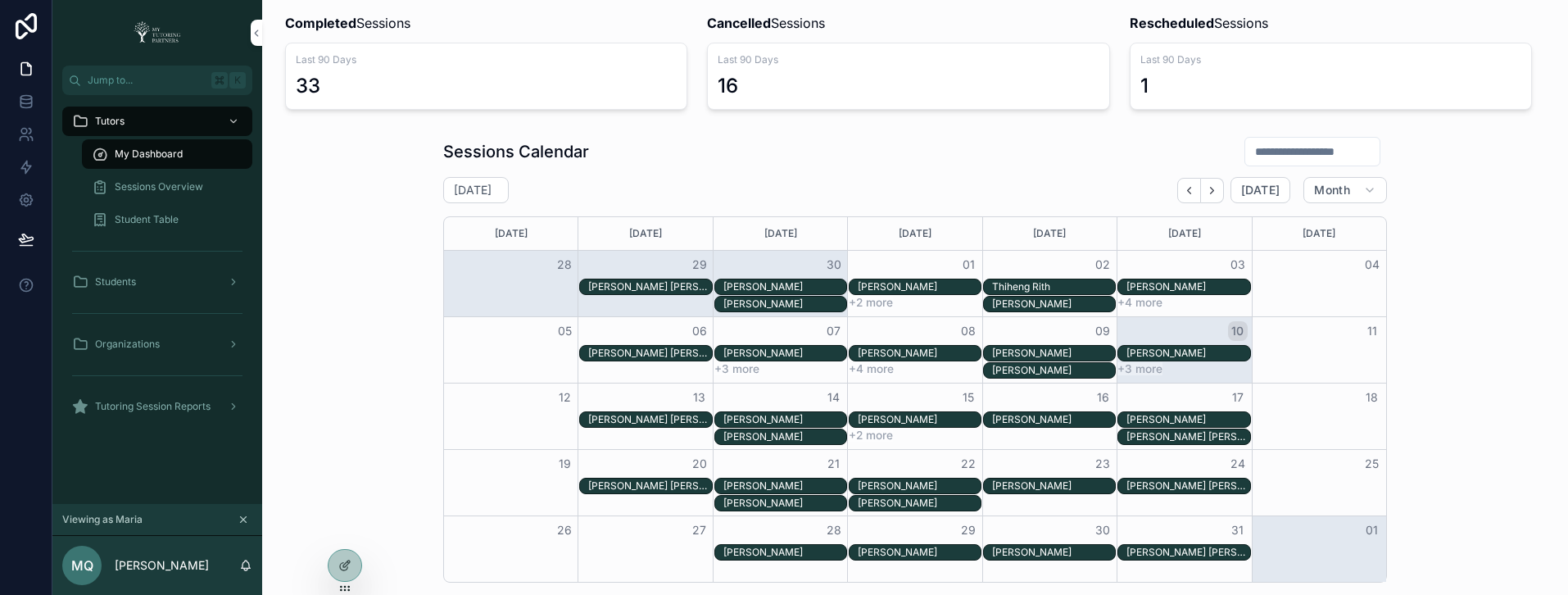
scroll to position [102, 0]
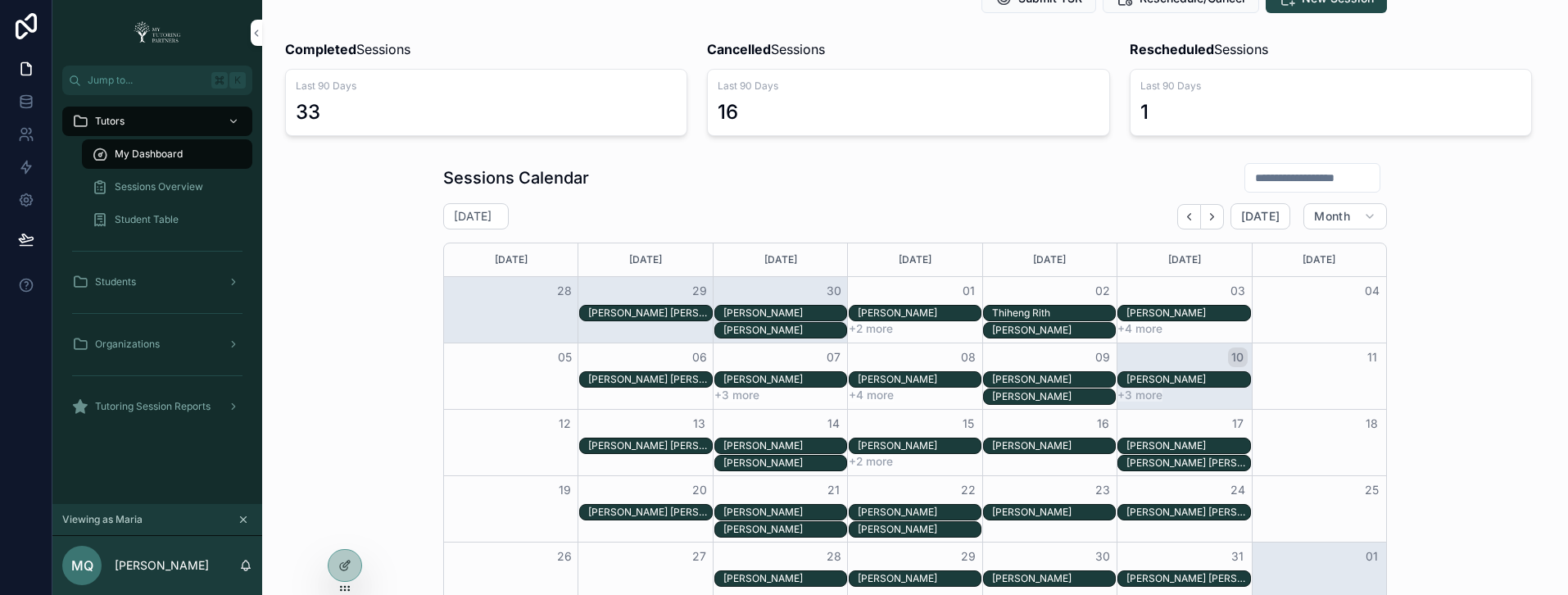
click at [1253, 182] on input "scrollable content" at bounding box center [1313, 178] width 134 height 23
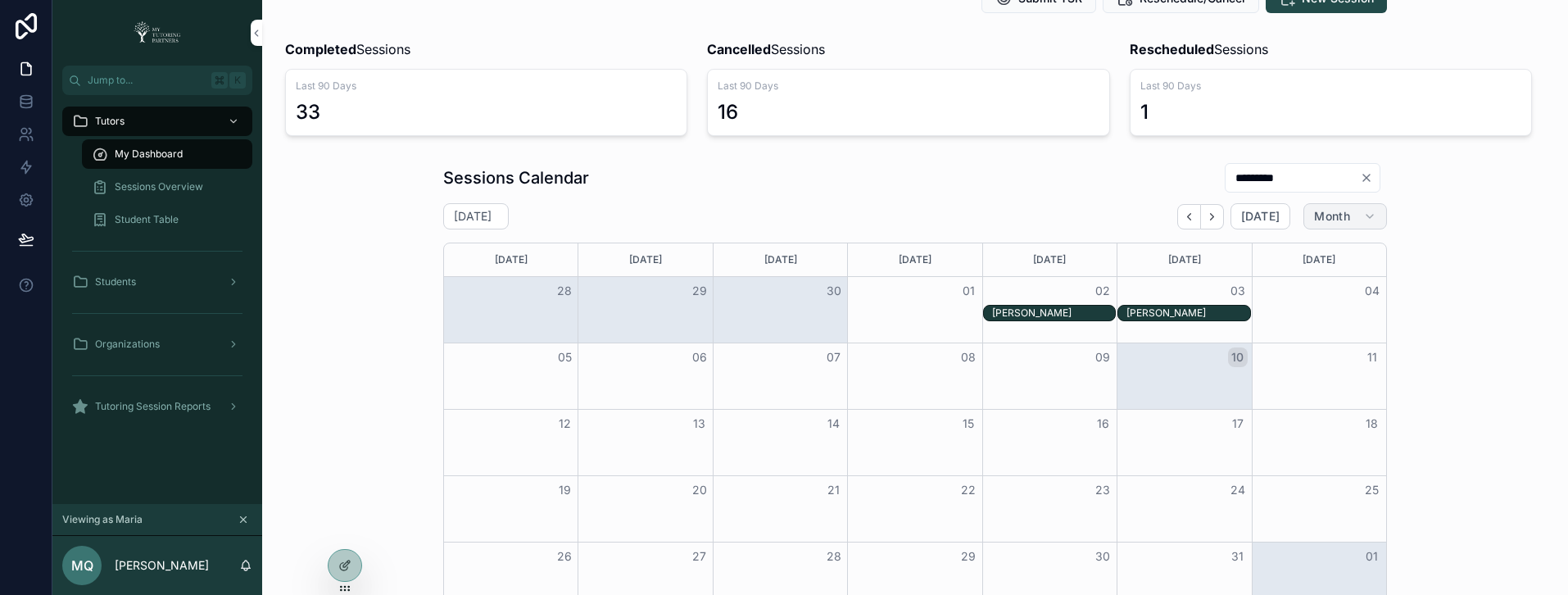
type input "*********"
click at [1330, 217] on span "Month" at bounding box center [1333, 217] width 36 height 15
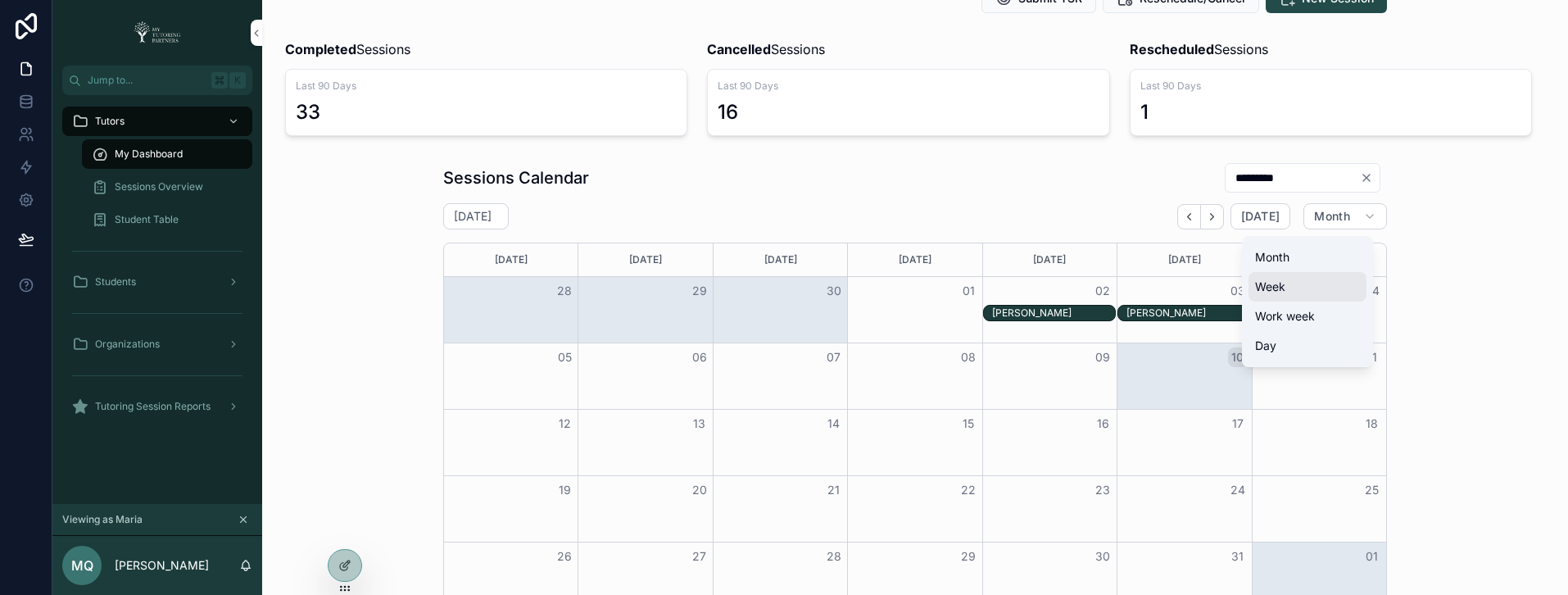
click at [1304, 284] on button "Week" at bounding box center [1307, 287] width 118 height 29
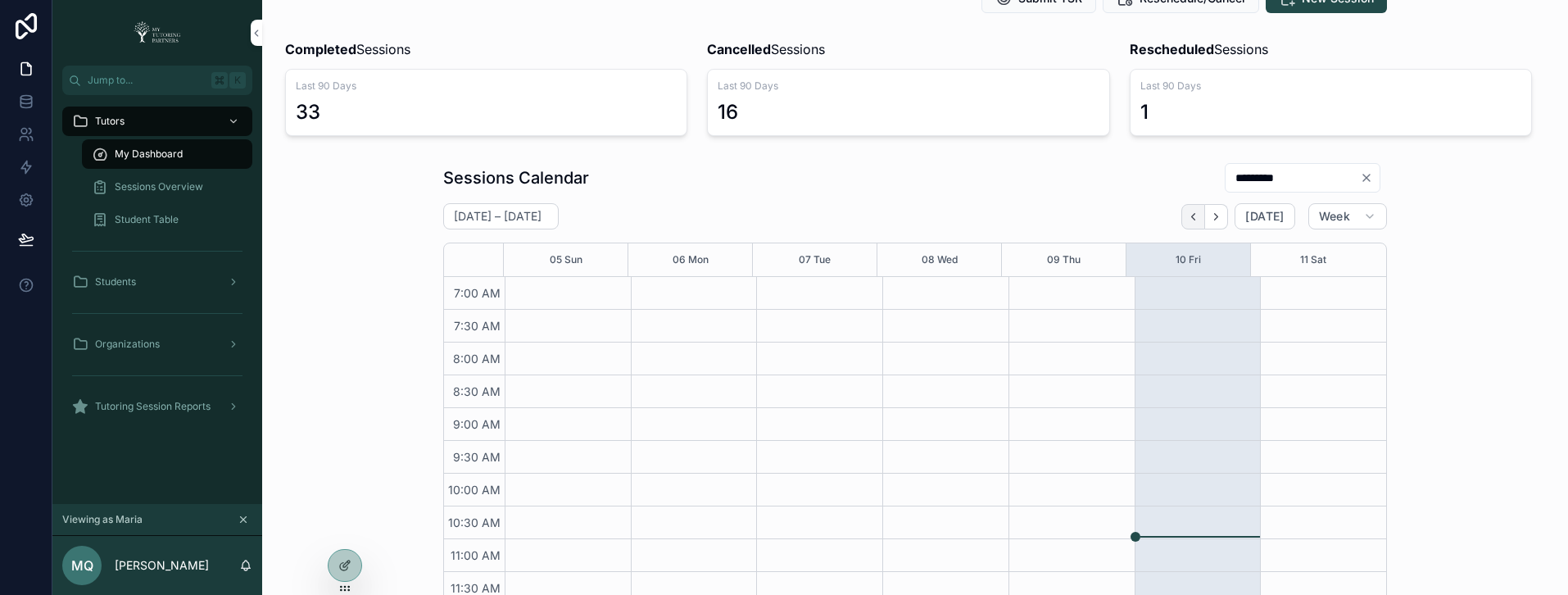
click at [1194, 219] on icon "Back" at bounding box center [1193, 217] width 12 height 12
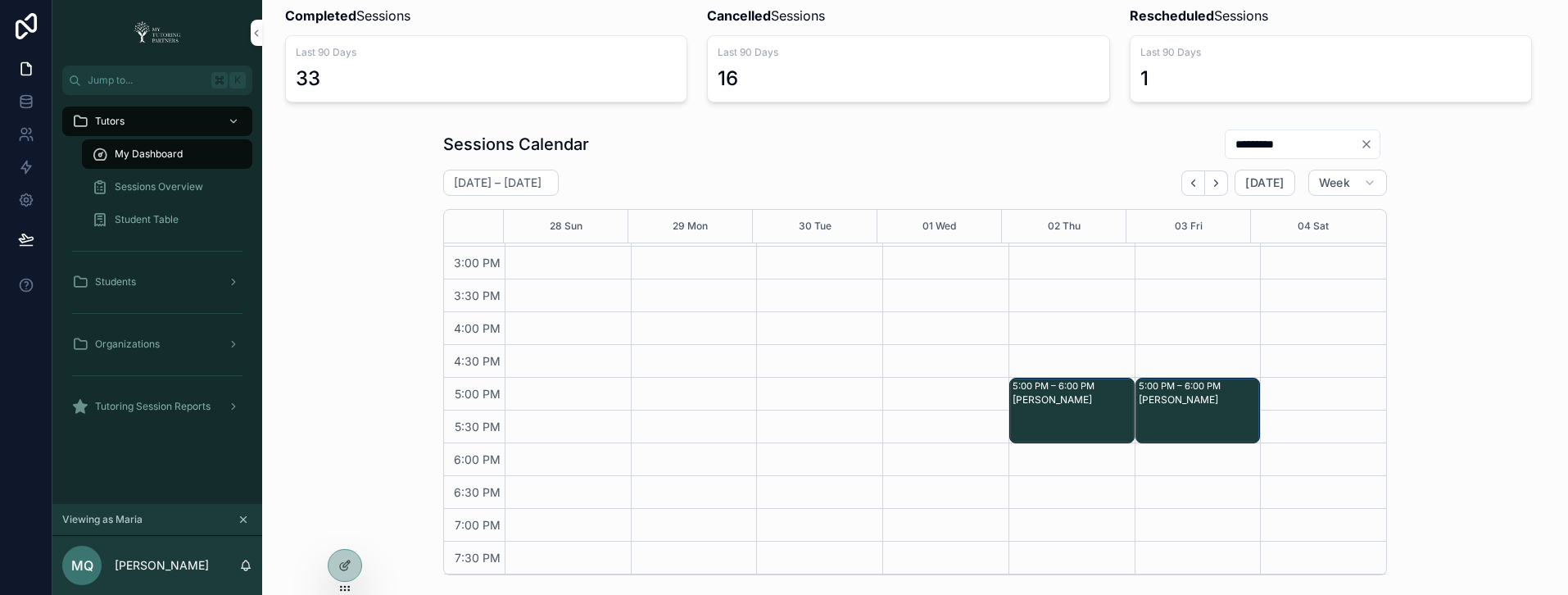
scroll to position [139, 0]
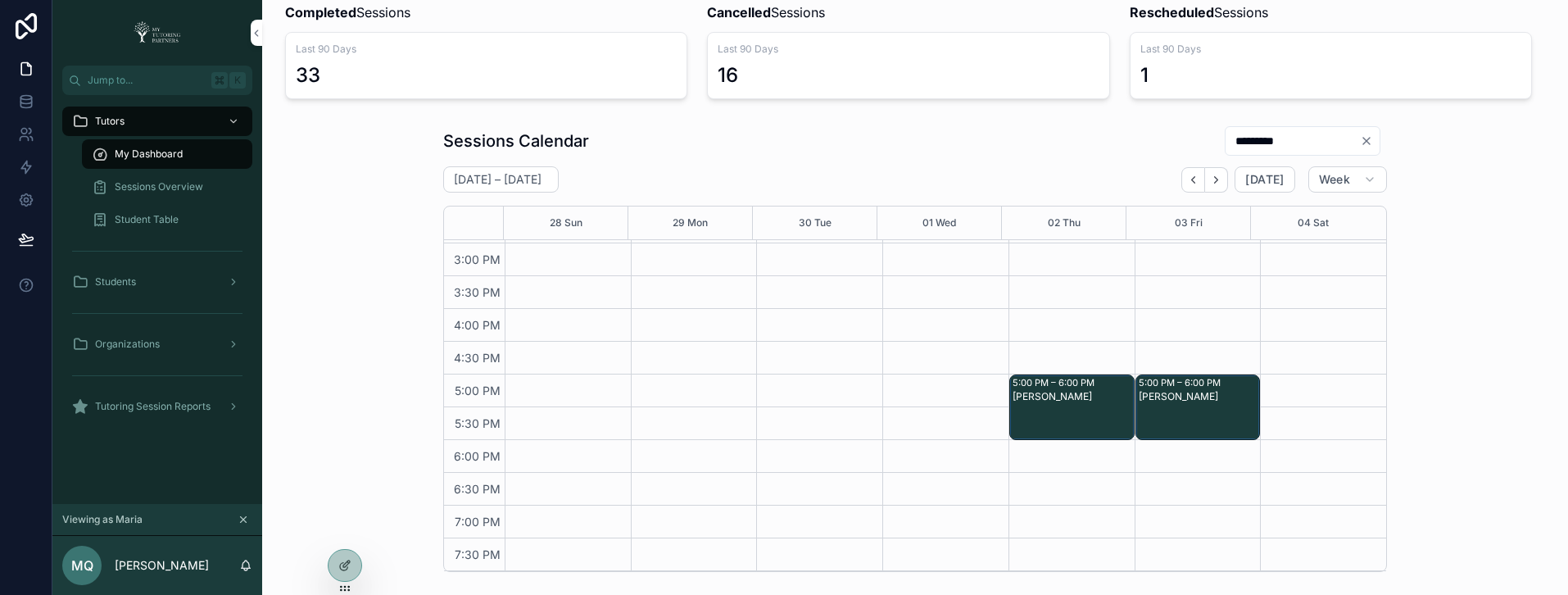
click at [154, 443] on div "Tutors My Dashboard Sessions Overview Student Table Students Organizations Tuto…" at bounding box center [157, 300] width 210 height 409
